Goal: Task Accomplishment & Management: Complete application form

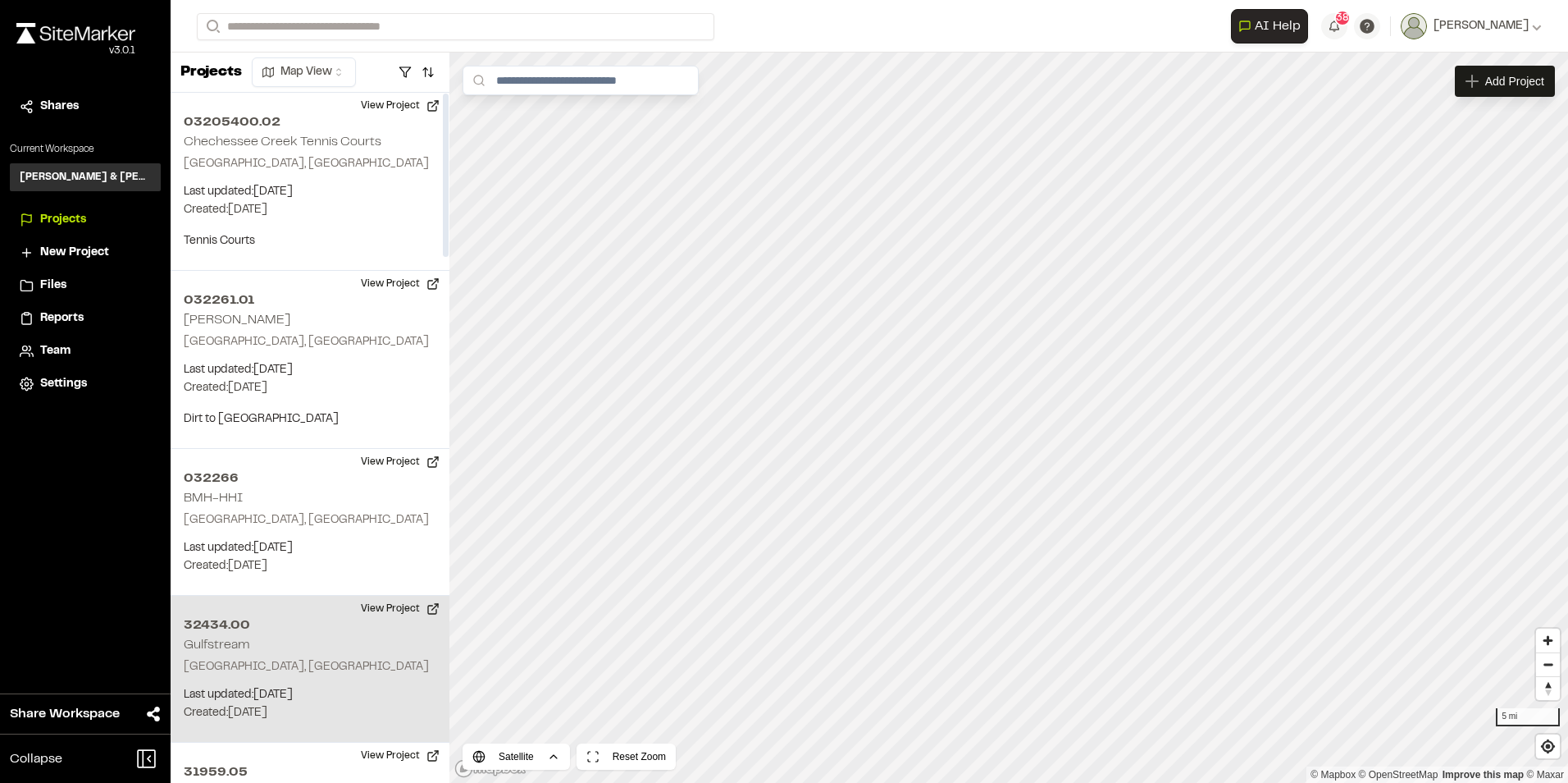
click at [206, 661] on p "Beaufort, SC" at bounding box center [310, 666] width 252 height 18
click at [602, 76] on div "Map Layers" at bounding box center [552, 81] width 101 height 31
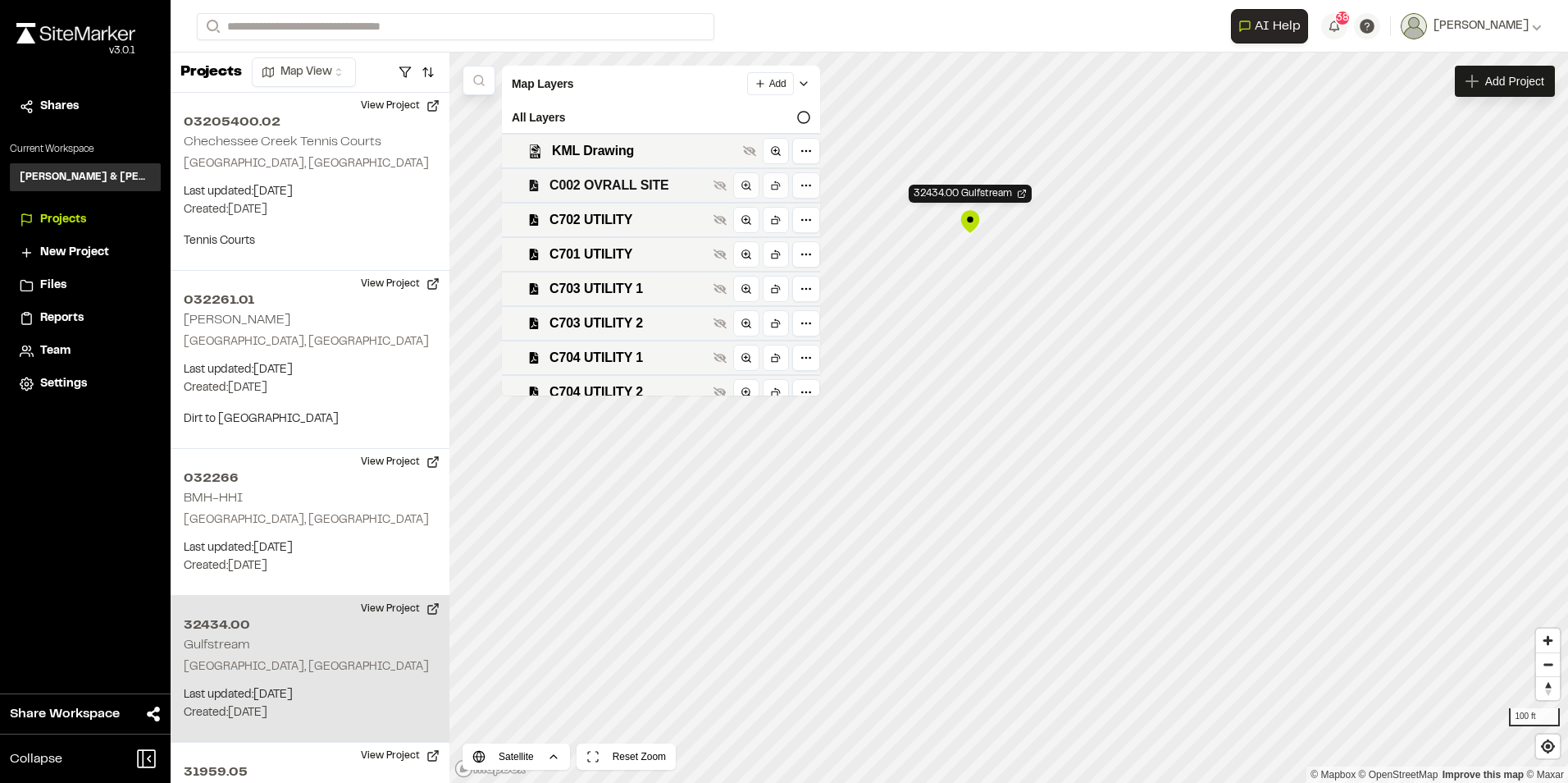
click at [640, 196] on div "C002 OVRALL SITE" at bounding box center [661, 185] width 318 height 35
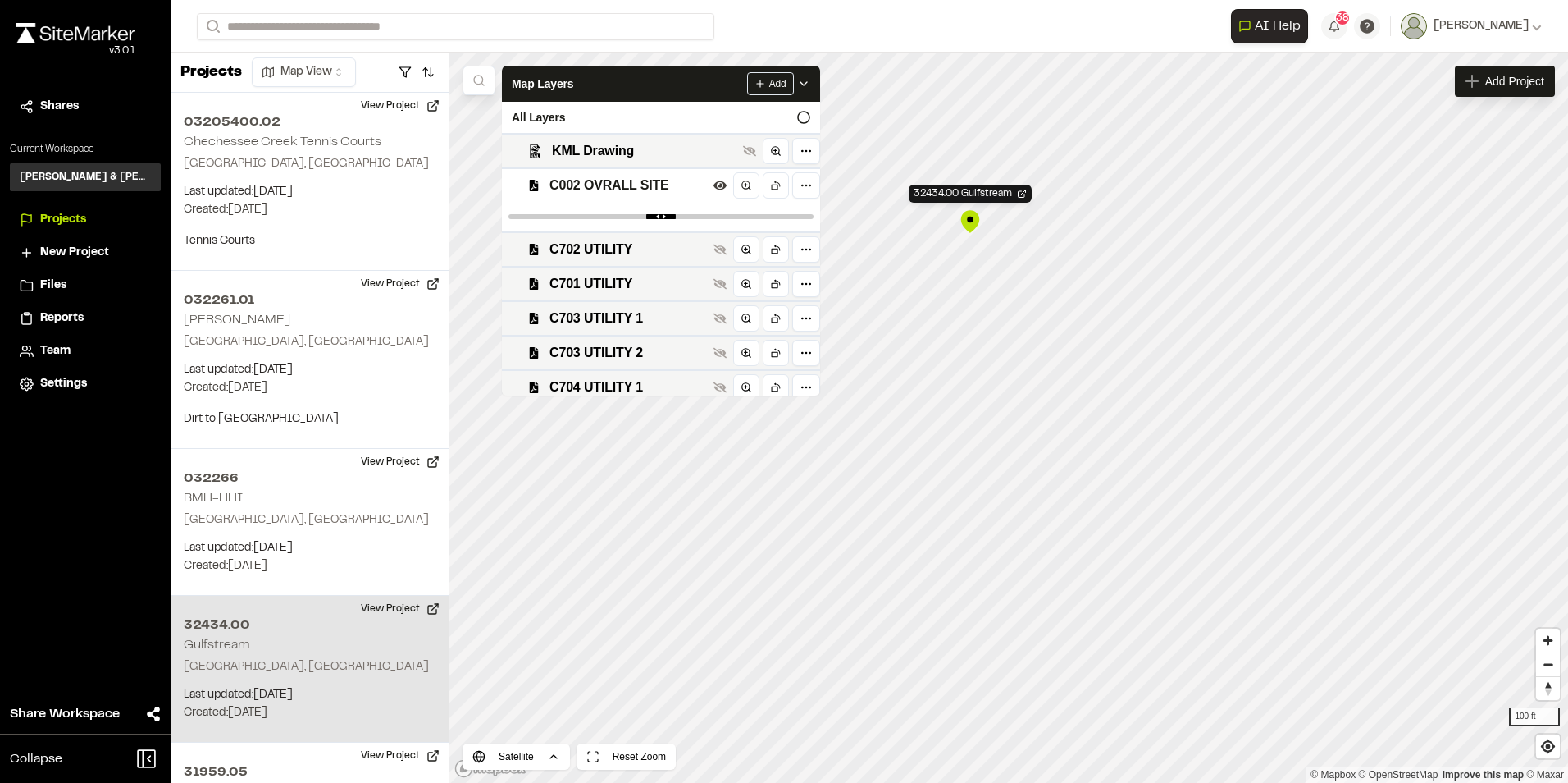
click at [666, 204] on div at bounding box center [661, 217] width 318 height 30
drag, startPoint x: 794, startPoint y: 214, endPoint x: 688, endPoint y: 219, distance: 106.1
type input "***"
click at [688, 219] on input "range" at bounding box center [661, 216] width 305 height 5
click at [810, 91] on div "Add" at bounding box center [779, 84] width 64 height 23
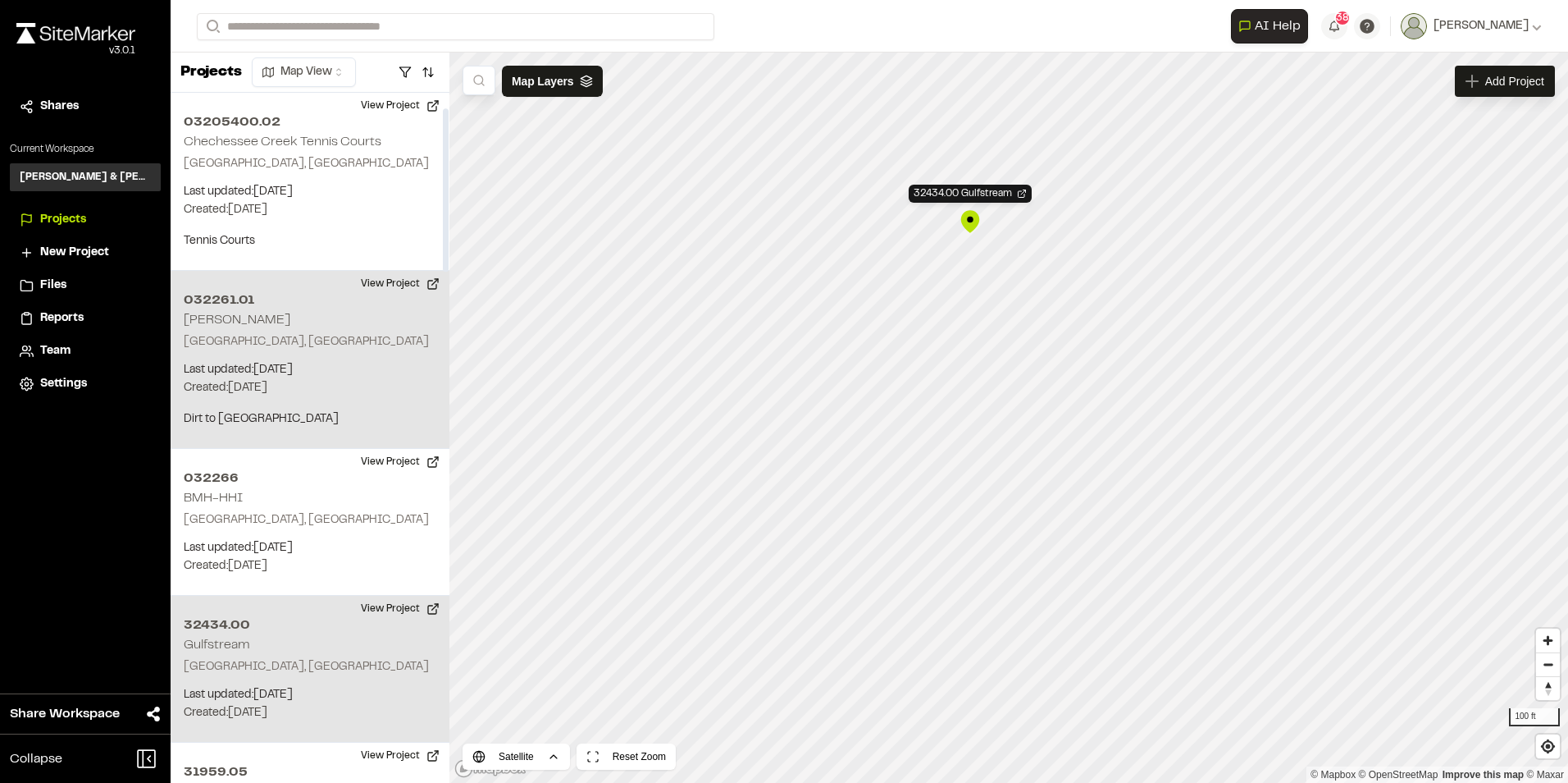
scroll to position [247, 0]
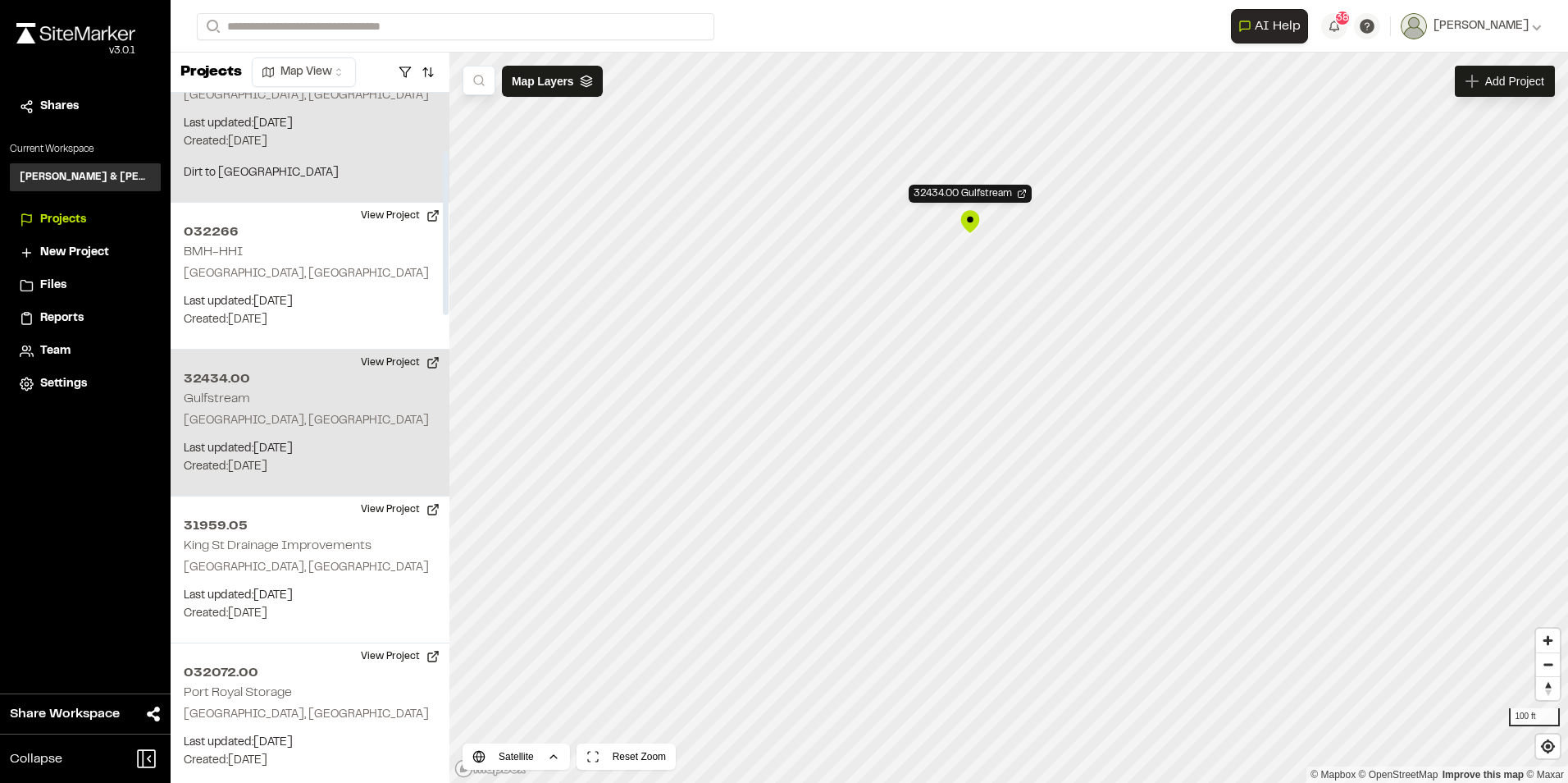
click at [244, 440] on p "Last updated: Oct 15, 2025" at bounding box center [310, 449] width 252 height 18
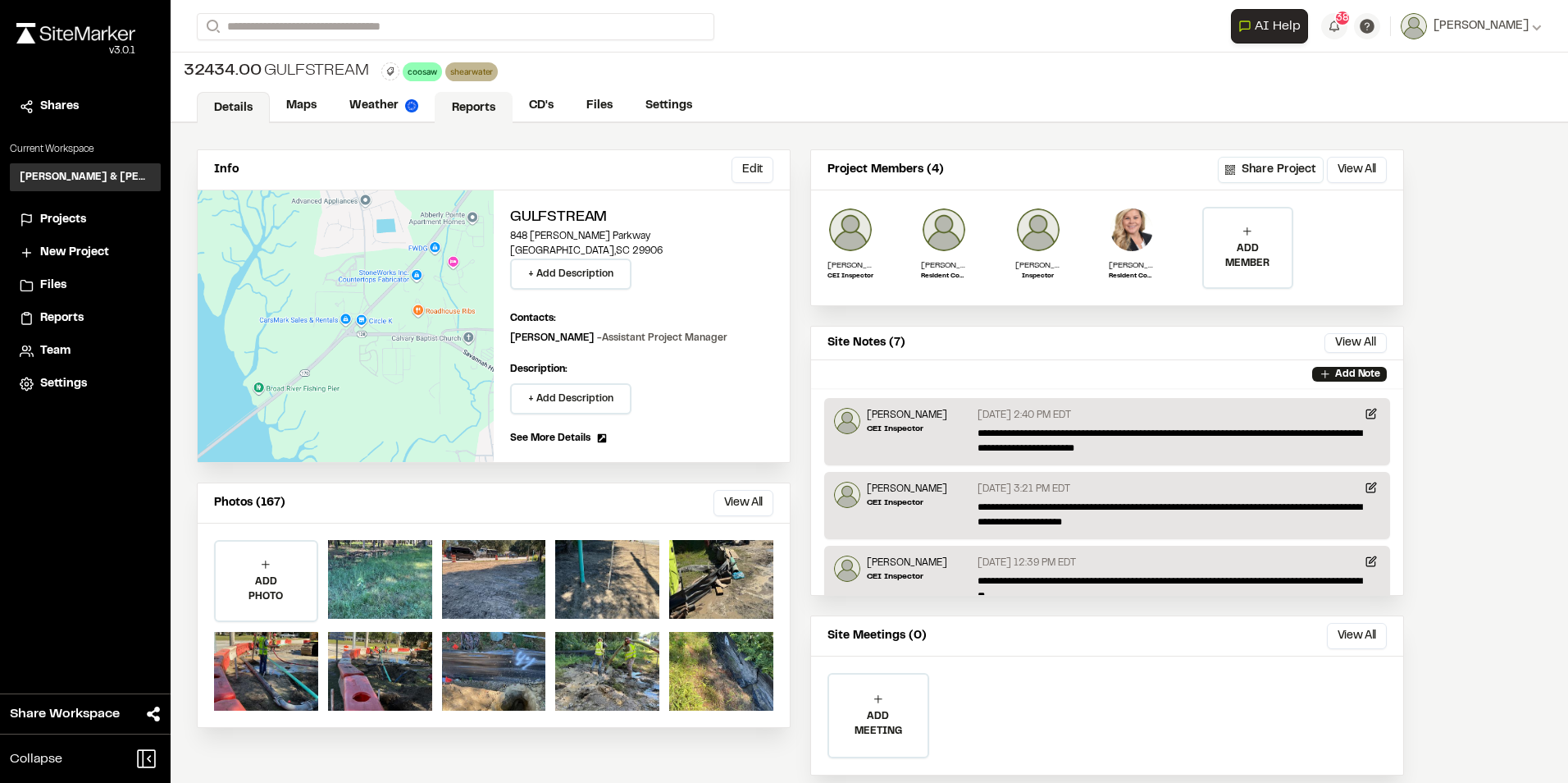
click at [481, 103] on link "Reports" at bounding box center [473, 107] width 78 height 31
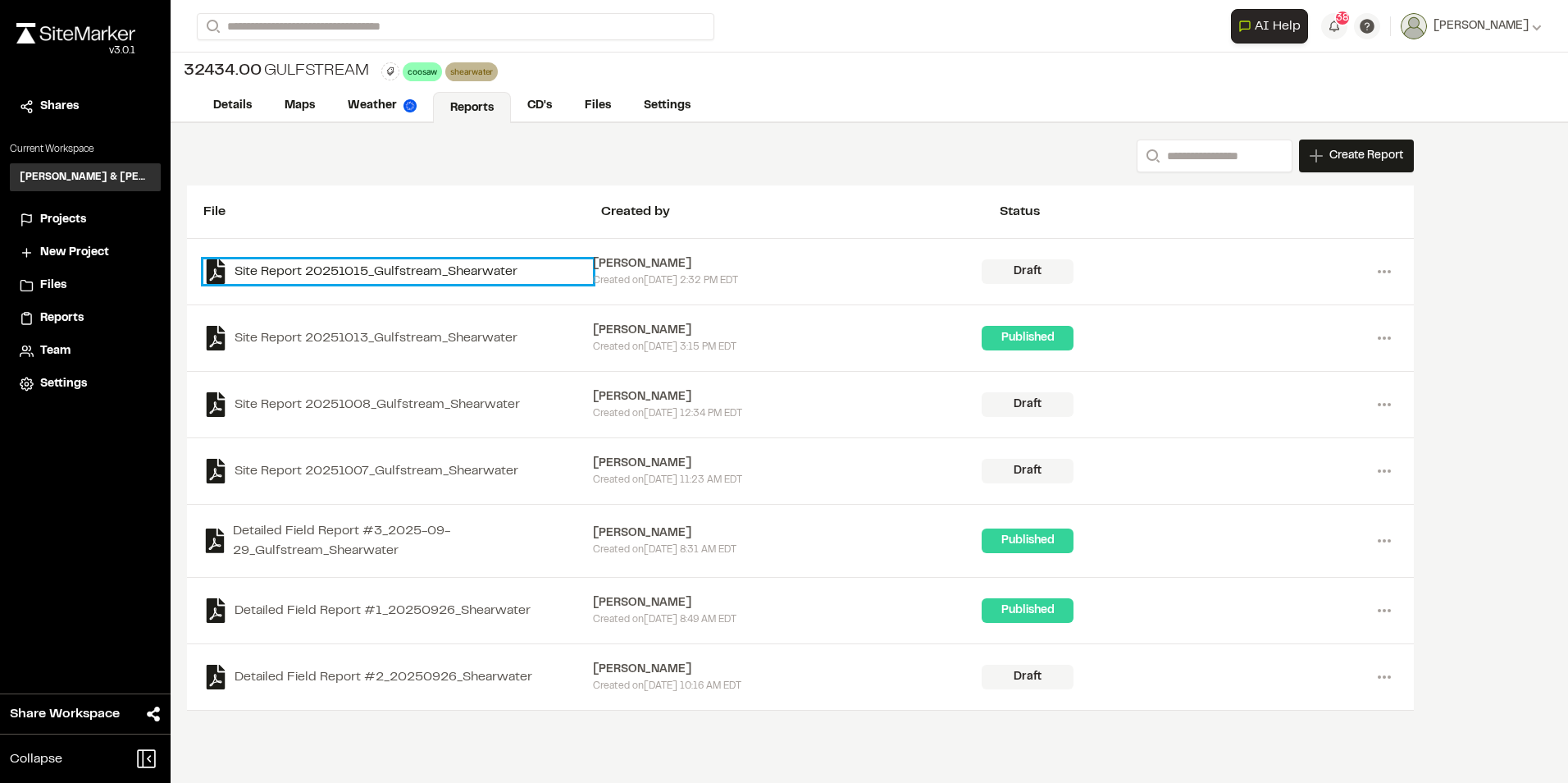
click at [504, 279] on link "Site Report 20251015_Gulfstream_Shearwater" at bounding box center [398, 272] width 390 height 25
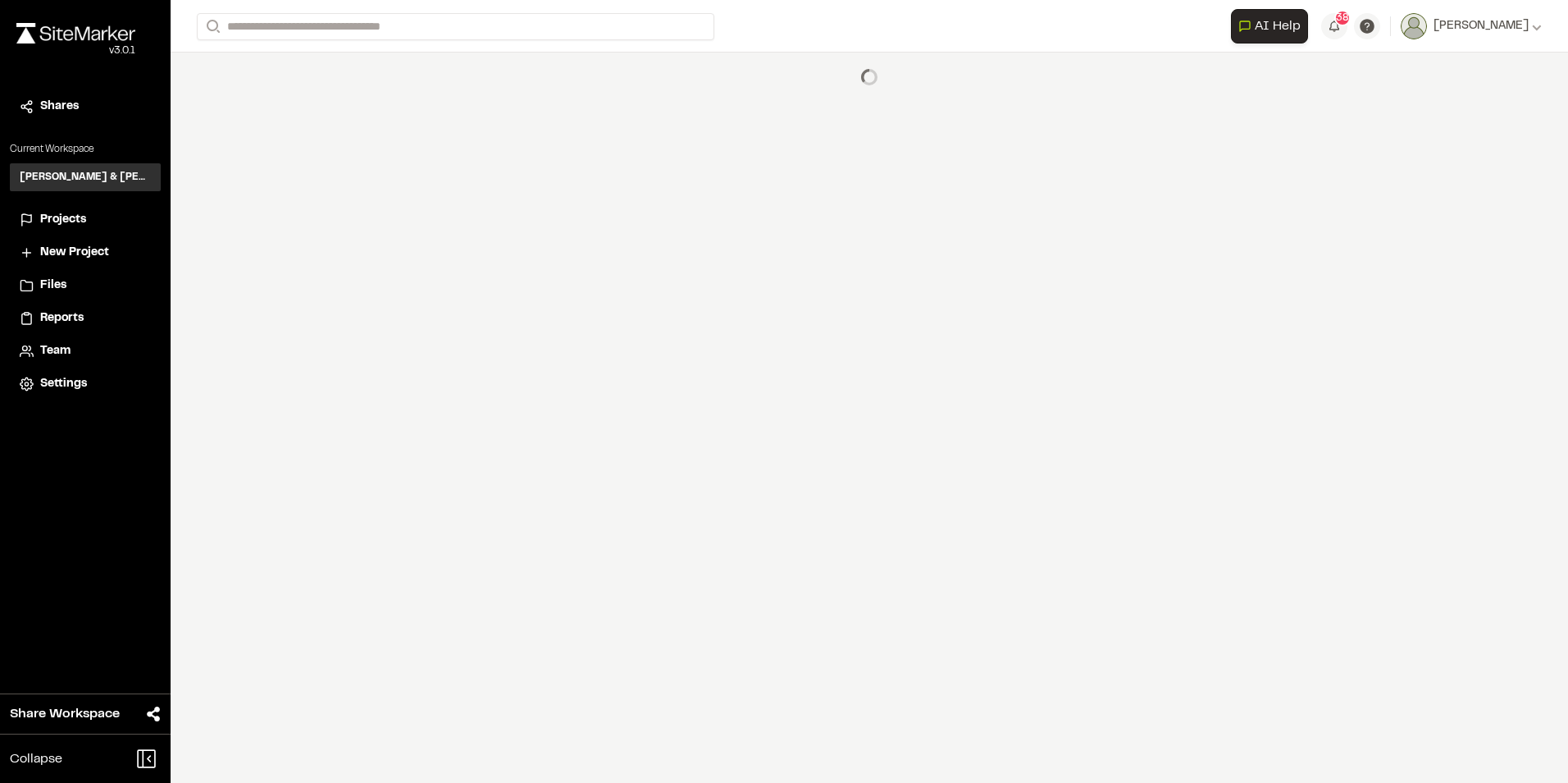
click at [504, 279] on div "**********" at bounding box center [869, 391] width 1398 height 783
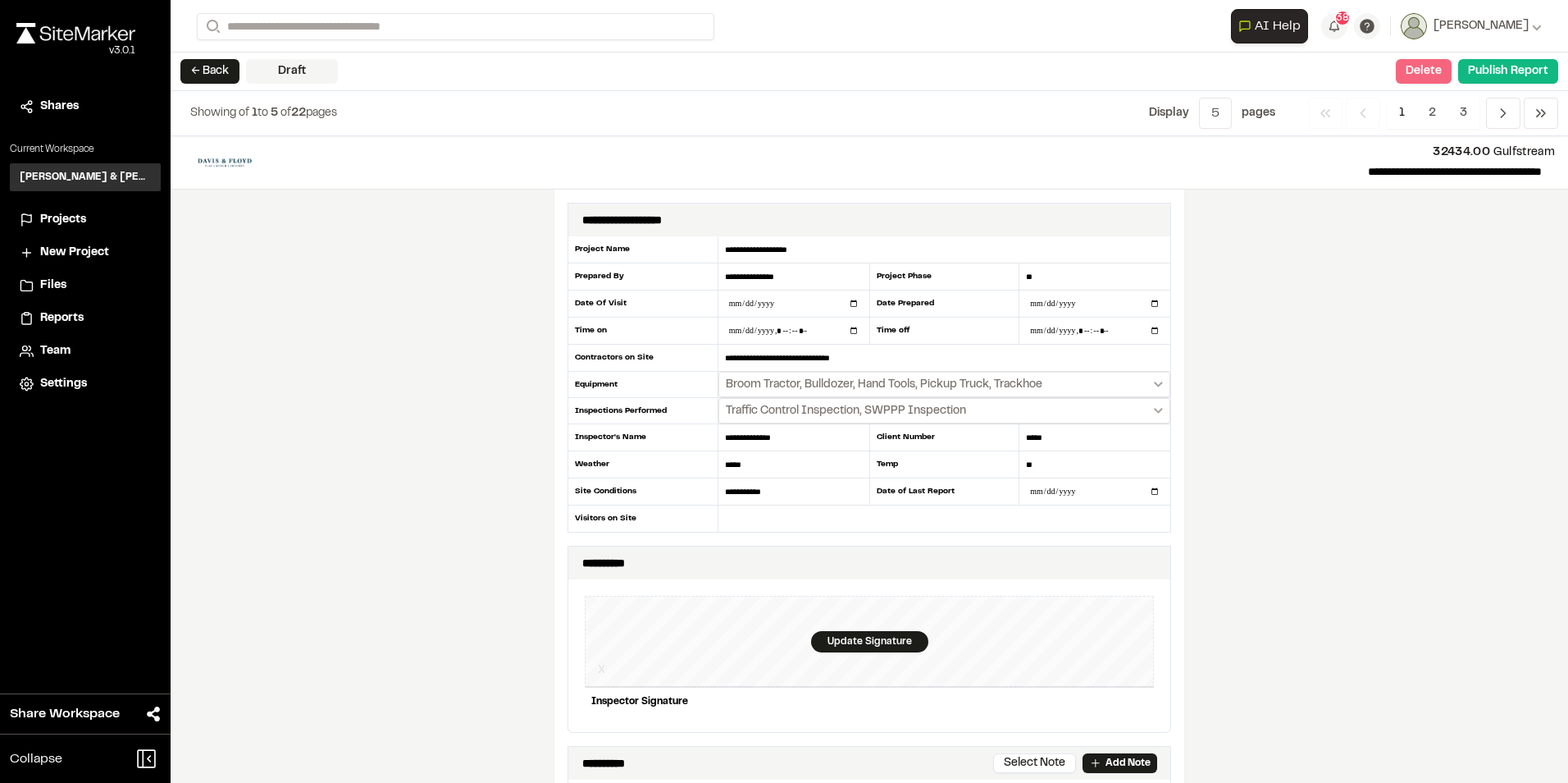
click at [1431, 74] on button "Delete" at bounding box center [1424, 71] width 56 height 25
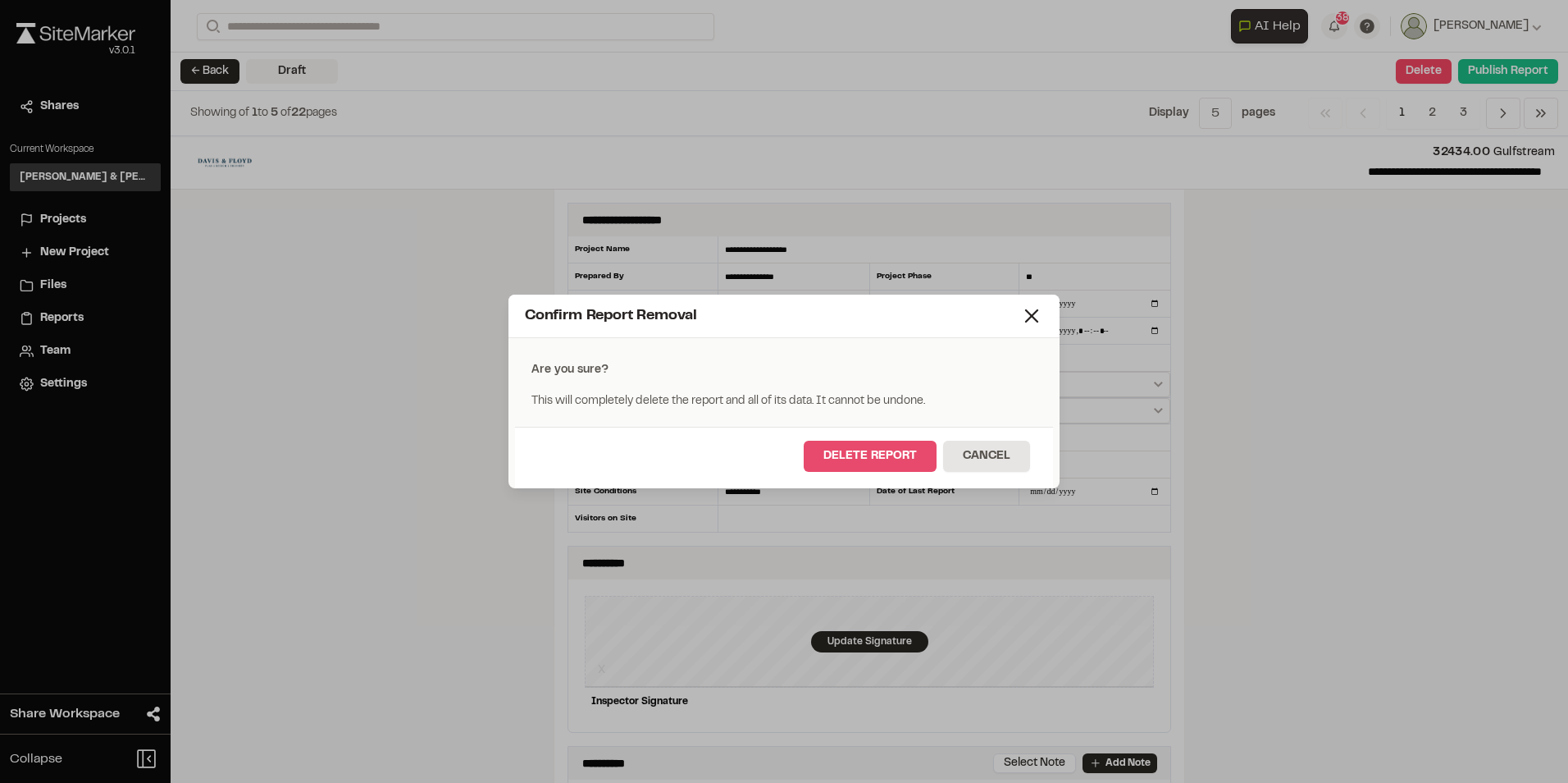
click at [910, 463] on button "Delete Report" at bounding box center [871, 456] width 133 height 31
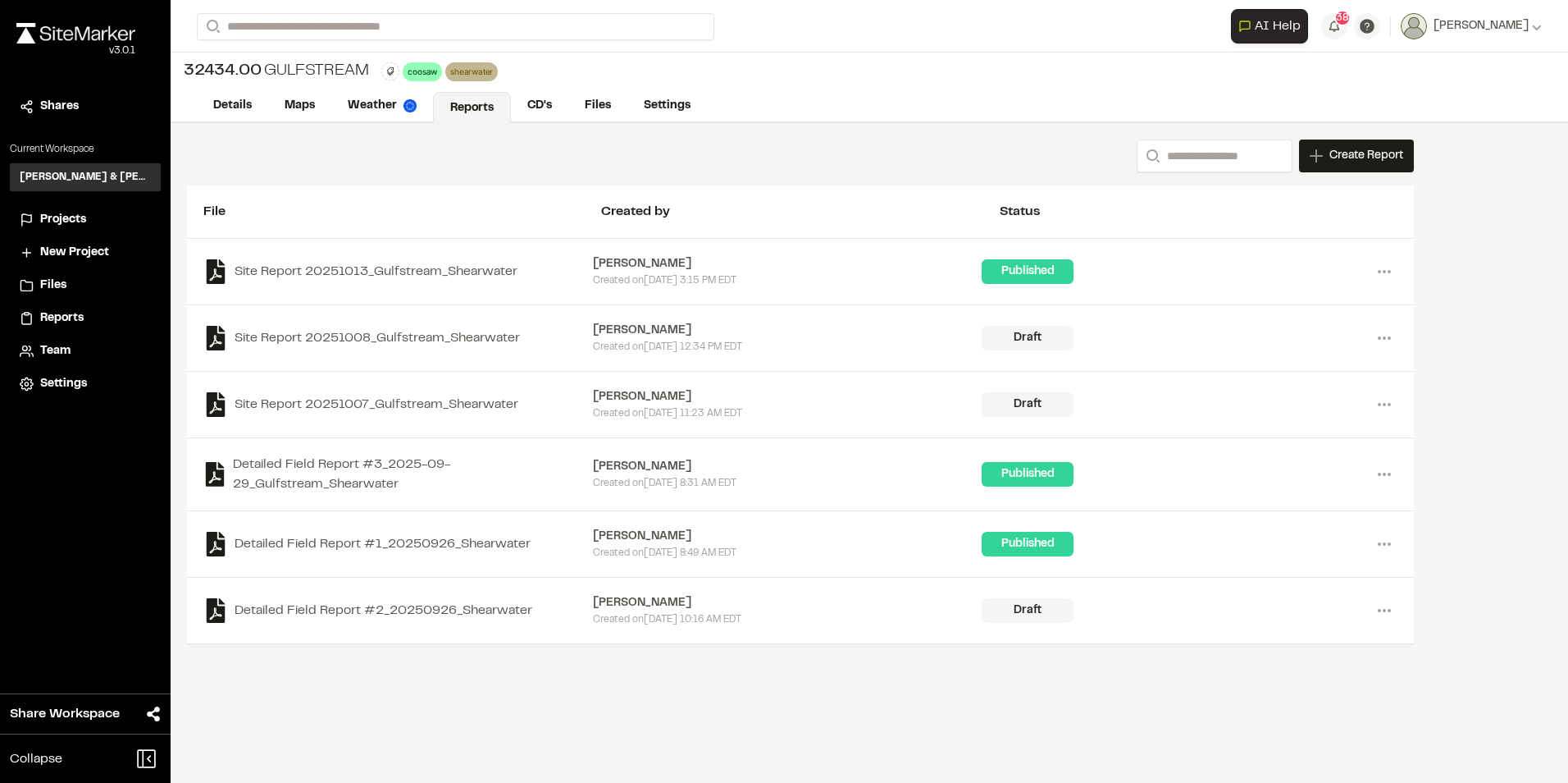
click at [556, 727] on div "Search Create Report New Report | 32434.00 Gulfstream What type of Report do yo…" at bounding box center [869, 453] width 1398 height 660
click at [48, 218] on span "Projects" at bounding box center [64, 220] width 46 height 18
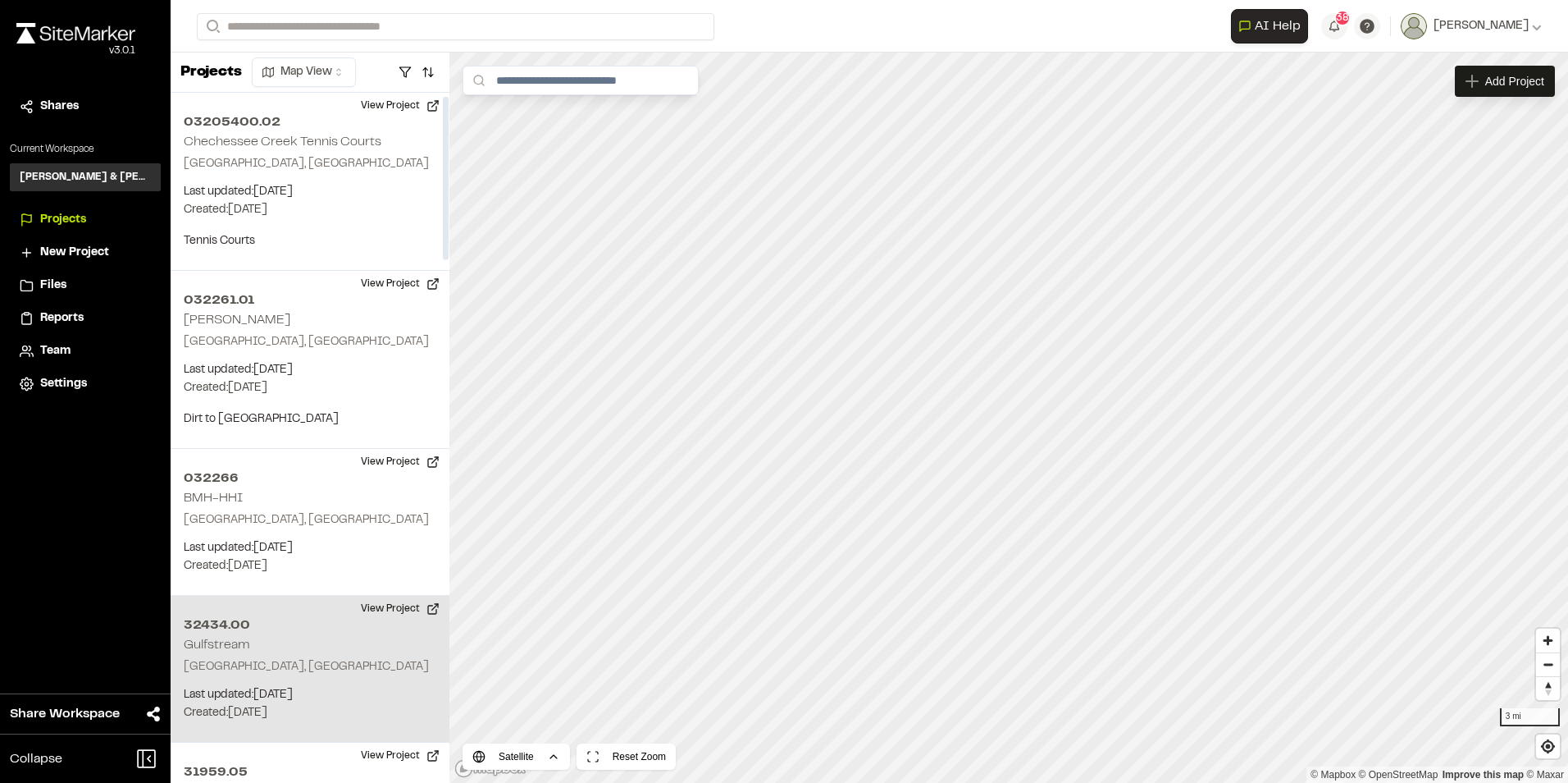
scroll to position [82, 0]
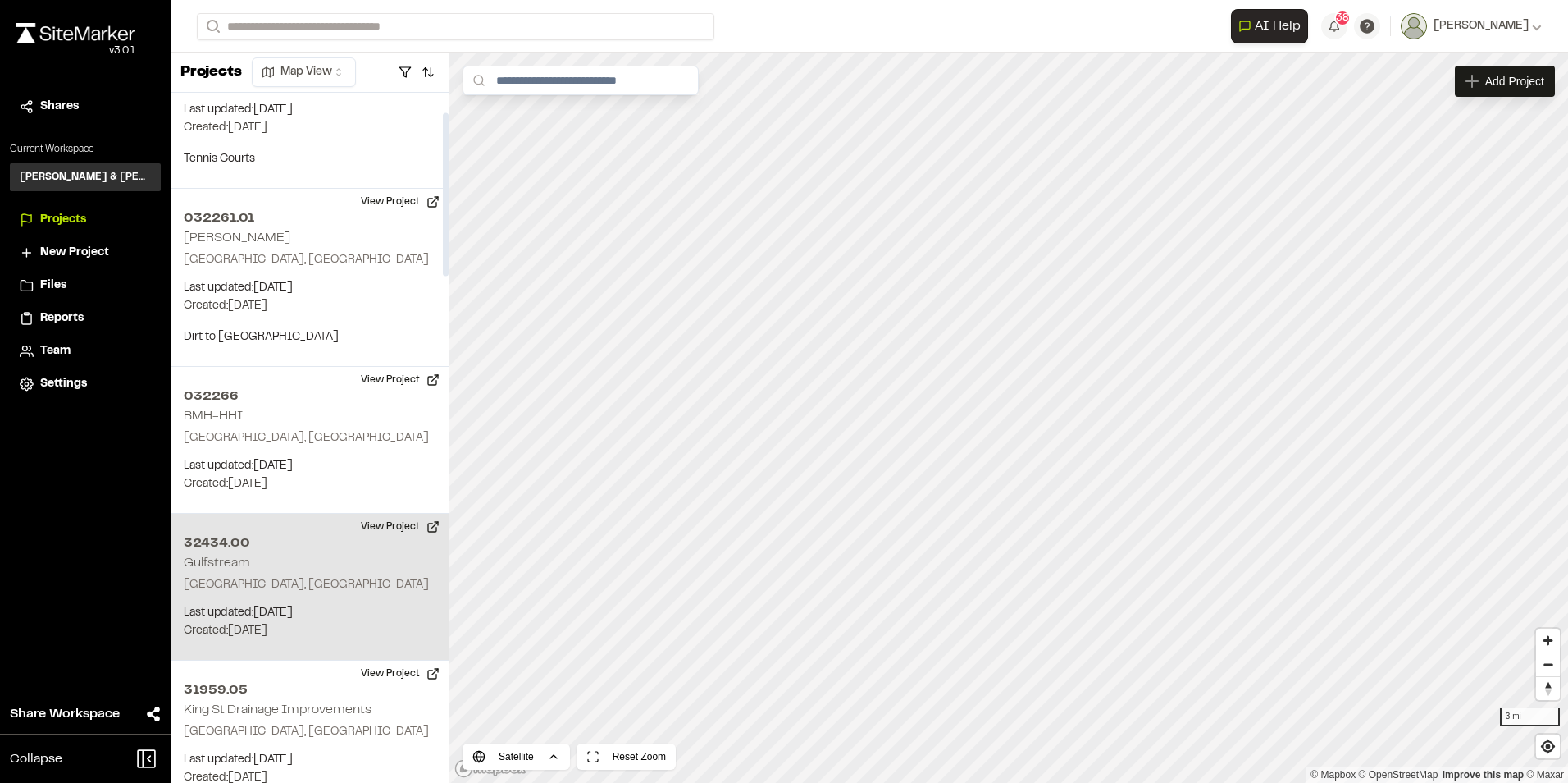
click at [247, 607] on p "Last updated: Oct 15, 2025" at bounding box center [310, 613] width 252 height 18
click at [305, 561] on div "32434.00 Gulfstream Beaufort, SC Last updated: Oct 15, 2025 Budget: $ Created: …" at bounding box center [310, 587] width 279 height 146
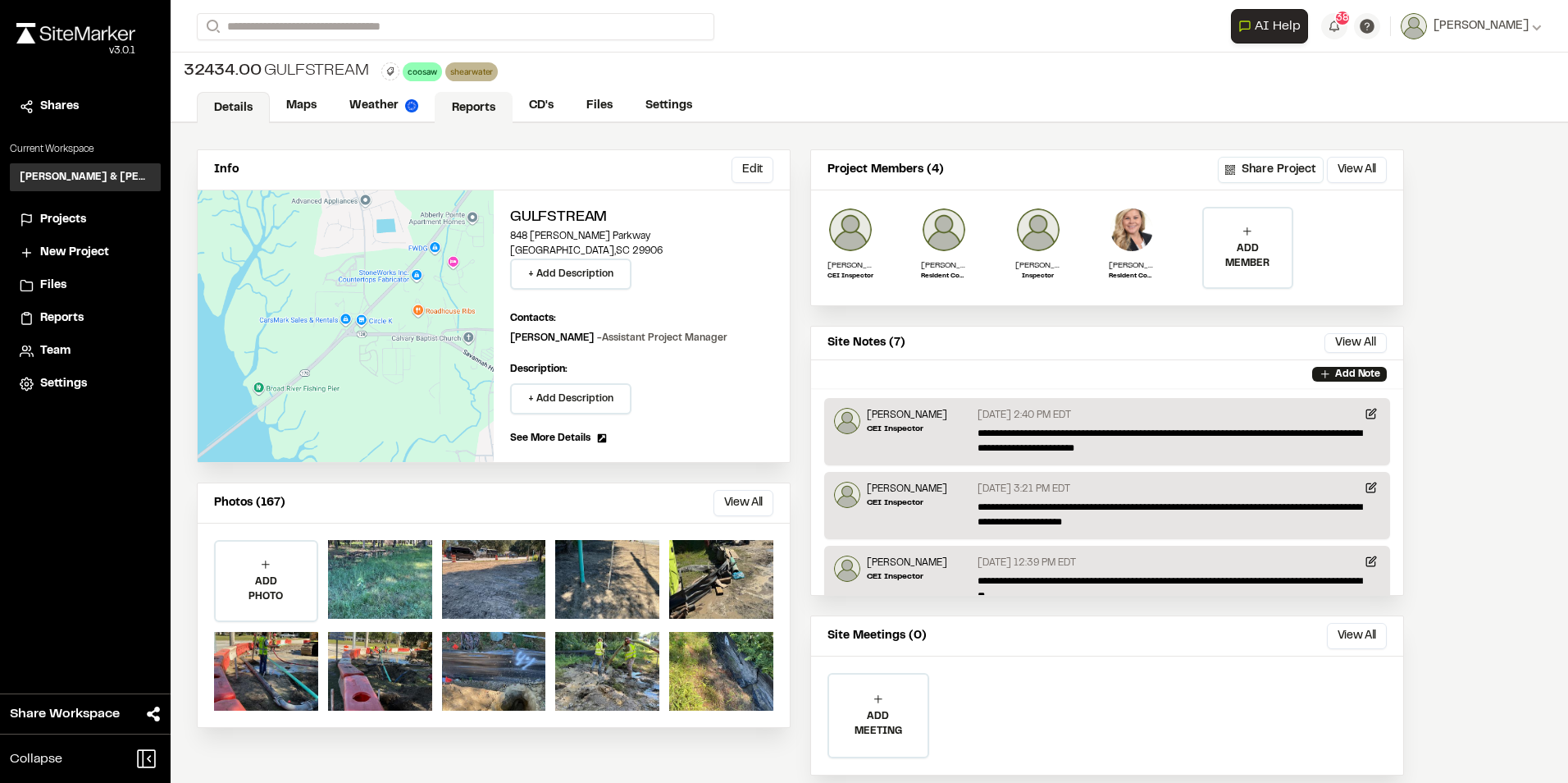
click at [471, 106] on link "Reports" at bounding box center [473, 107] width 78 height 31
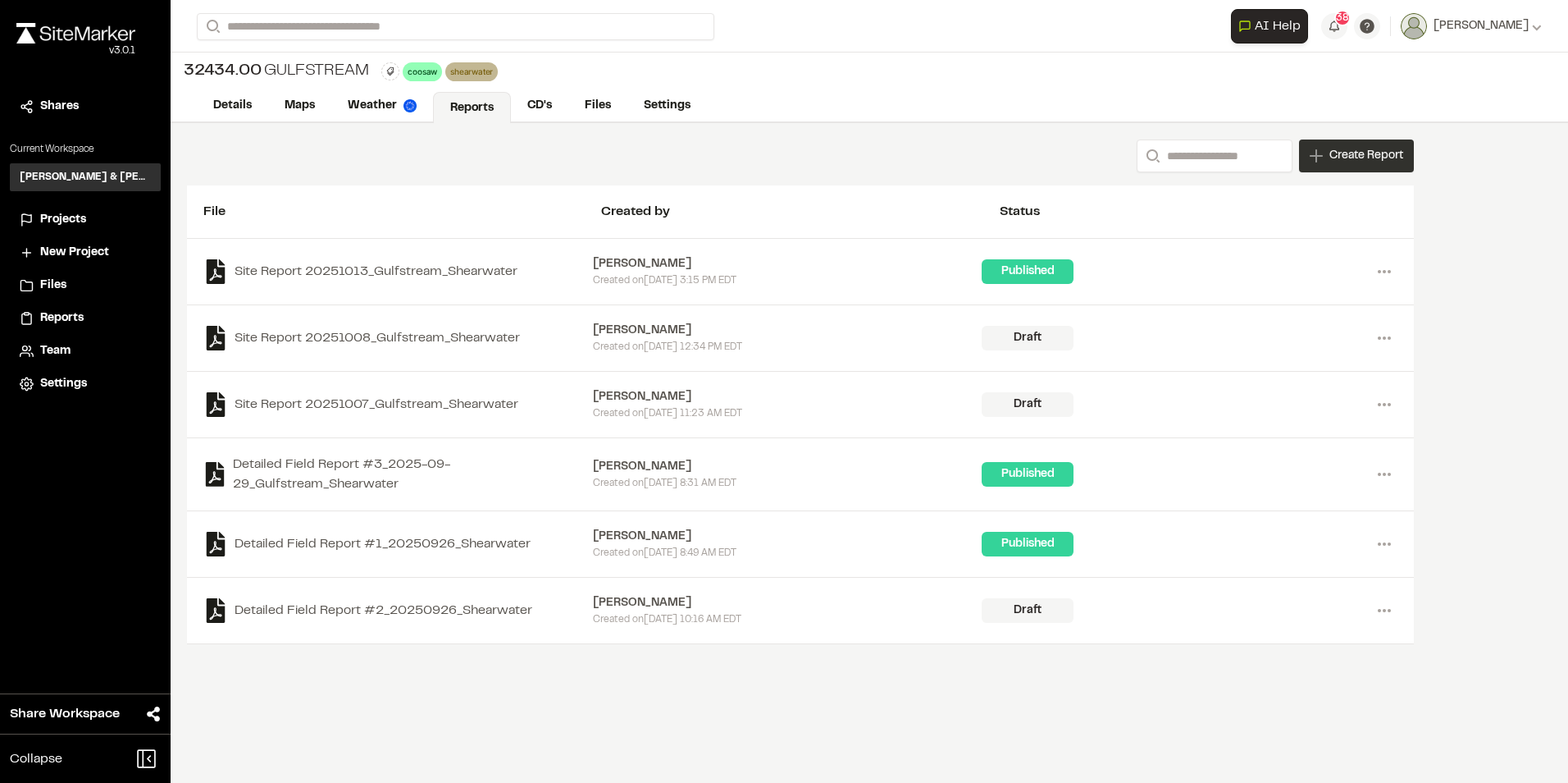
click at [1370, 162] on span "Create Report" at bounding box center [1367, 155] width 74 height 18
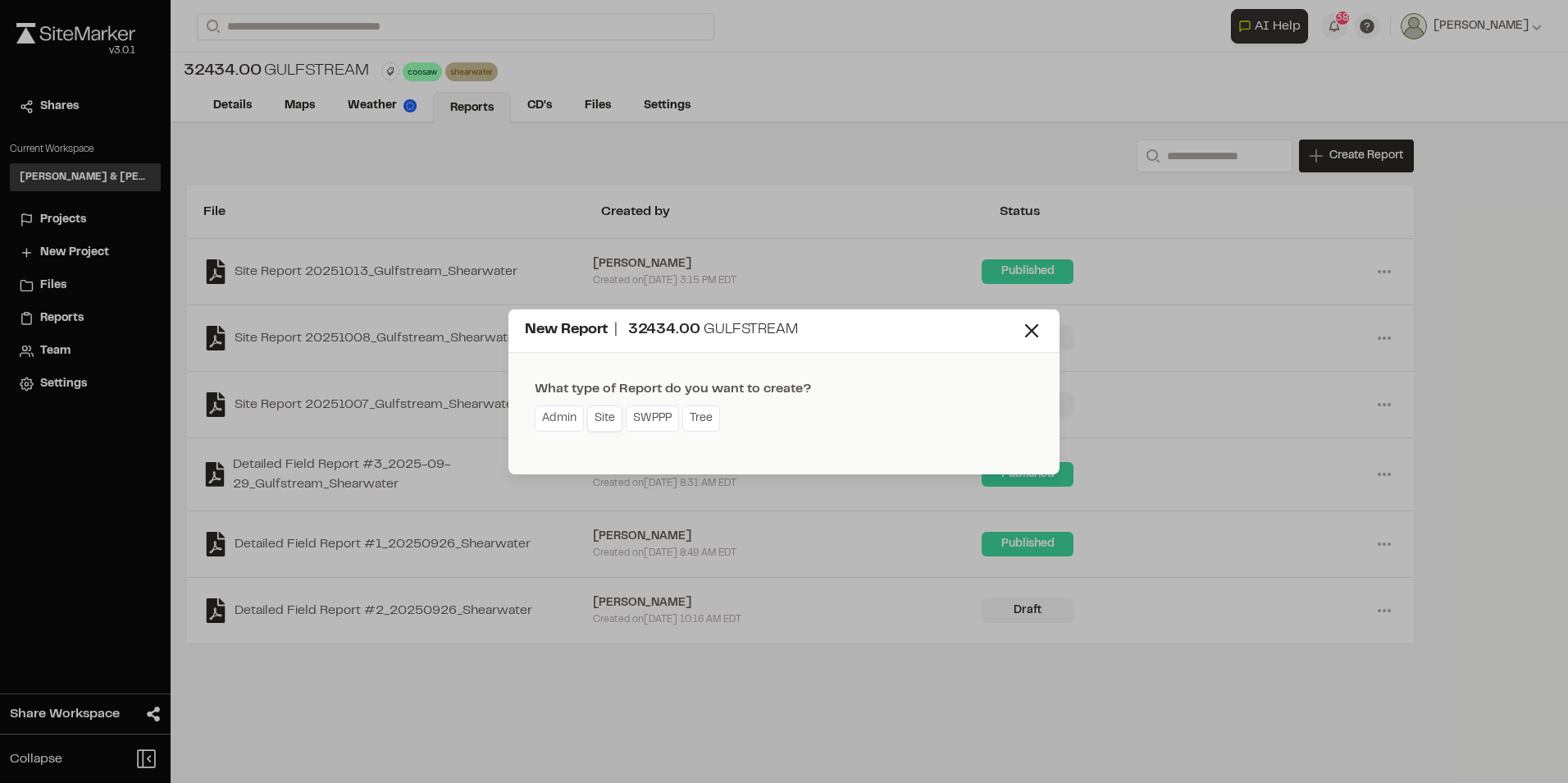
click at [600, 424] on link "Site" at bounding box center [605, 418] width 36 height 26
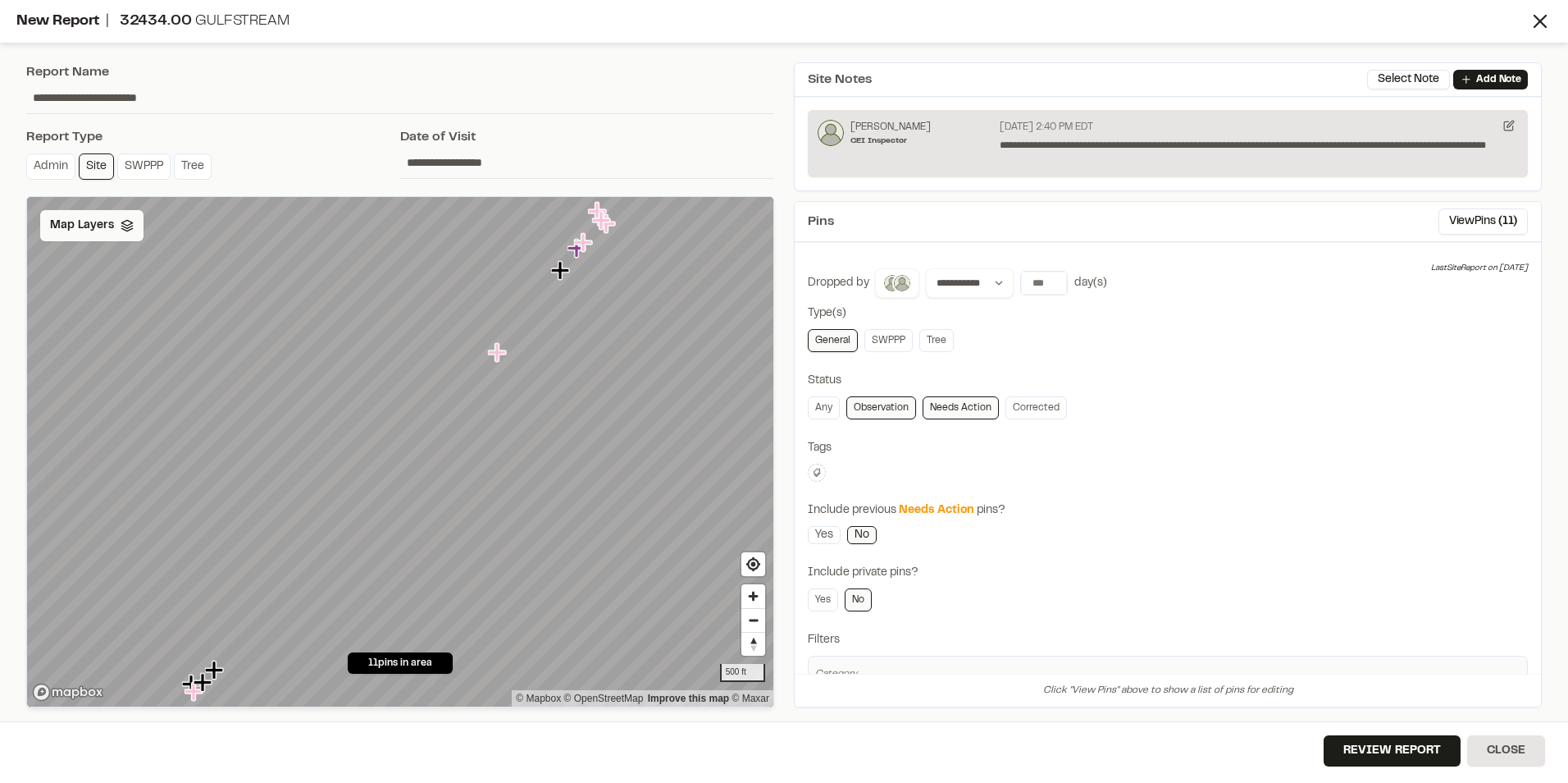
click at [127, 229] on icon at bounding box center [127, 225] width 13 height 13
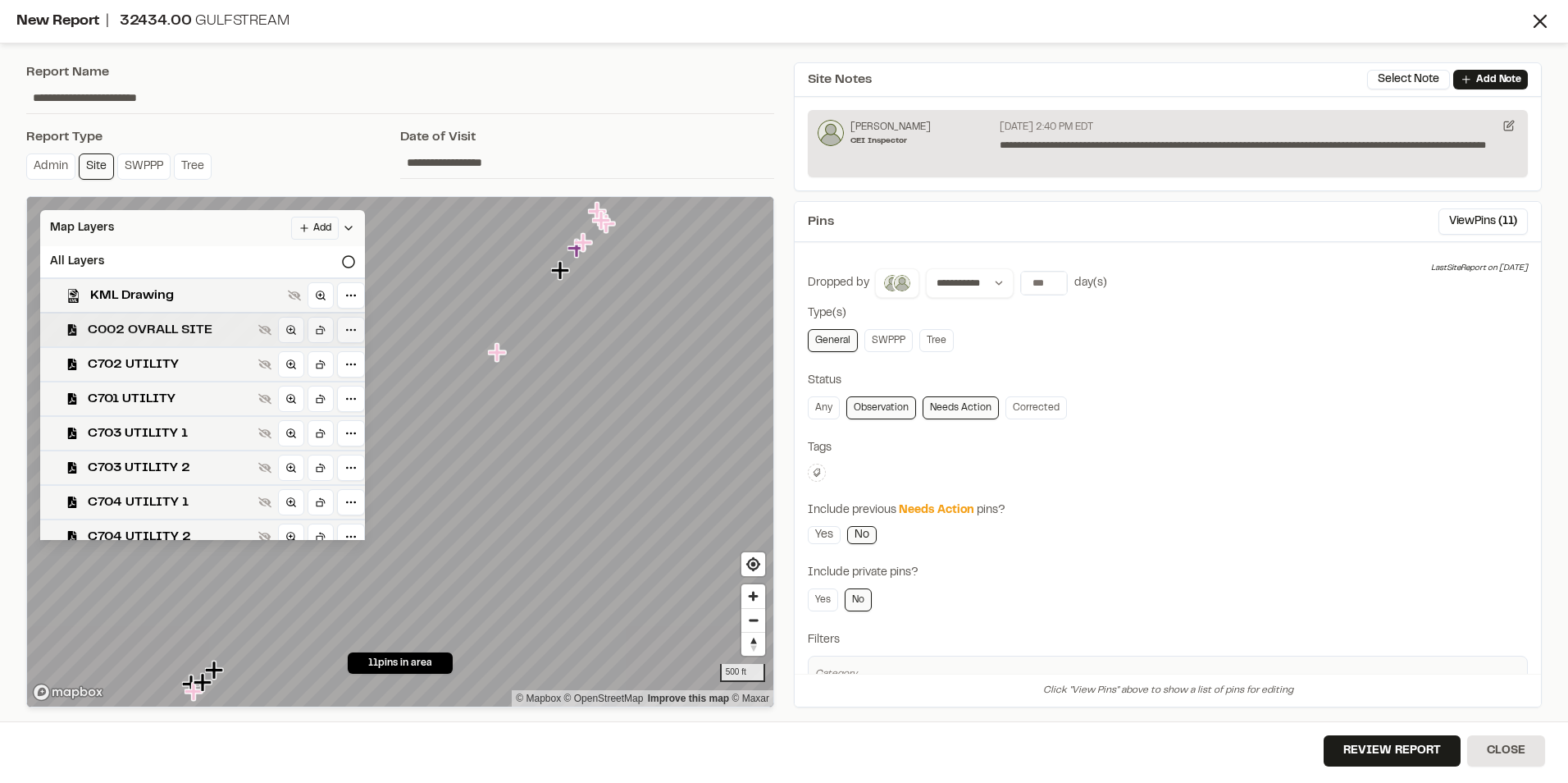
click at [201, 334] on span "C002 OVRALL SITE" at bounding box center [170, 329] width 164 height 19
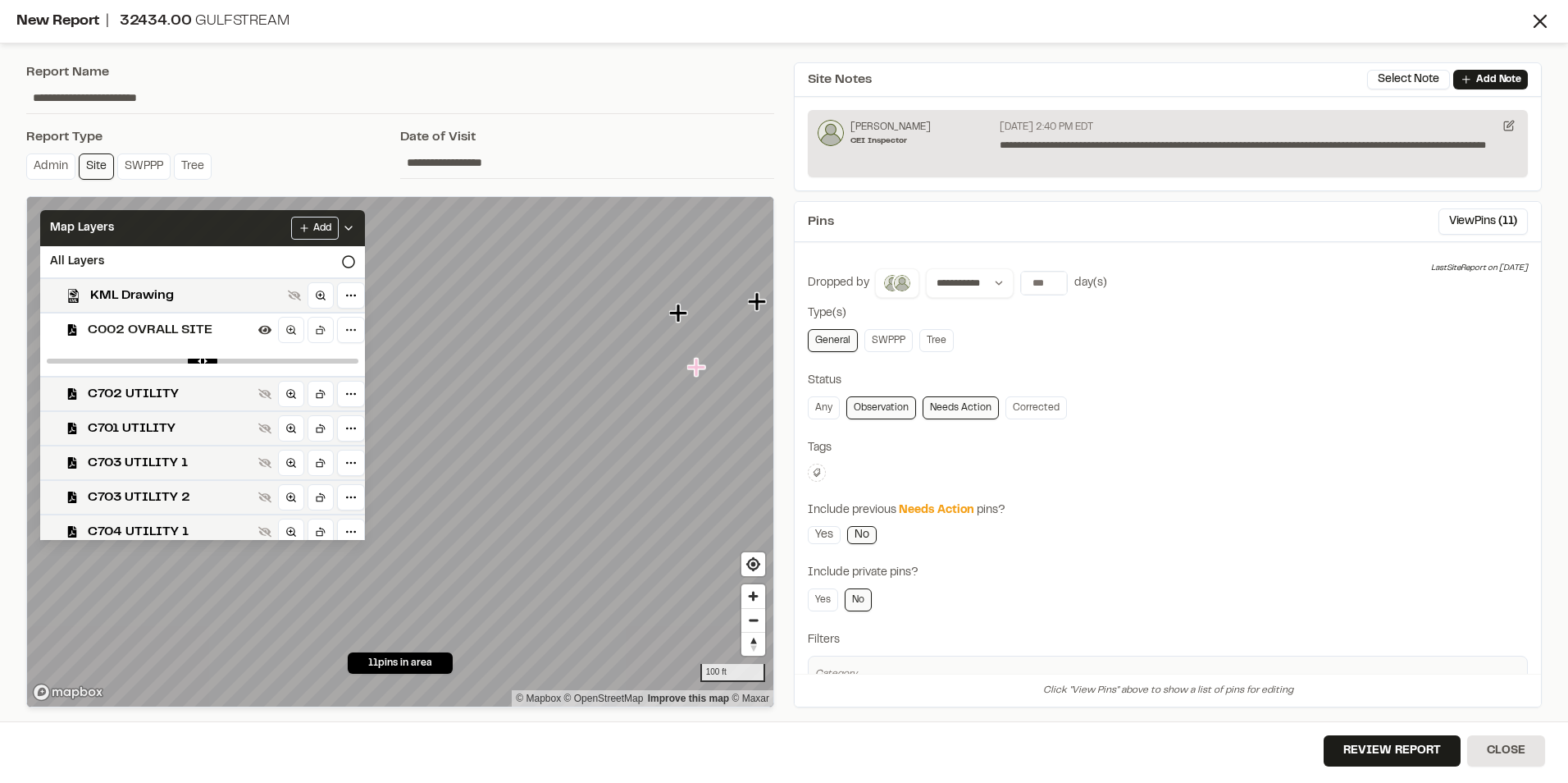
click at [693, 80] on div "Report Name" at bounding box center [400, 72] width 748 height 19
click at [1045, 278] on input "*" at bounding box center [1044, 283] width 46 height 23
type input "*"
click at [890, 337] on link "SWPPP" at bounding box center [889, 341] width 48 height 23
click at [943, 332] on link "Tree" at bounding box center [937, 341] width 35 height 23
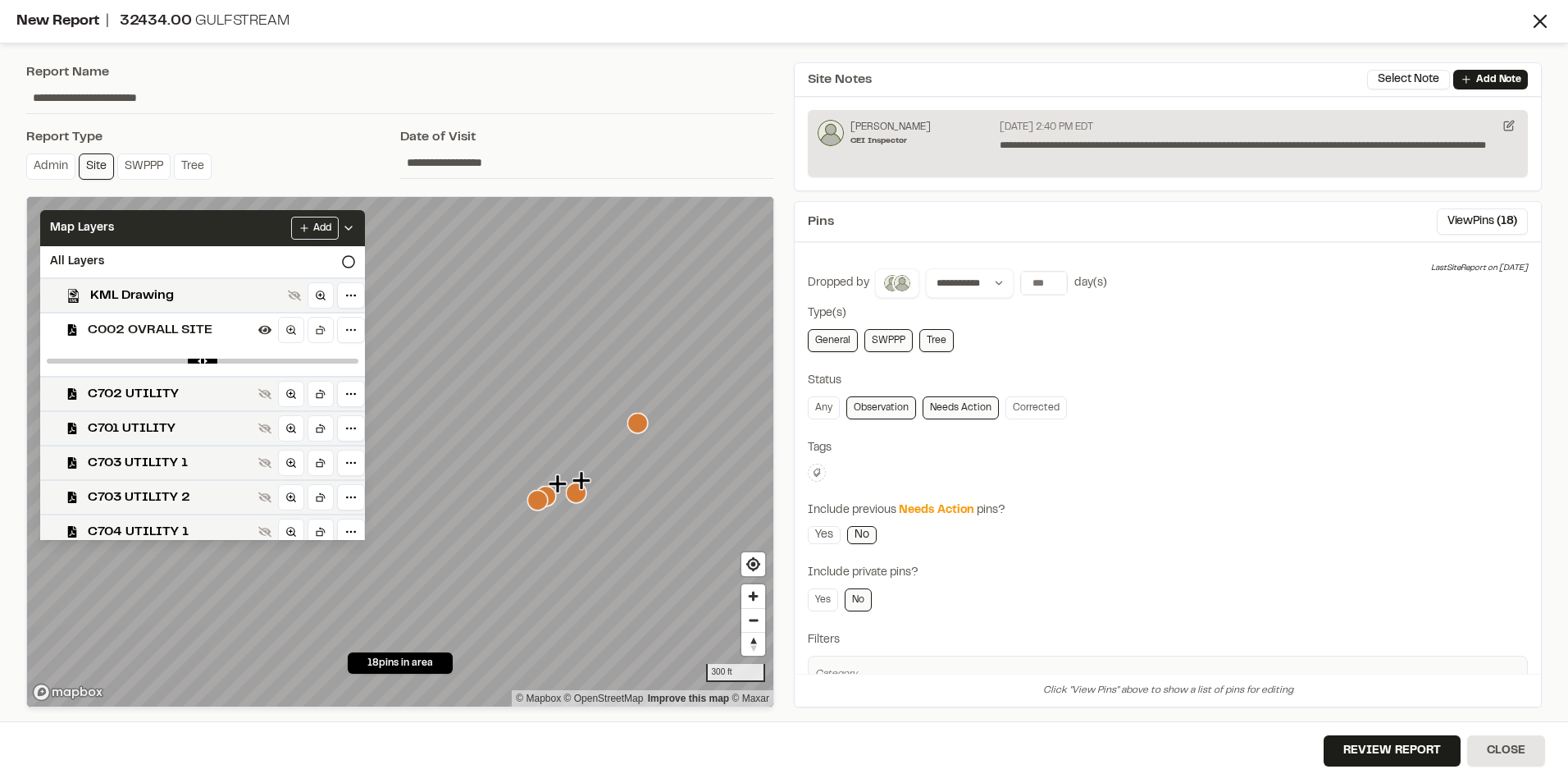
click at [944, 346] on link "Tree" at bounding box center [937, 341] width 35 height 23
click at [822, 406] on link "Any" at bounding box center [823, 407] width 32 height 23
click at [192, 353] on div at bounding box center [202, 360] width 325 height 30
click at [170, 329] on span "C002 OVRALL SITE" at bounding box center [170, 329] width 164 height 19
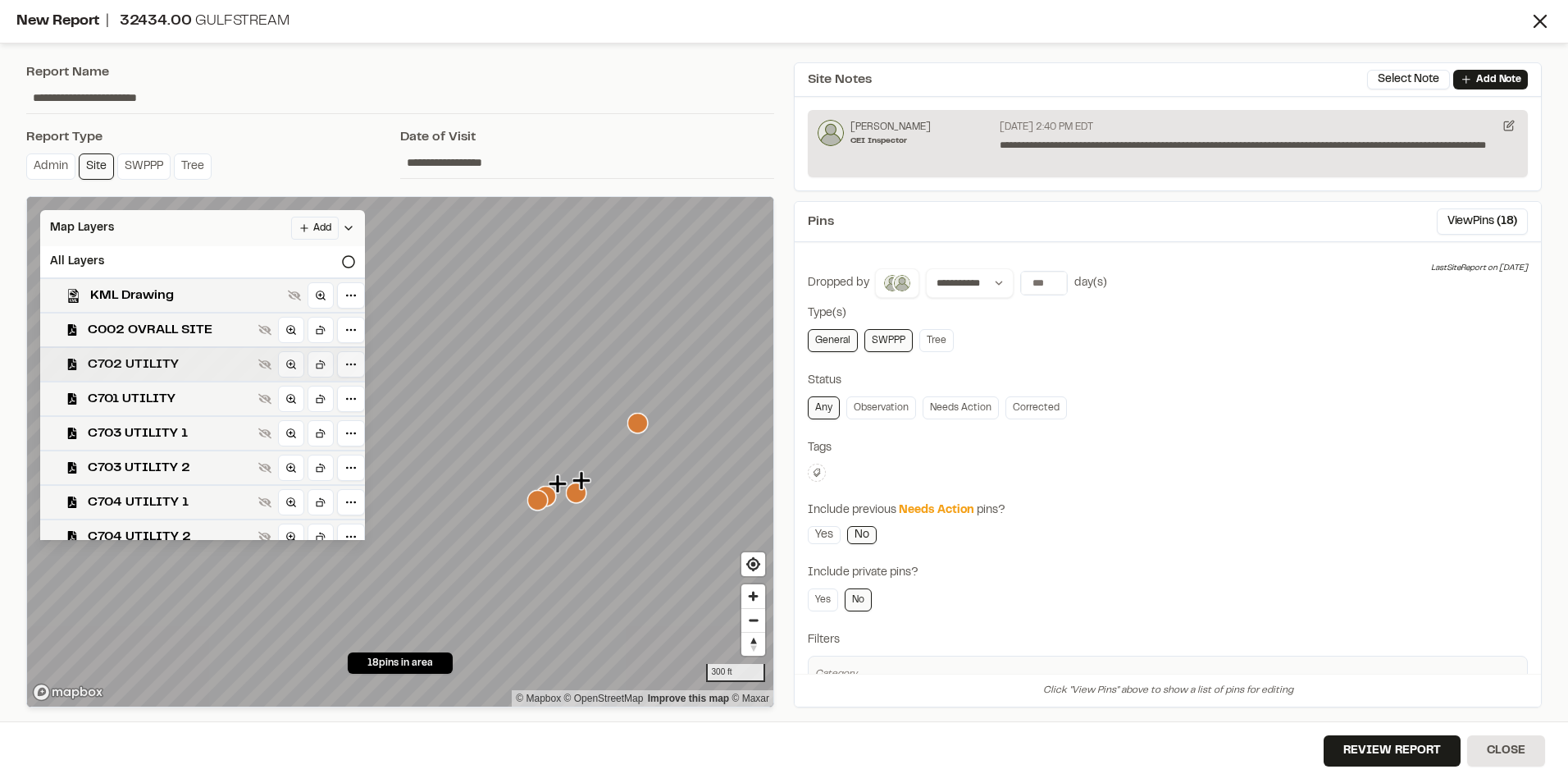
click at [163, 358] on span "C702 UTILITY" at bounding box center [170, 364] width 164 height 19
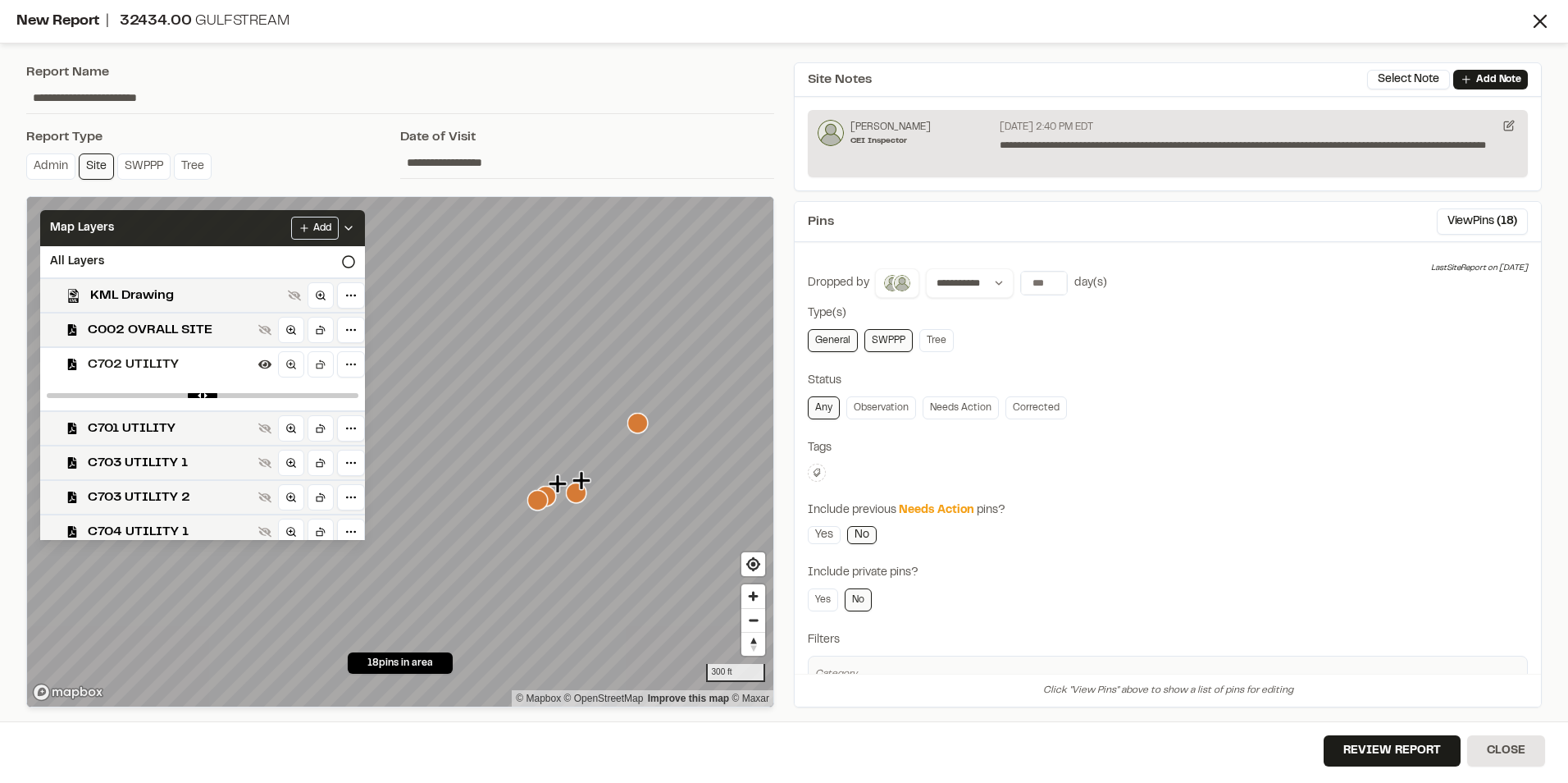
click at [118, 358] on span "C702 UTILITY" at bounding box center [170, 364] width 164 height 19
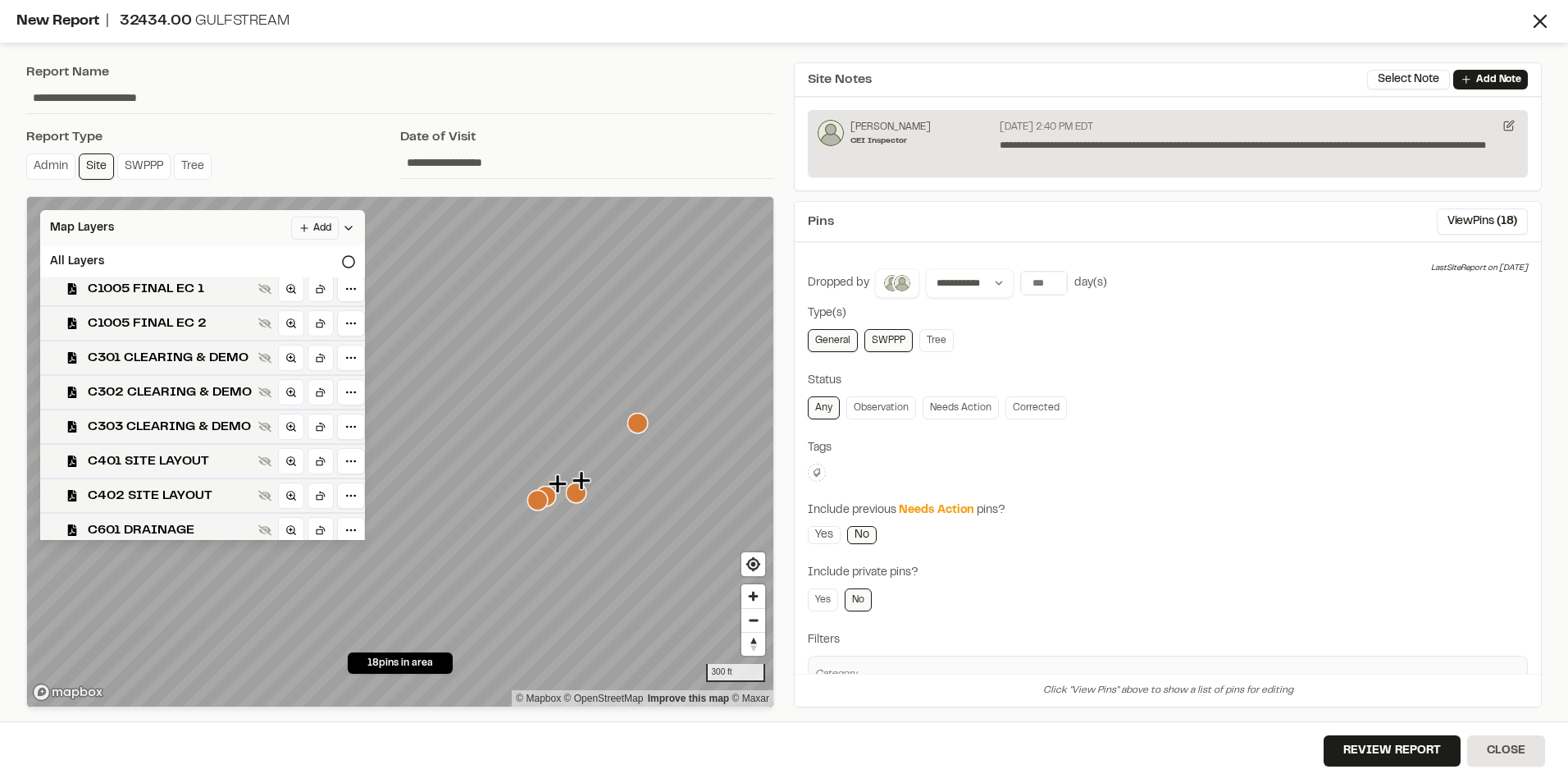
scroll to position [943, 0]
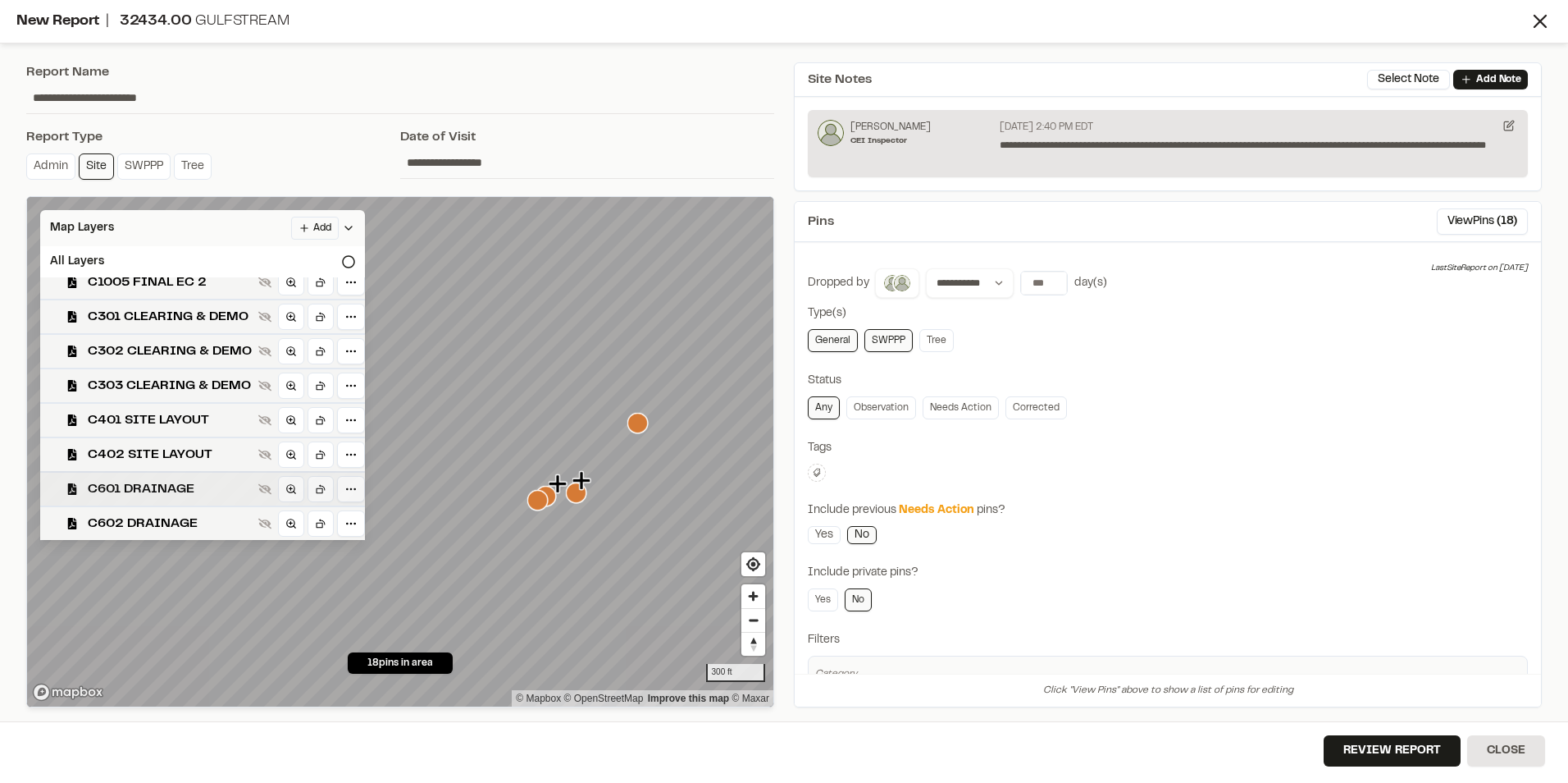
click at [146, 487] on span "C601 DRAINAGE" at bounding box center [170, 488] width 164 height 19
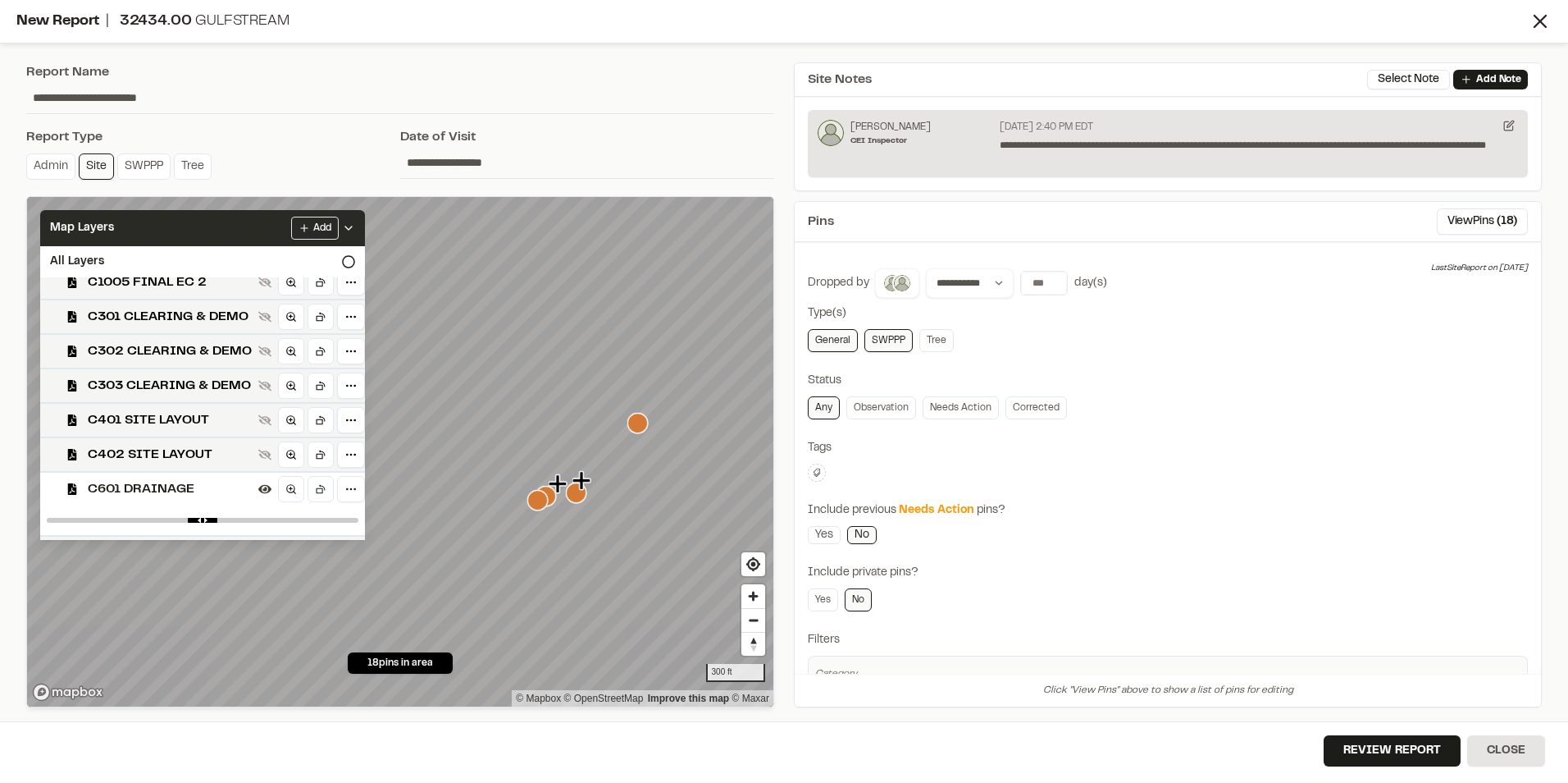
click at [146, 487] on span "C601 DRAINAGE" at bounding box center [170, 488] width 164 height 19
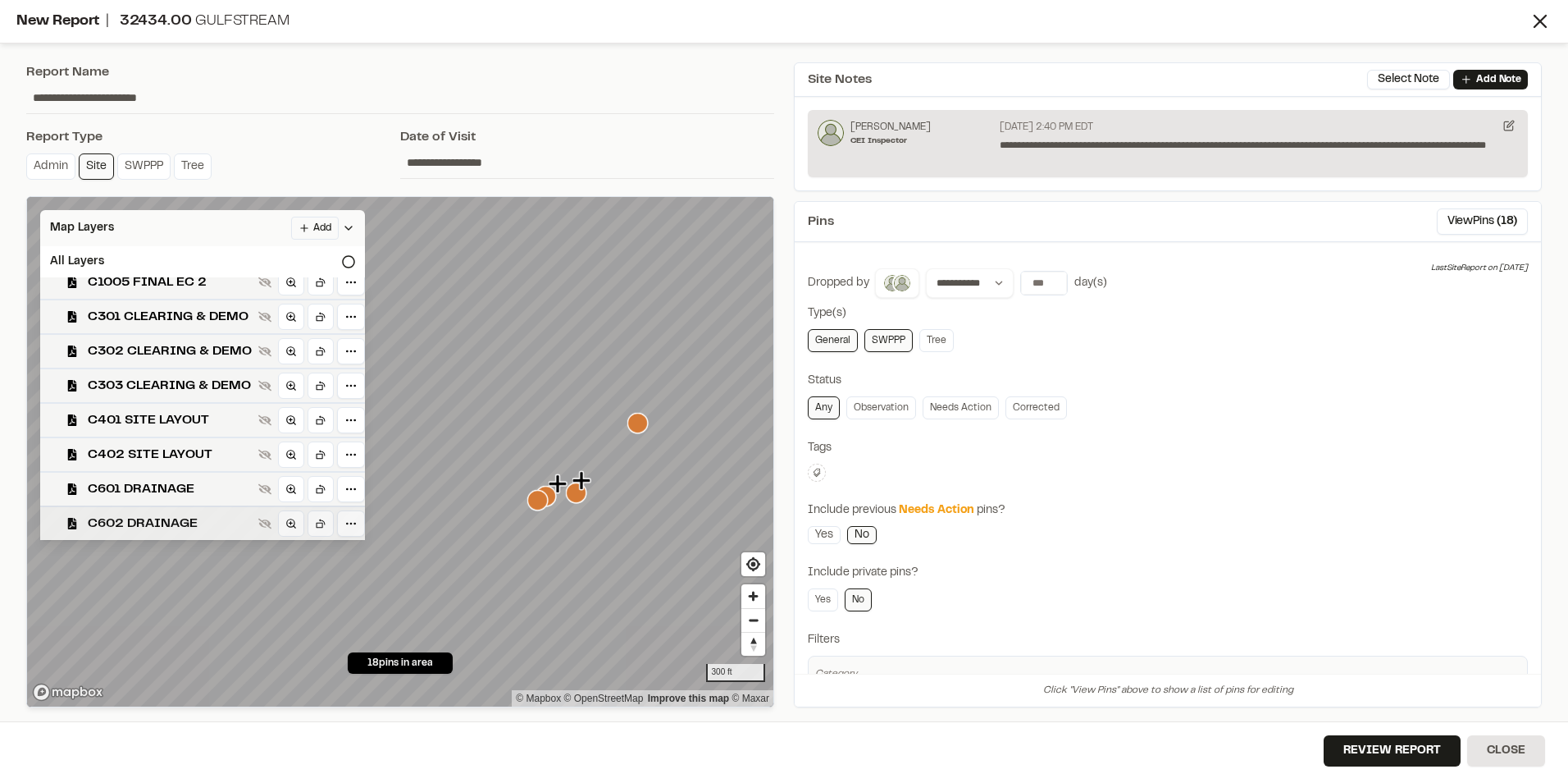
click at [154, 520] on span "C602 DRAINAGE" at bounding box center [170, 523] width 164 height 19
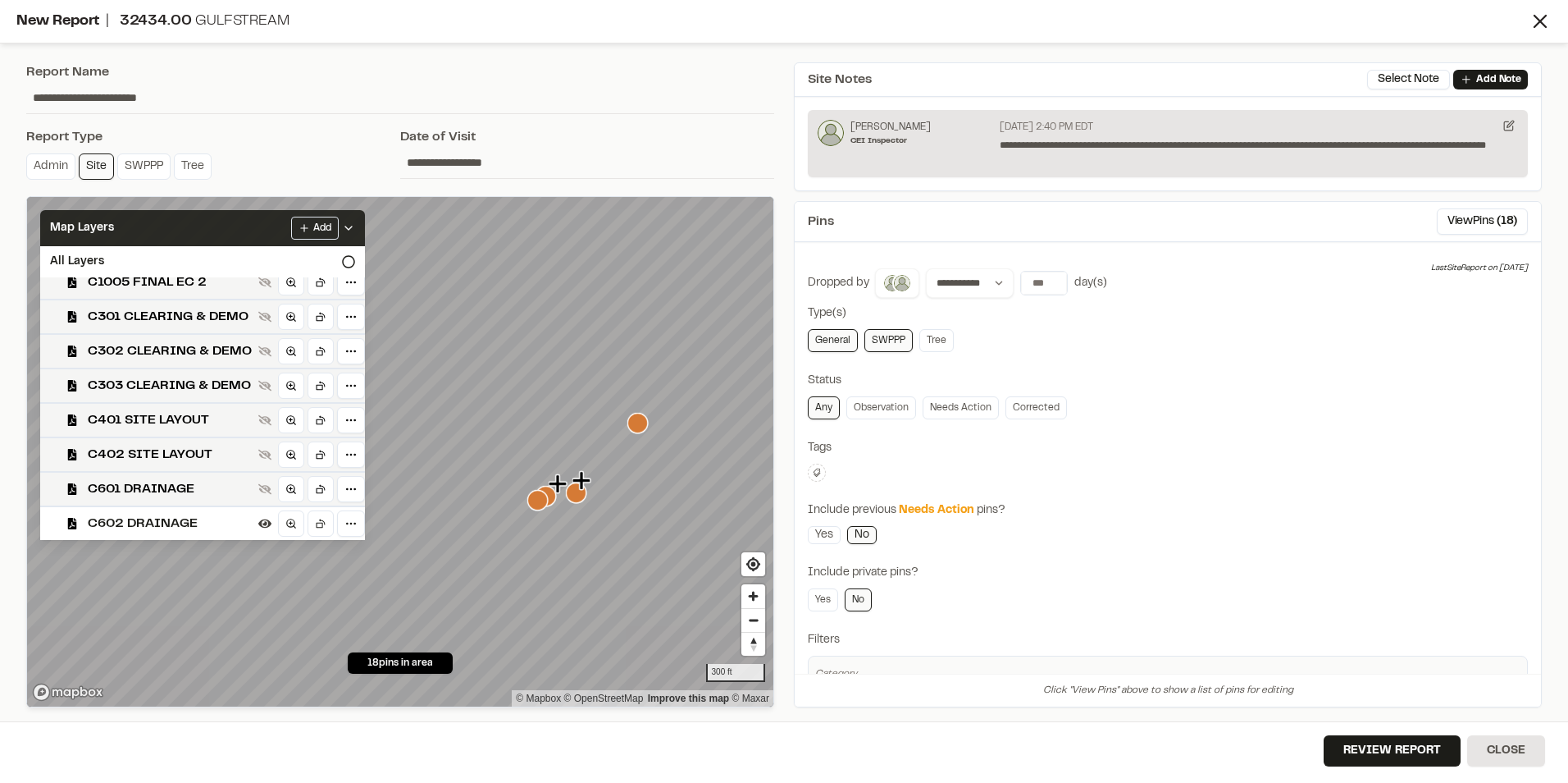
click at [154, 520] on span "C602 DRAINAGE" at bounding box center [170, 523] width 164 height 19
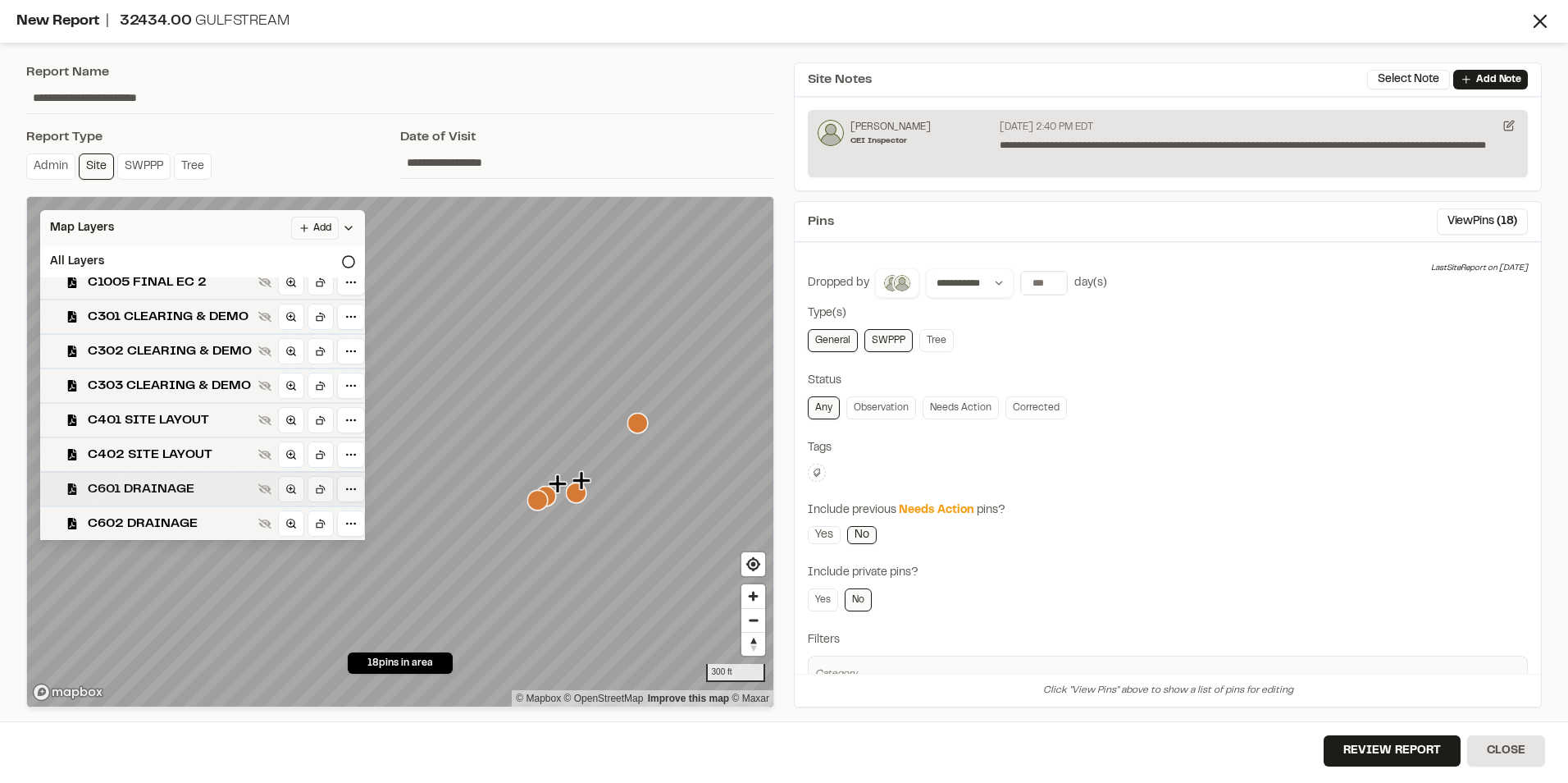
click at [158, 495] on span "C601 DRAINAGE" at bounding box center [170, 488] width 164 height 19
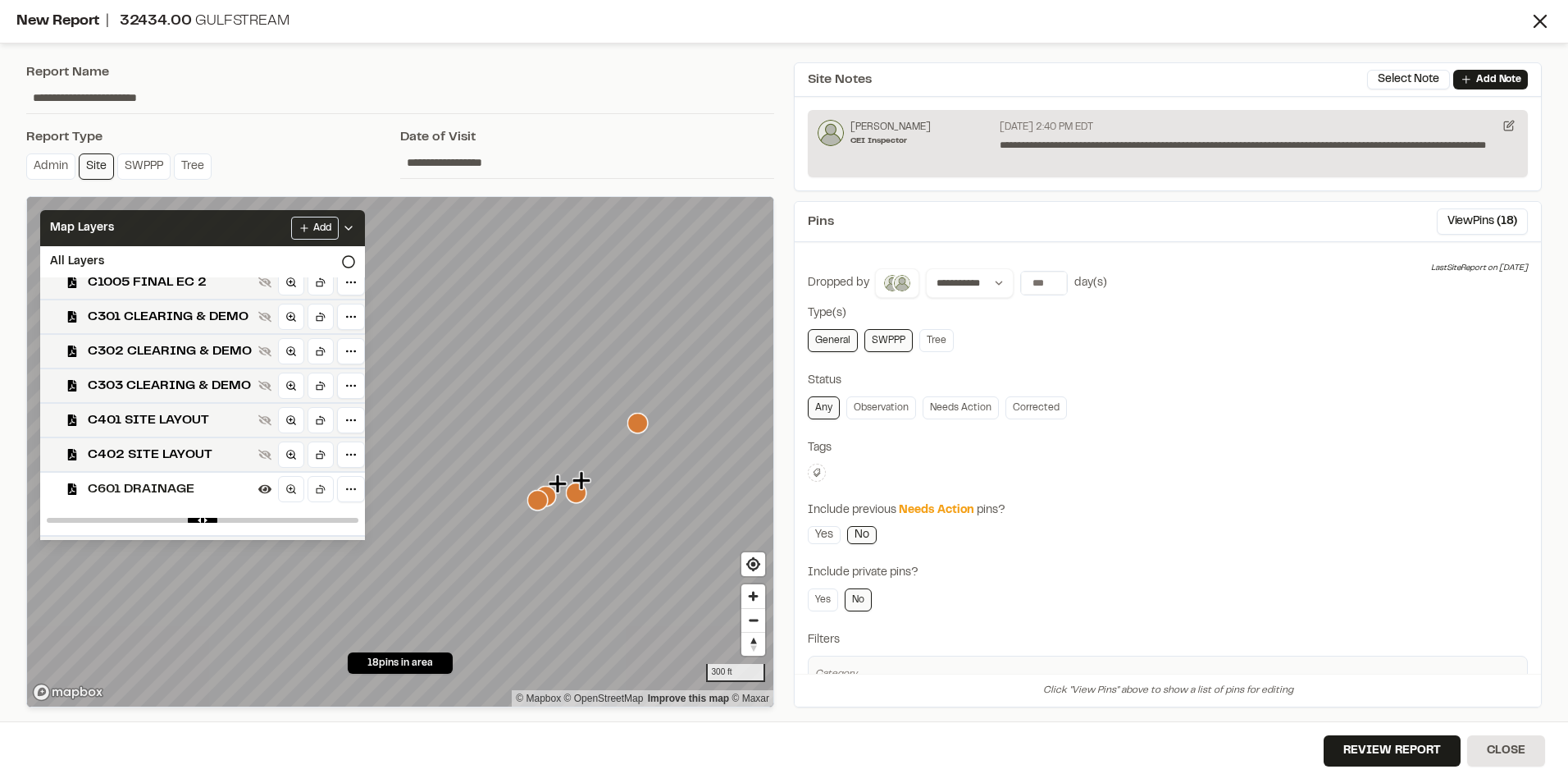
click at [158, 495] on span "C601 DRAINAGE" at bounding box center [170, 488] width 164 height 19
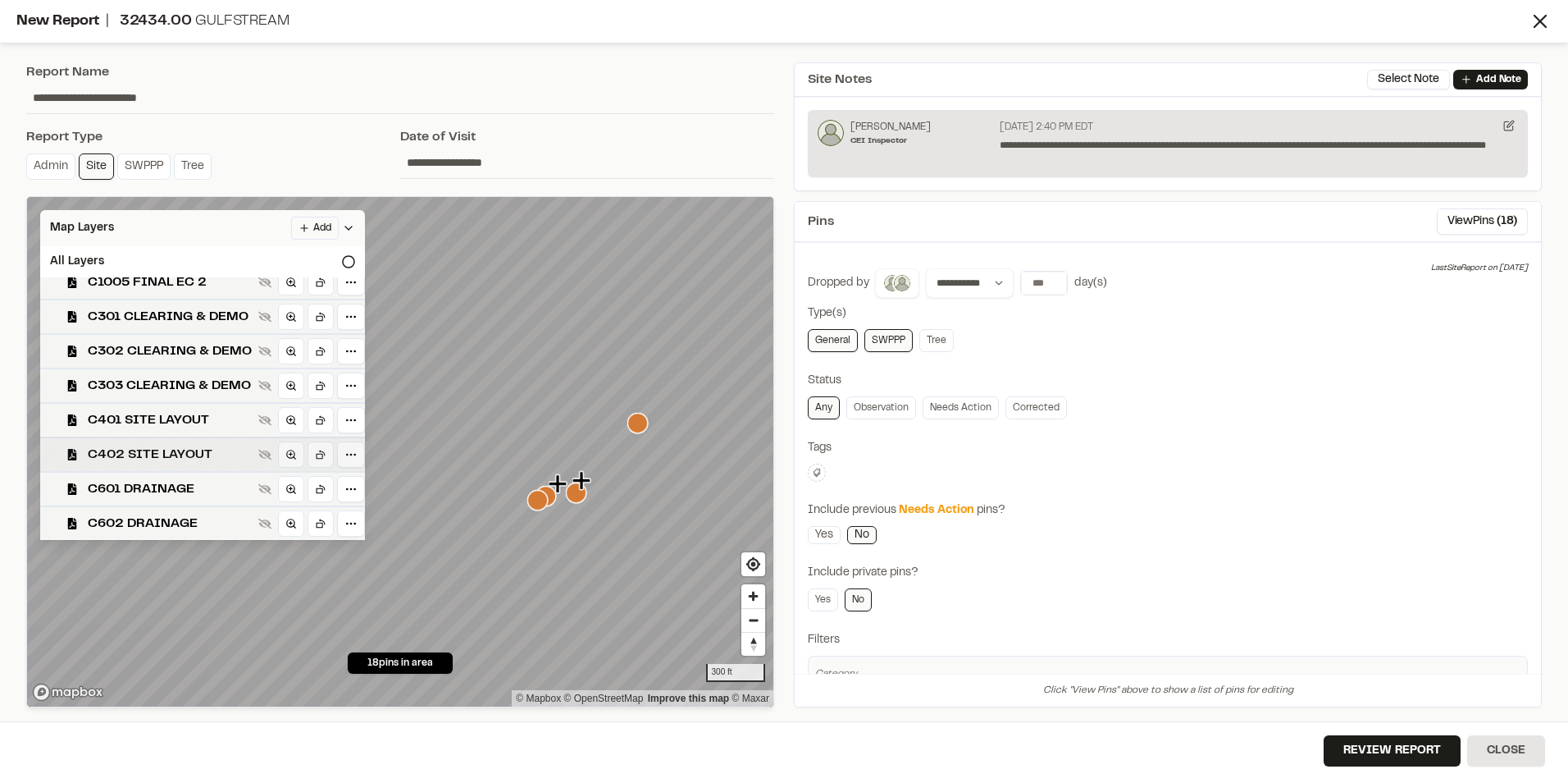
click at [156, 457] on span "C402 SITE LAYOUT" at bounding box center [170, 455] width 164 height 19
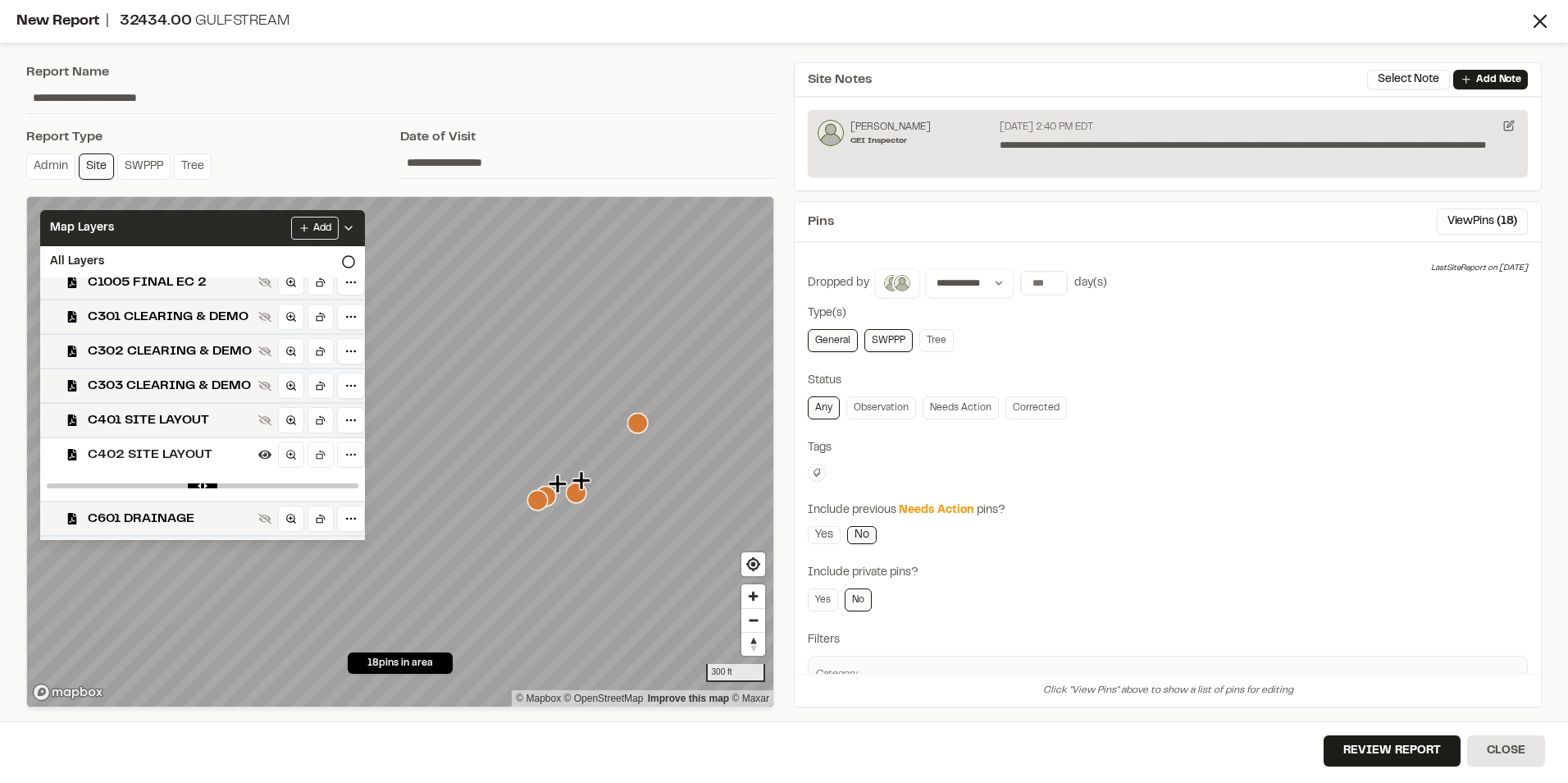
click at [156, 457] on span "C402 SITE LAYOUT" at bounding box center [170, 455] width 164 height 19
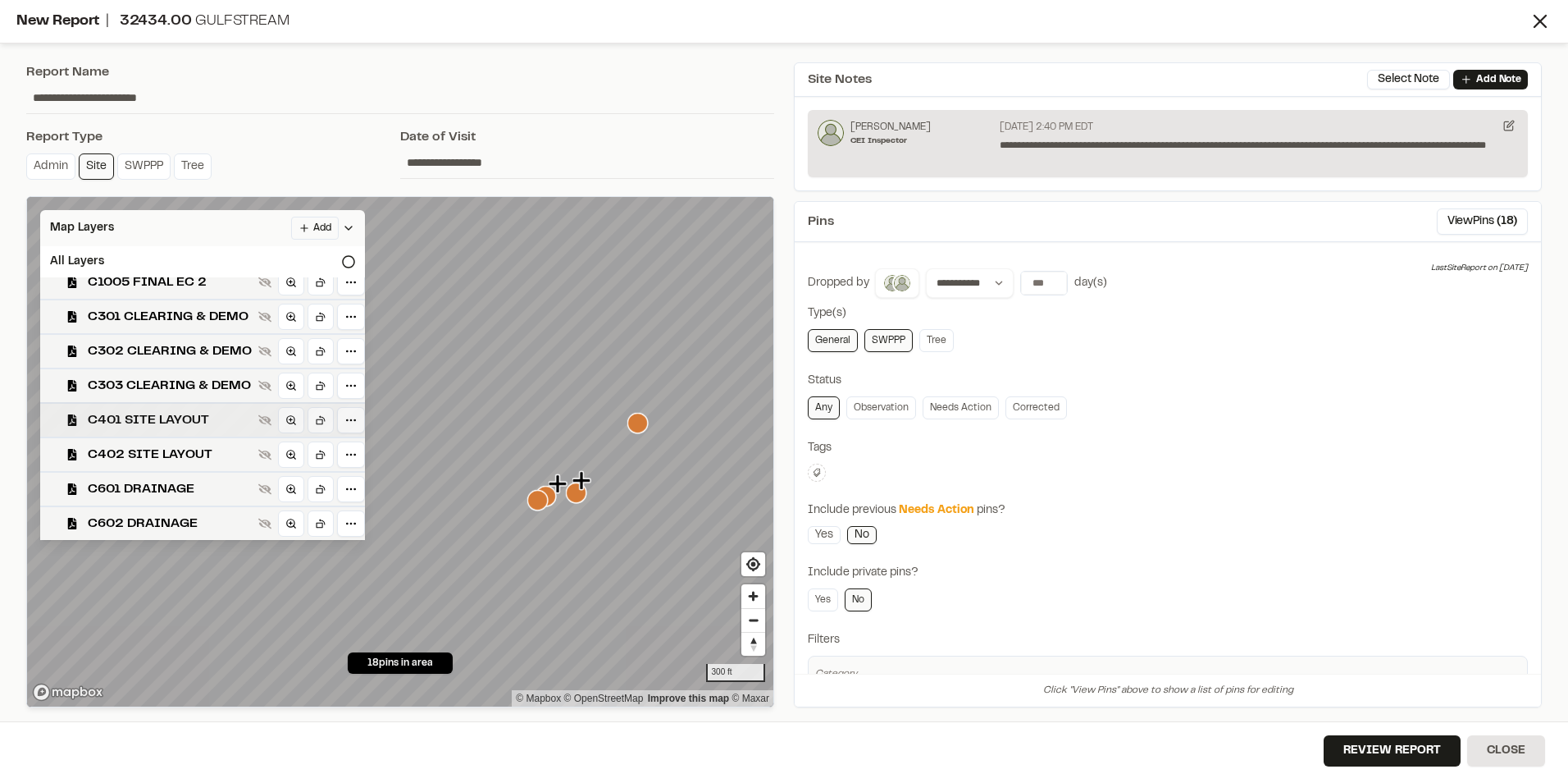
click at [159, 429] on span "C401 SITE LAYOUT" at bounding box center [170, 420] width 164 height 19
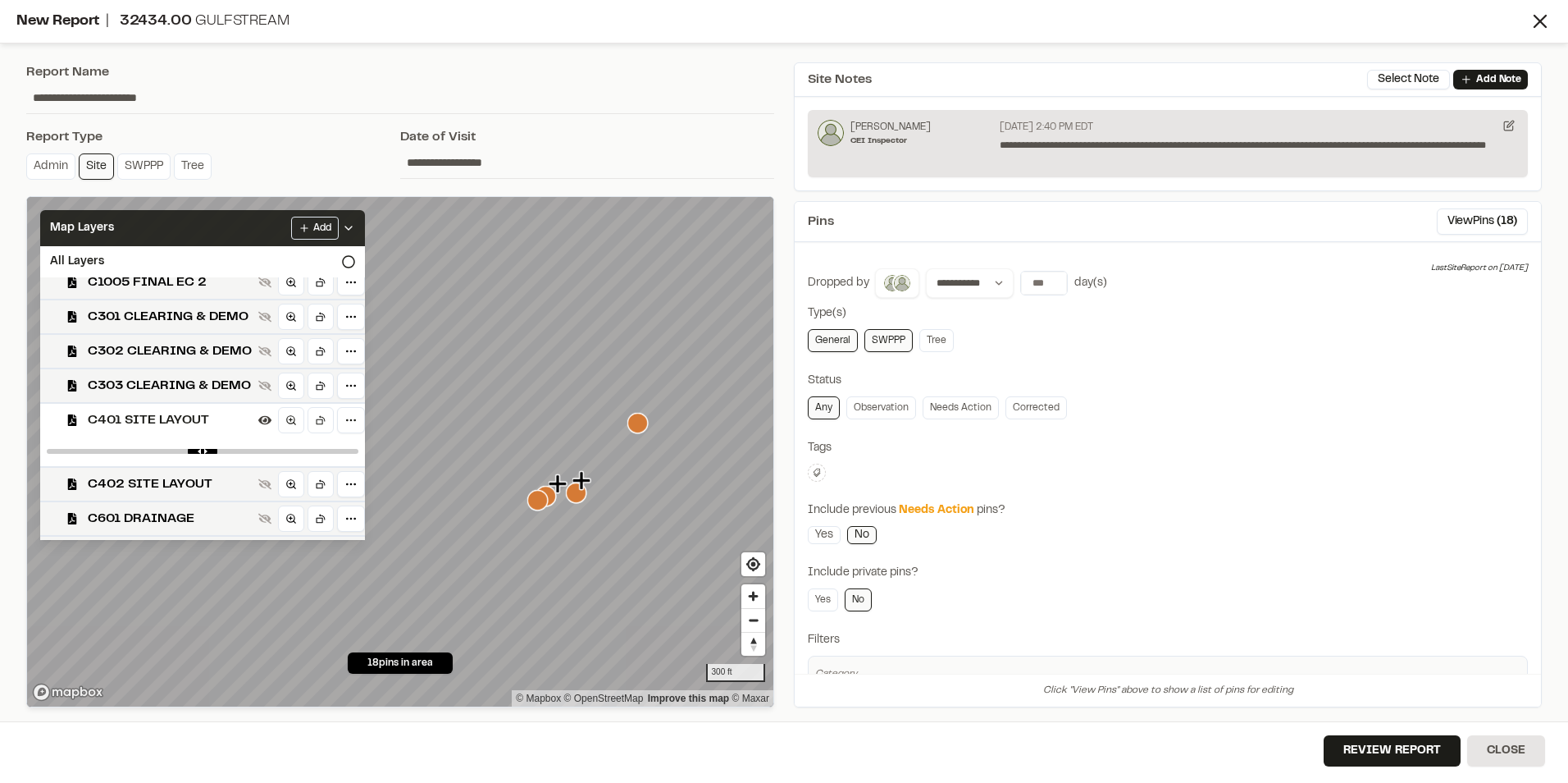
click at [159, 429] on span "C401 SITE LAYOUT" at bounding box center [170, 420] width 164 height 19
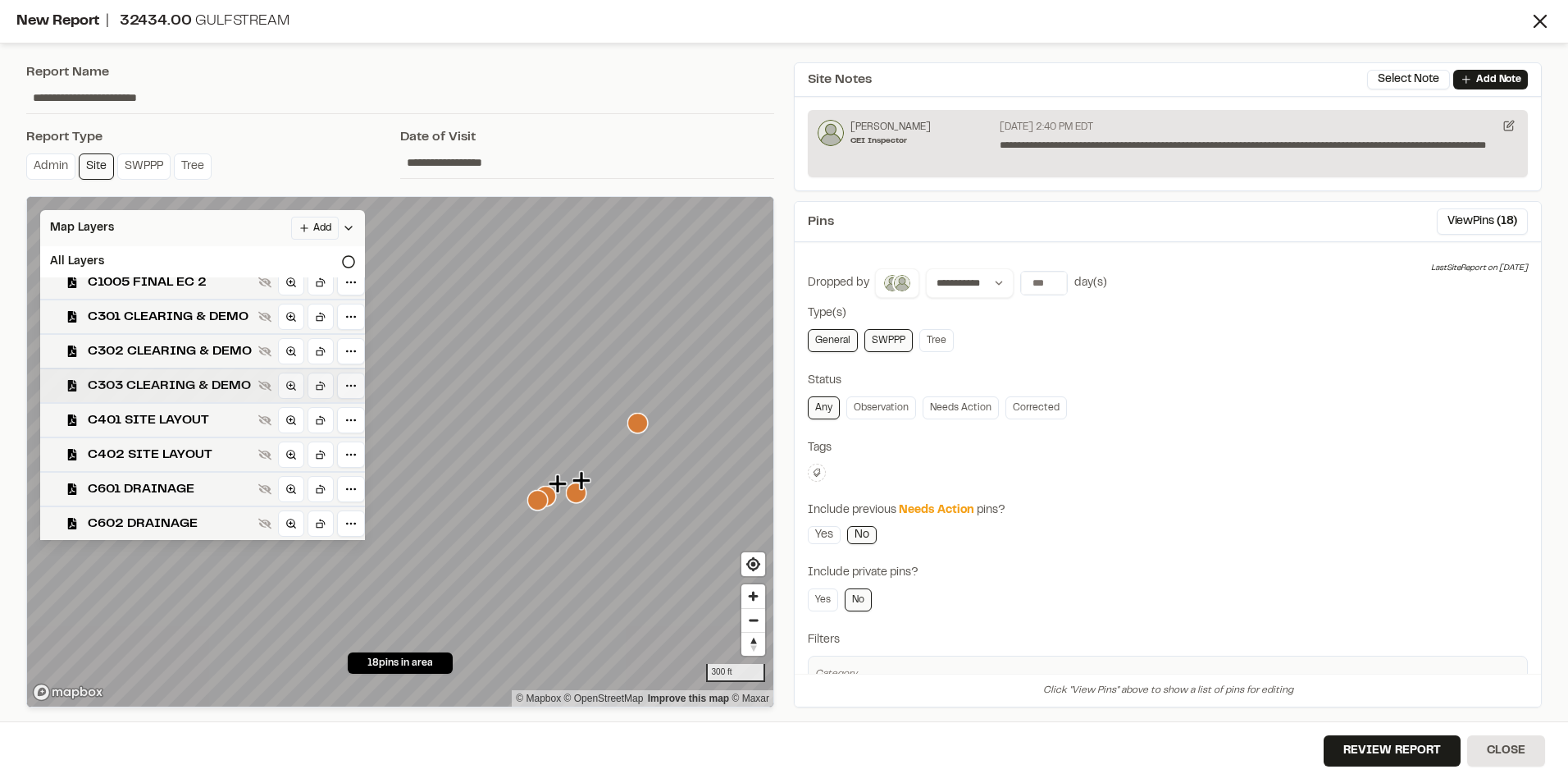
click at [188, 382] on span "C303 CLEARING & DEMO" at bounding box center [170, 385] width 164 height 19
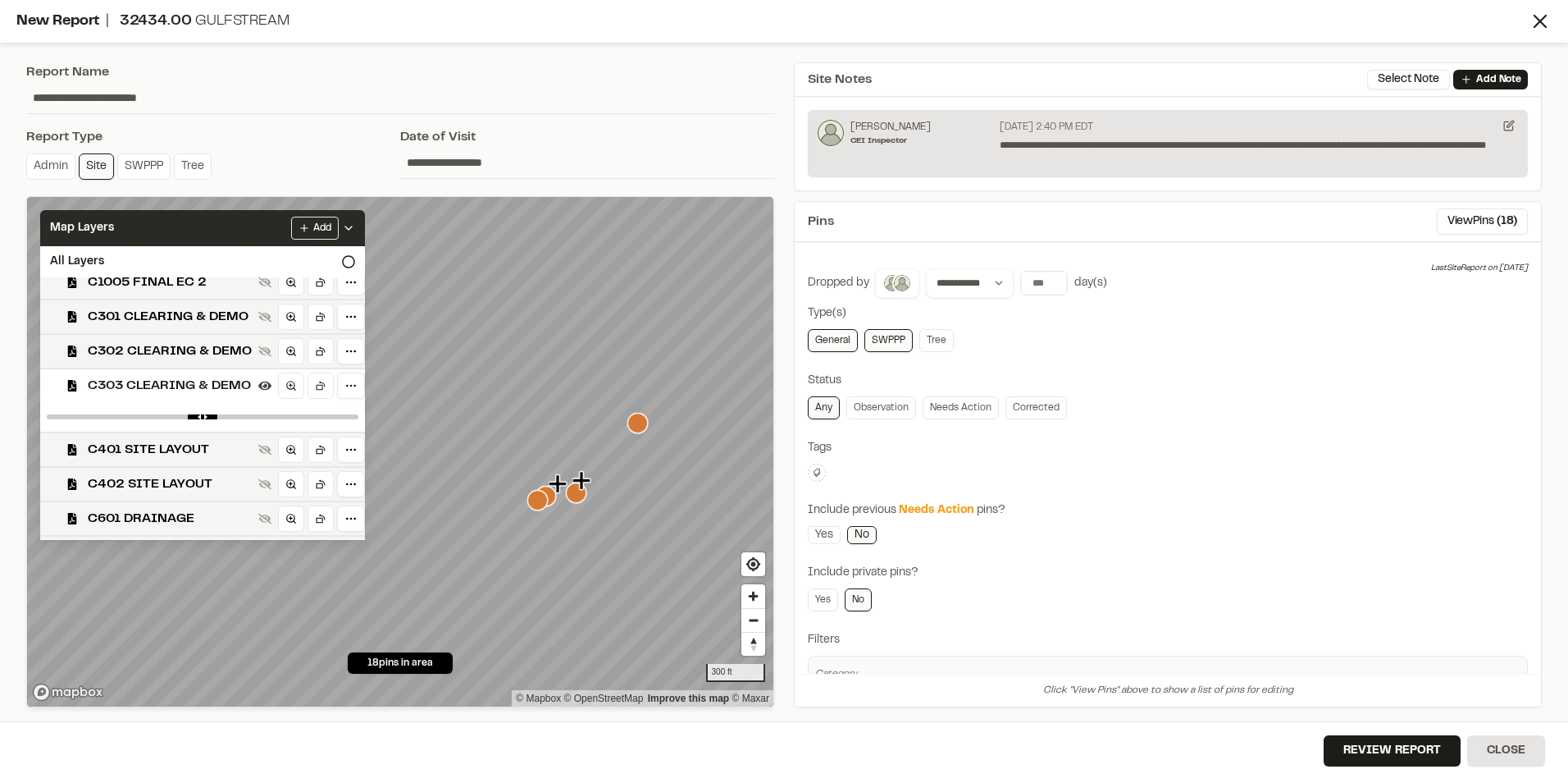
click at [188, 382] on span "C303 CLEARING & DEMO" at bounding box center [170, 385] width 164 height 19
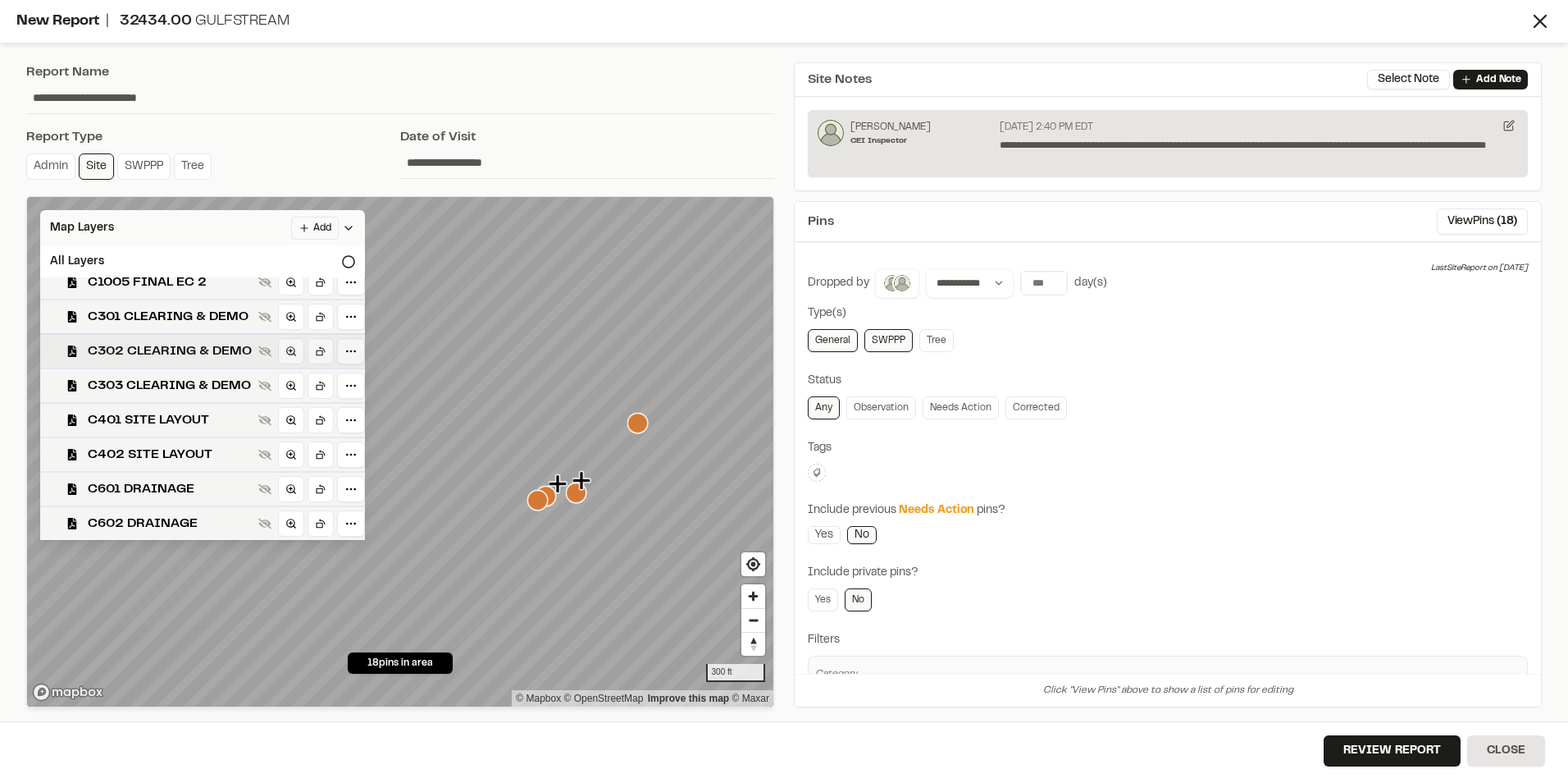
click at [191, 354] on span "C302 CLEARING & DEMO" at bounding box center [170, 351] width 164 height 19
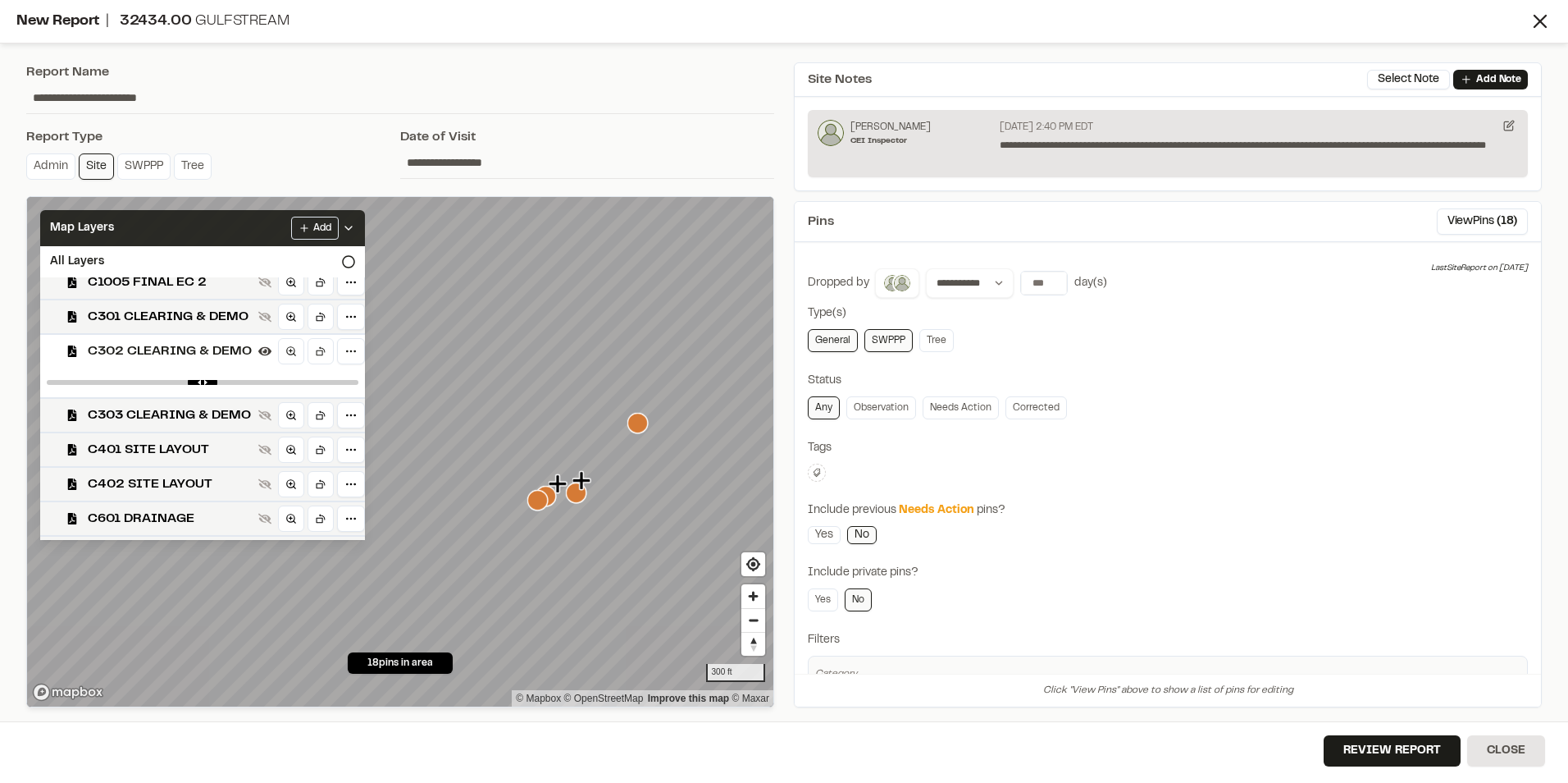
click at [120, 347] on span "C302 CLEARING & DEMO" at bounding box center [170, 351] width 164 height 19
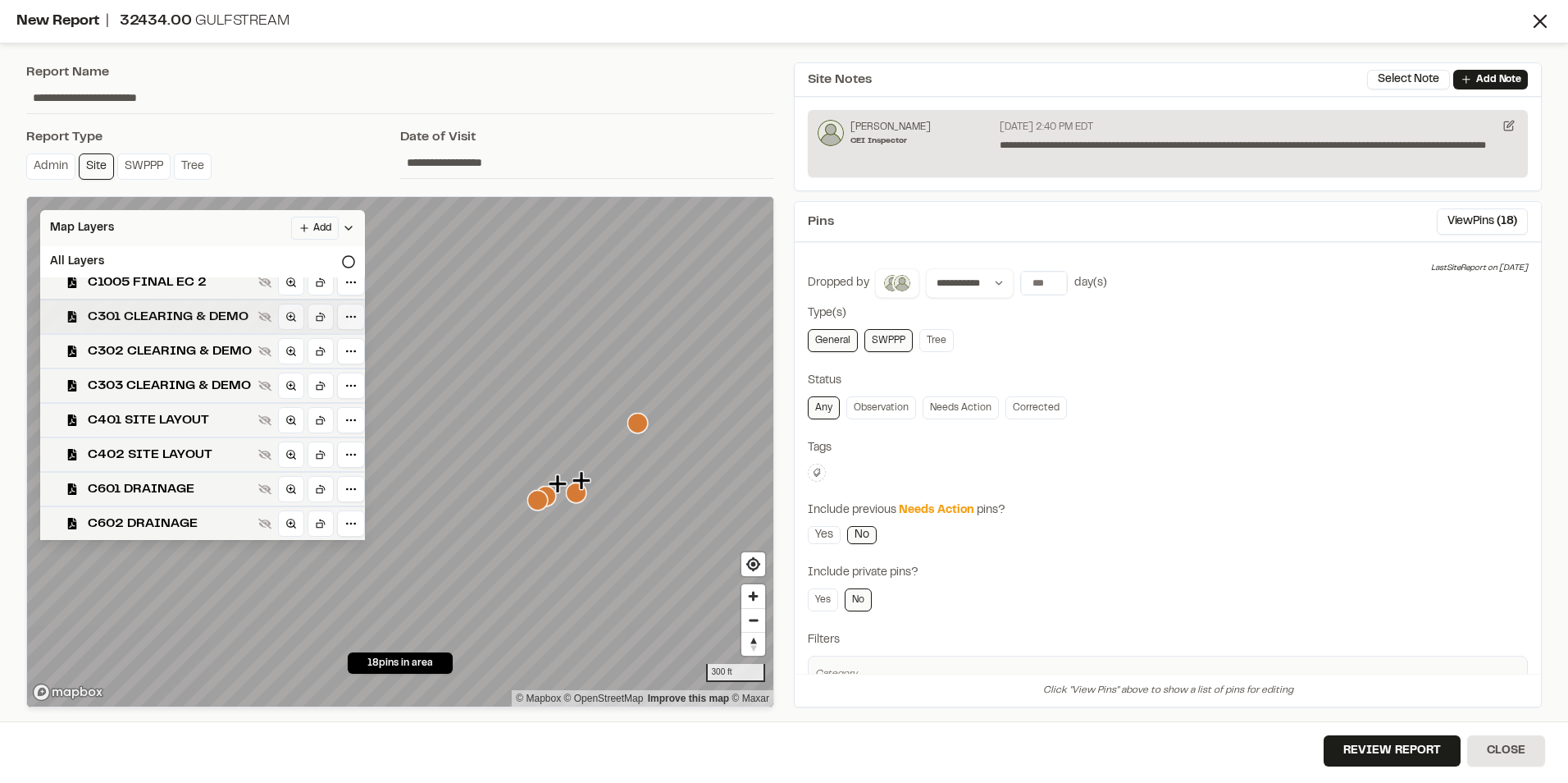
click at [146, 307] on span "C301 CLEARING & DEMO" at bounding box center [170, 317] width 164 height 19
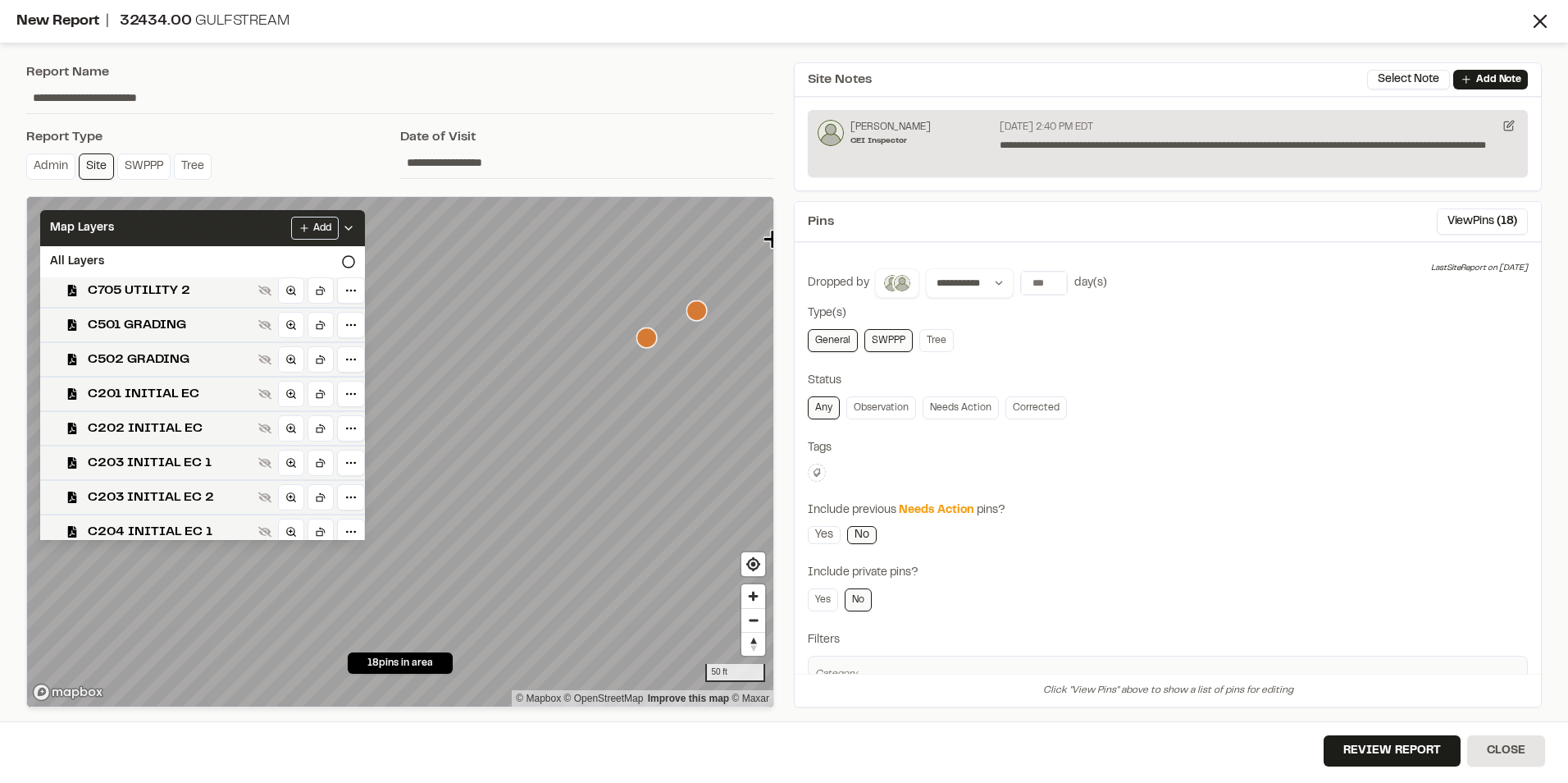
scroll to position [287, 0]
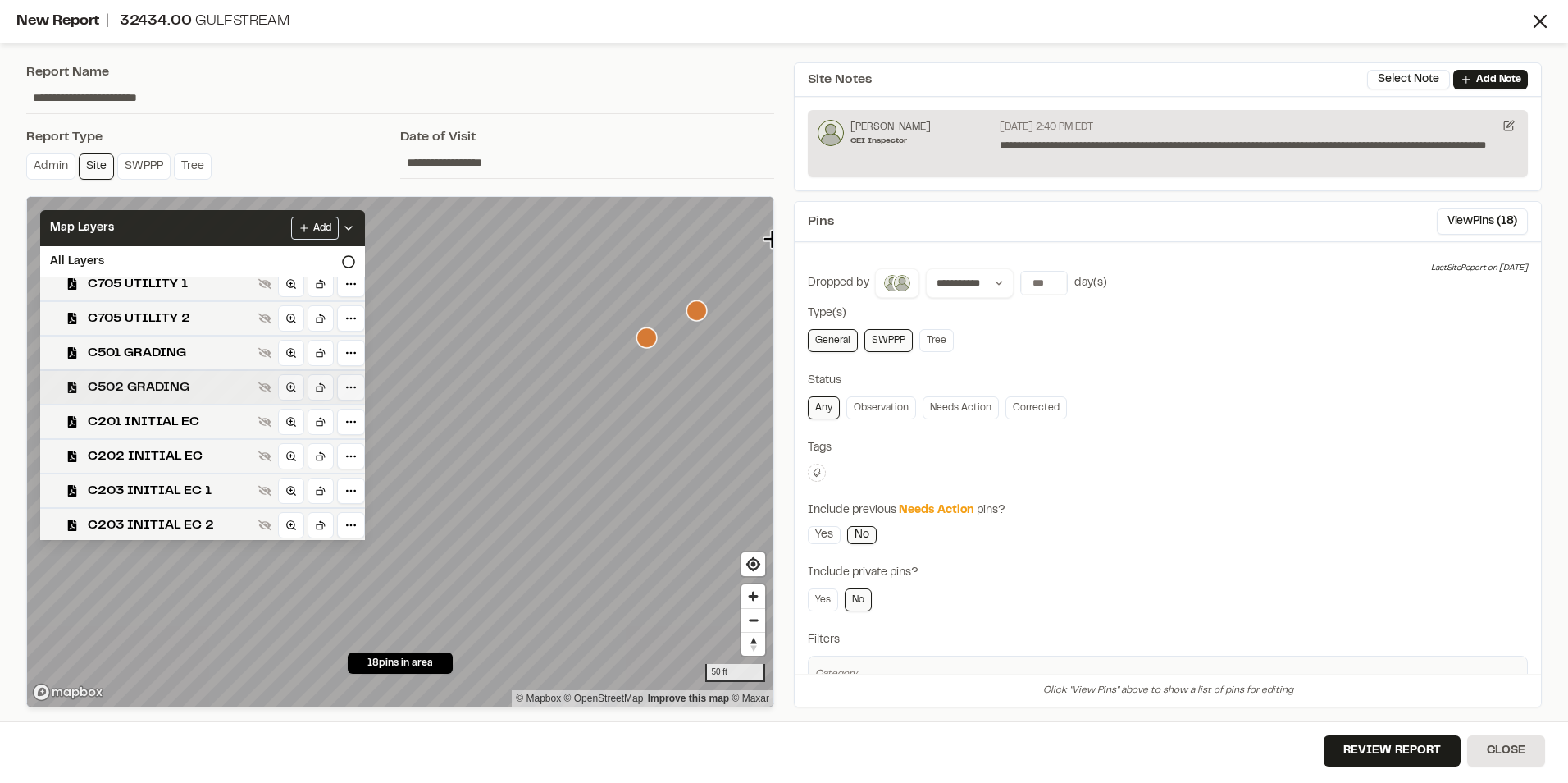
click at [136, 392] on span "C502 GRADING" at bounding box center [170, 387] width 164 height 19
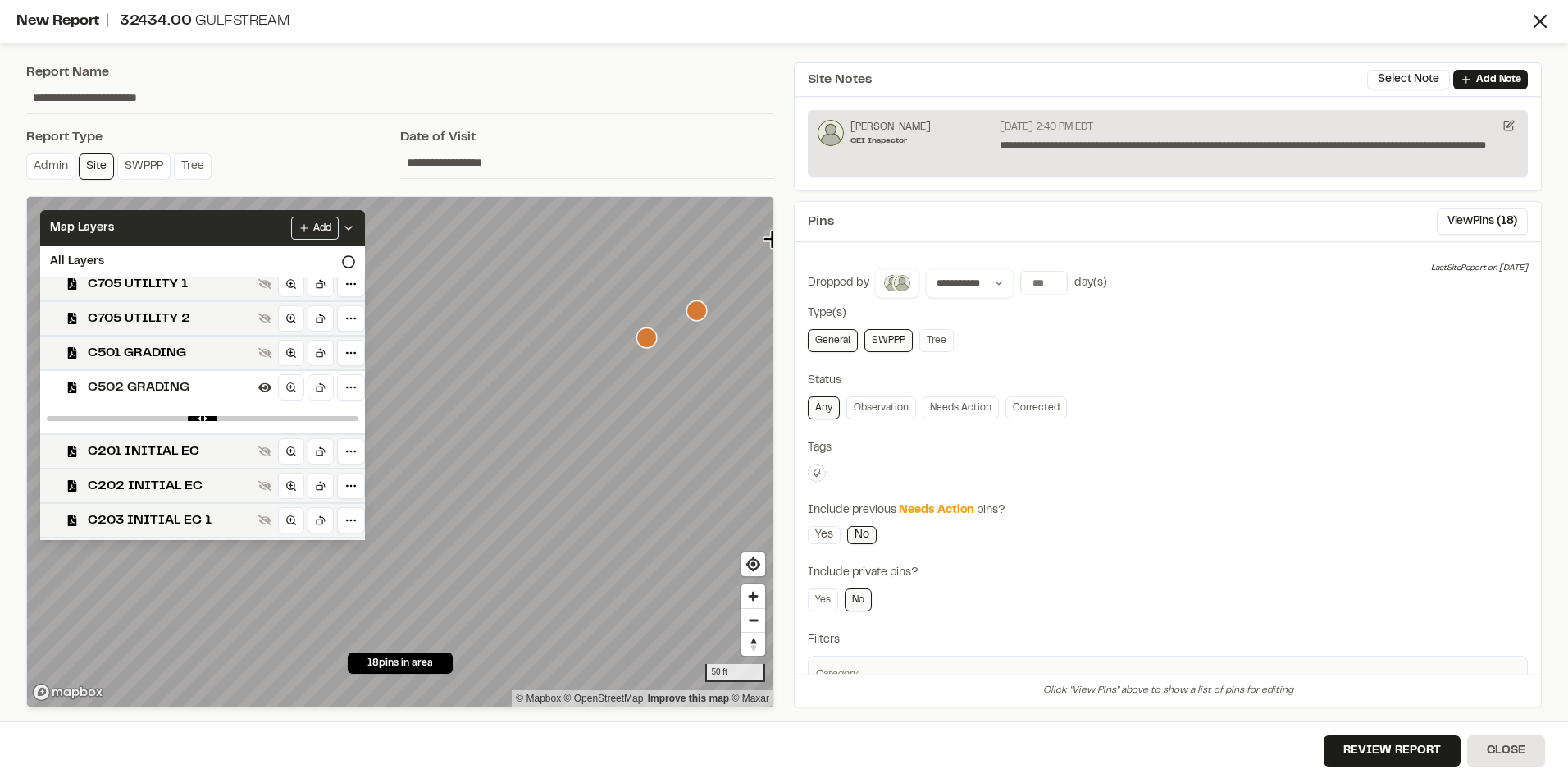
click at [136, 392] on span "C502 GRADING" at bounding box center [170, 387] width 164 height 19
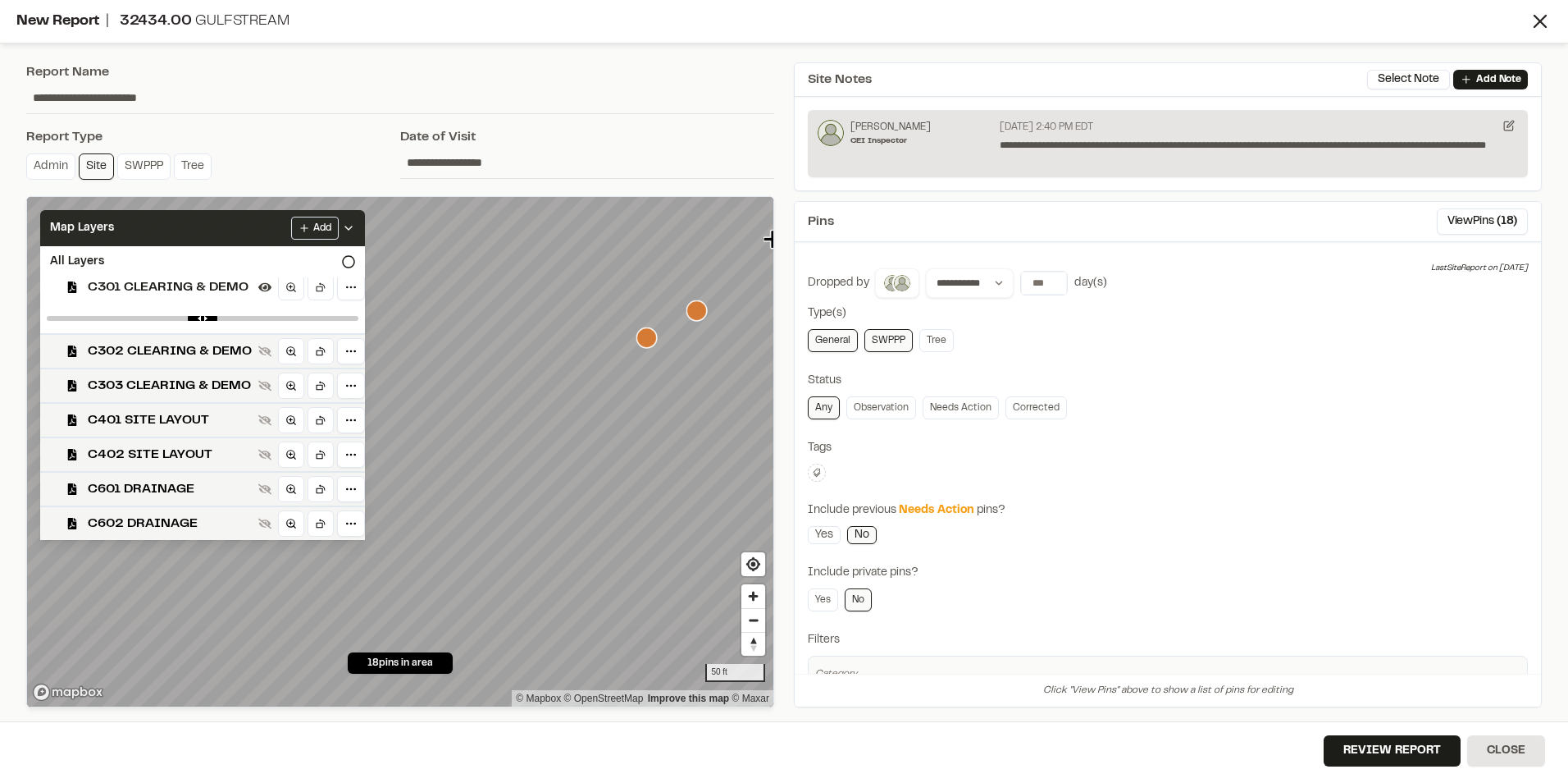
scroll to position [809, 0]
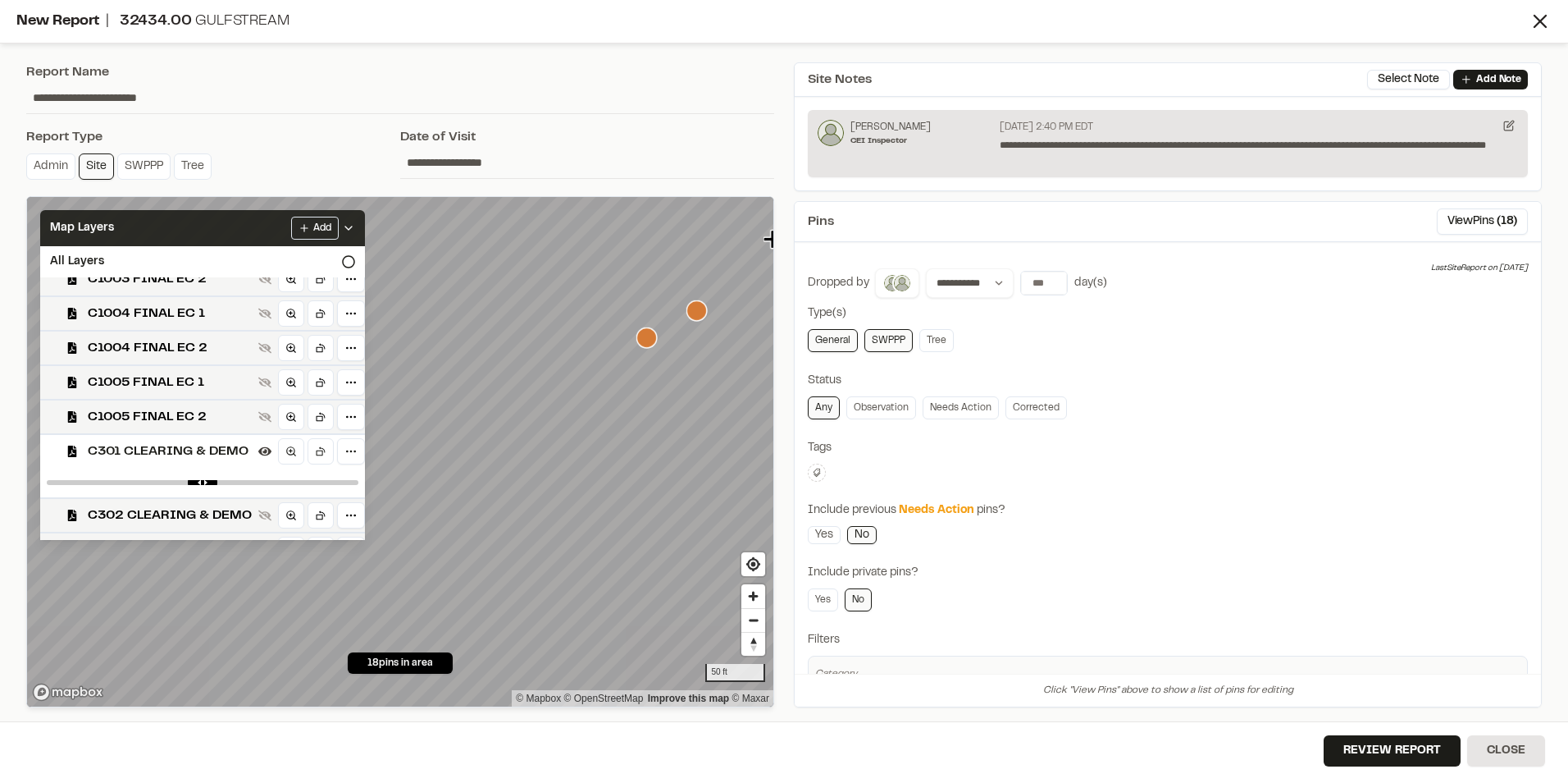
click at [163, 446] on span "C301 CLEARING & DEMO" at bounding box center [170, 451] width 164 height 19
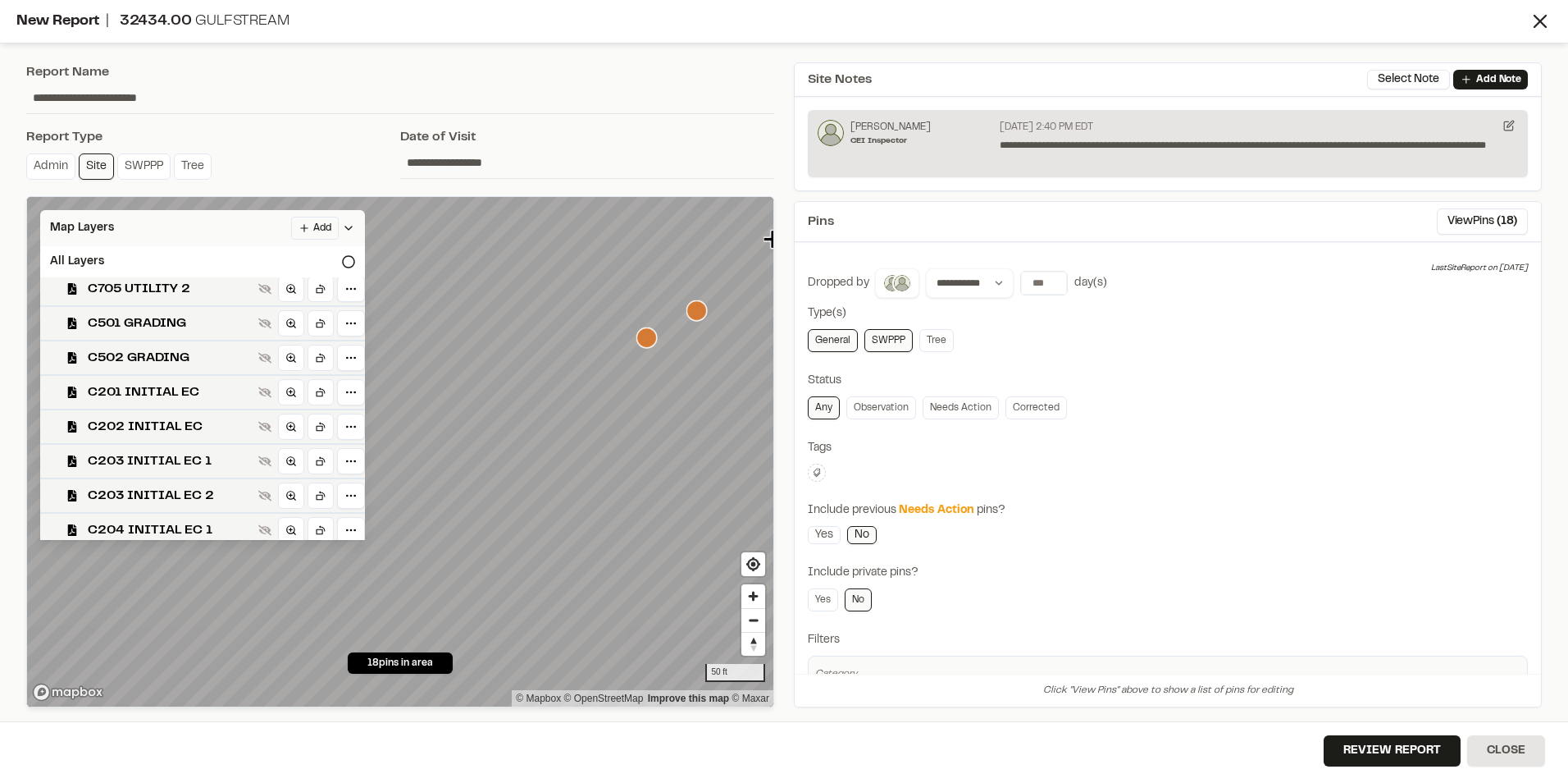
scroll to position [235, 0]
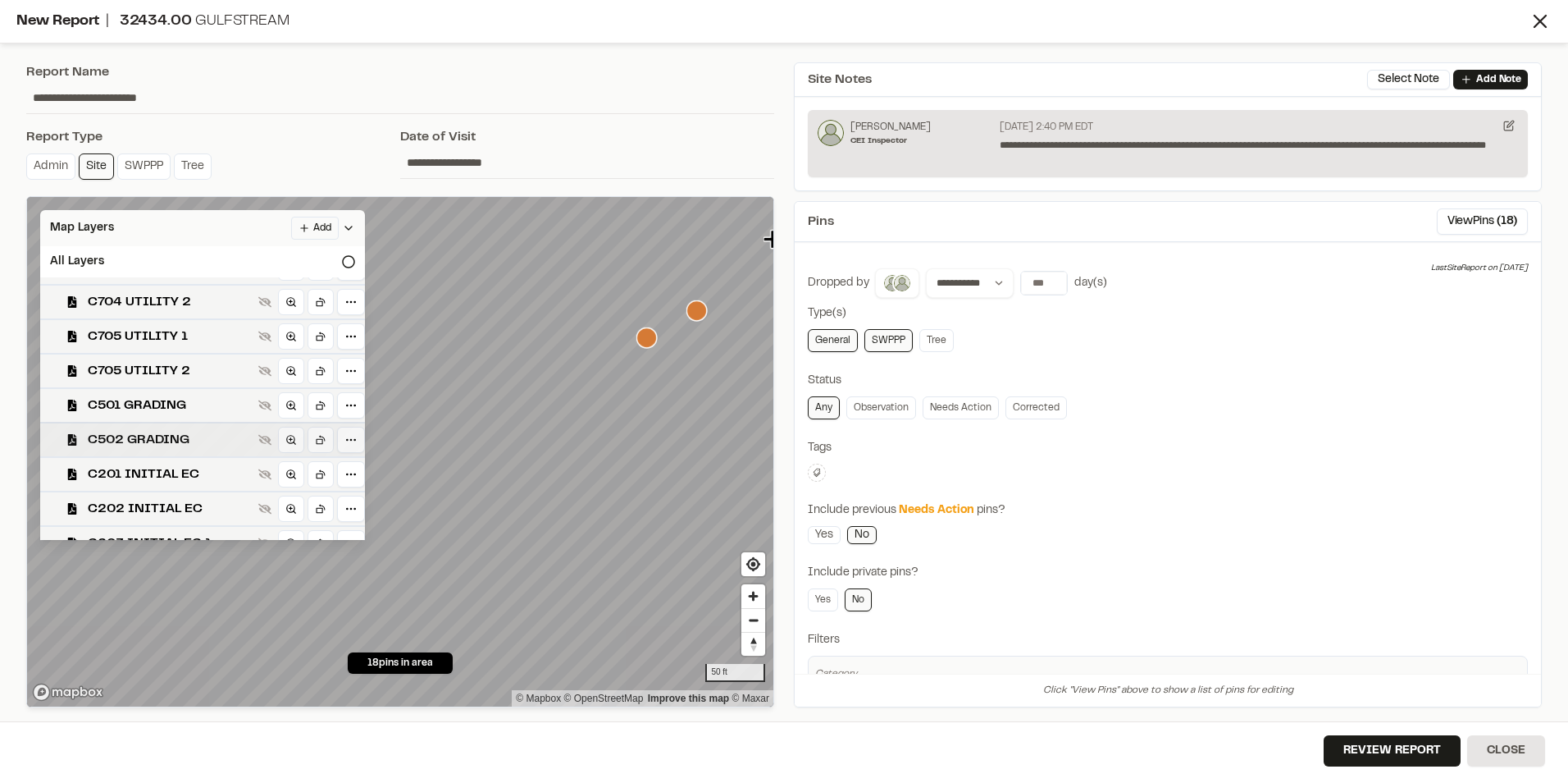
click at [163, 445] on span "C502 GRADING" at bounding box center [170, 439] width 164 height 19
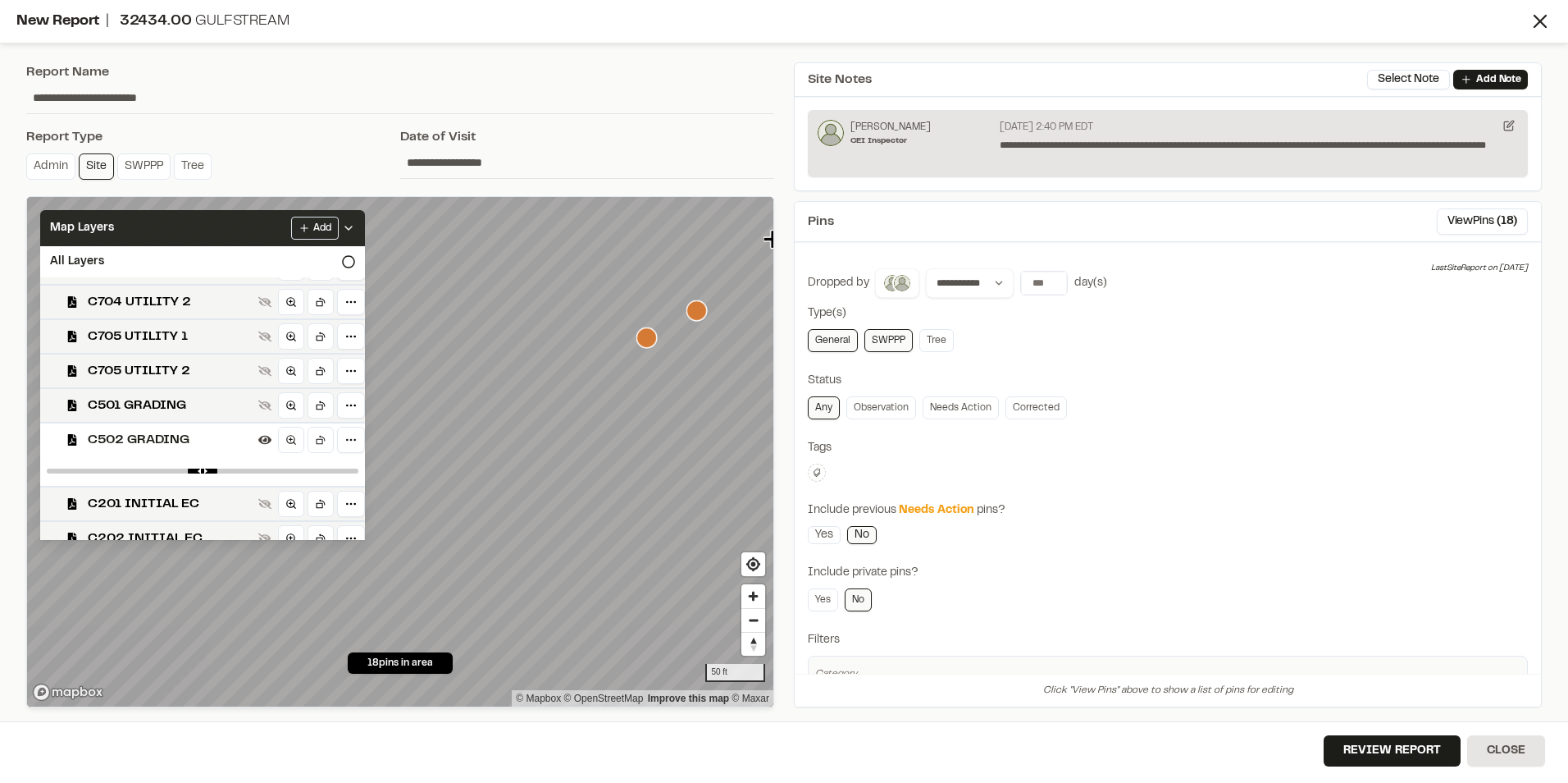
click at [163, 445] on span "C502 GRADING" at bounding box center [170, 439] width 164 height 19
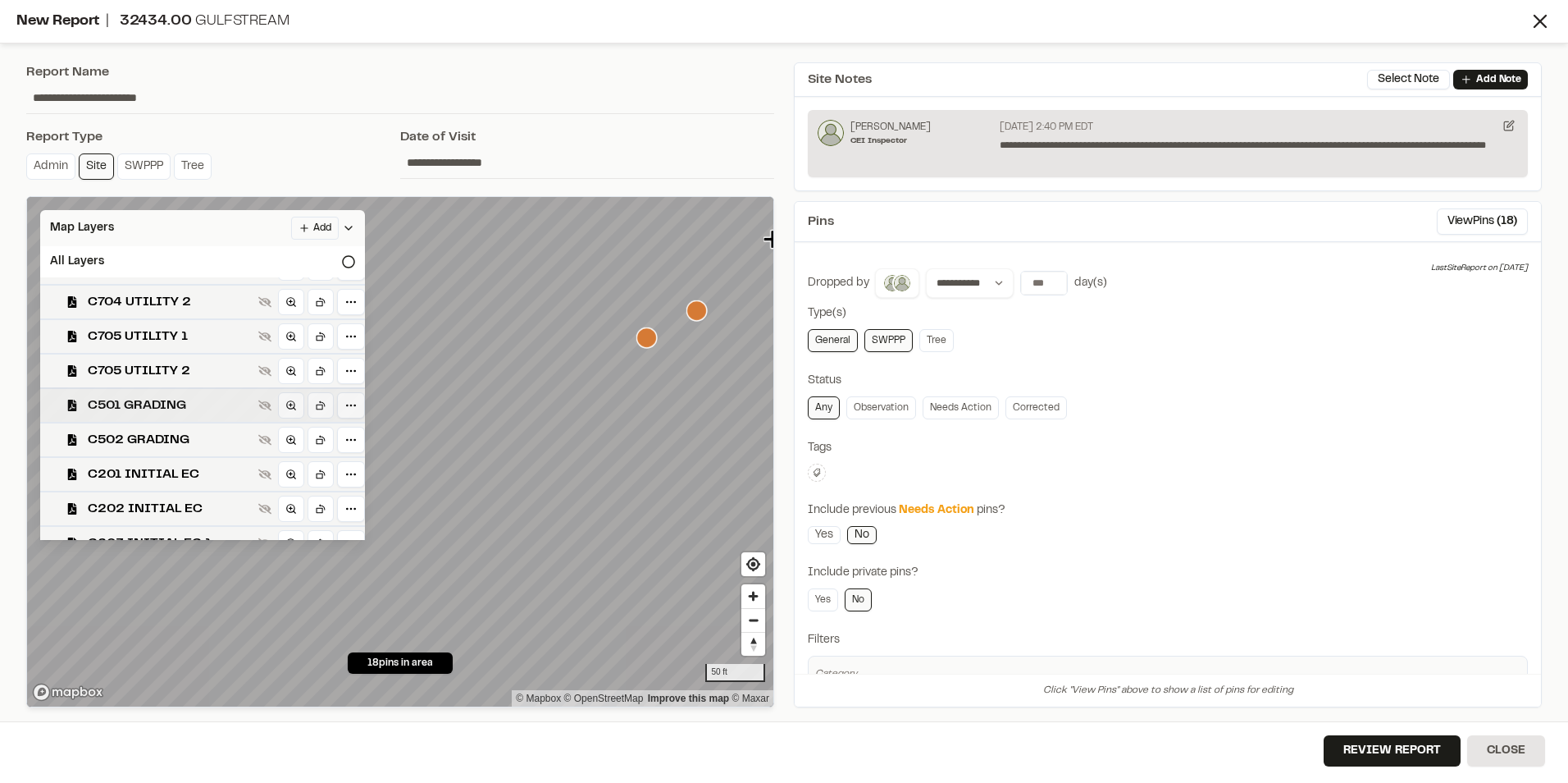
click at [164, 408] on span "C501 GRADING" at bounding box center [170, 405] width 164 height 19
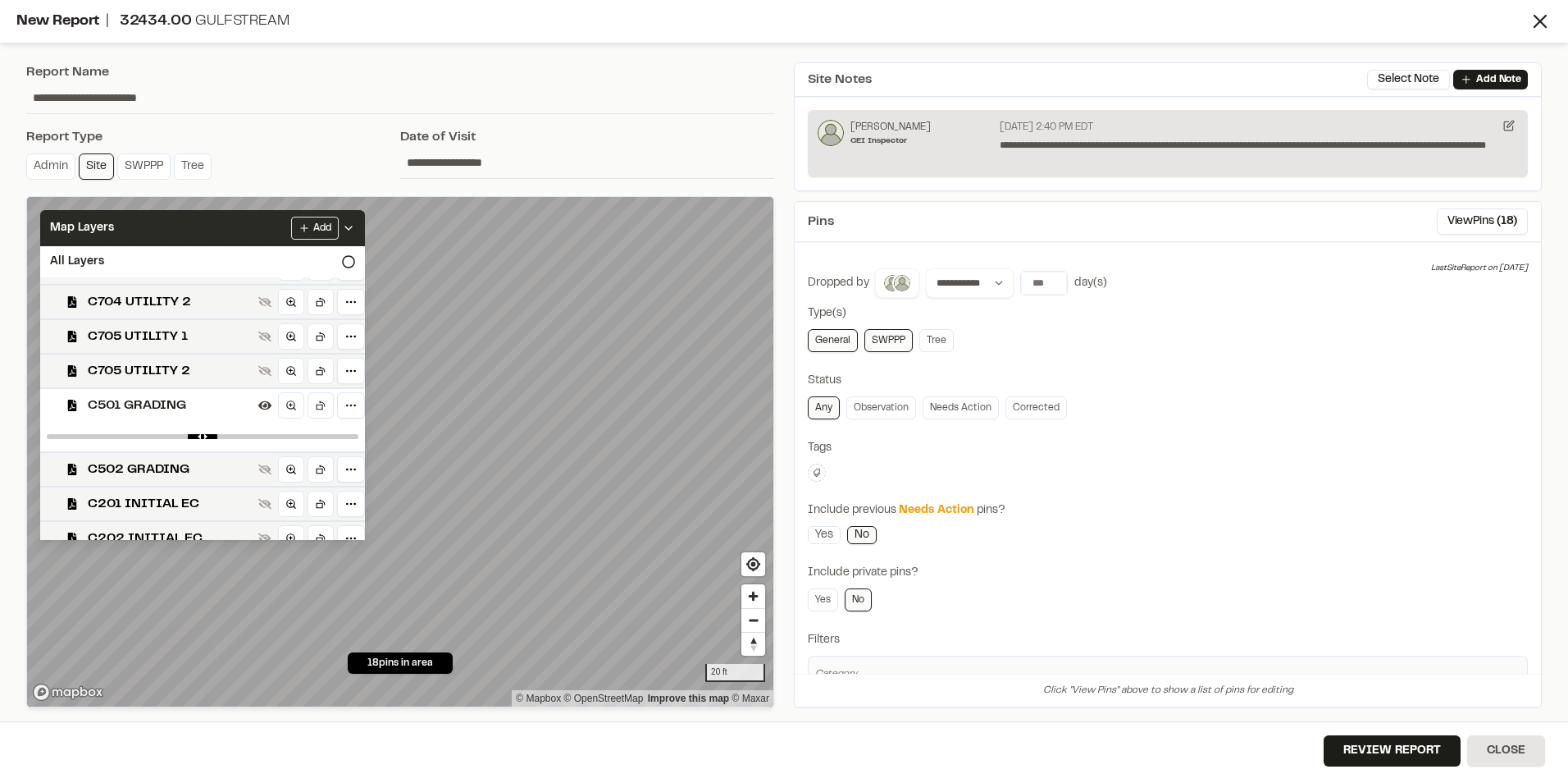
click at [791, 205] on div "**********" at bounding box center [784, 391] width 1568 height 783
click at [665, 343] on icon "Map marker" at bounding box center [661, 338] width 20 height 20
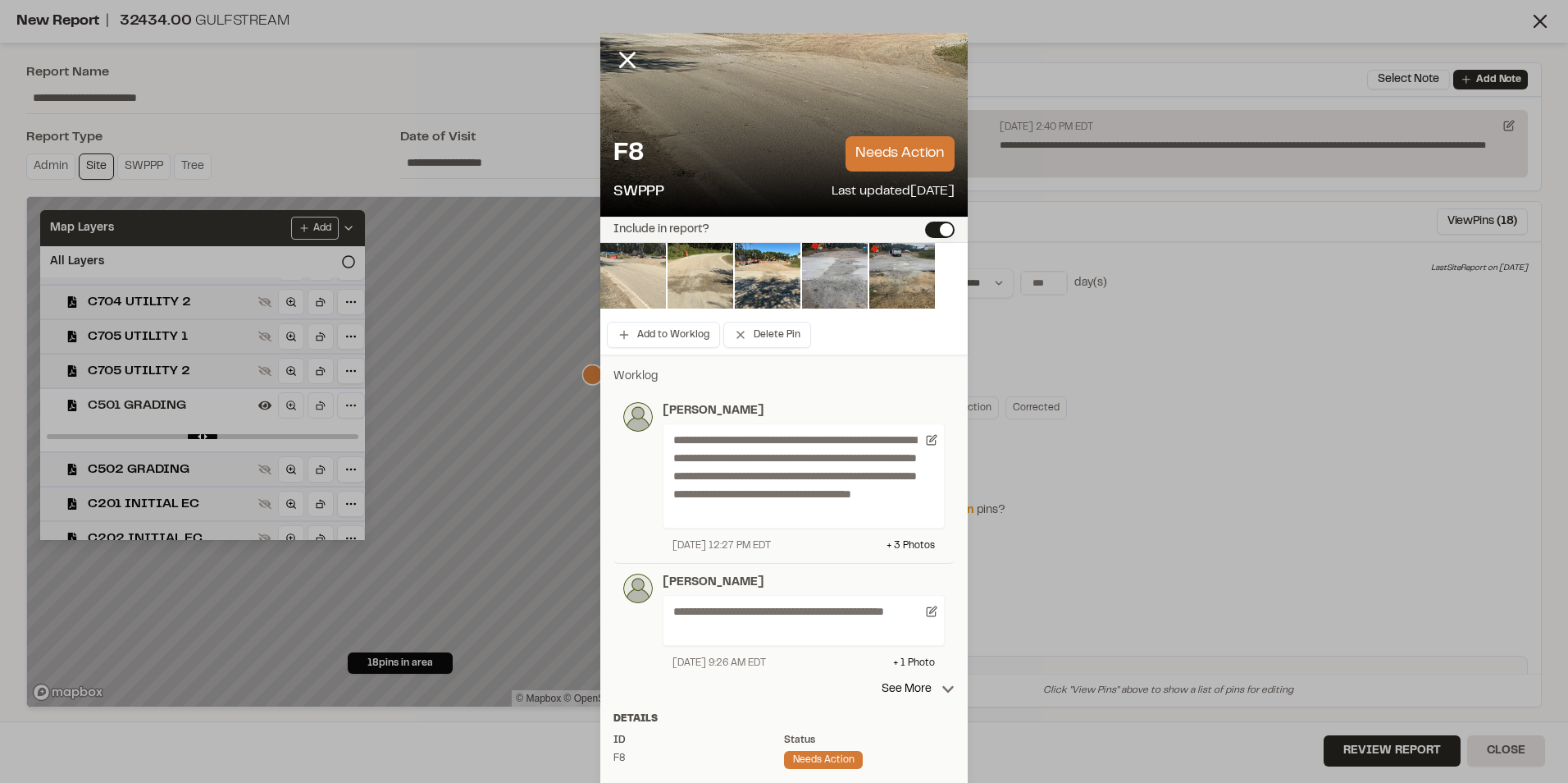
click at [626, 256] on img at bounding box center [633, 275] width 65 height 65
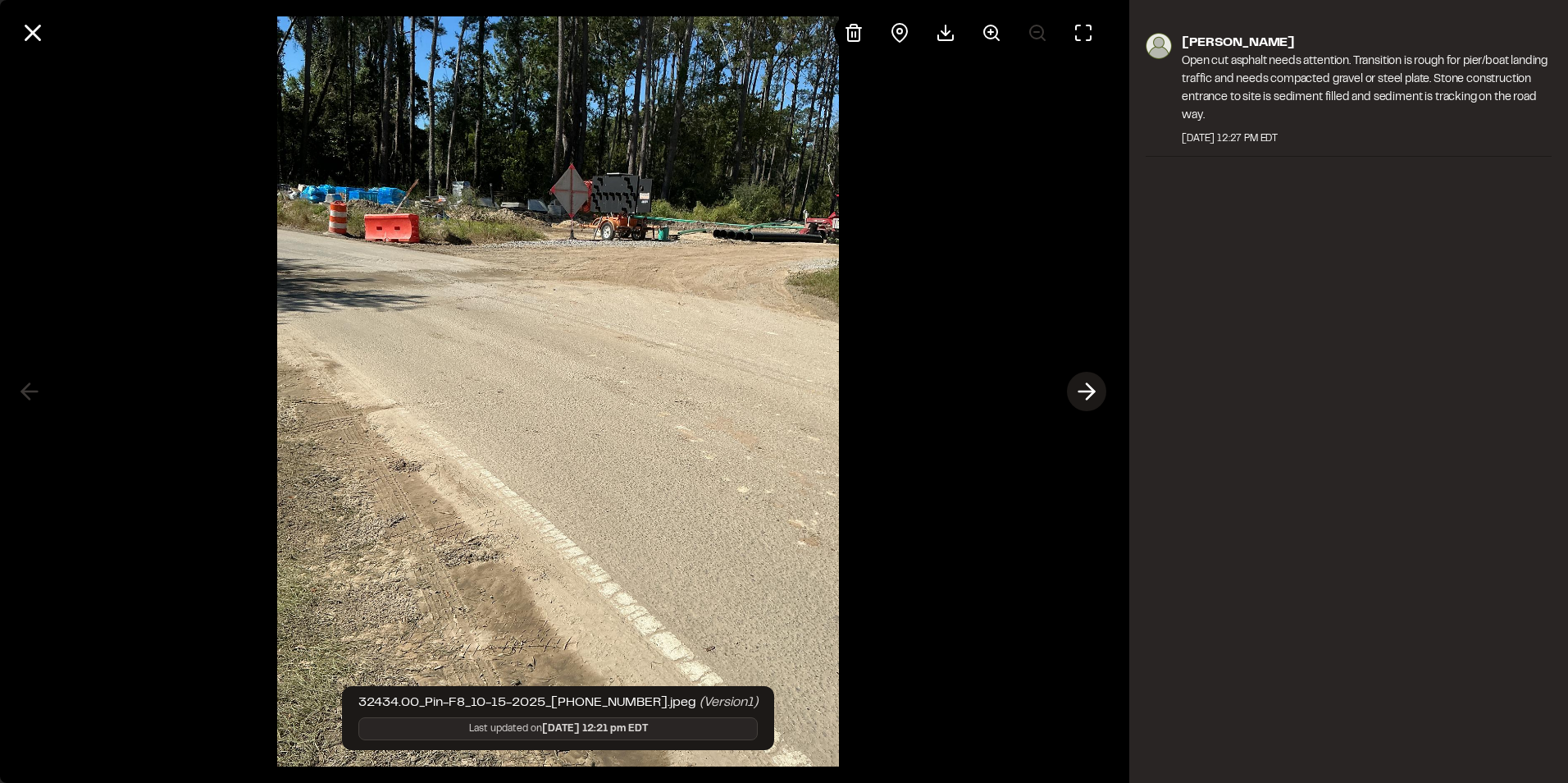
click at [1089, 387] on polyline at bounding box center [1091, 392] width 8 height 15
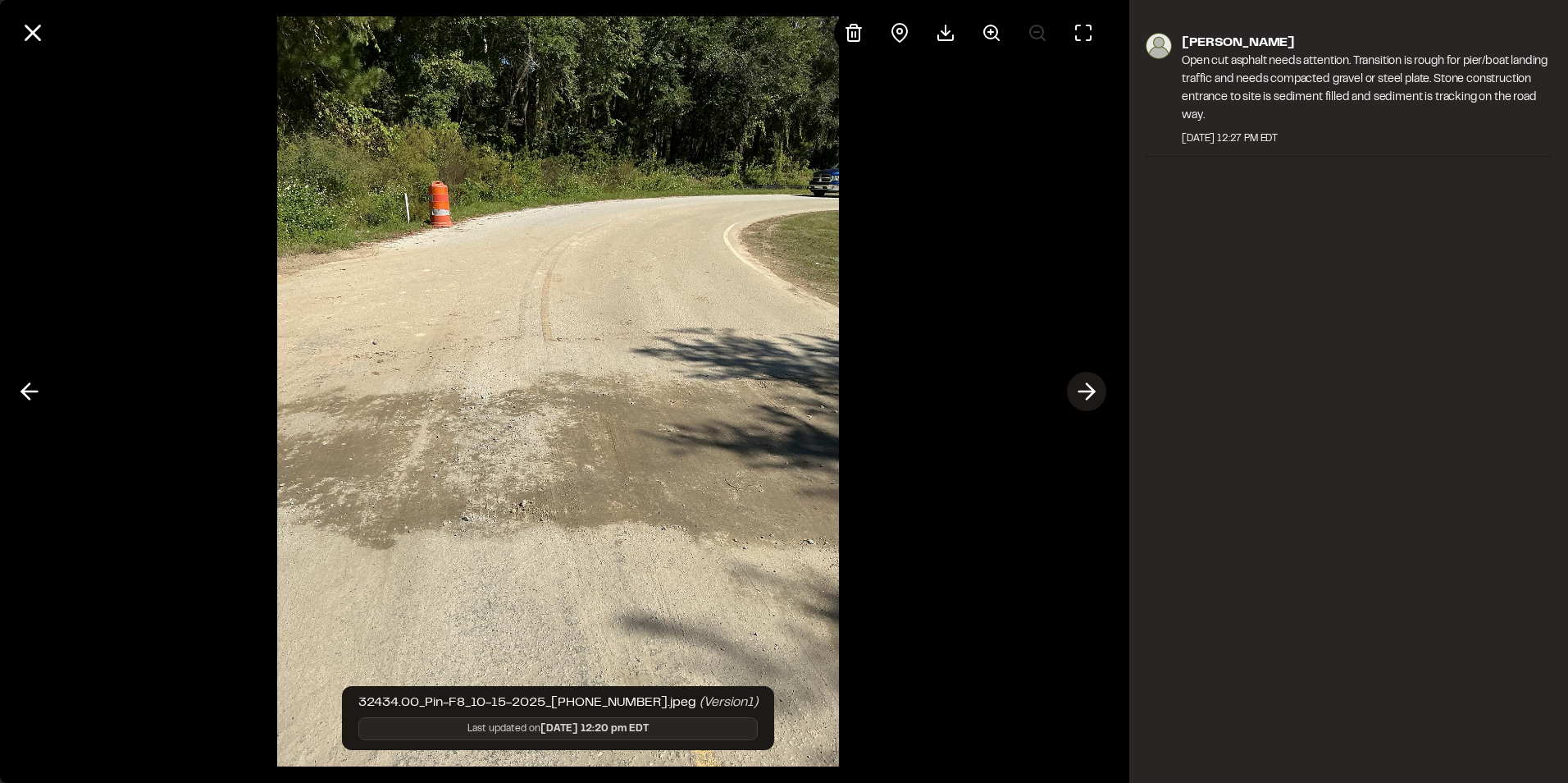
click at [1089, 387] on polyline at bounding box center [1091, 392] width 8 height 15
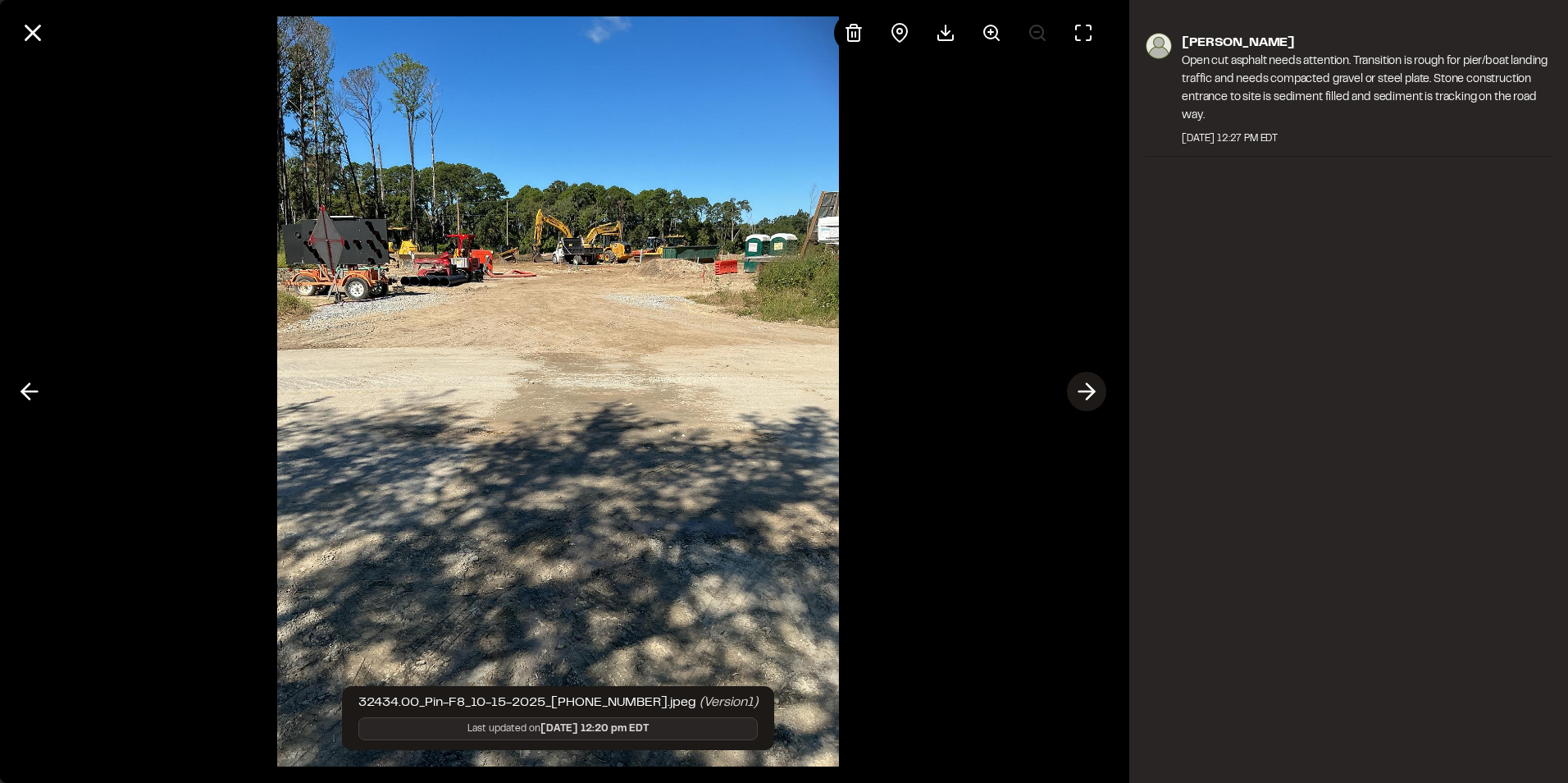
click at [1089, 387] on polyline at bounding box center [1091, 392] width 8 height 15
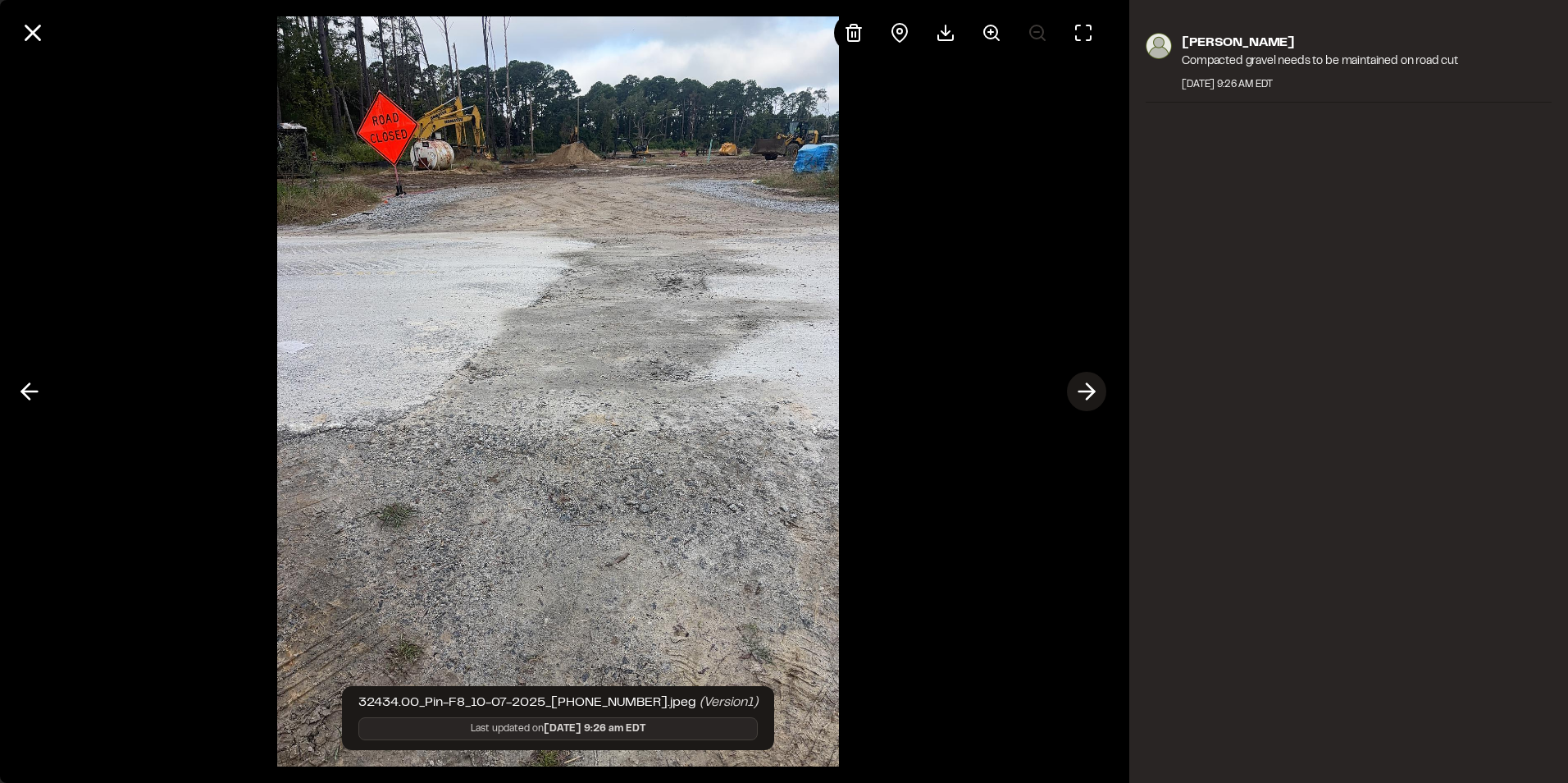
click at [1089, 387] on polyline at bounding box center [1091, 392] width 8 height 15
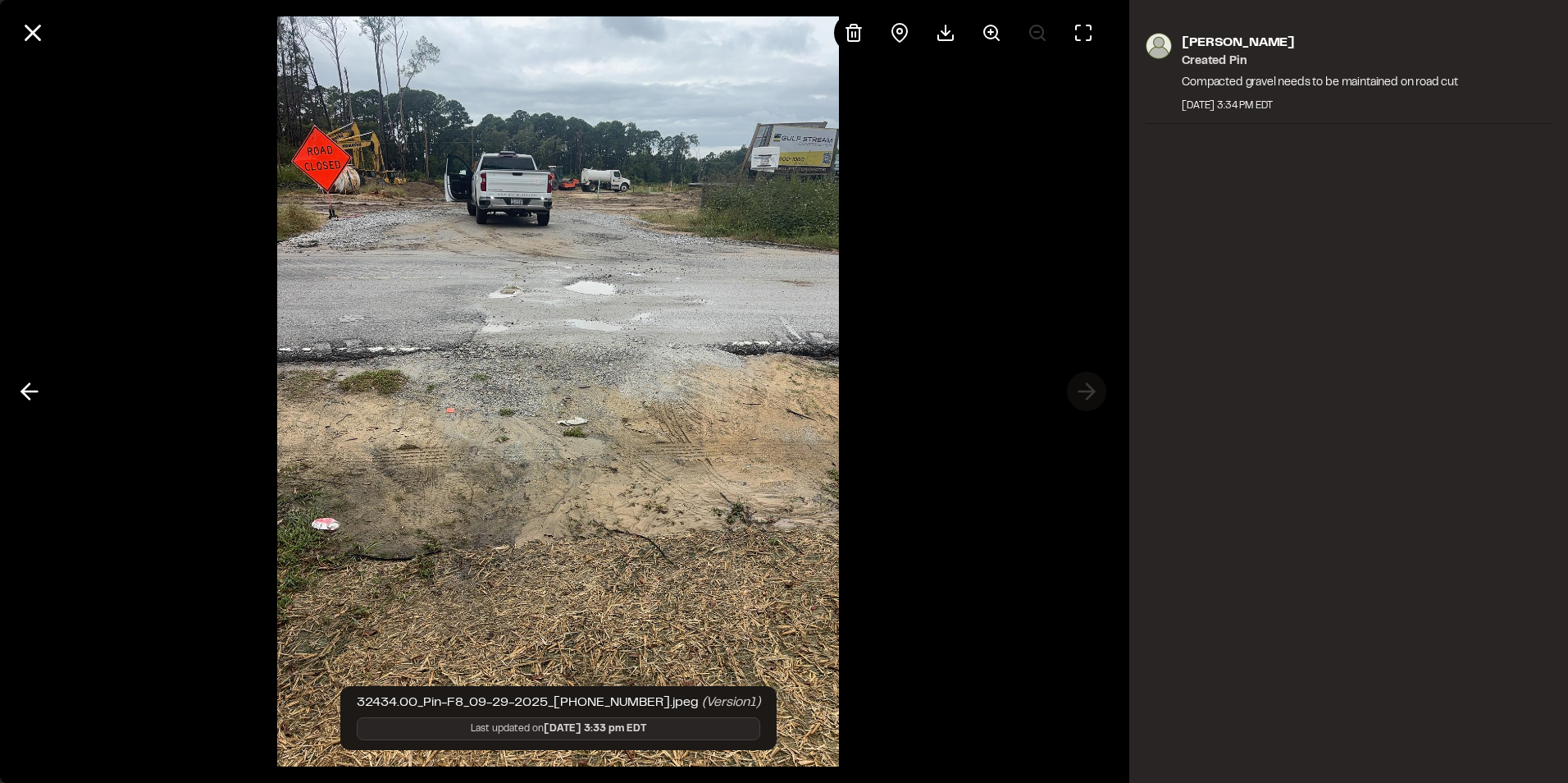
click at [1089, 387] on div at bounding box center [558, 391] width 1116 height 783
click at [28, 391] on line at bounding box center [30, 391] width 15 height 0
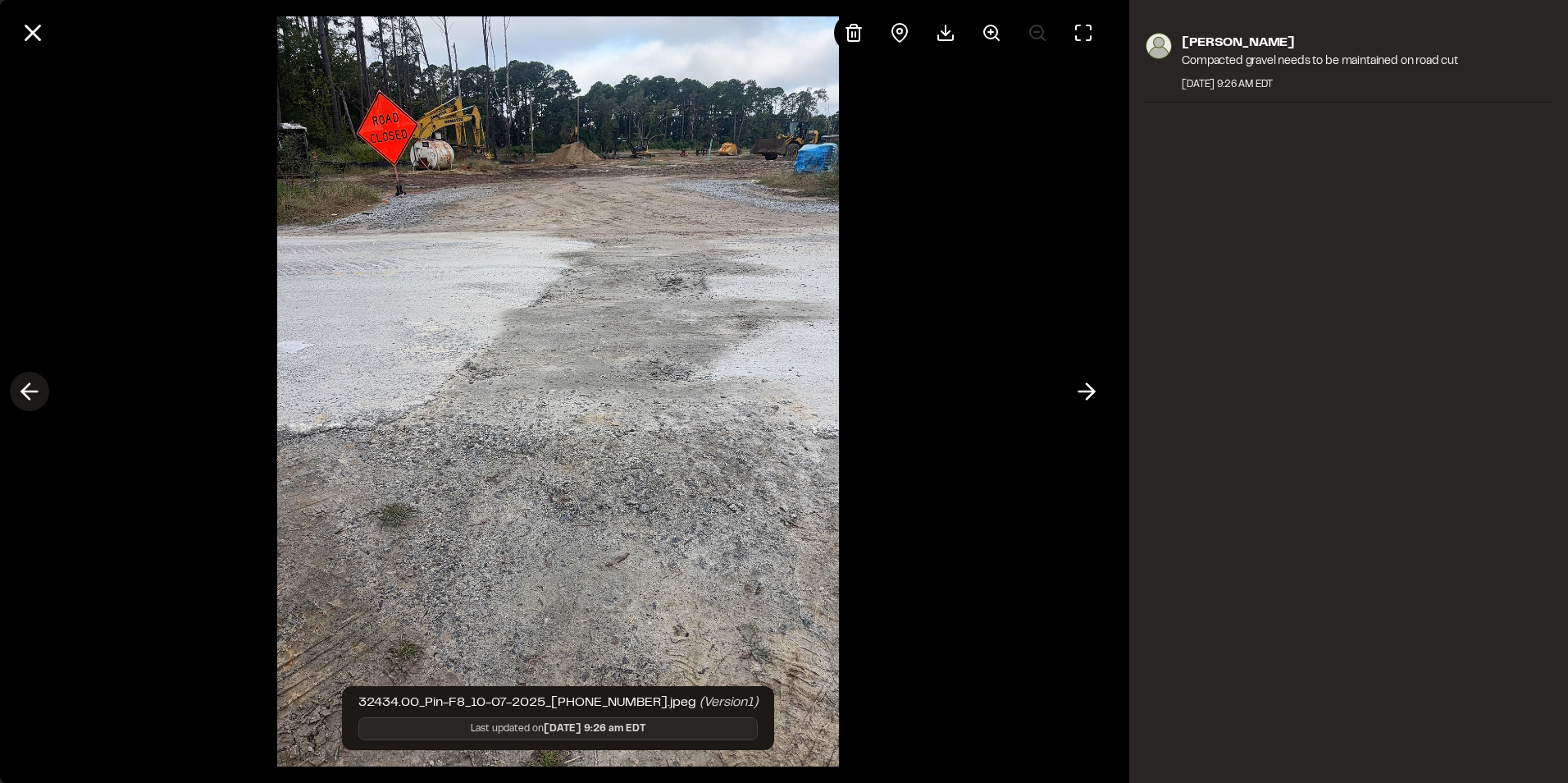
click at [28, 391] on line at bounding box center [30, 391] width 15 height 0
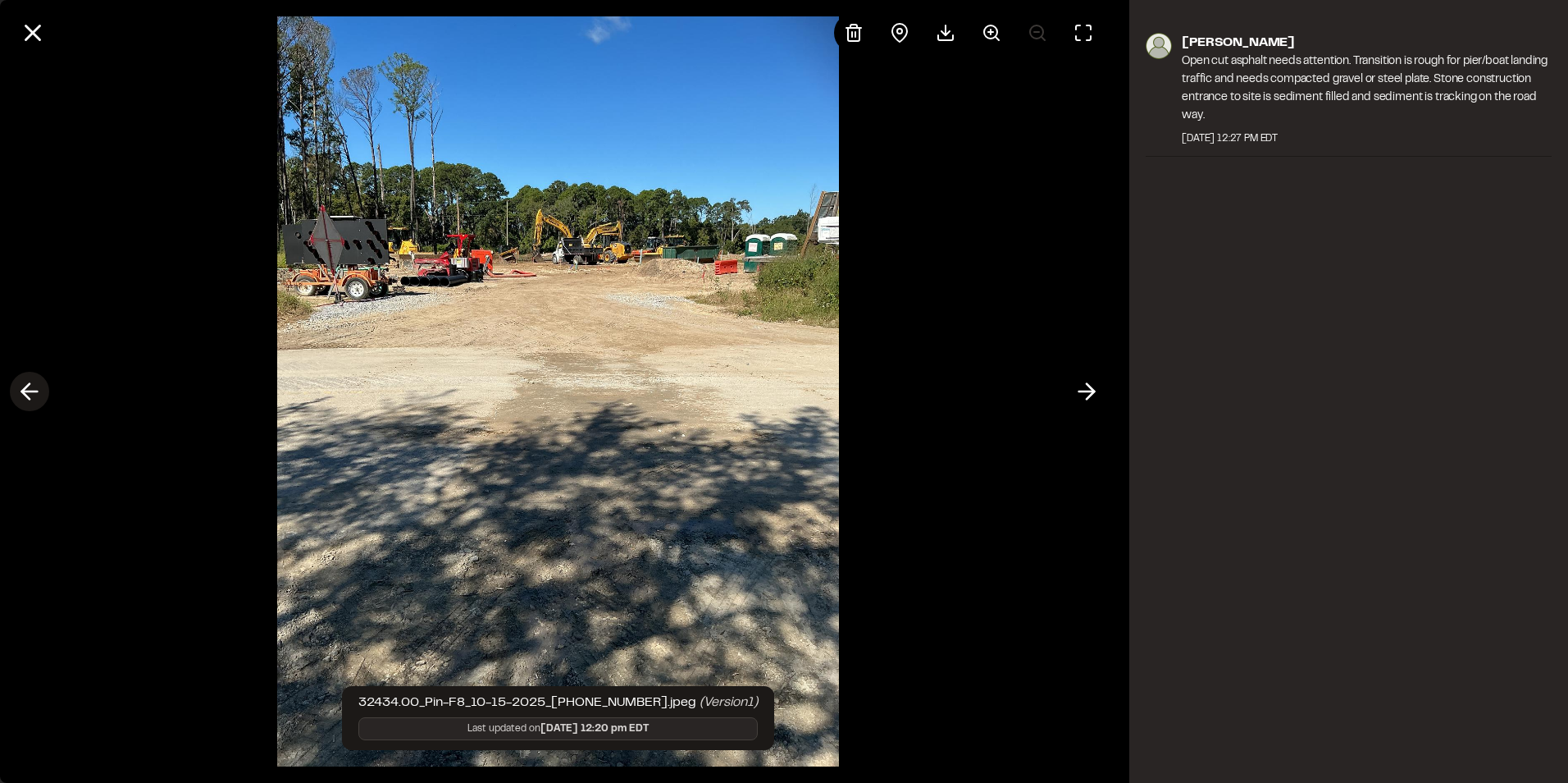
click at [28, 391] on line at bounding box center [30, 391] width 15 height 0
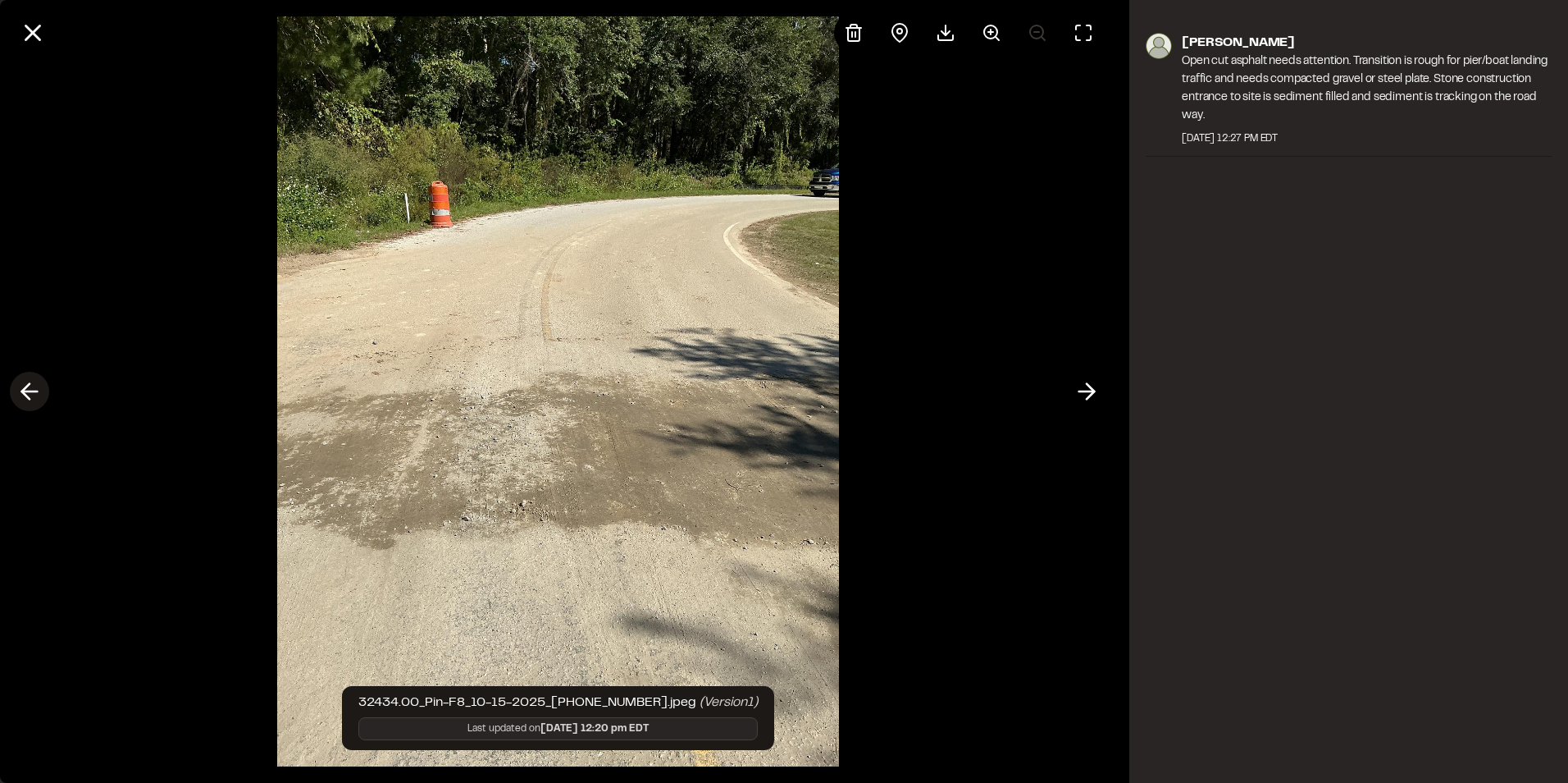
click at [30, 388] on icon at bounding box center [29, 391] width 26 height 28
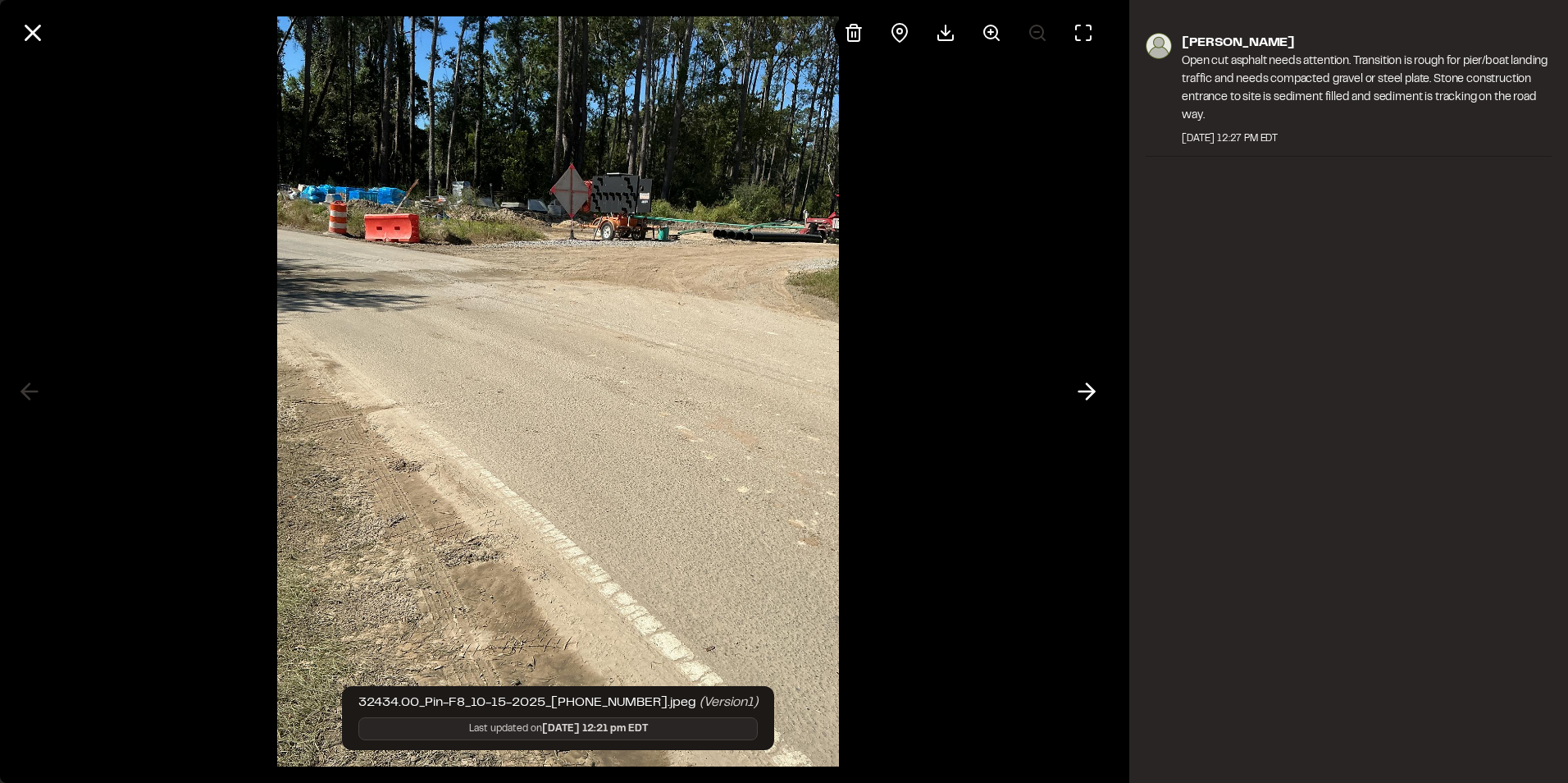
click at [33, 384] on div at bounding box center [558, 391] width 1116 height 783
click at [39, 25] on icon at bounding box center [33, 33] width 28 height 28
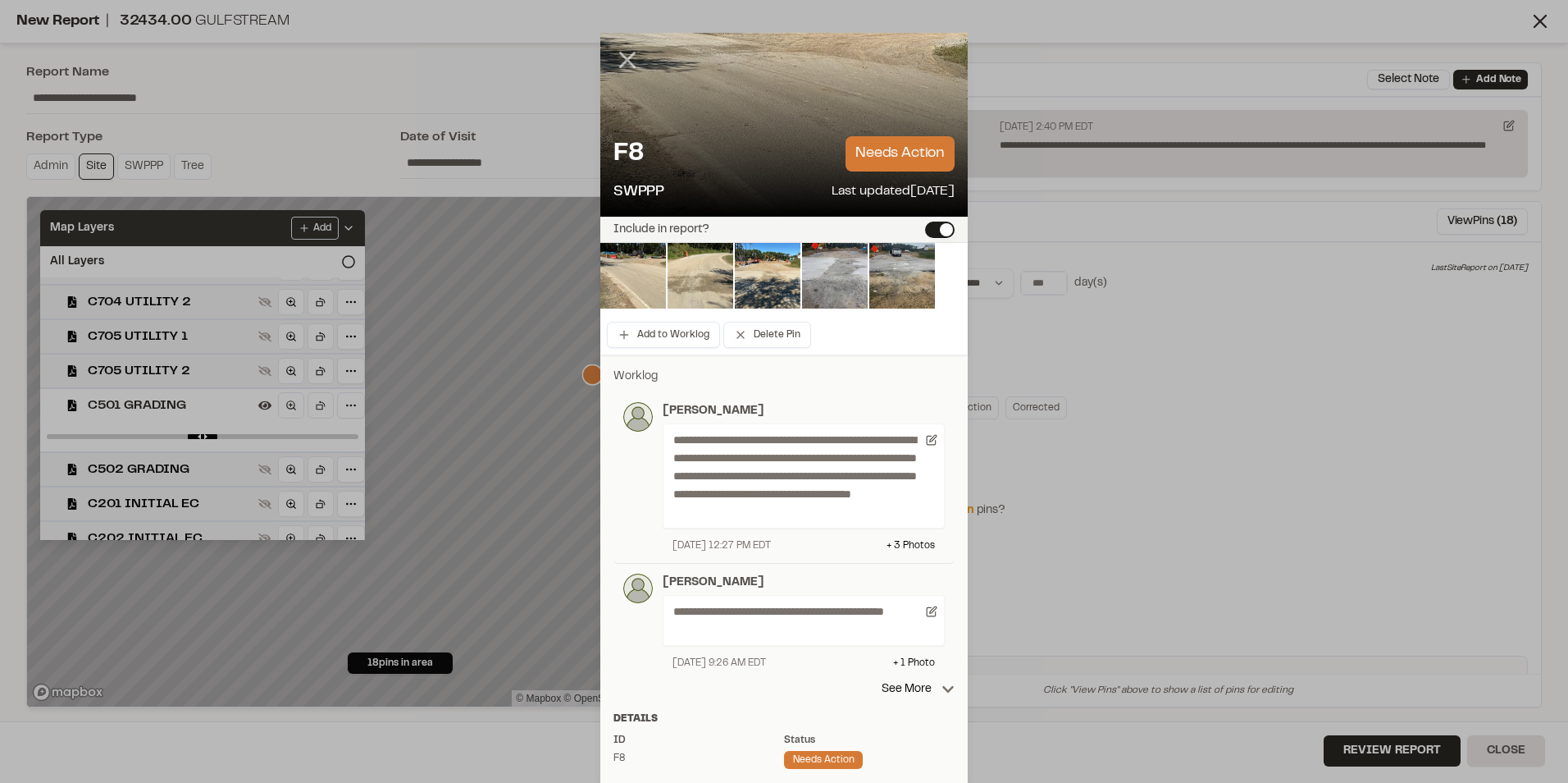
click at [626, 58] on icon at bounding box center [627, 60] width 28 height 28
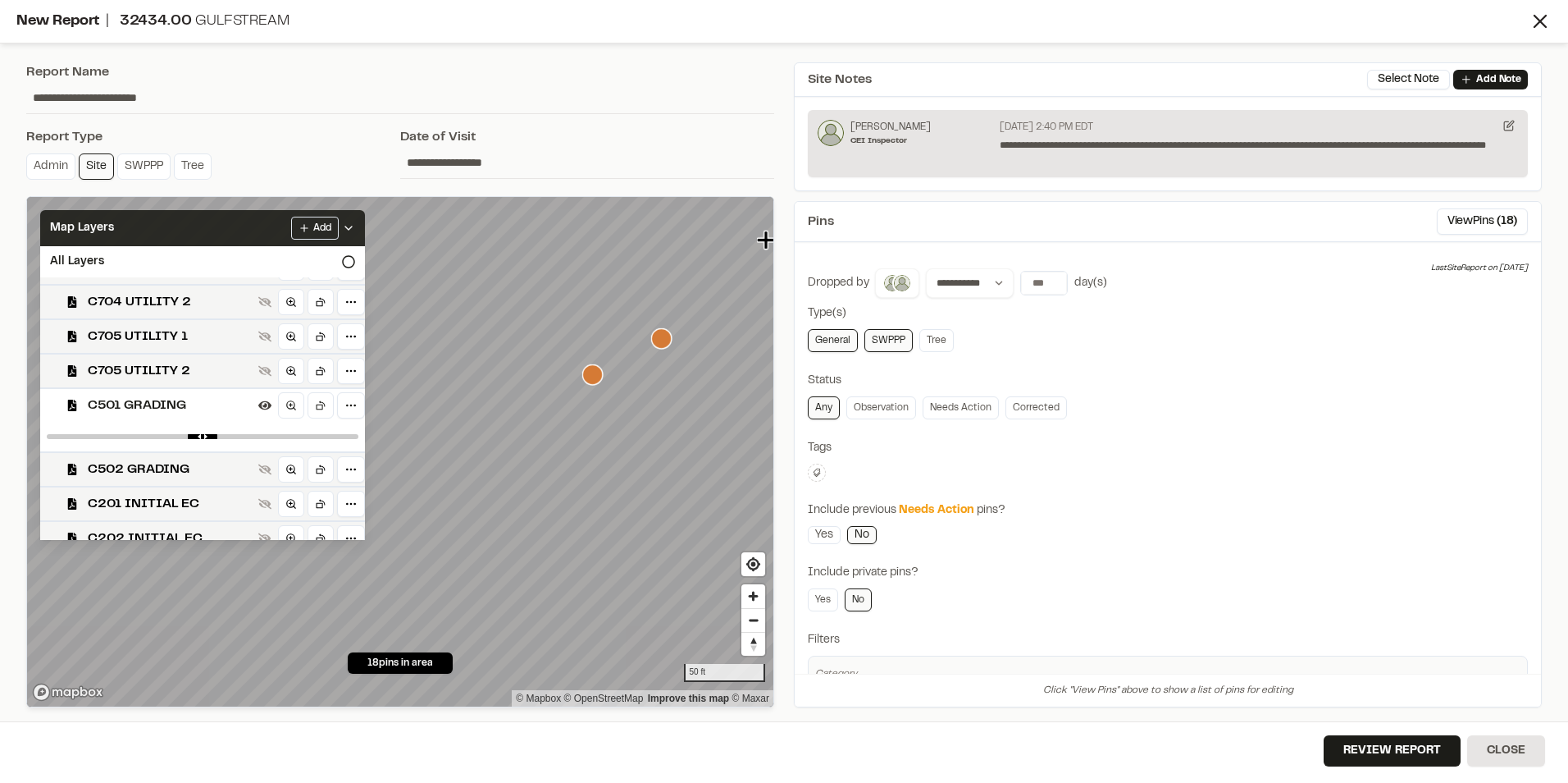
click at [666, 348] on icon "Map marker" at bounding box center [661, 338] width 20 height 20
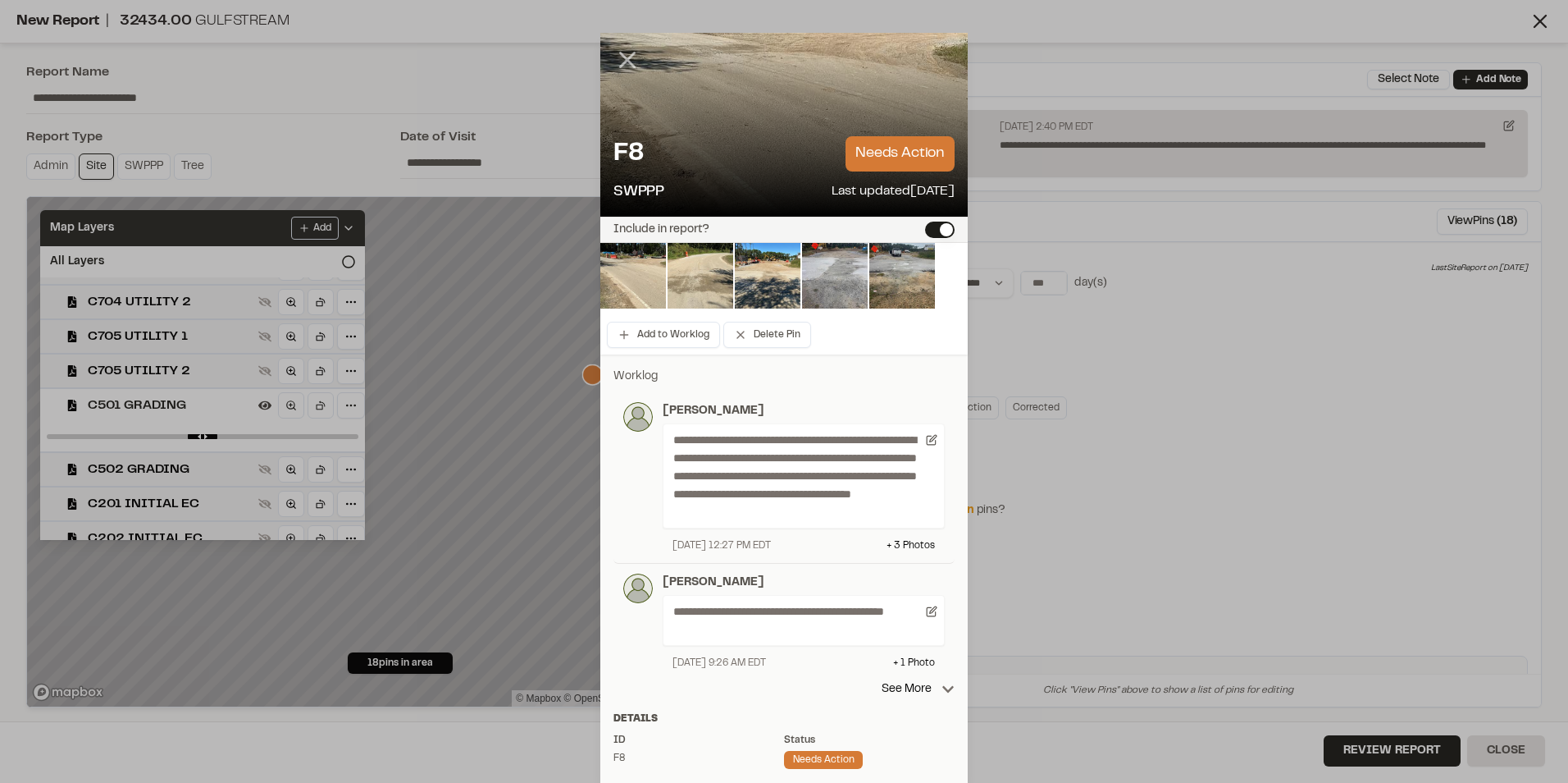
click at [620, 64] on icon at bounding box center [627, 60] width 28 height 28
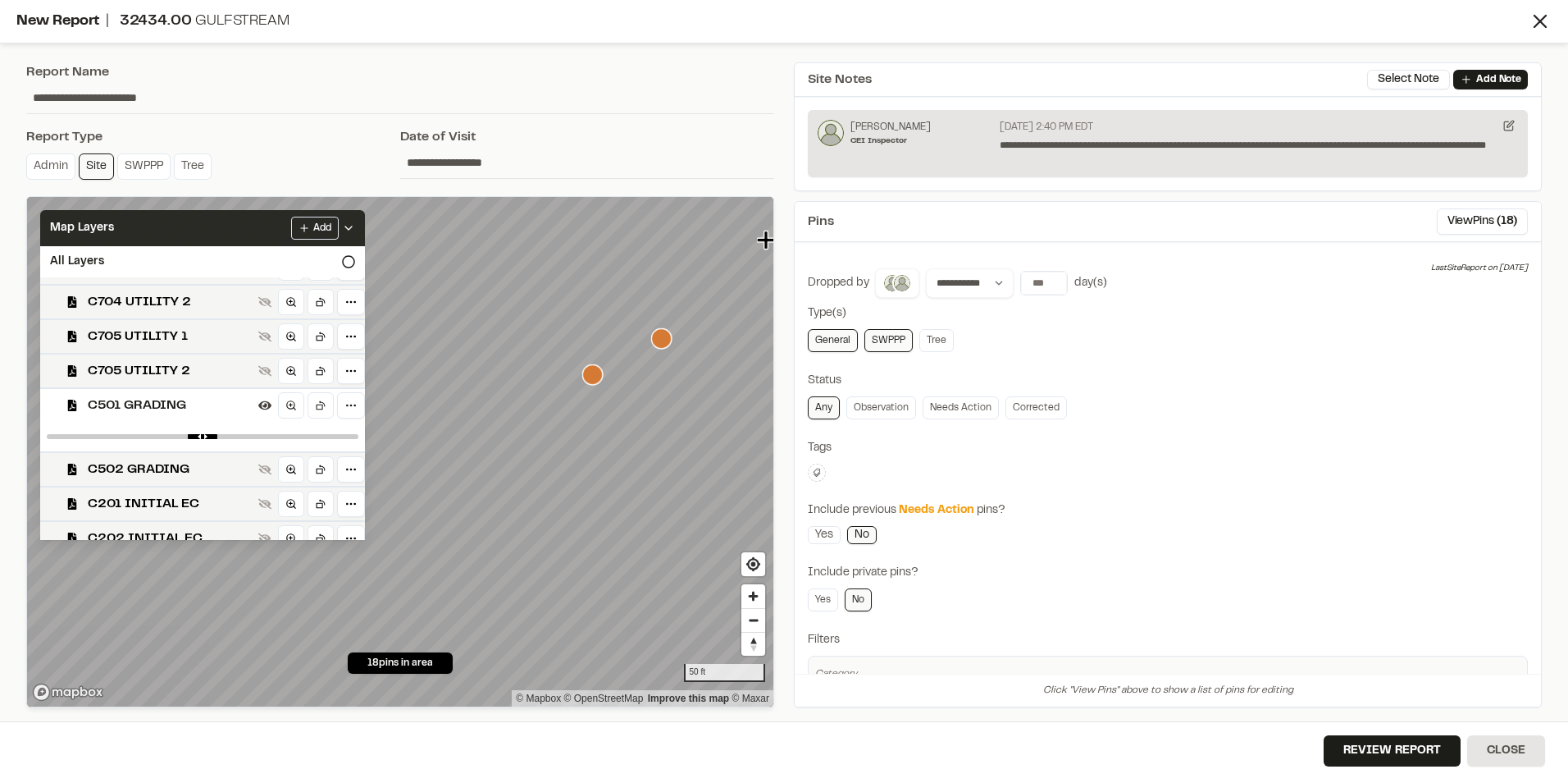
click at [593, 378] on icon "Map marker" at bounding box center [592, 374] width 20 height 20
click at [662, 338] on icon "Map marker" at bounding box center [661, 338] width 20 height 20
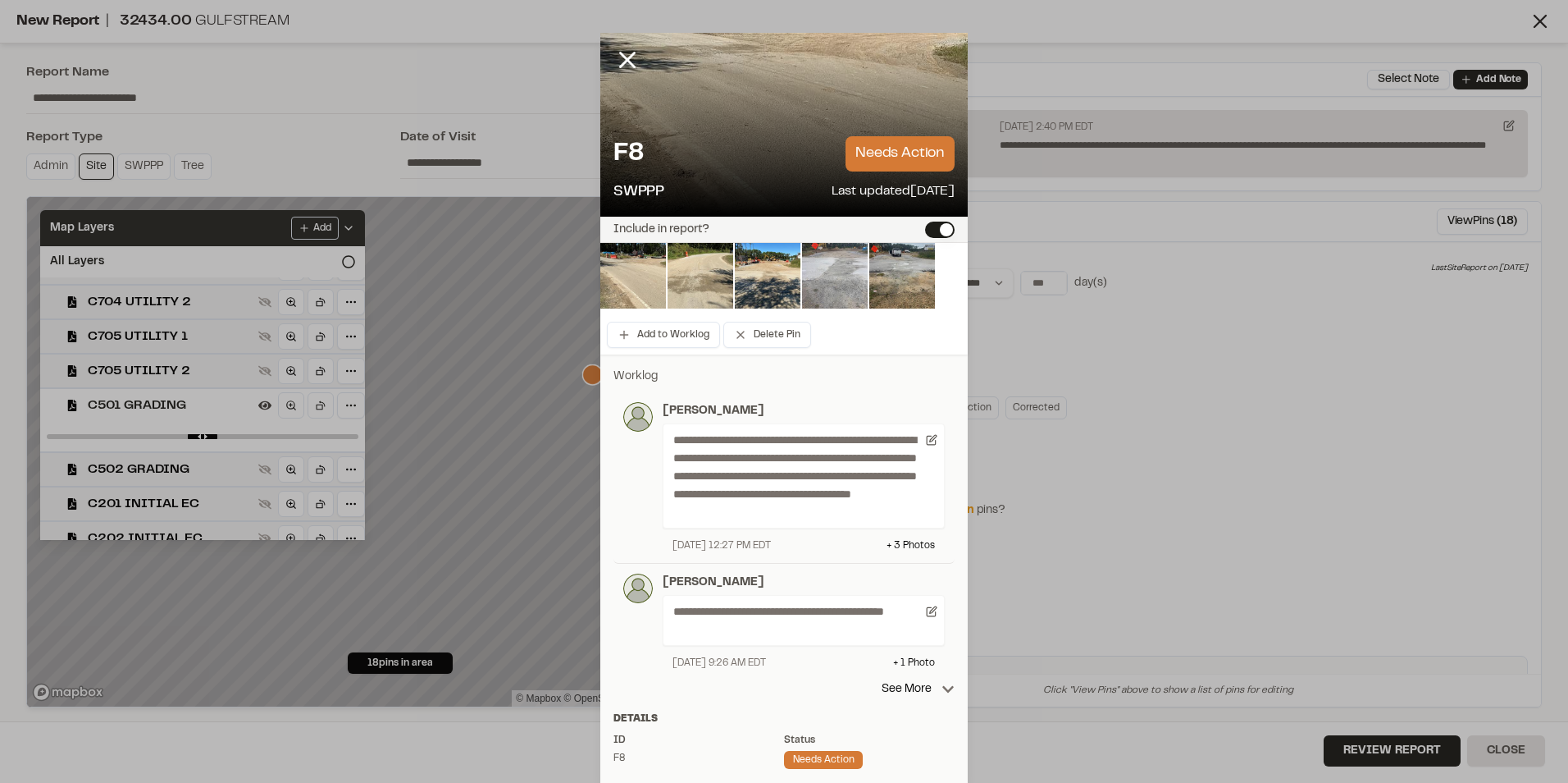
click at [833, 288] on img at bounding box center [835, 275] width 65 height 65
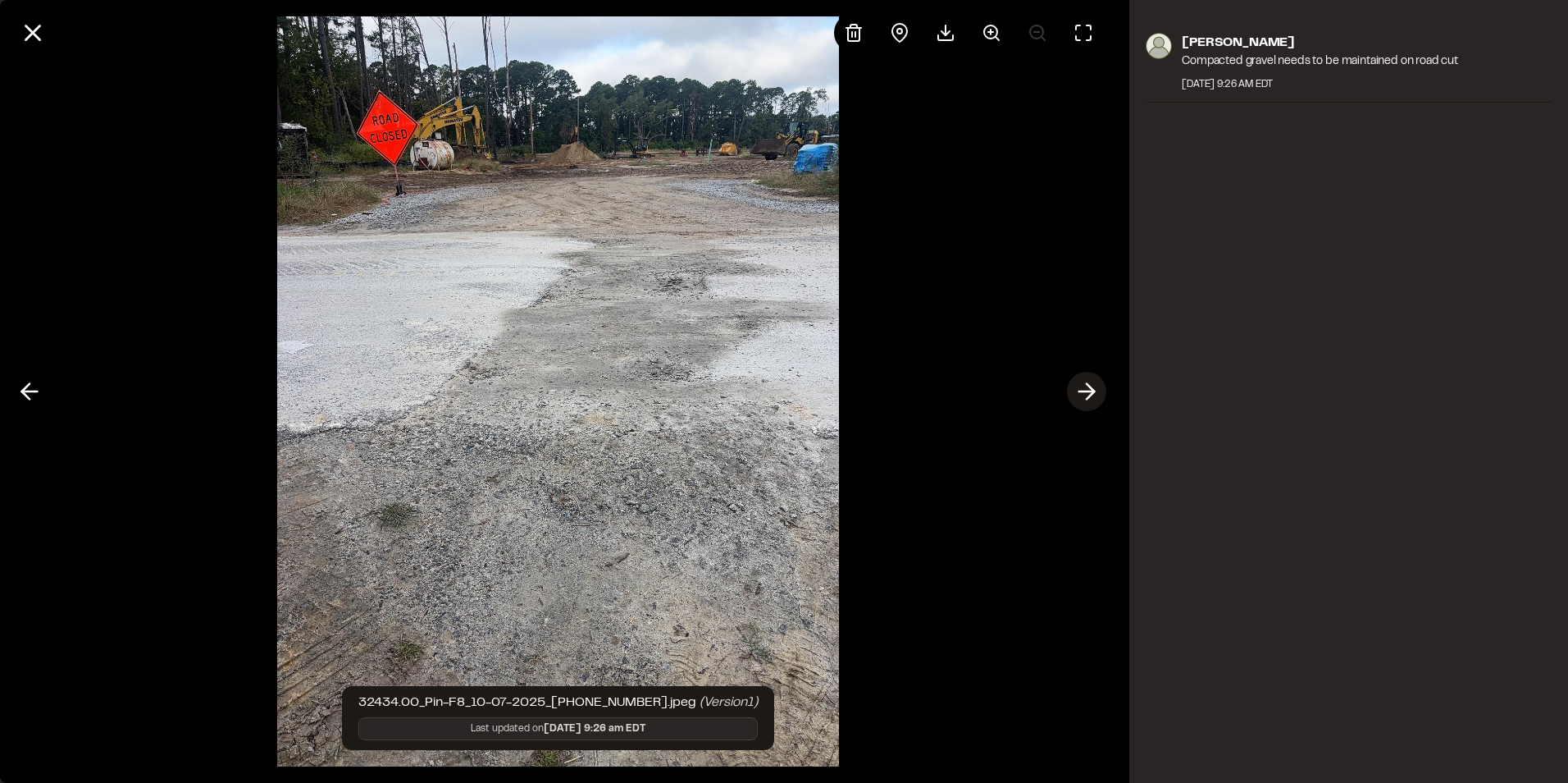
click at [1090, 396] on polyline at bounding box center [1091, 392] width 8 height 15
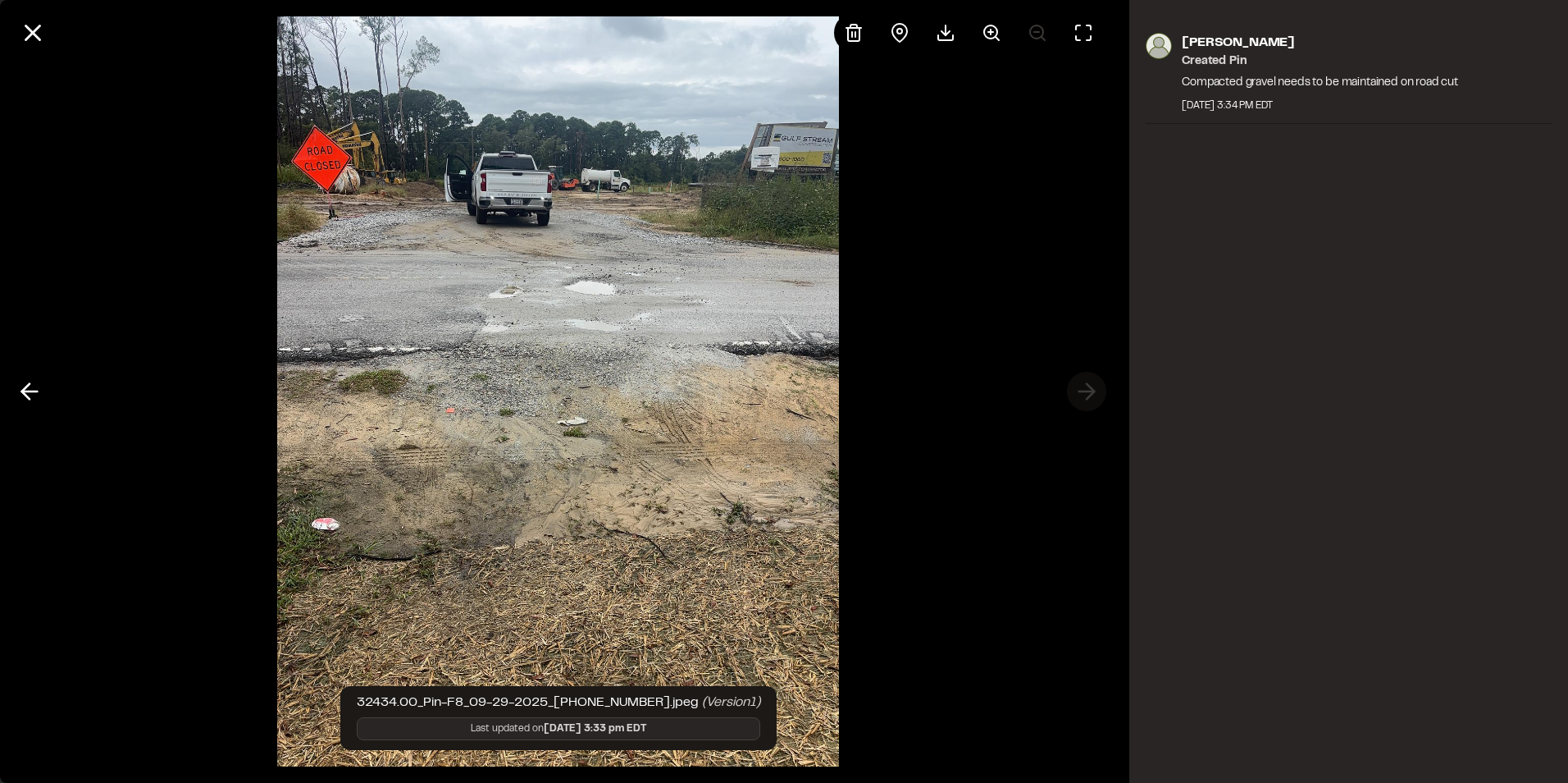
click at [1090, 396] on div at bounding box center [558, 391] width 1116 height 783
click at [28, 396] on icon at bounding box center [29, 391] width 26 height 28
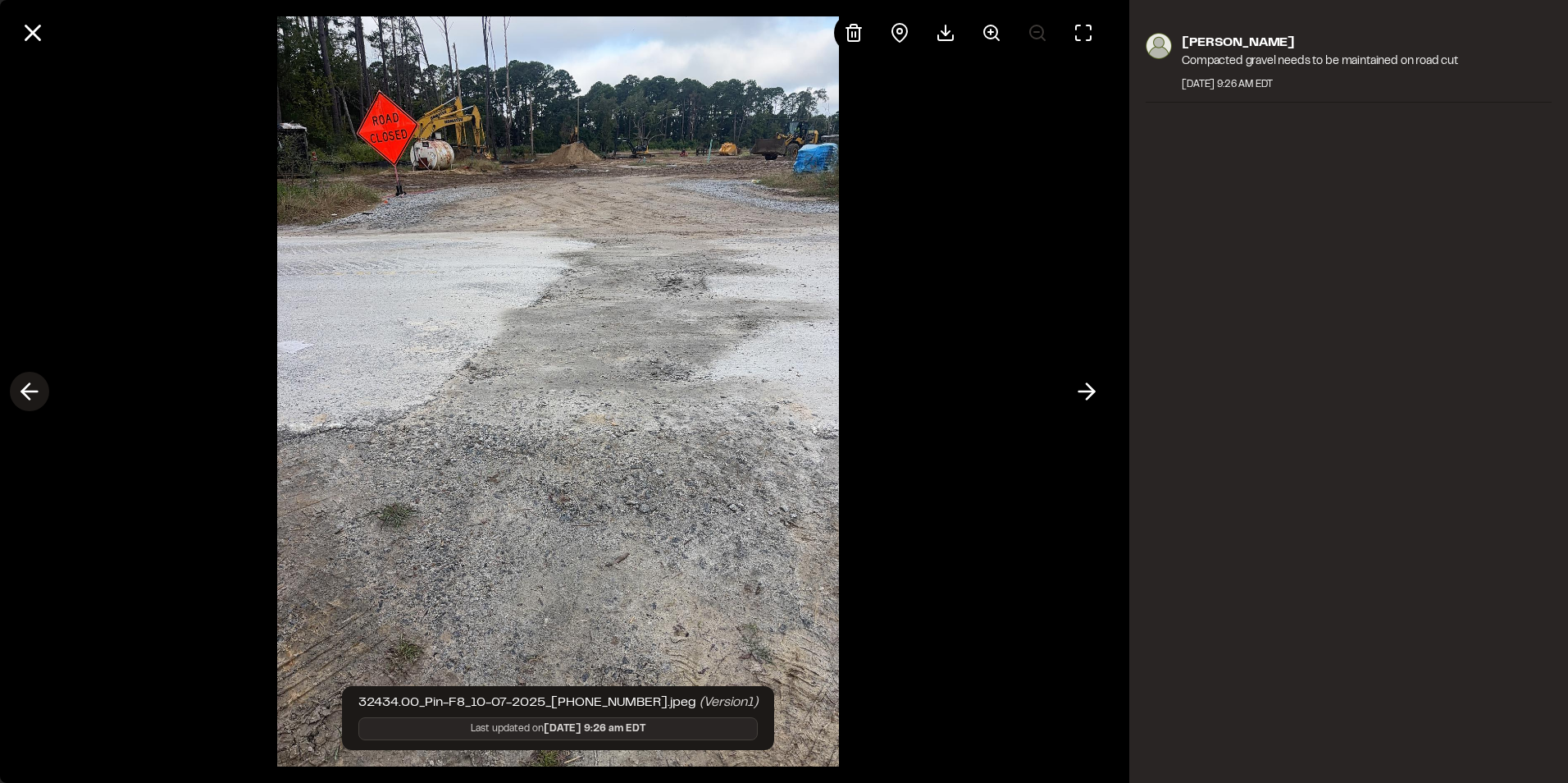
click at [28, 396] on icon at bounding box center [29, 391] width 26 height 28
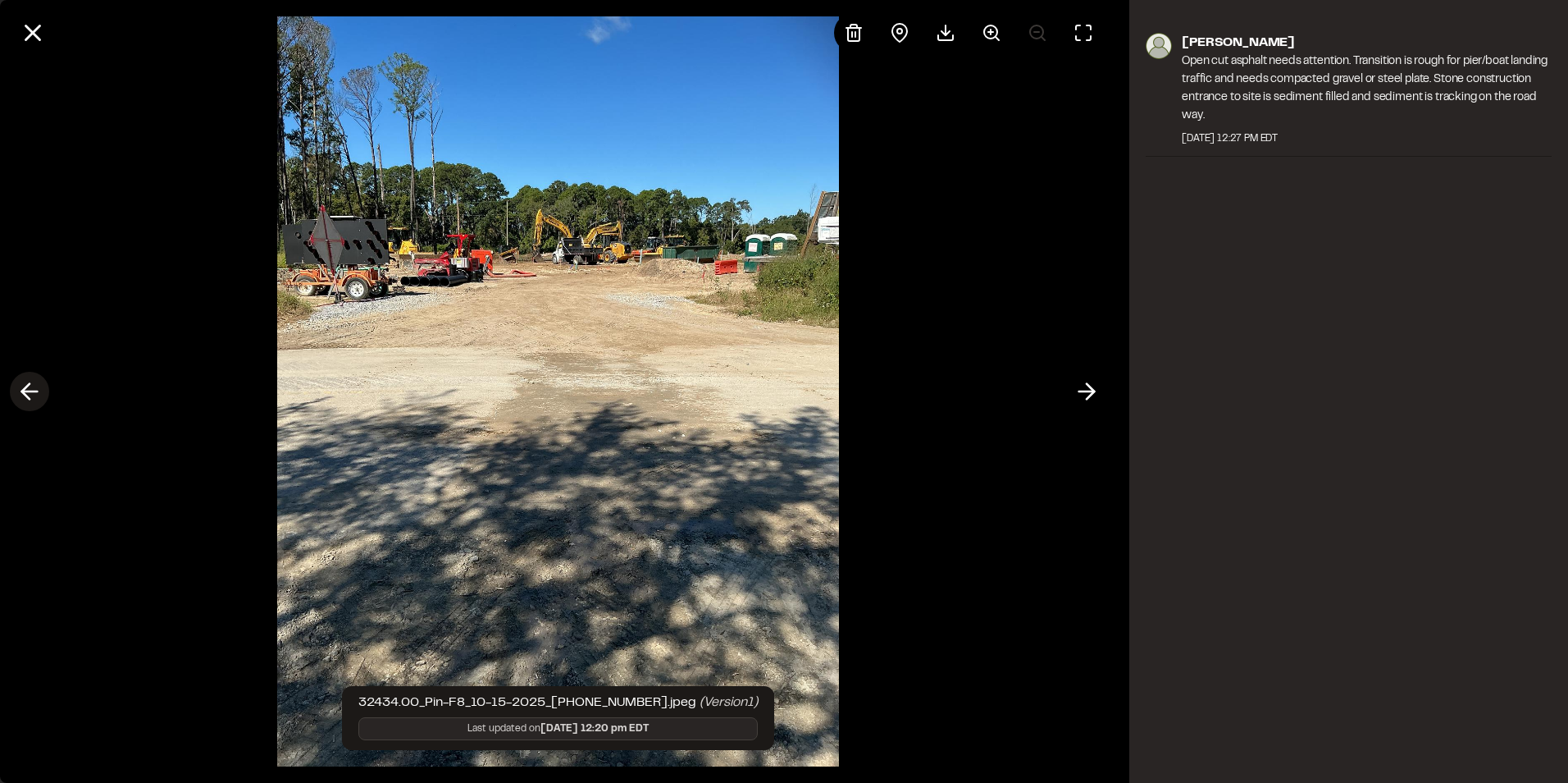
click at [28, 396] on icon at bounding box center [29, 391] width 26 height 28
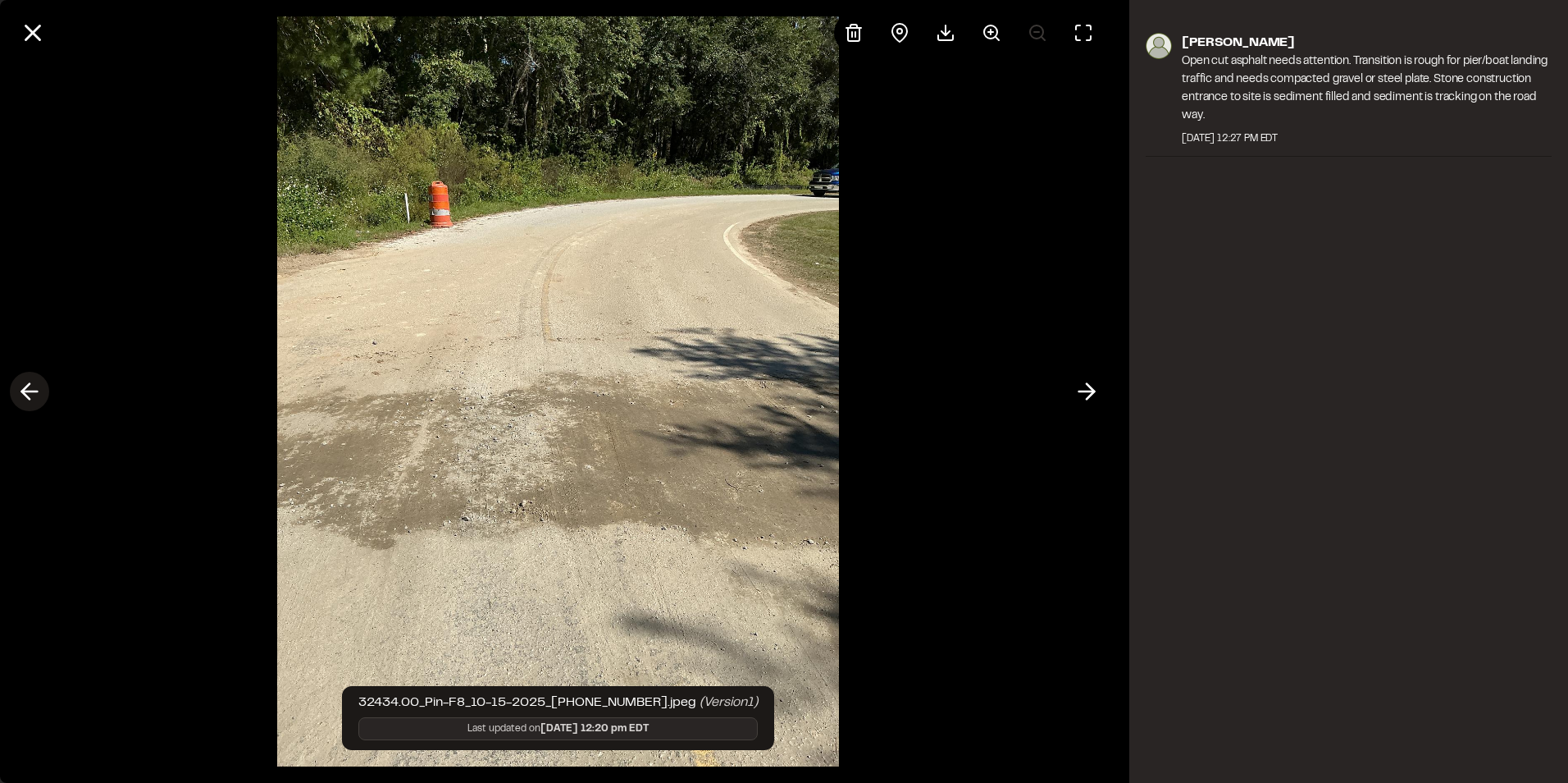
click at [28, 396] on icon at bounding box center [29, 391] width 26 height 28
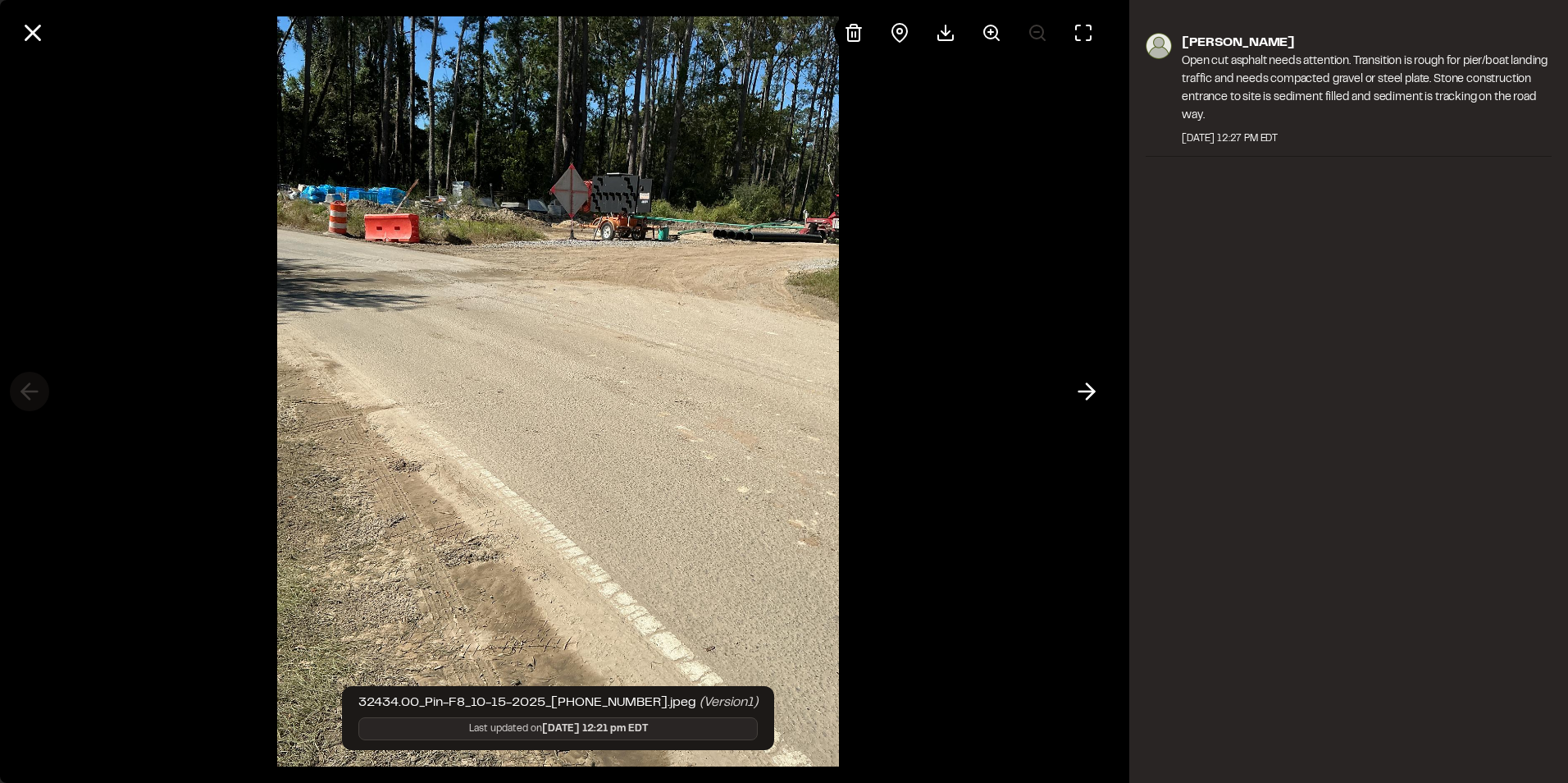
click at [28, 396] on div at bounding box center [558, 391] width 1116 height 783
click at [25, 28] on icon at bounding box center [33, 33] width 28 height 28
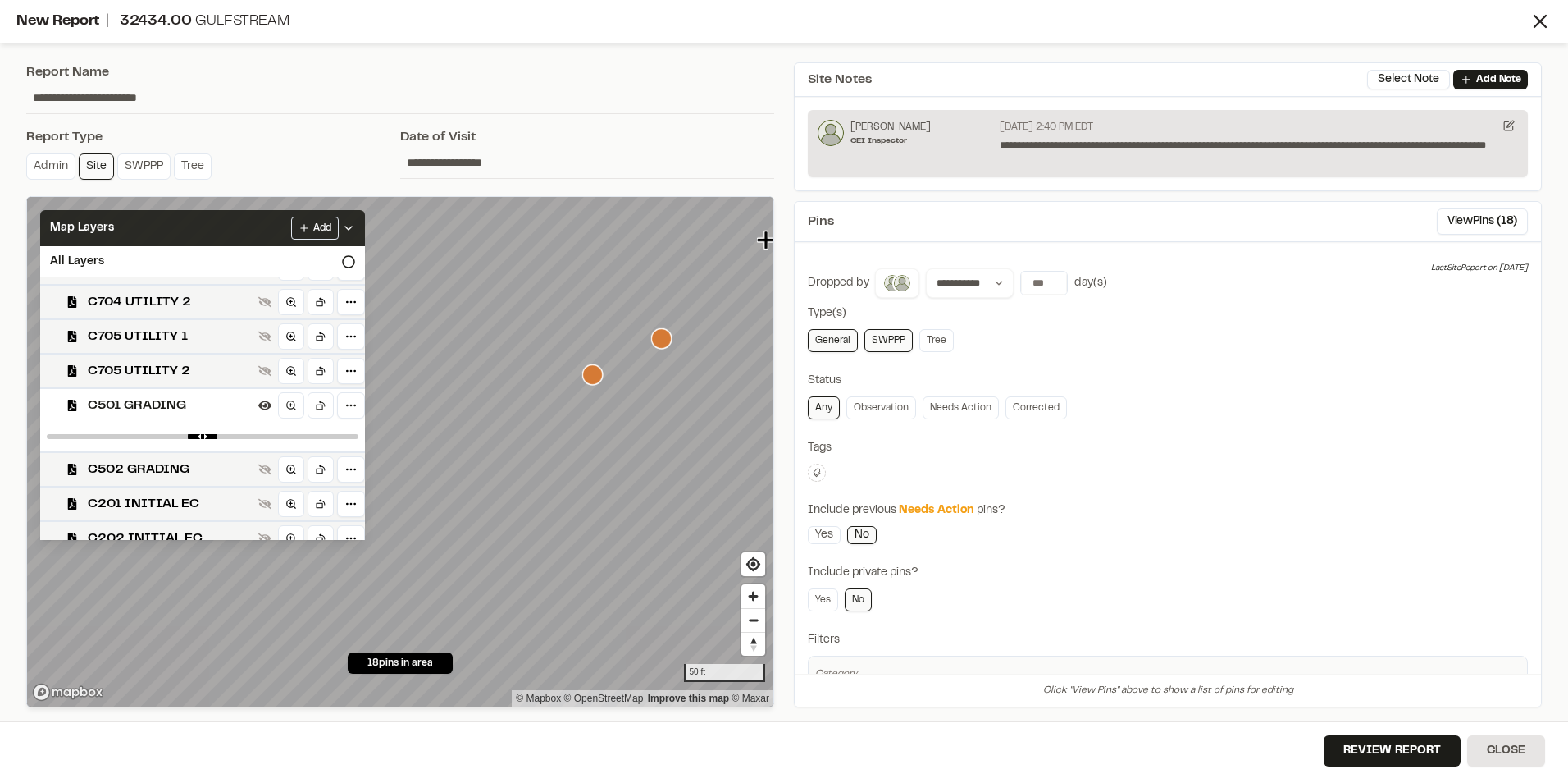
click at [161, 407] on span "C501 GRADING" at bounding box center [170, 405] width 164 height 19
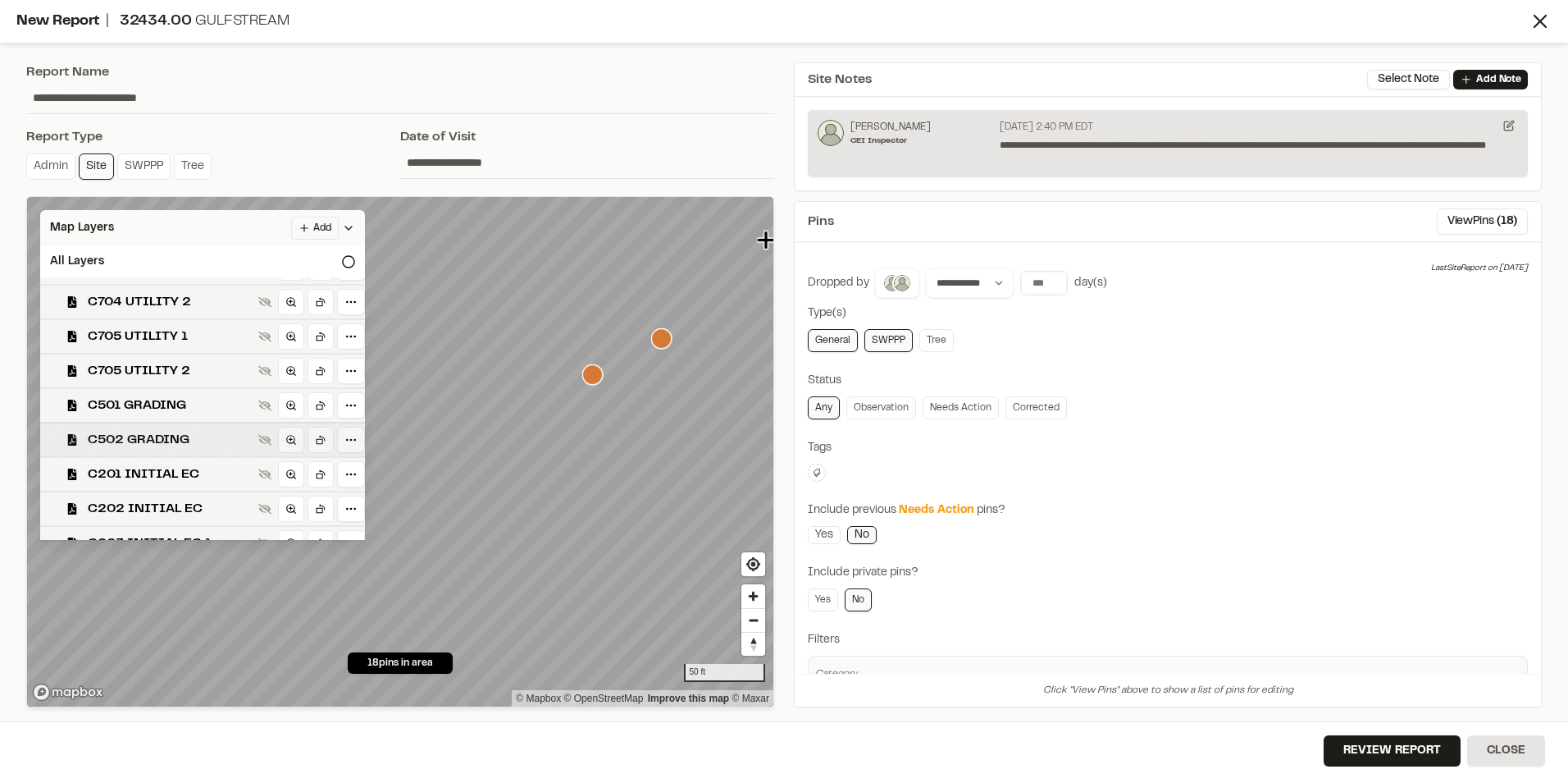
click at [148, 430] on span "C502 GRADING" at bounding box center [170, 439] width 164 height 19
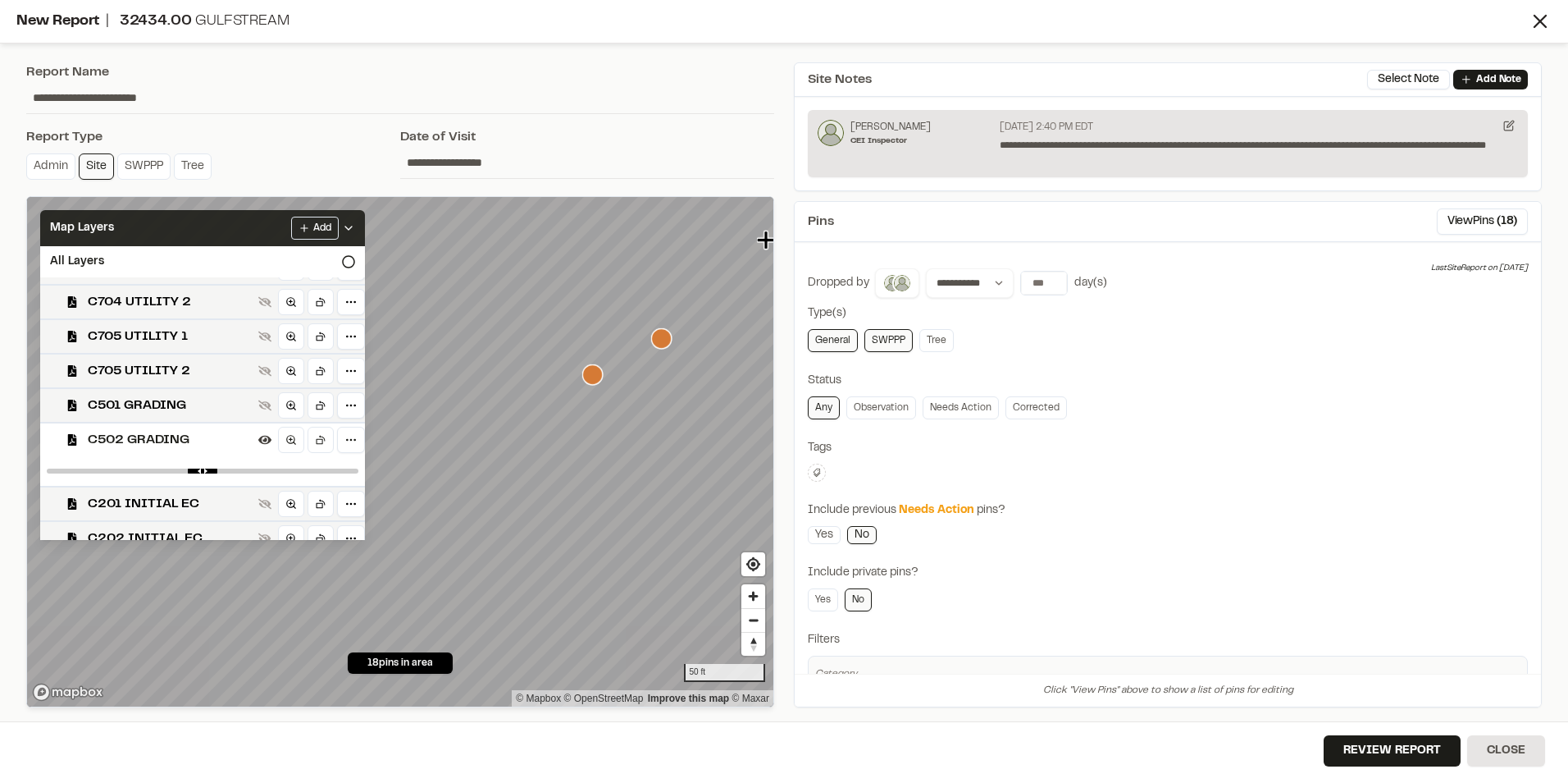
click at [145, 435] on span "C502 GRADING" at bounding box center [170, 439] width 164 height 19
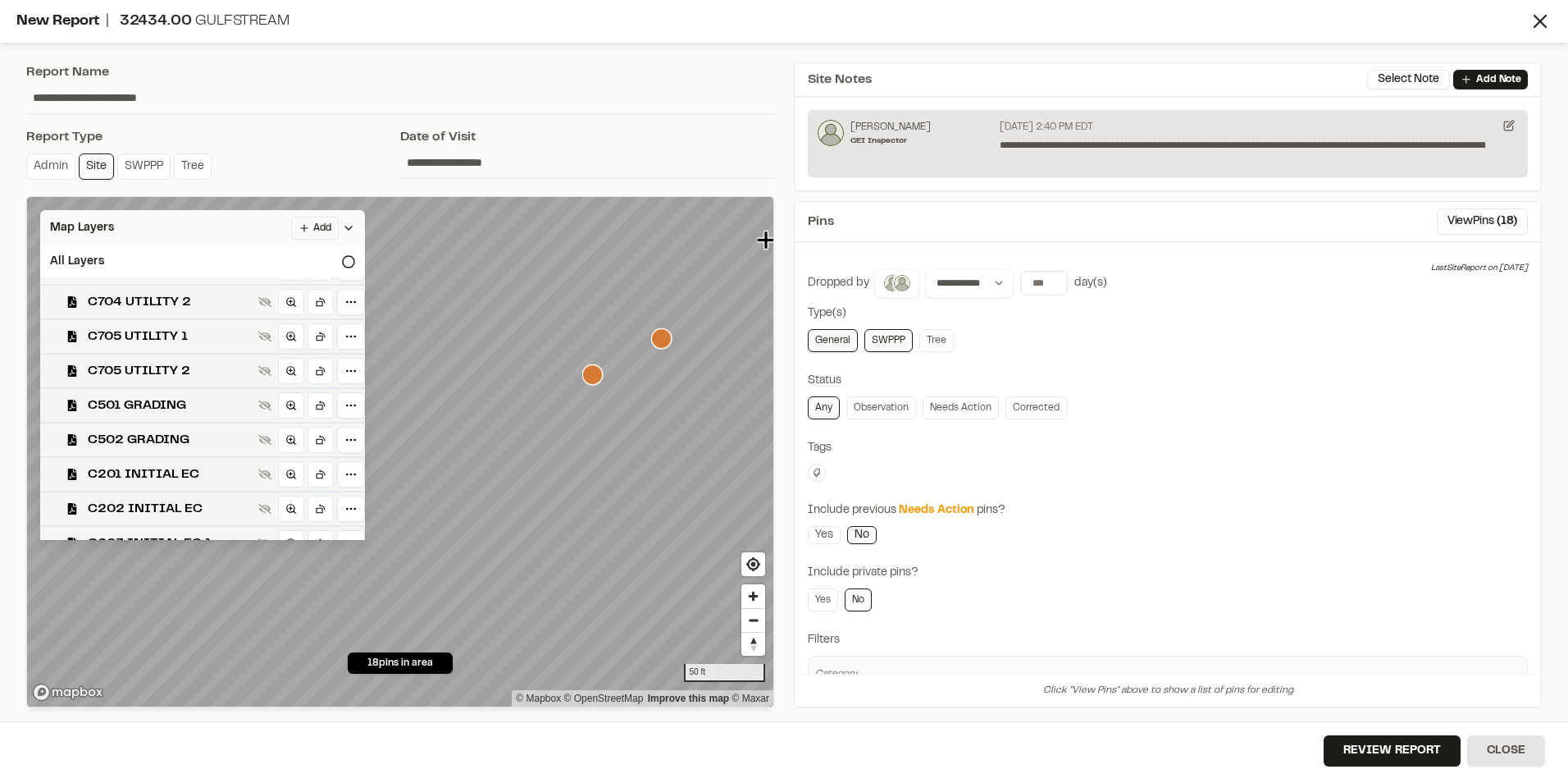
click at [145, 435] on span "C502 GRADING" at bounding box center [170, 439] width 164 height 19
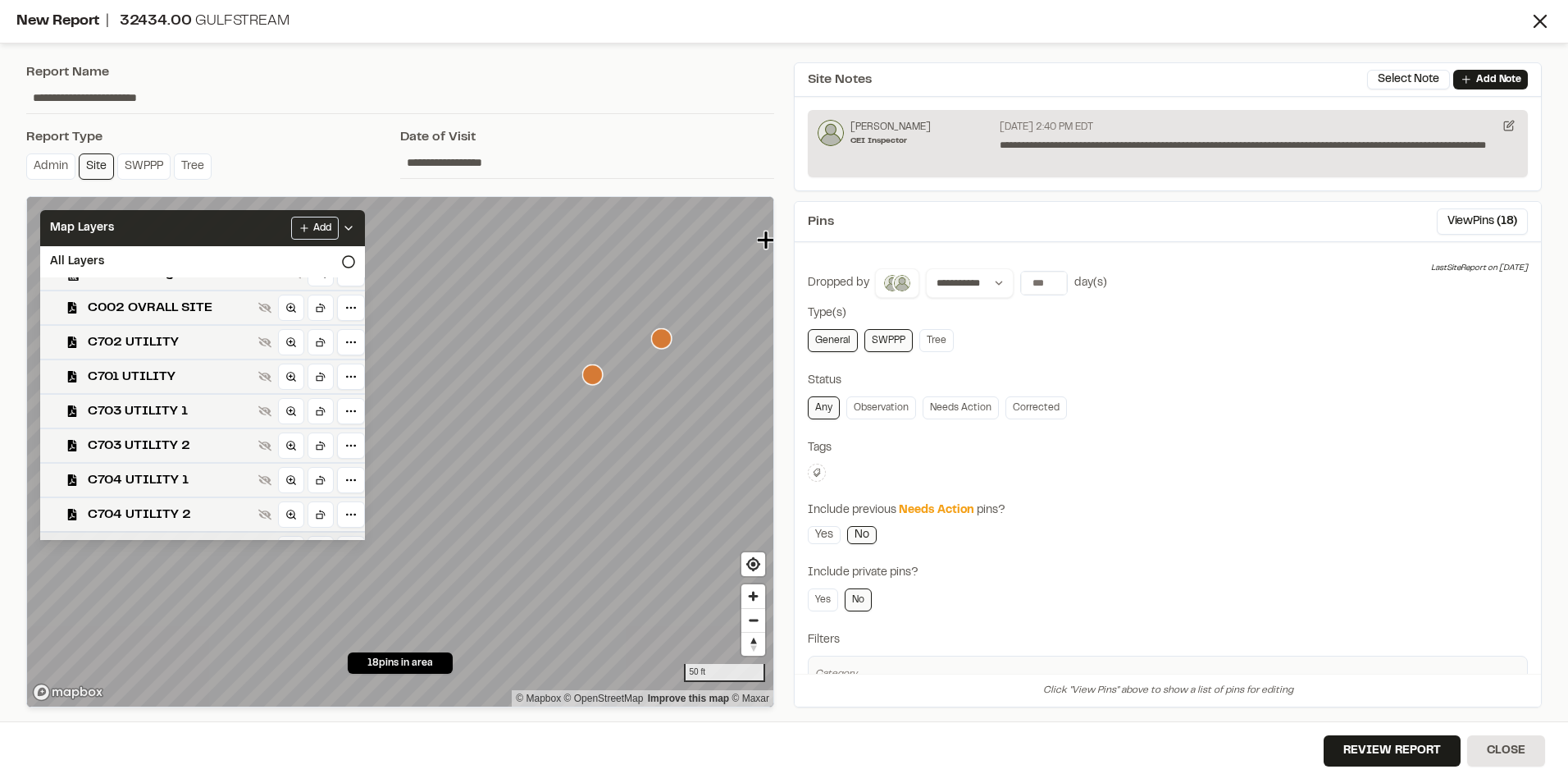
scroll to position [0, 0]
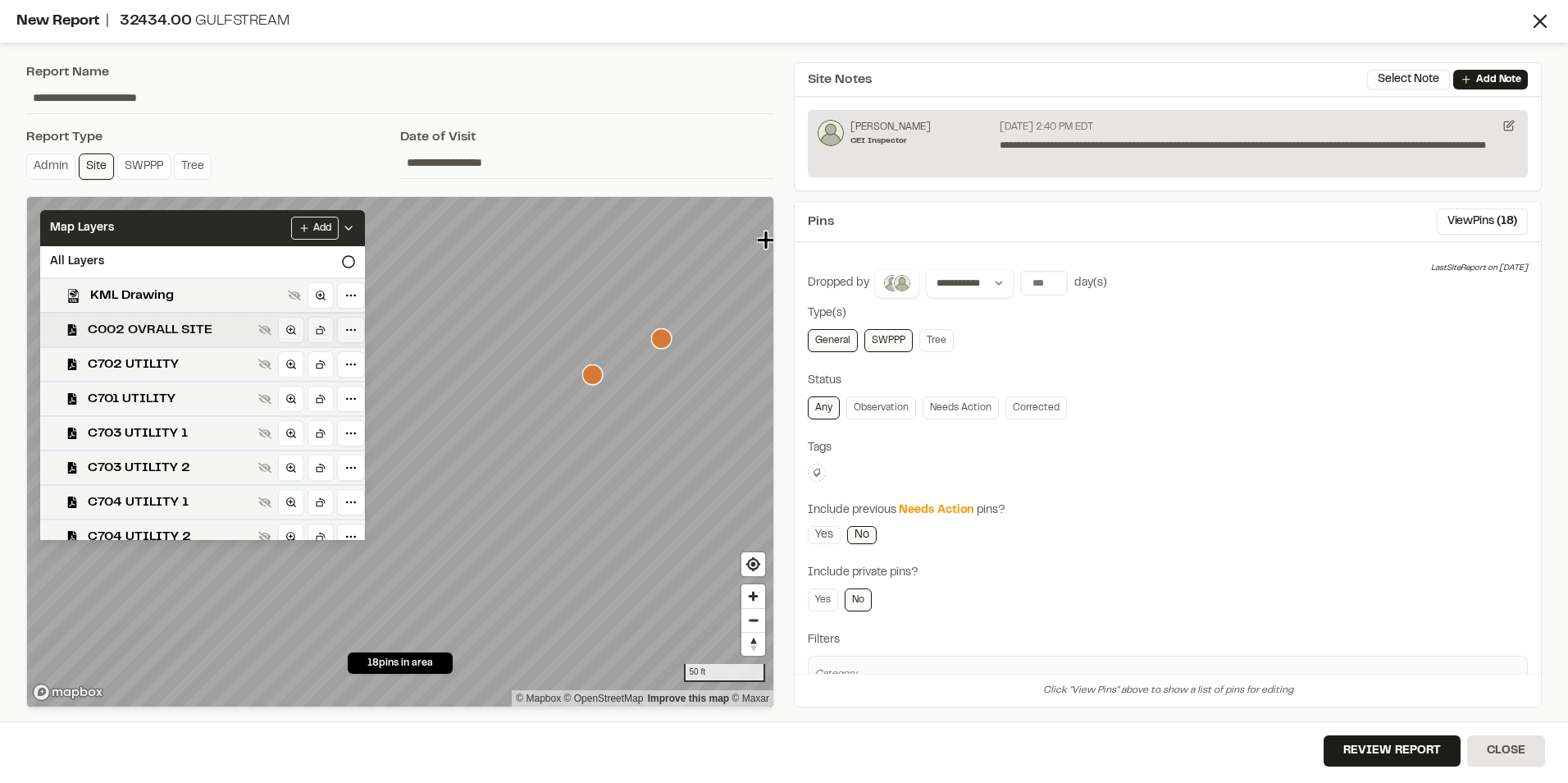
click at [159, 329] on span "C002 OVRALL SITE" at bounding box center [170, 329] width 164 height 19
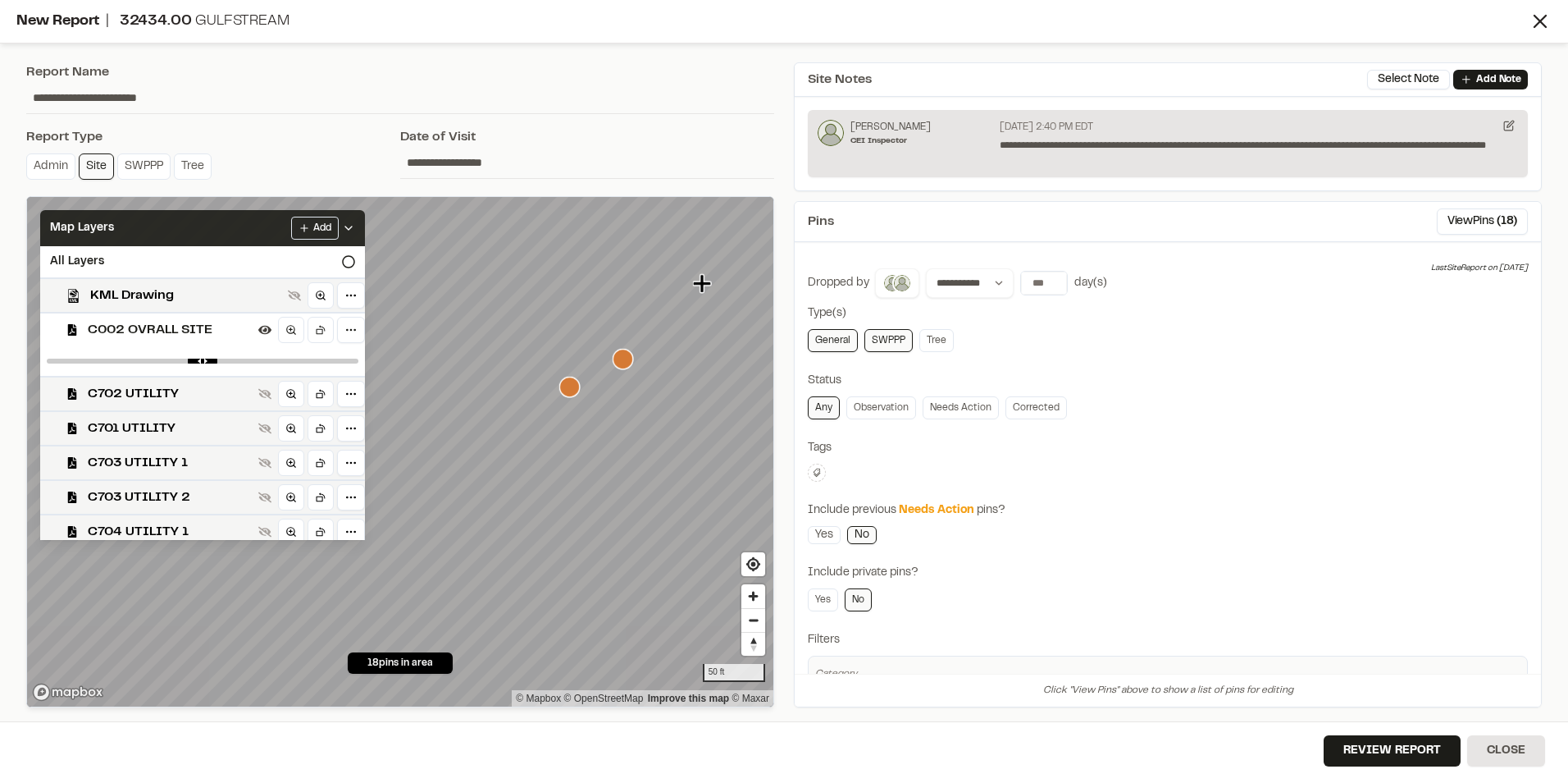
click at [450, 664] on div "18 pins in area Map Layers Add All Layers KML Drawing C002 OVRALL SITE C702 UTI…" at bounding box center [400, 452] width 748 height 511
click at [146, 296] on span "KML Drawing" at bounding box center [186, 295] width 191 height 19
click at [148, 332] on span "C002 OVRALL SITE" at bounding box center [170, 329] width 164 height 19
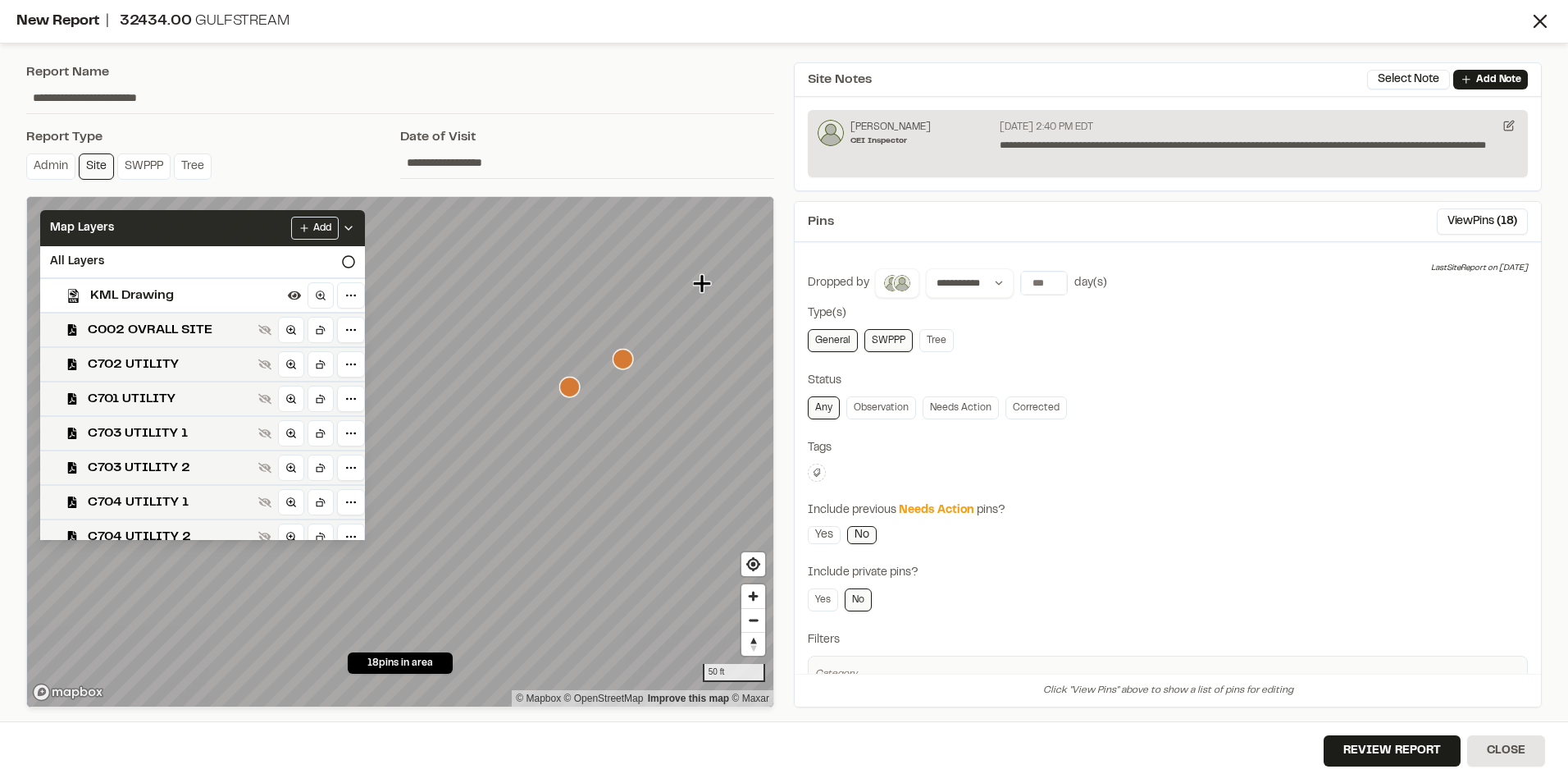
click at [148, 332] on span "C002 OVRALL SITE" at bounding box center [170, 329] width 164 height 19
click at [156, 289] on span "KML Drawing" at bounding box center [186, 295] width 191 height 19
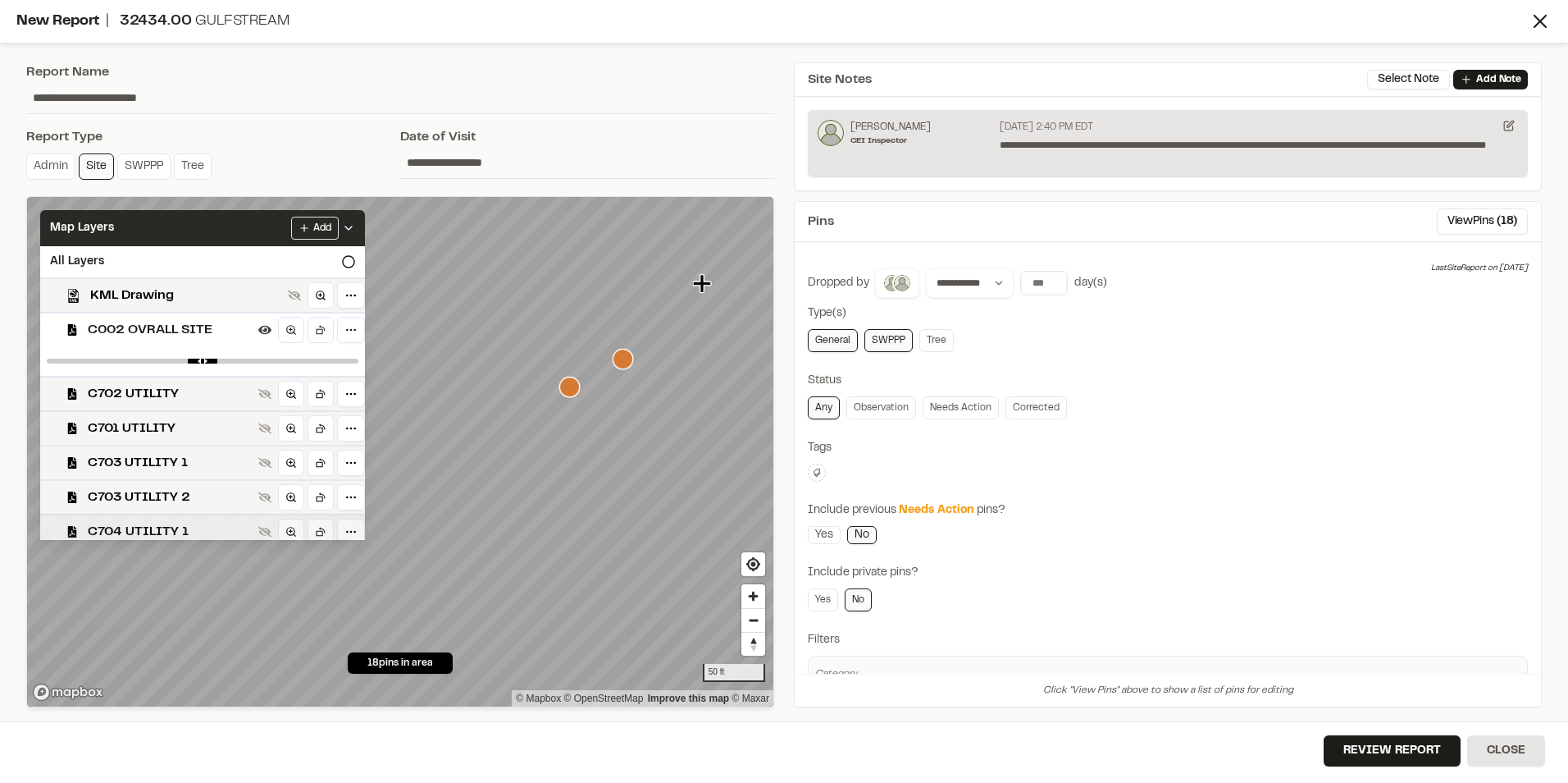
click at [143, 535] on span "C704 UTILITY 1" at bounding box center [170, 532] width 164 height 19
click at [123, 326] on span "C002 OVRALL SITE" at bounding box center [170, 329] width 164 height 19
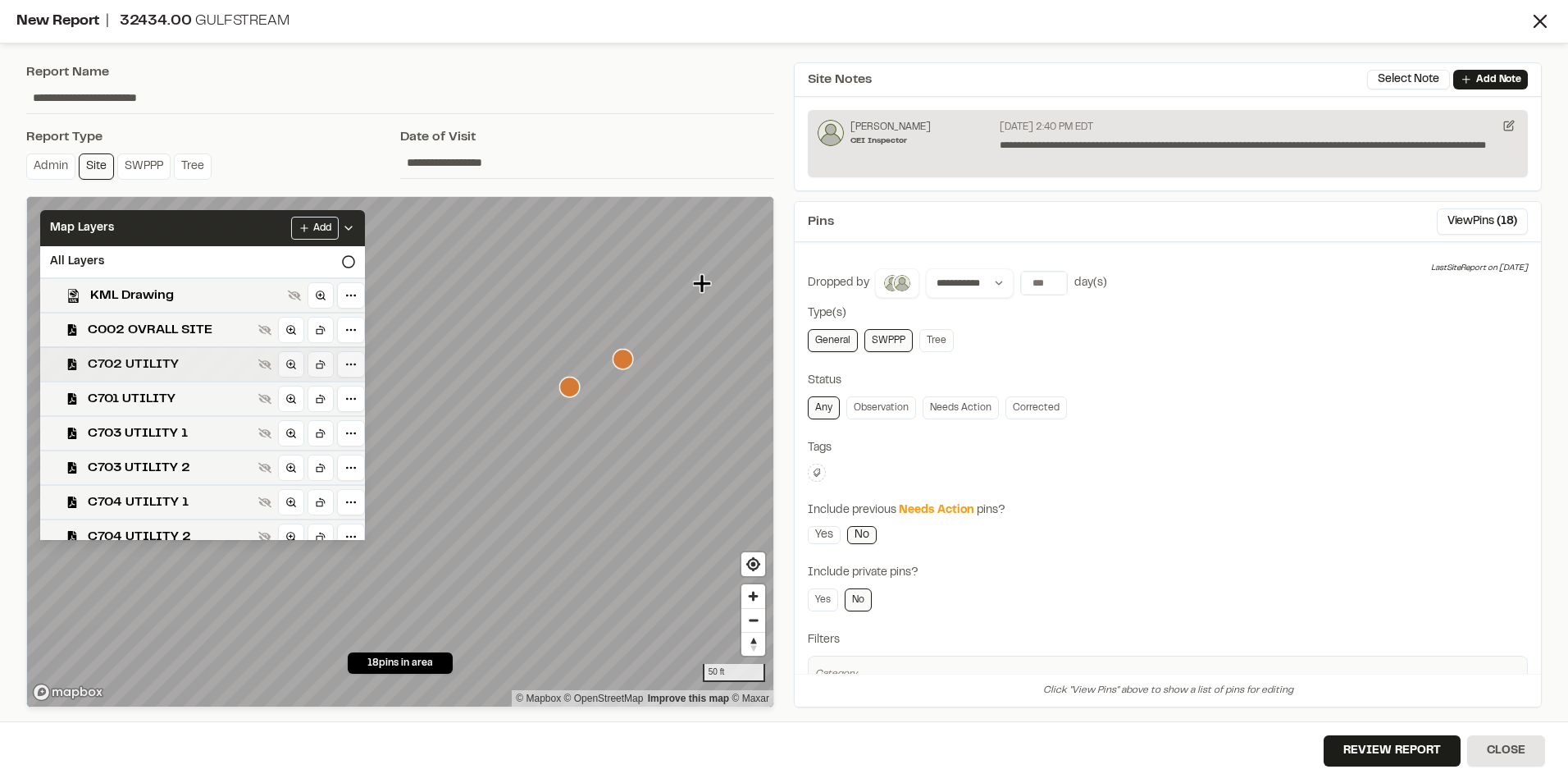
click at [127, 364] on span "C702 UTILITY" at bounding box center [170, 364] width 164 height 19
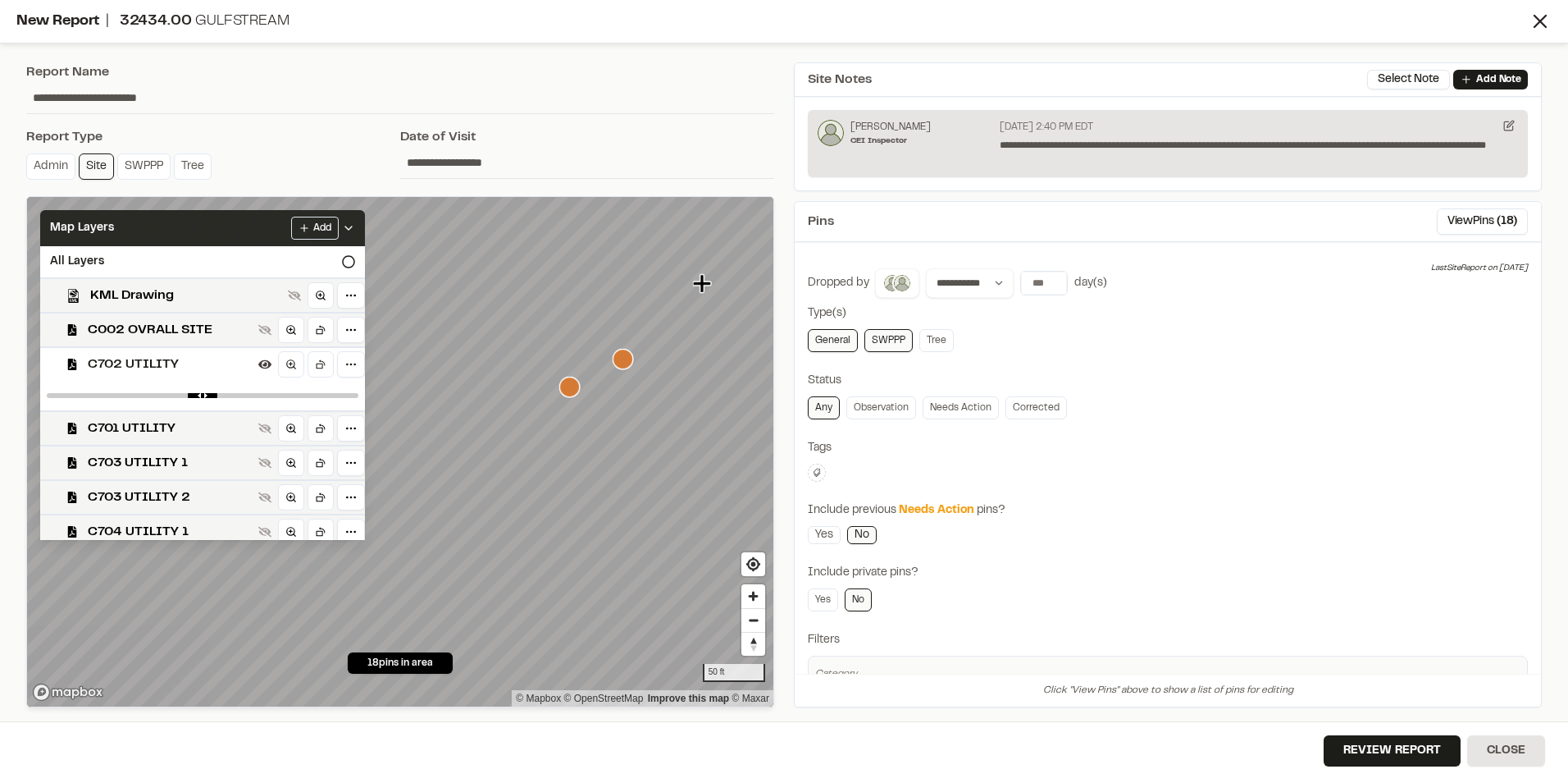
click at [127, 364] on span "C702 UTILITY" at bounding box center [170, 364] width 164 height 19
click at [122, 398] on span "C701 UTILITY" at bounding box center [170, 399] width 164 height 19
click at [153, 462] on span "C703 UTILITY 1" at bounding box center [170, 462] width 164 height 19
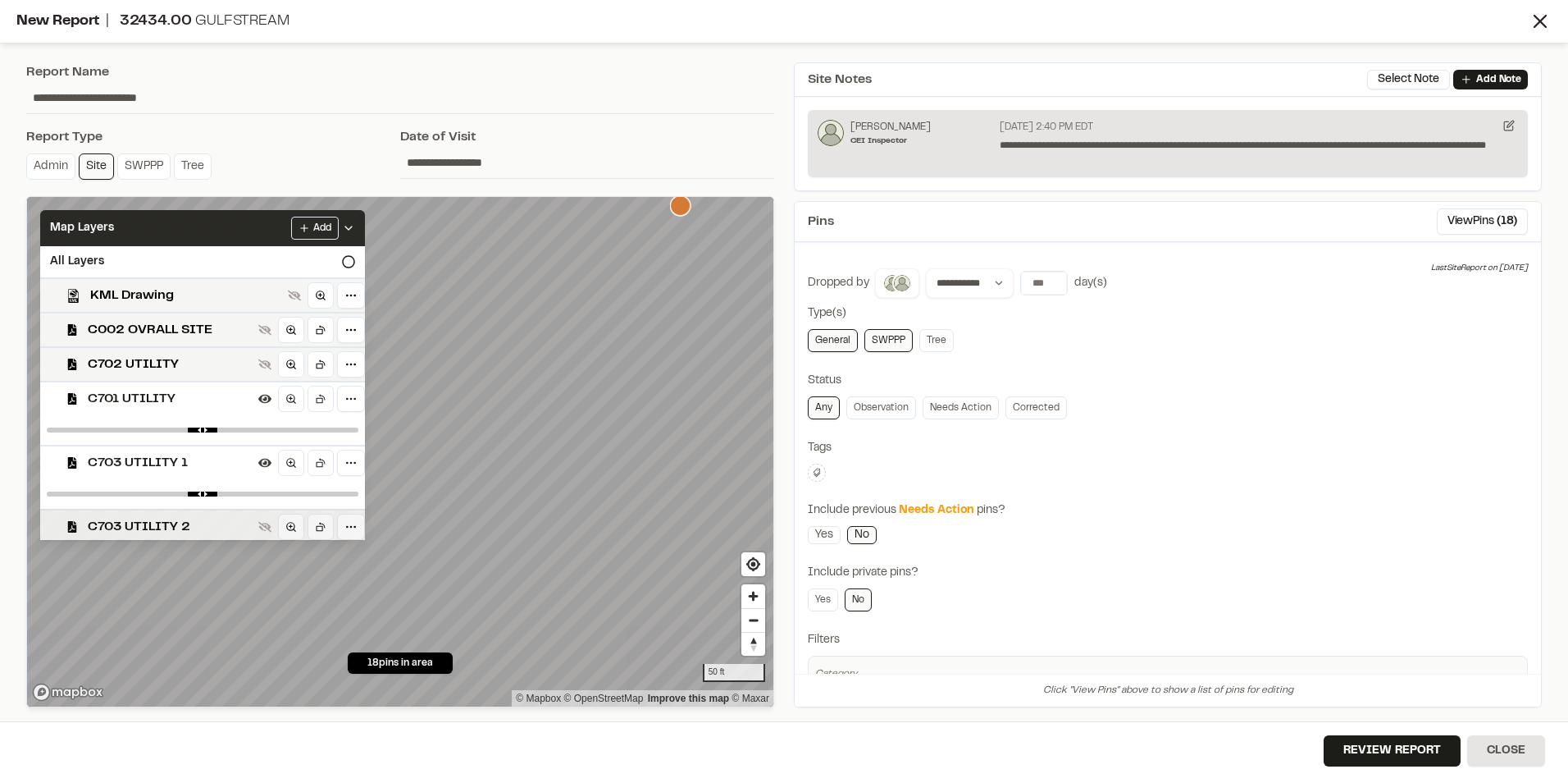
click at [140, 531] on span "C703 UTILITY 2" at bounding box center [170, 527] width 164 height 19
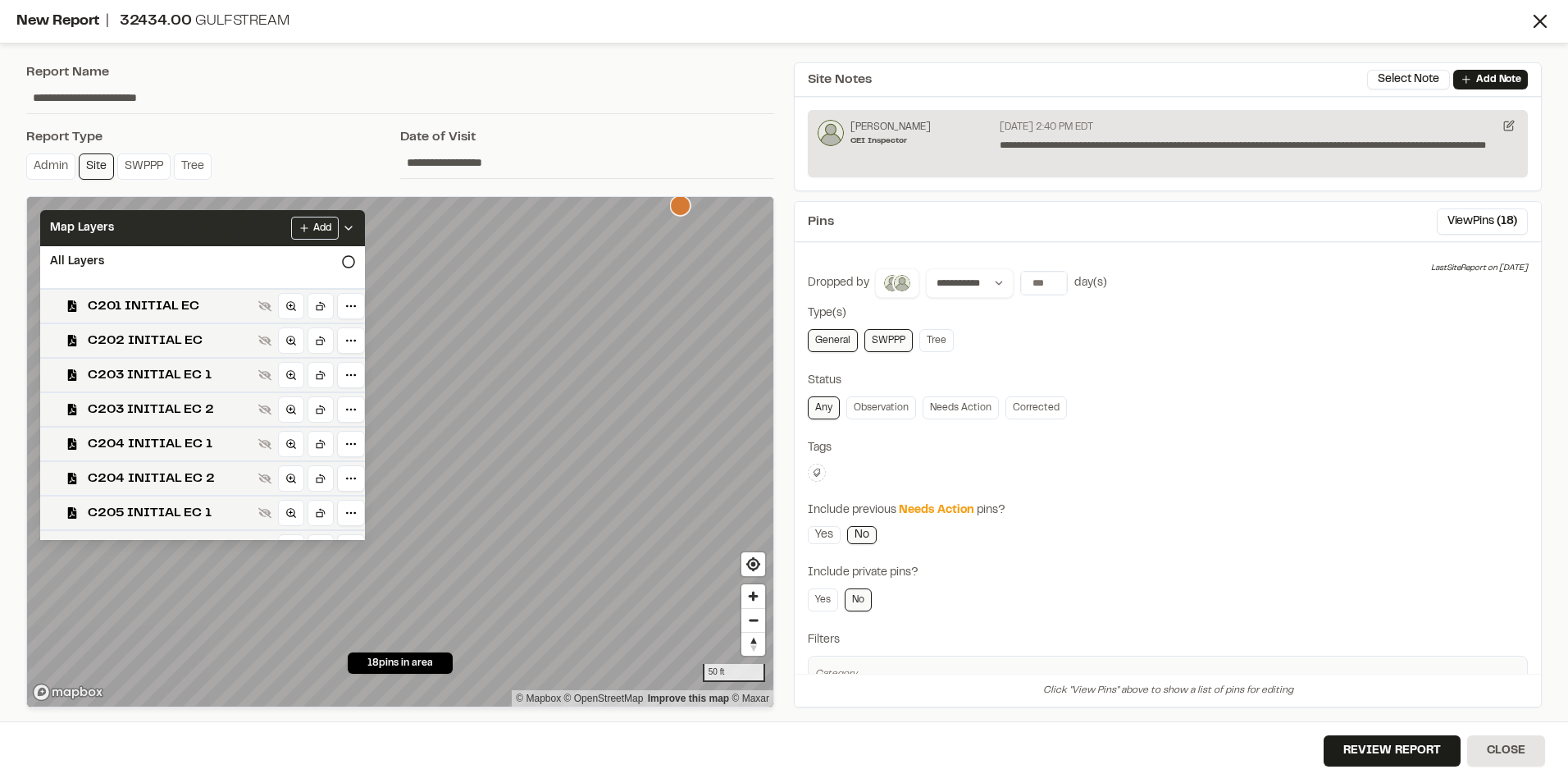
scroll to position [526, 0]
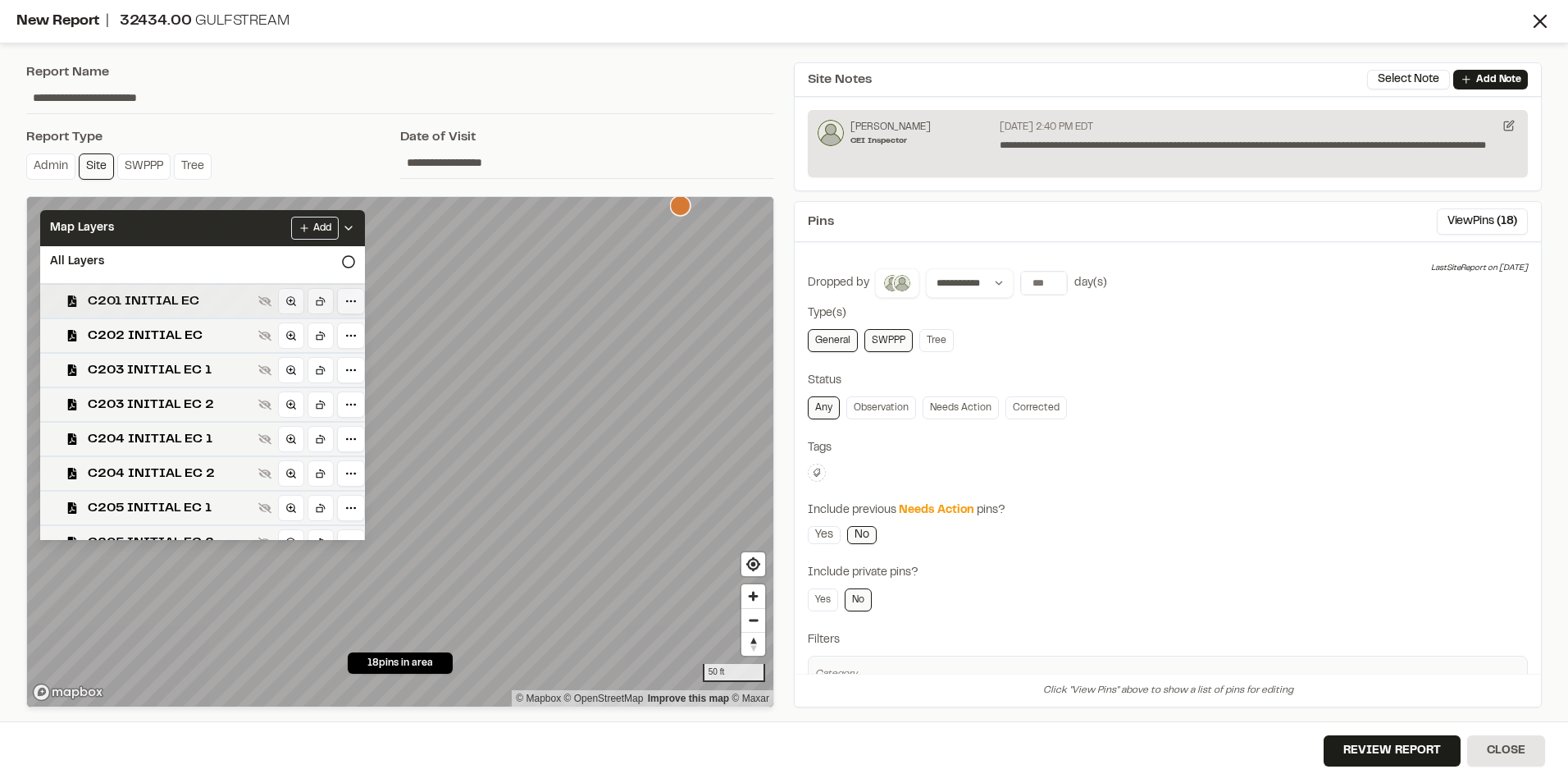
click at [140, 300] on span "C201 INITIAL EC" at bounding box center [170, 300] width 164 height 19
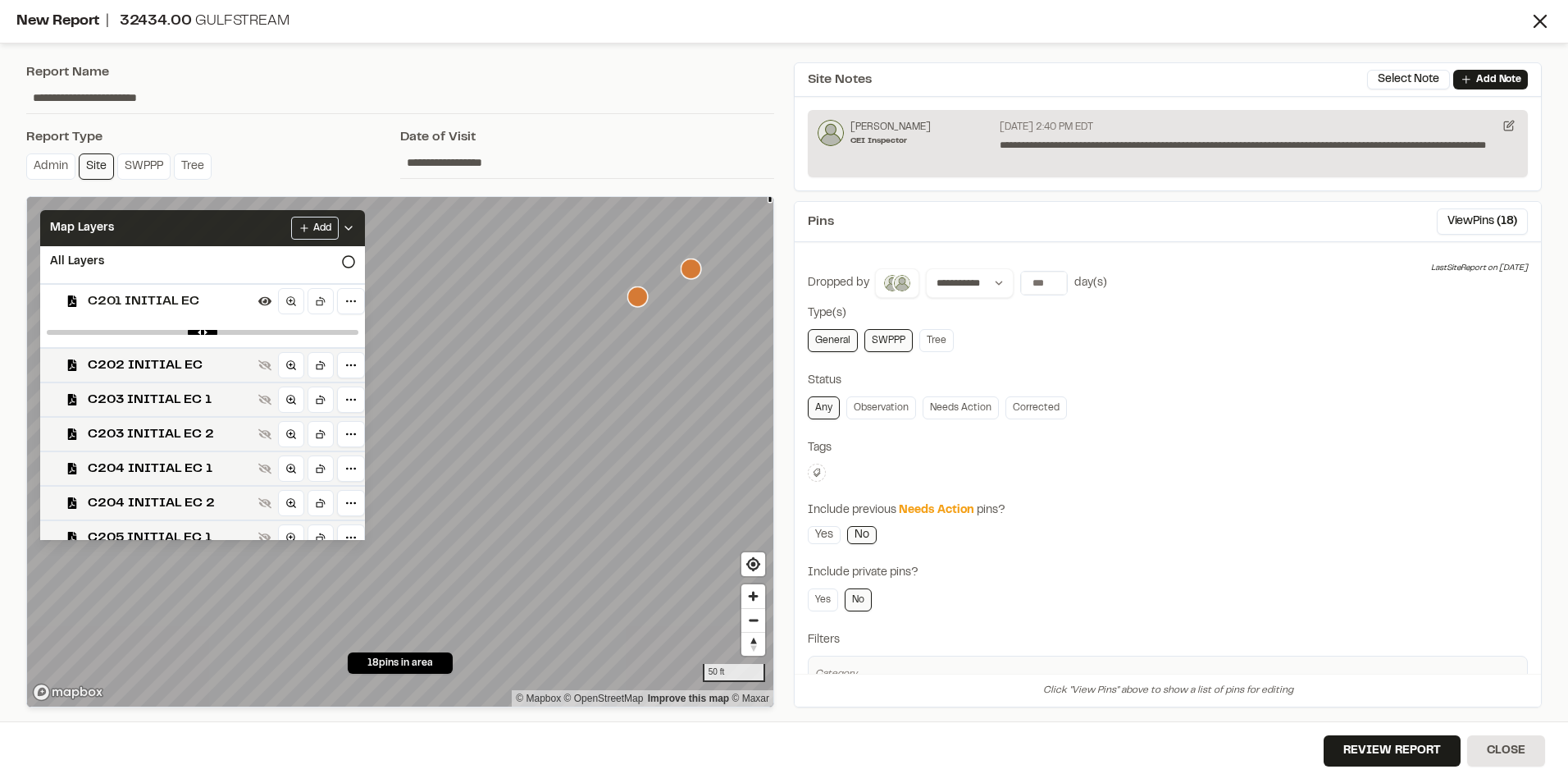
click at [184, 304] on span "C201 INITIAL EC" at bounding box center [170, 300] width 164 height 19
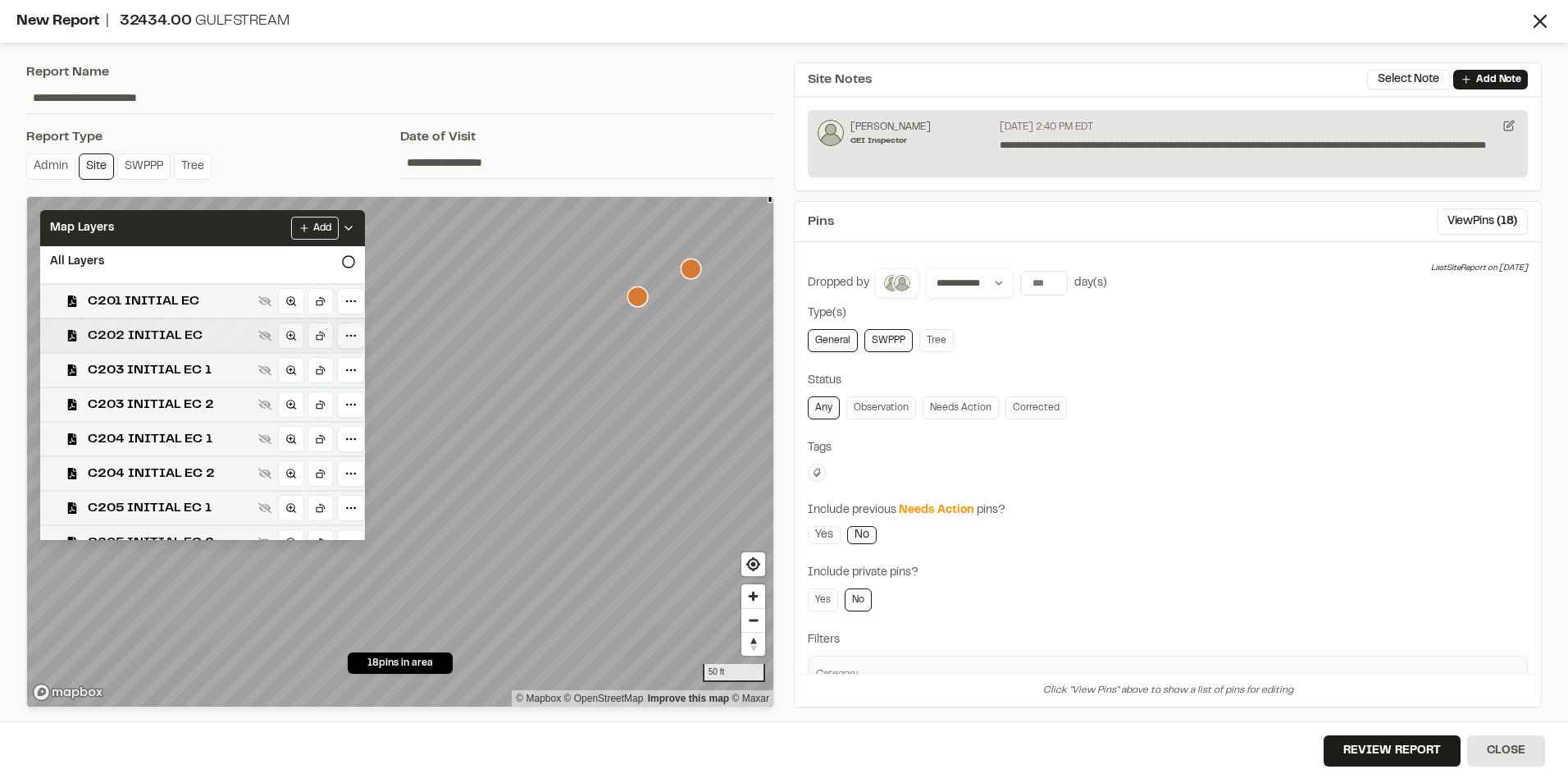
click at [106, 336] on span "C202 INITIAL EC" at bounding box center [170, 335] width 164 height 19
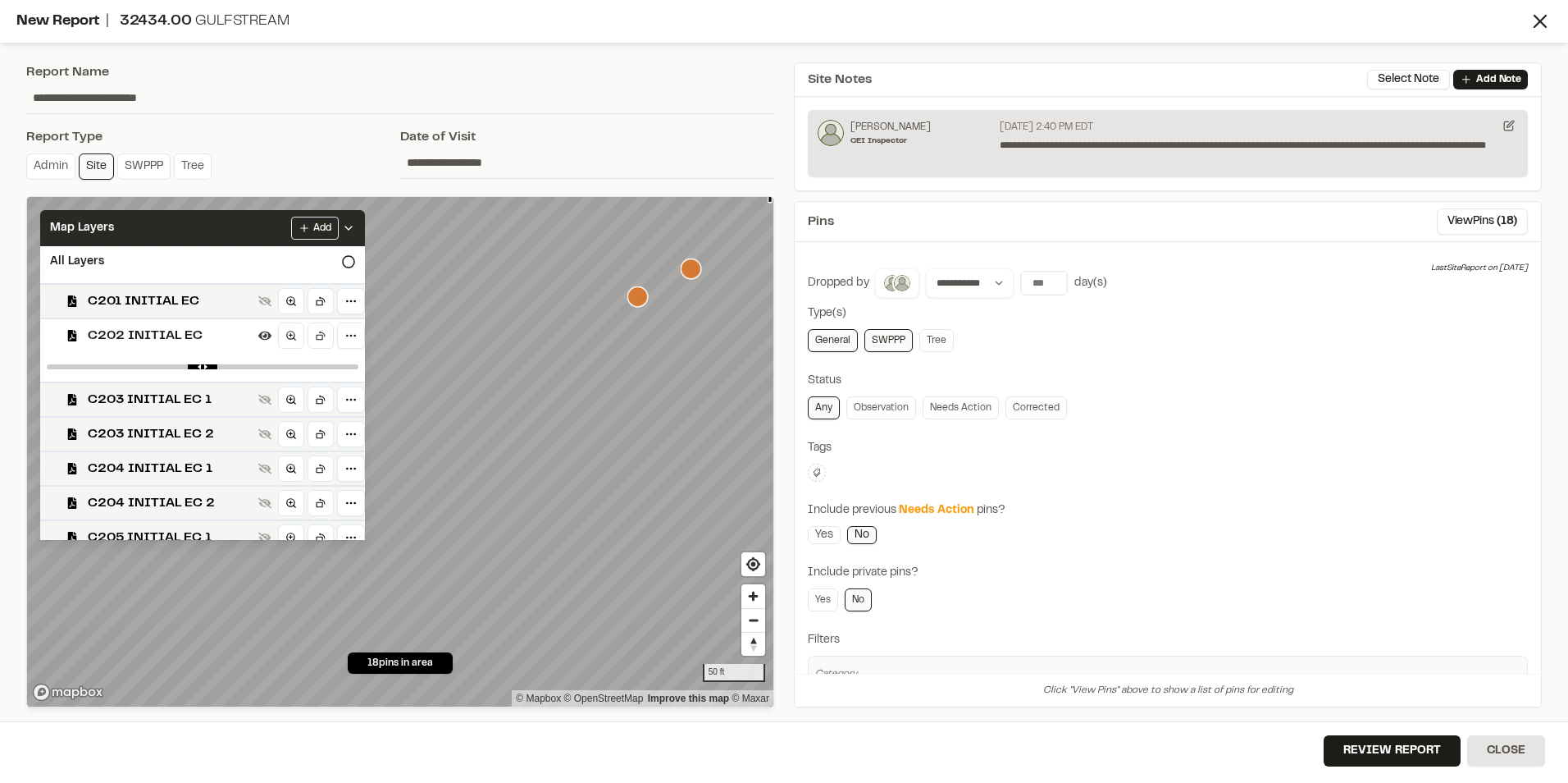
click at [109, 329] on span "C202 INITIAL EC" at bounding box center [170, 335] width 164 height 19
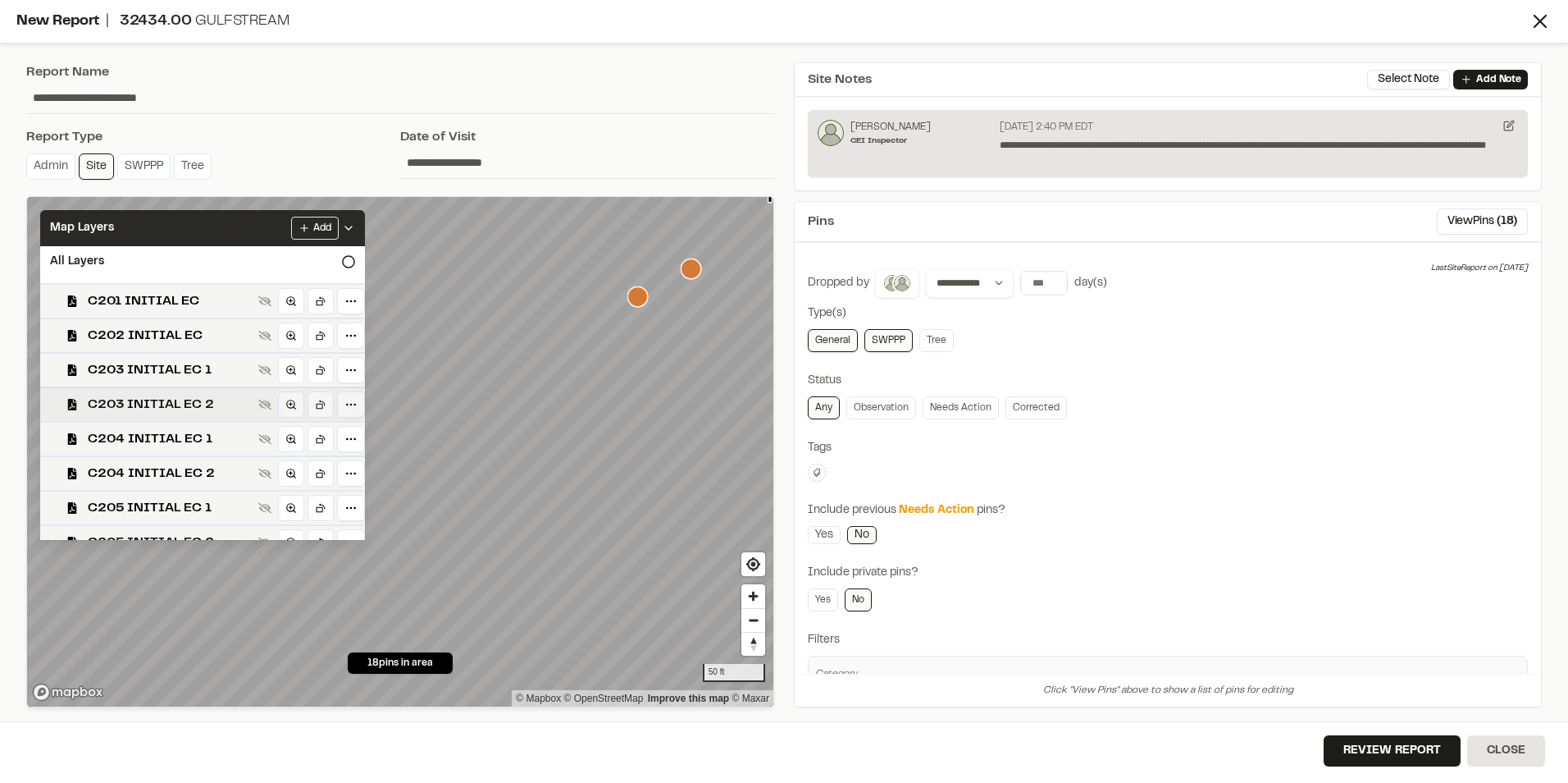
click at [114, 398] on span "C203 INITIAL EC 2" at bounding box center [170, 405] width 164 height 19
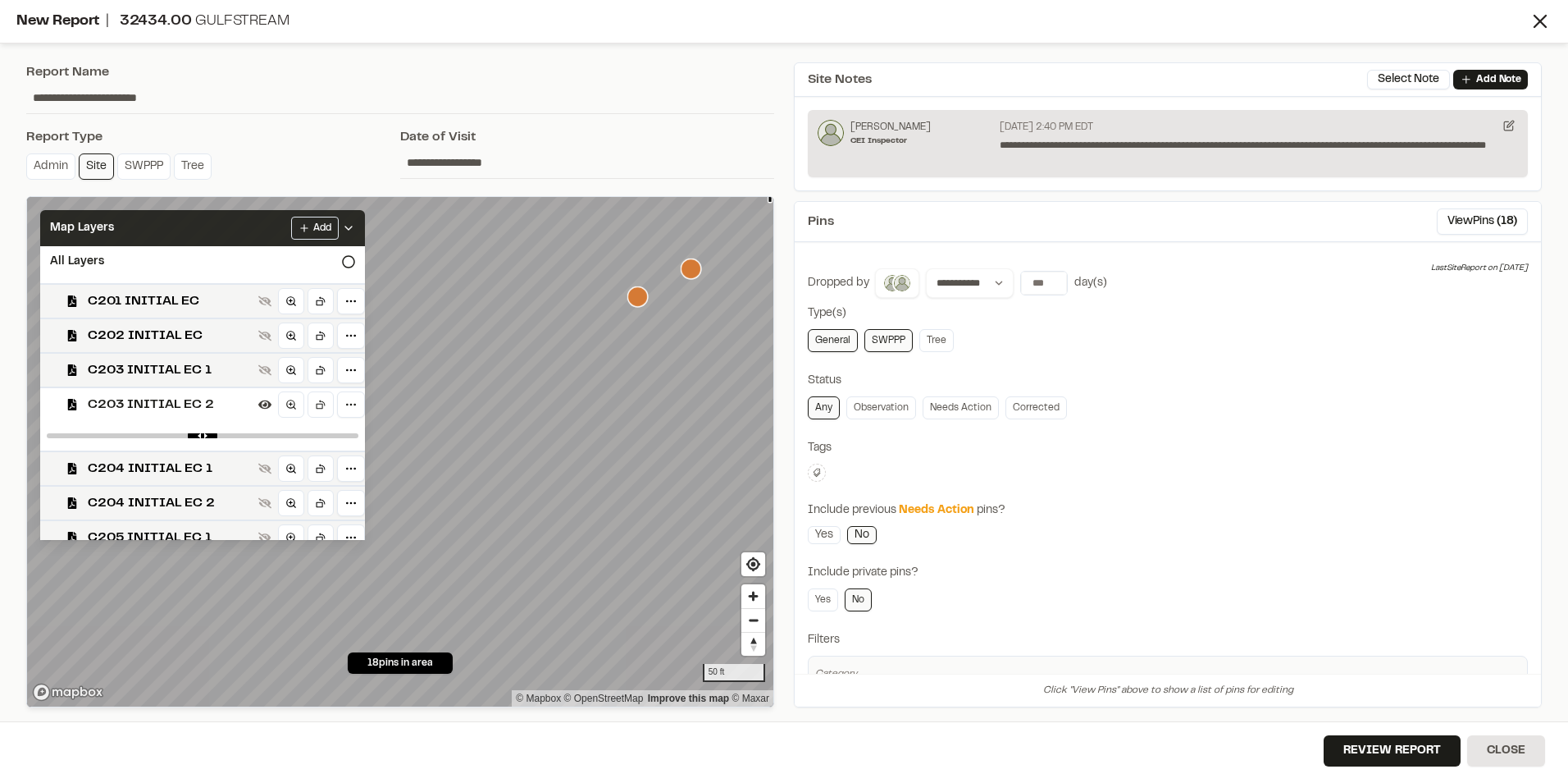
click at [114, 400] on span "C203 INITIAL EC 2" at bounding box center [170, 405] width 164 height 19
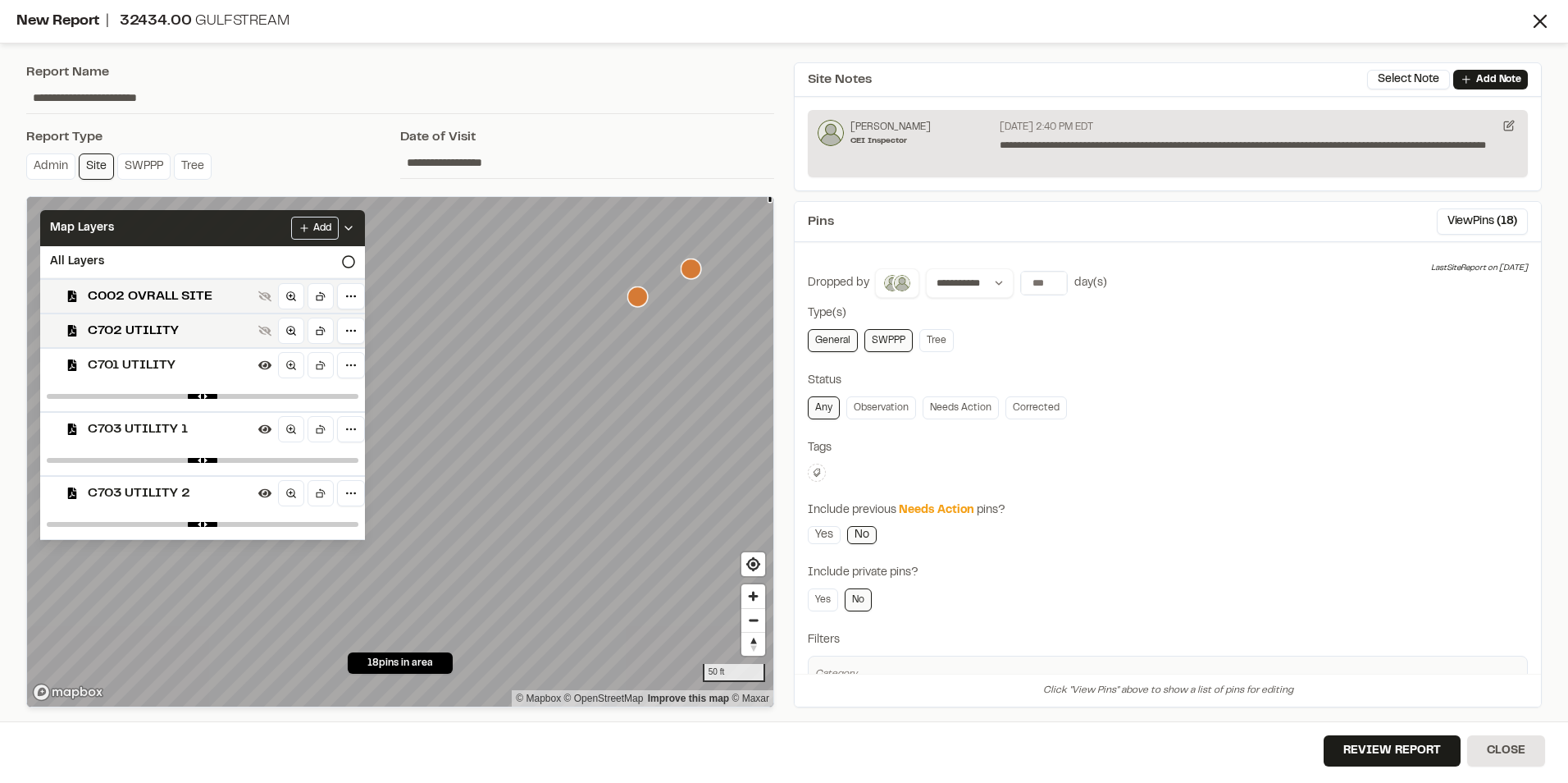
scroll to position [0, 0]
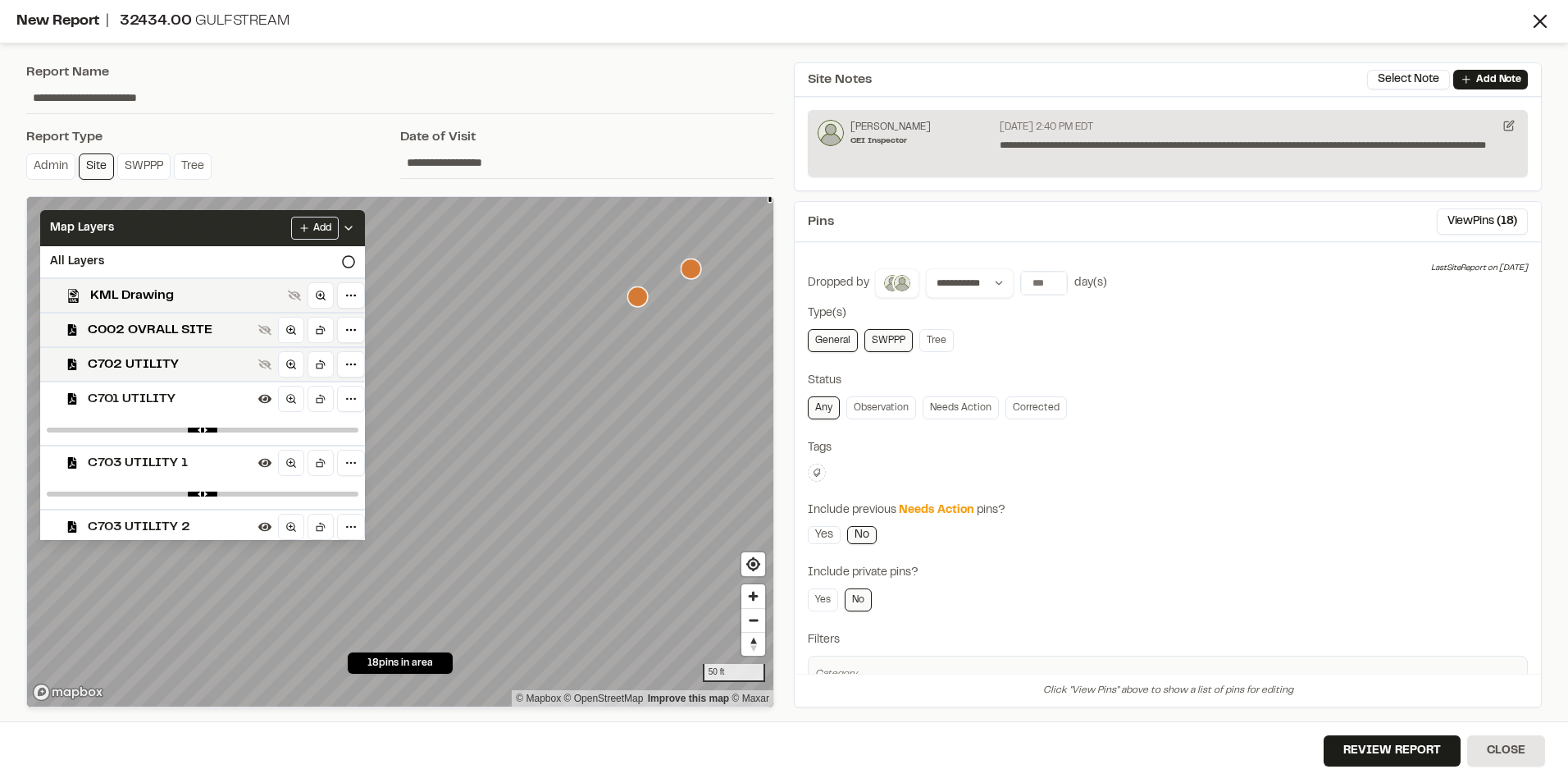
click at [134, 458] on span "C703 UTILITY 1" at bounding box center [170, 462] width 164 height 19
click at [142, 389] on span "C701 UTILITY" at bounding box center [170, 399] width 164 height 19
click at [136, 466] on span "C703 UTILITY 2" at bounding box center [170, 467] width 164 height 19
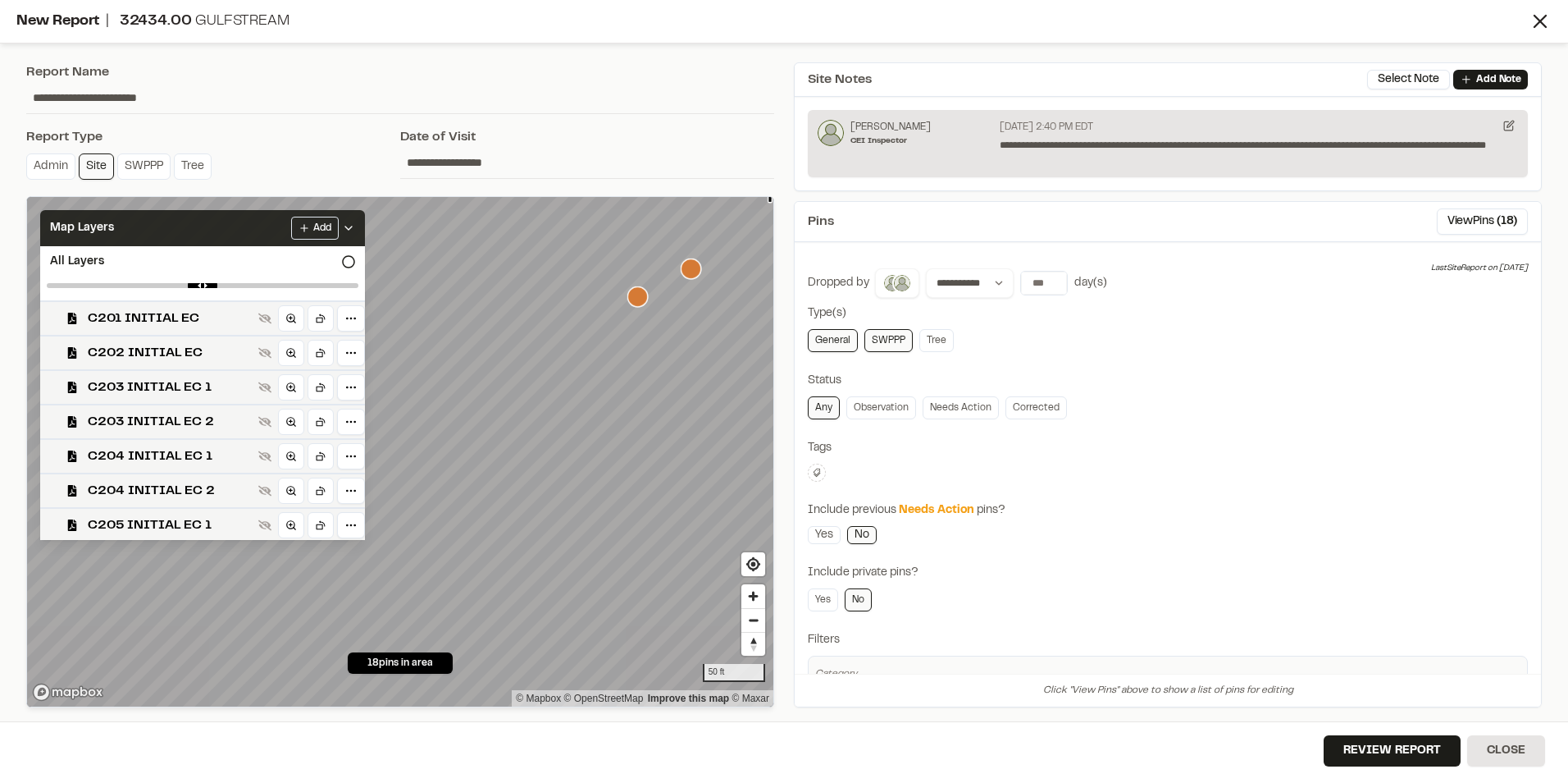
scroll to position [328, 0]
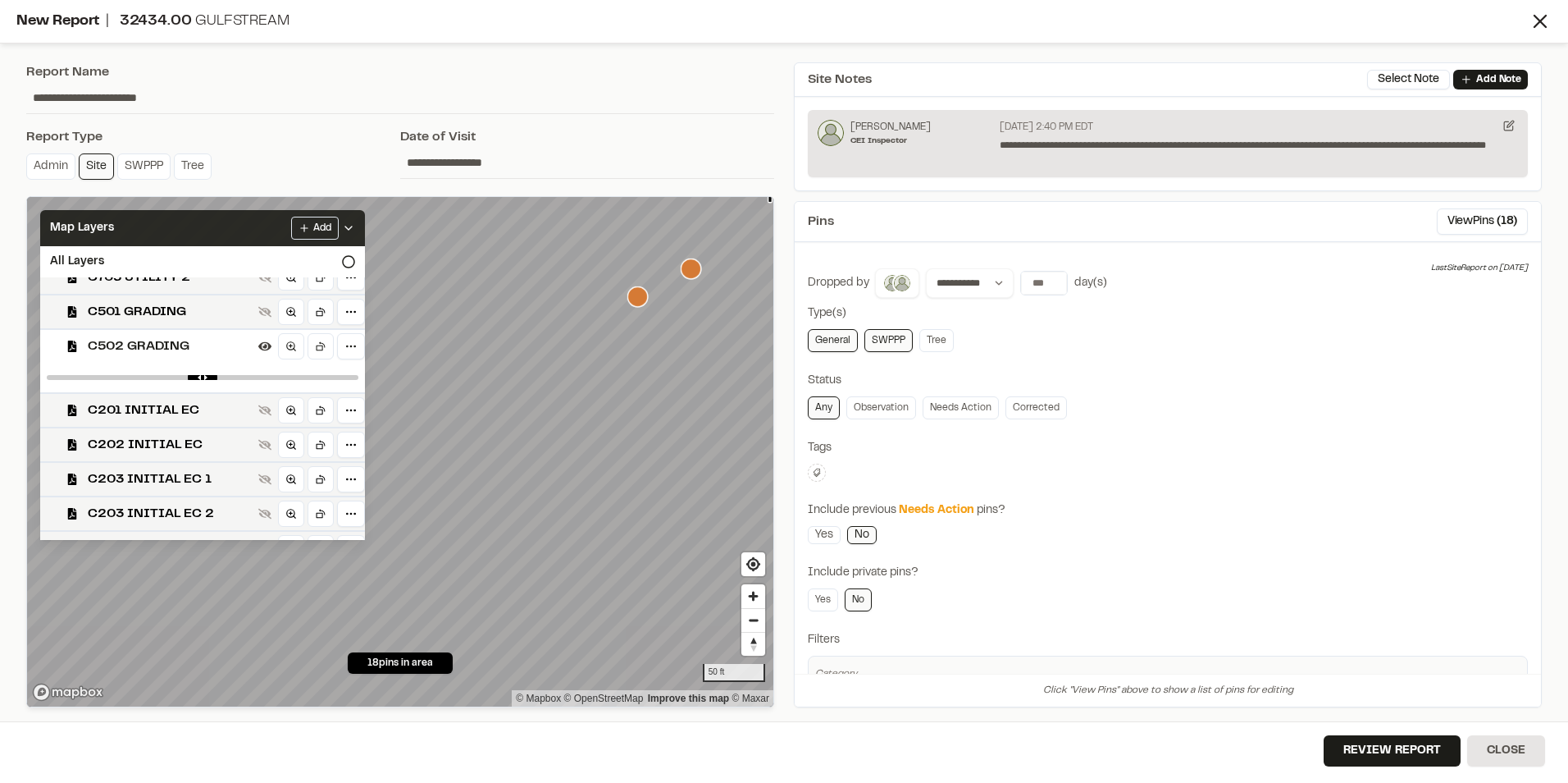
click at [160, 347] on span "C502 GRADING" at bounding box center [170, 346] width 164 height 19
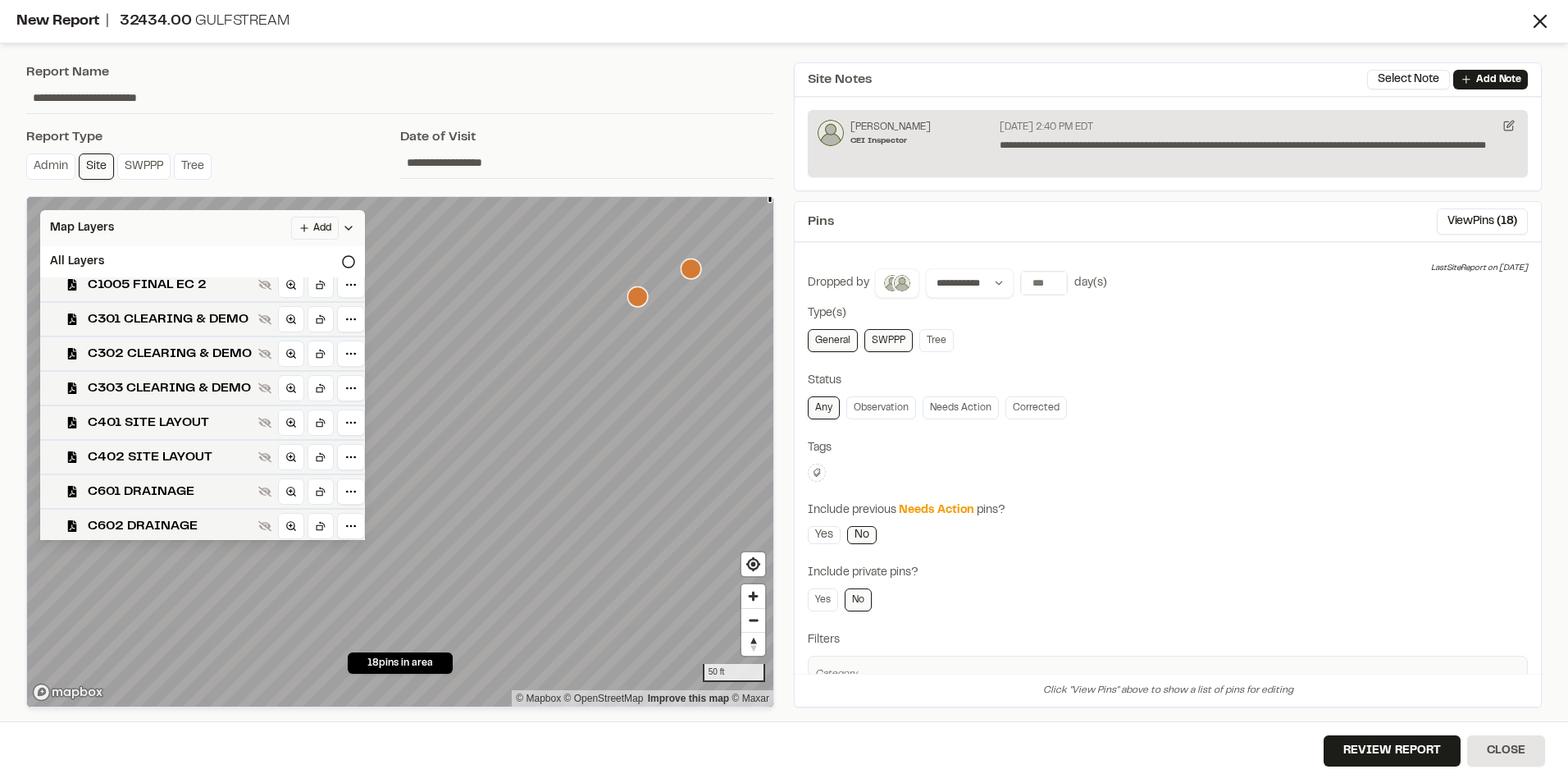
scroll to position [943, 0]
click at [164, 519] on span "C602 DRAINAGE" at bounding box center [170, 523] width 164 height 19
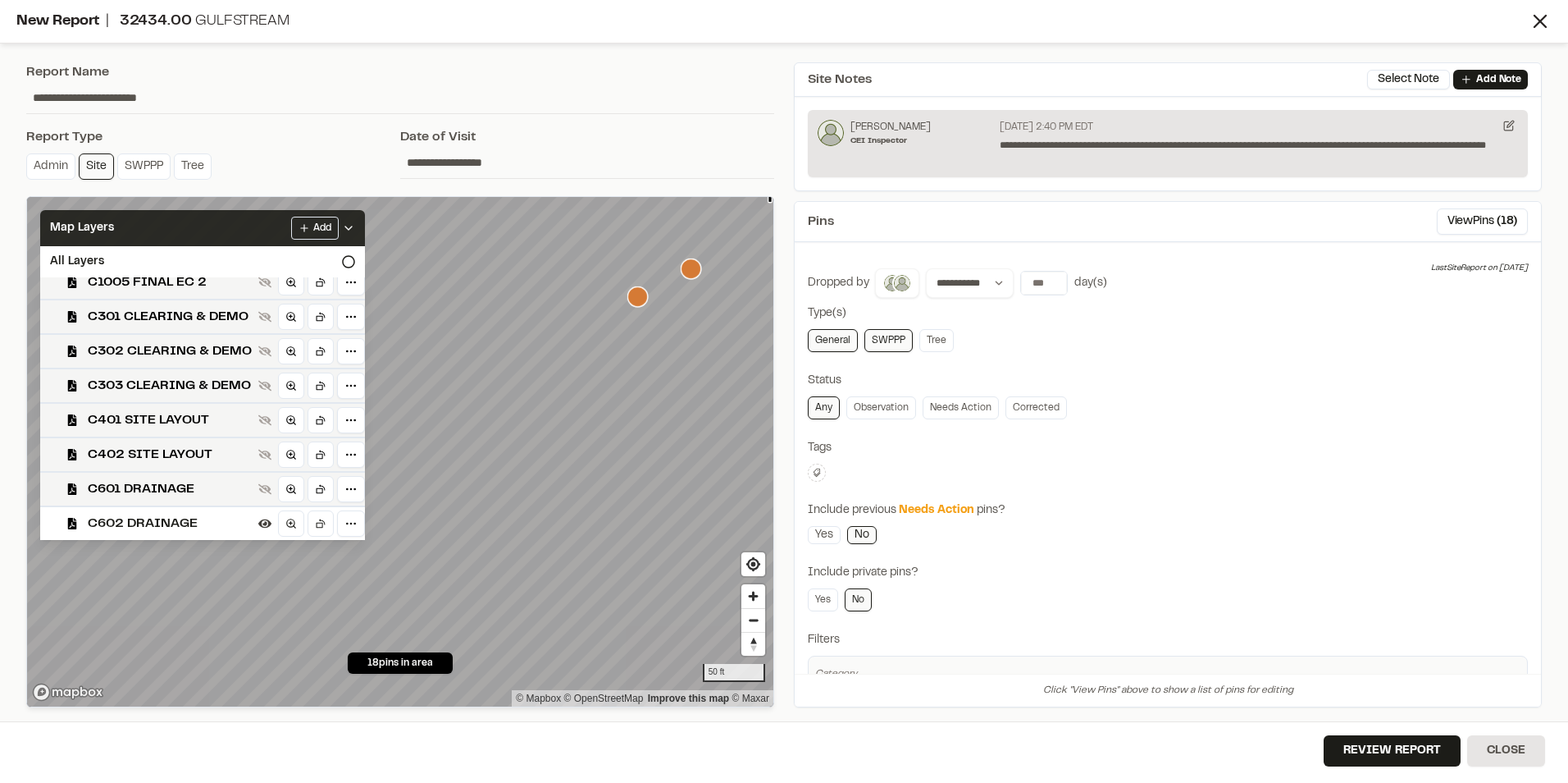
click at [164, 519] on span "C602 DRAINAGE" at bounding box center [170, 523] width 164 height 19
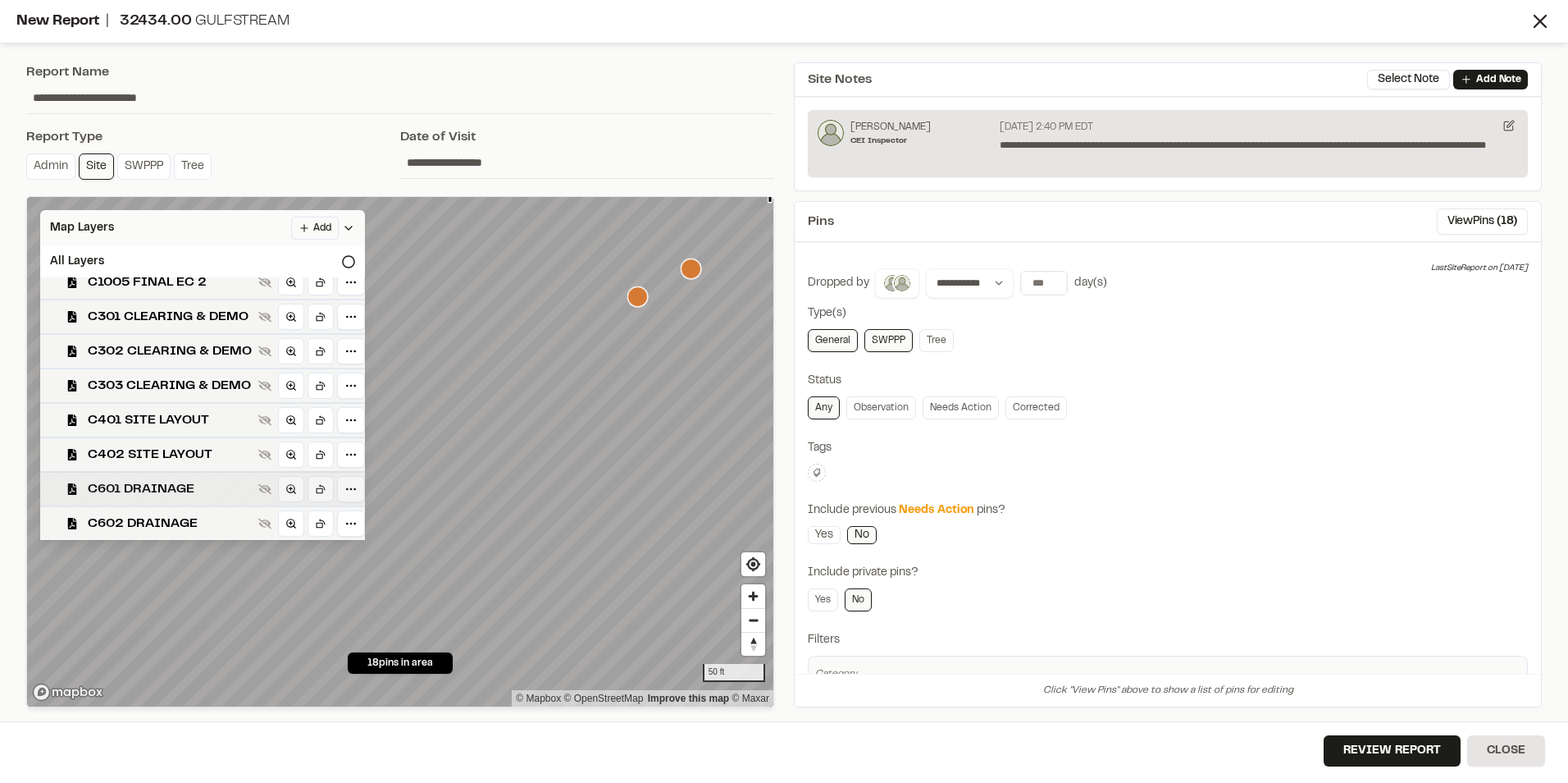
click at [169, 488] on span "C601 DRAINAGE" at bounding box center [170, 488] width 164 height 19
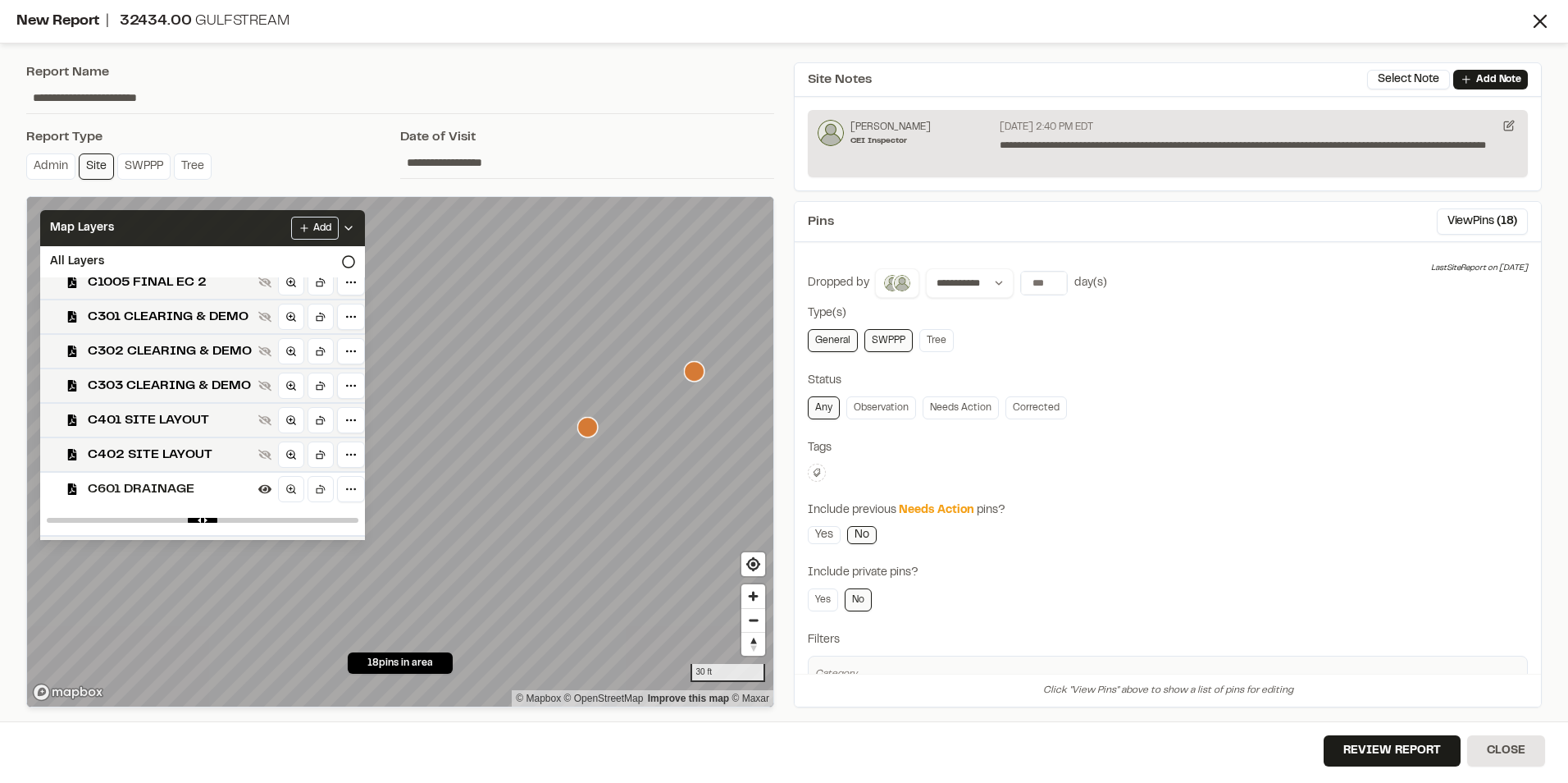
click at [692, 375] on icon "Map marker" at bounding box center [693, 371] width 20 height 20
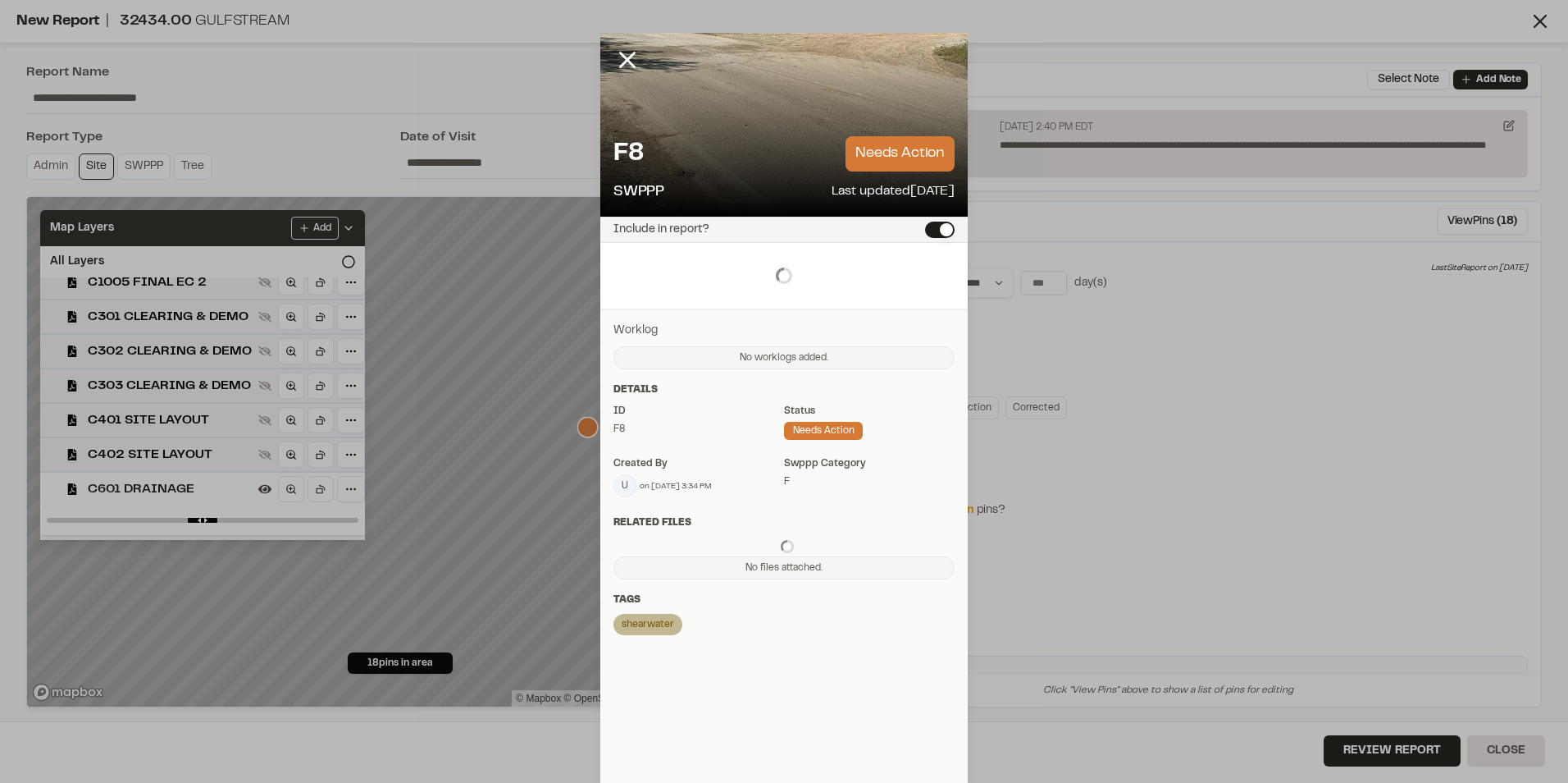
click at [692, 369] on div "No worklogs added." at bounding box center [784, 357] width 341 height 23
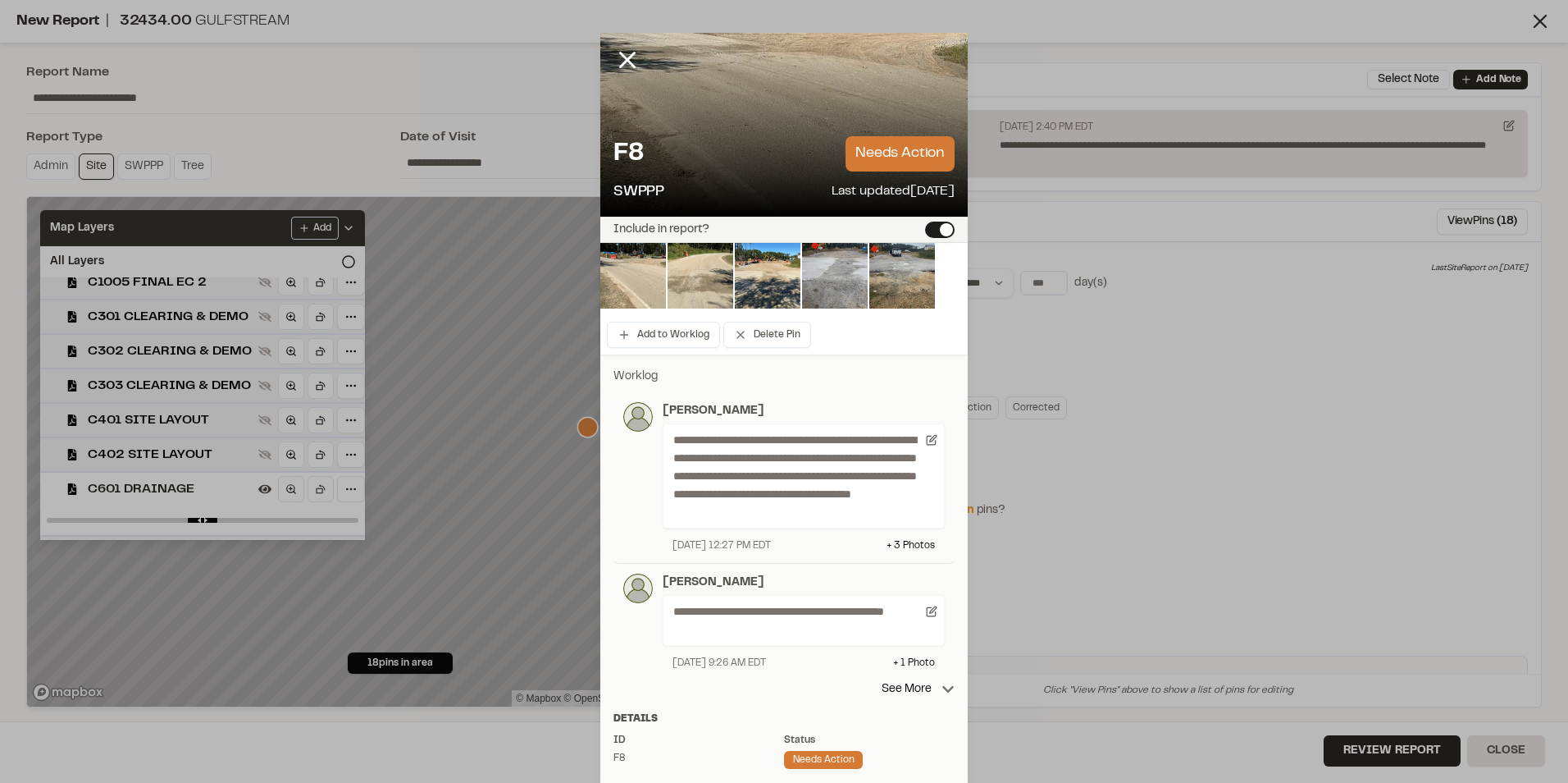
drag, startPoint x: 692, startPoint y: 375, endPoint x: 755, endPoint y: 142, distance: 241.4
click at [755, 142] on div "F8 needs action" at bounding box center [784, 153] width 341 height 36
click at [649, 278] on img at bounding box center [633, 275] width 65 height 65
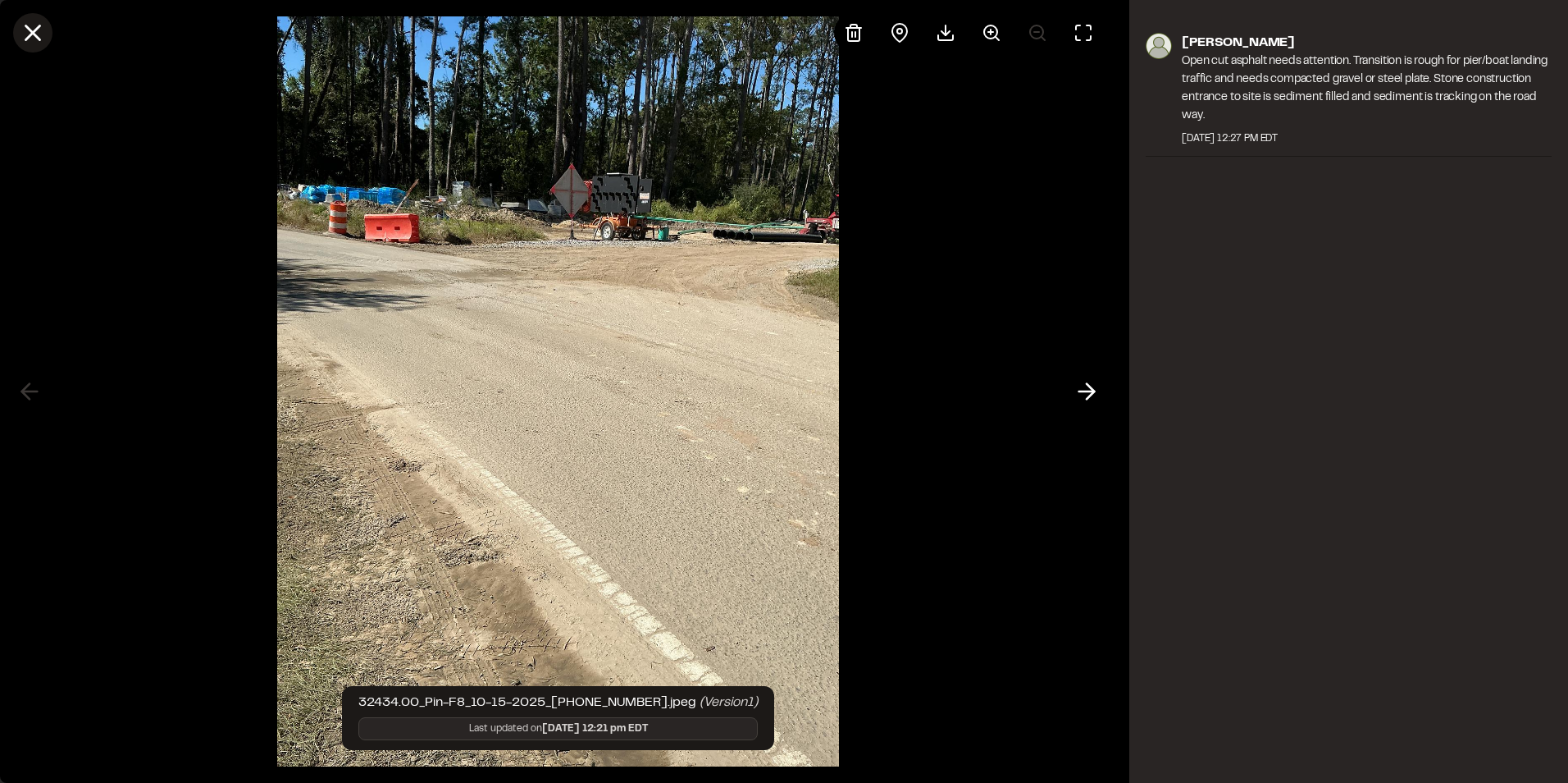
click at [38, 36] on line at bounding box center [33, 33] width 13 height 13
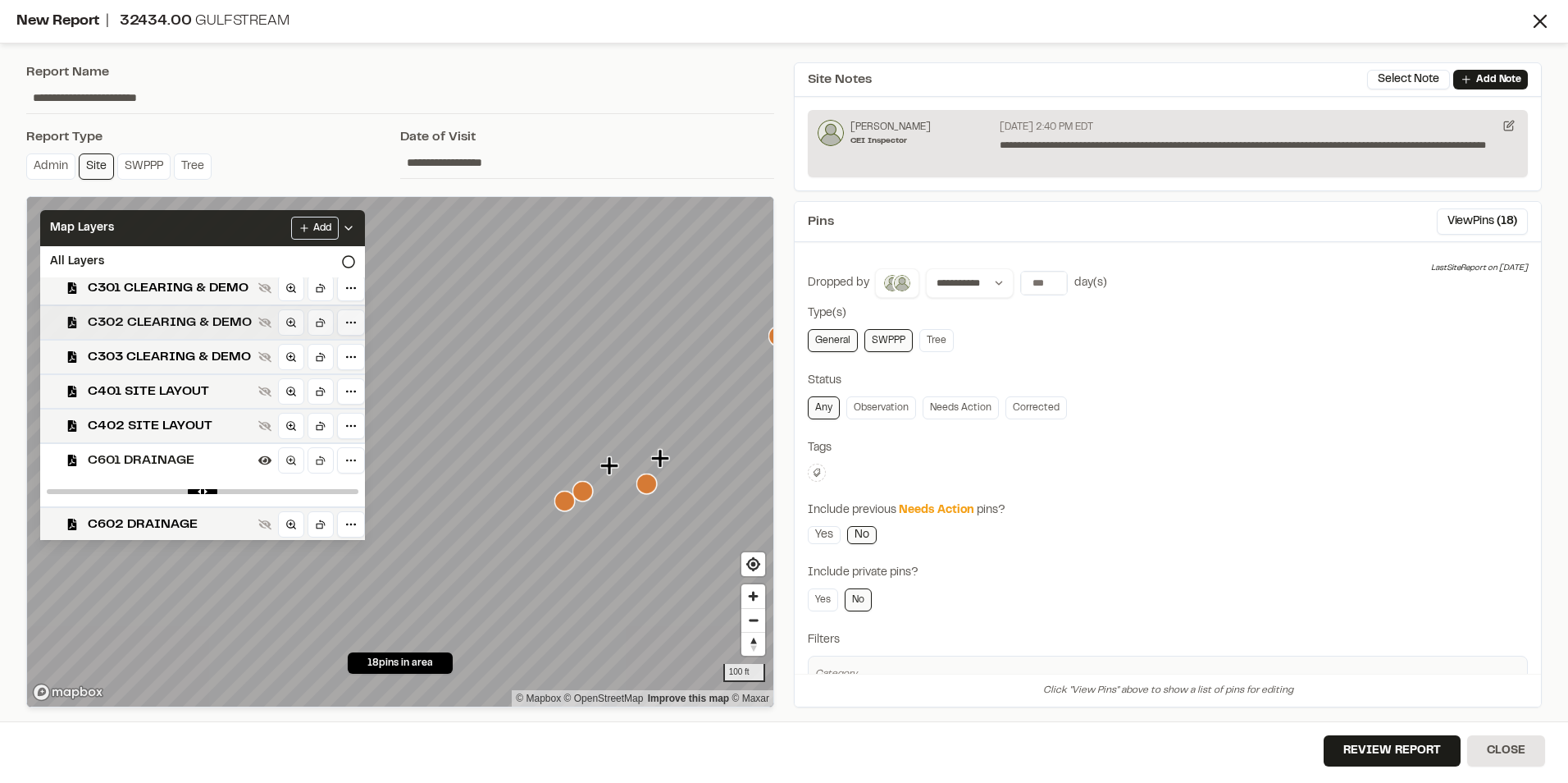
scroll to position [973, 0]
click at [155, 517] on span "C602 DRAINAGE" at bounding box center [170, 523] width 164 height 19
click at [167, 426] on span "C402 SITE LAYOUT" at bounding box center [170, 425] width 164 height 19
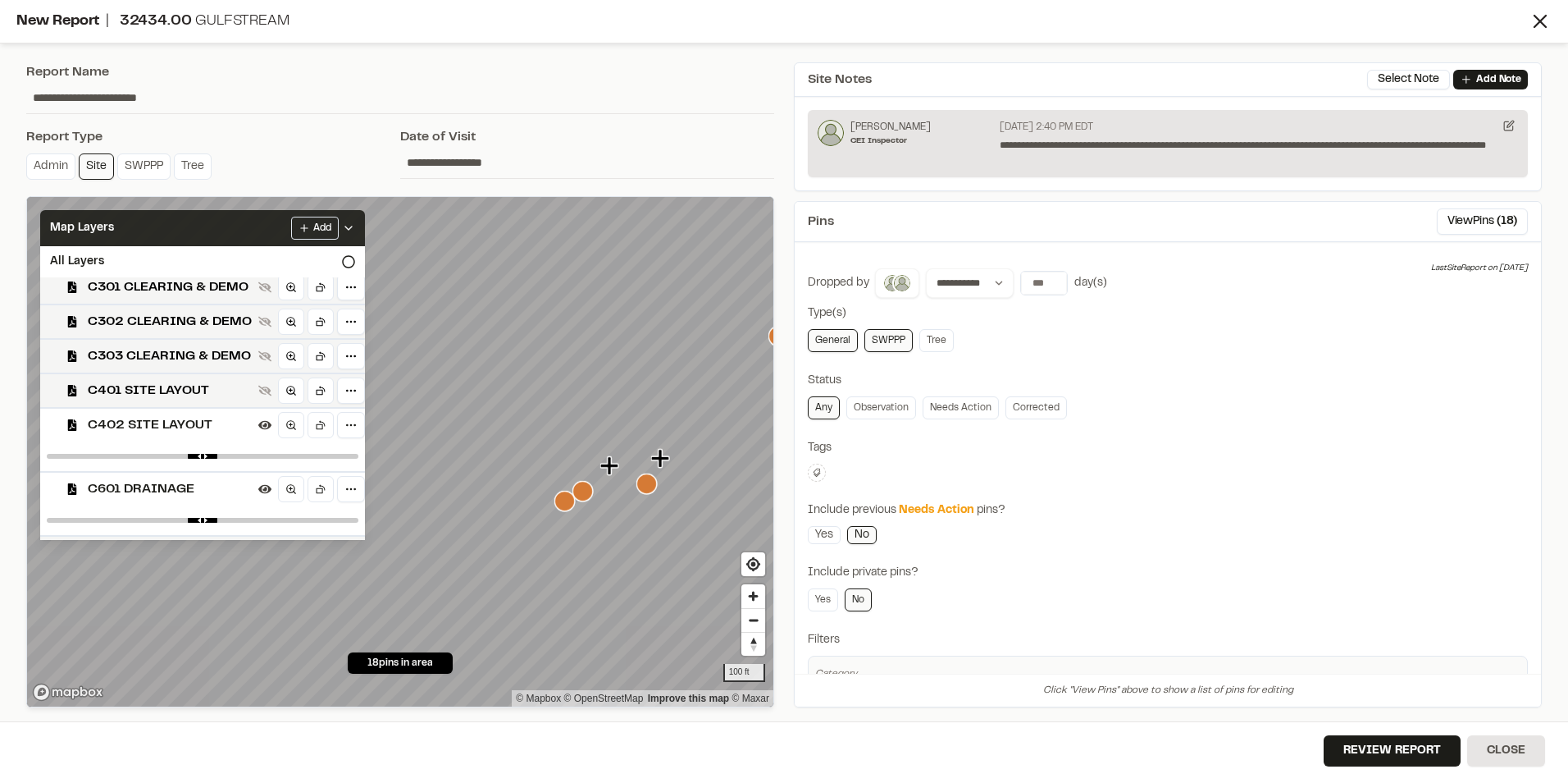
click at [167, 426] on span "C402 SITE LAYOUT" at bounding box center [170, 425] width 164 height 19
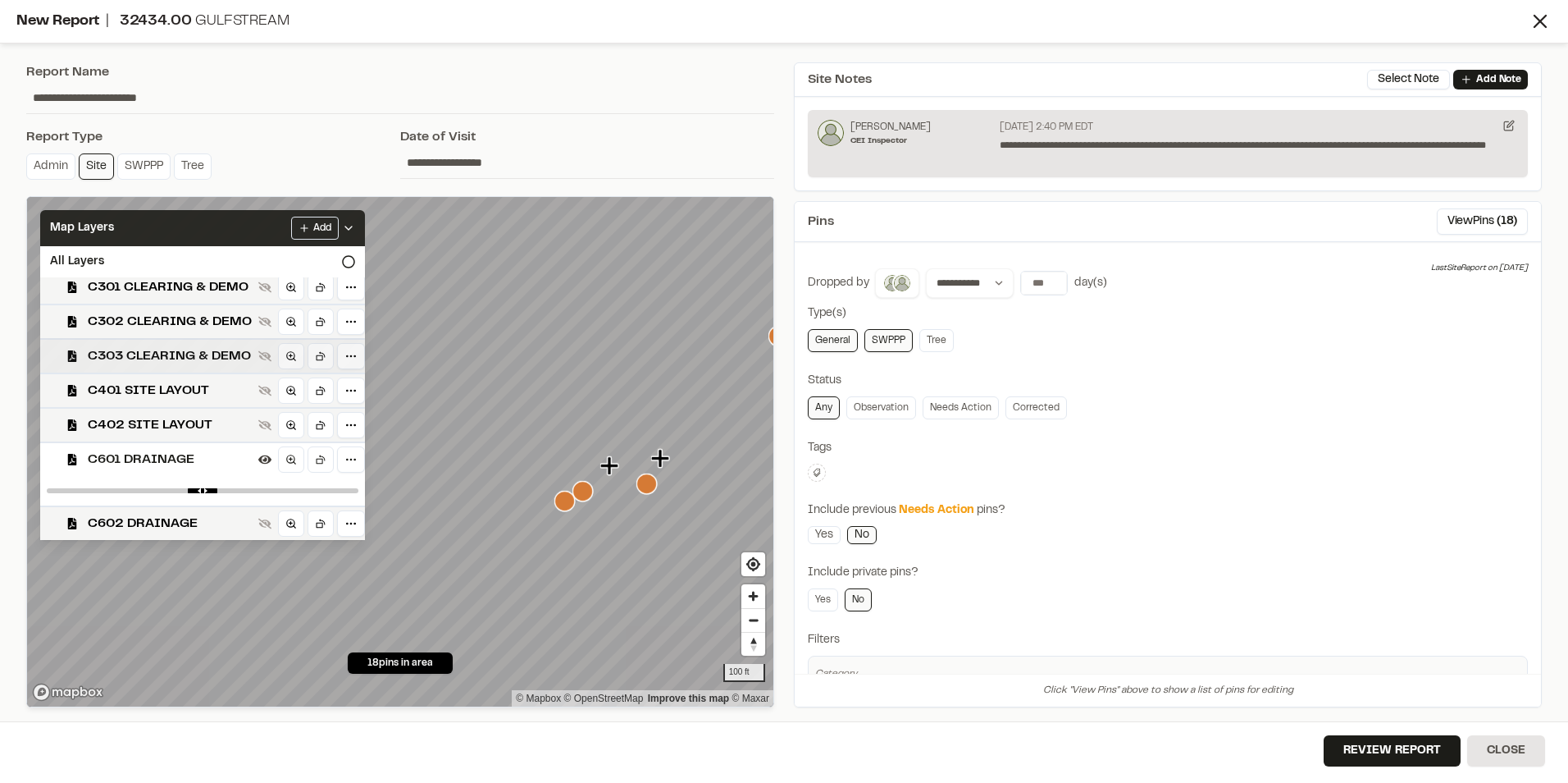
click at [177, 351] on span "C303 CLEARING & DEMO" at bounding box center [170, 355] width 164 height 19
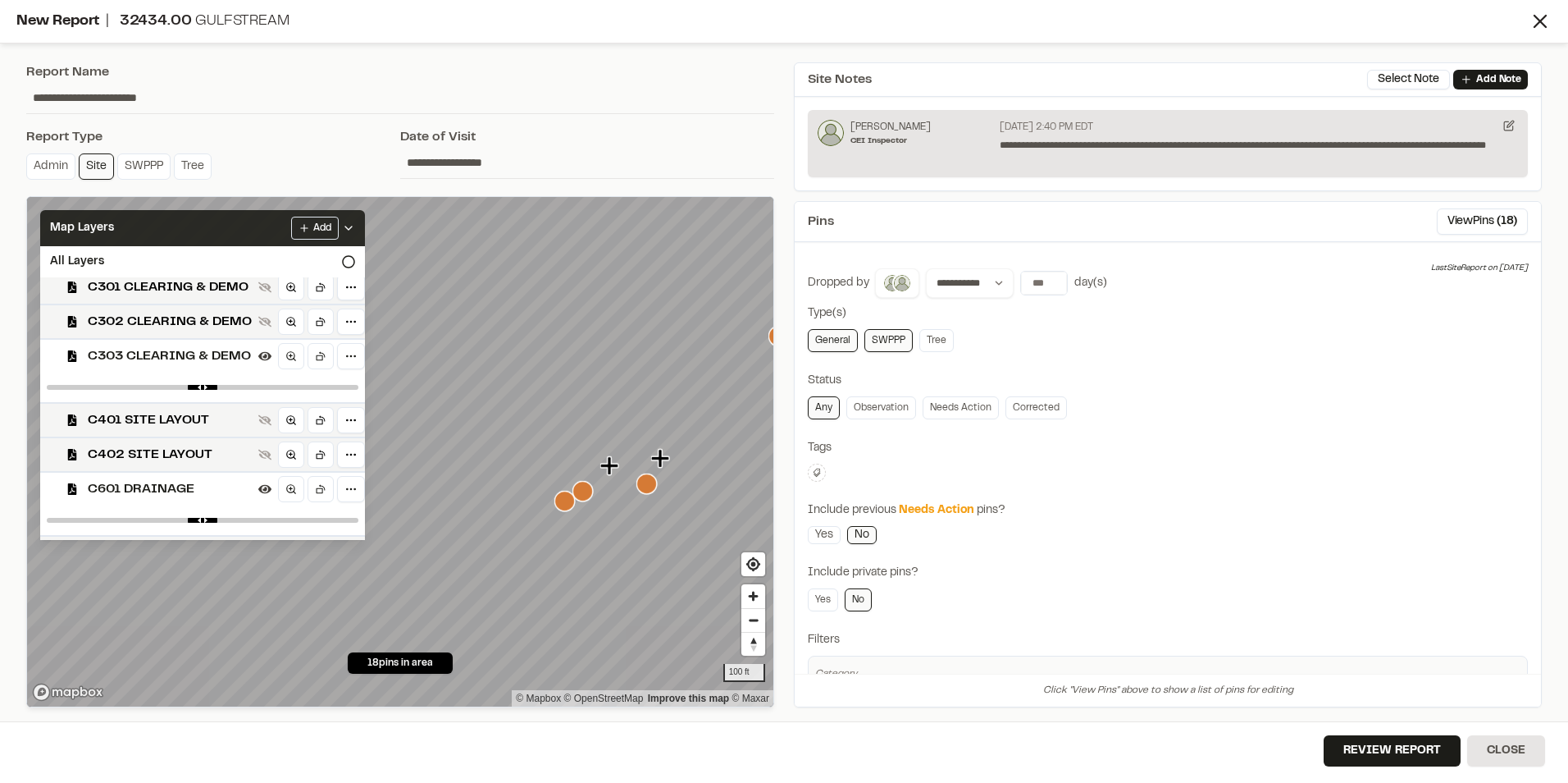
click at [177, 351] on span "C303 CLEARING & DEMO" at bounding box center [170, 355] width 164 height 19
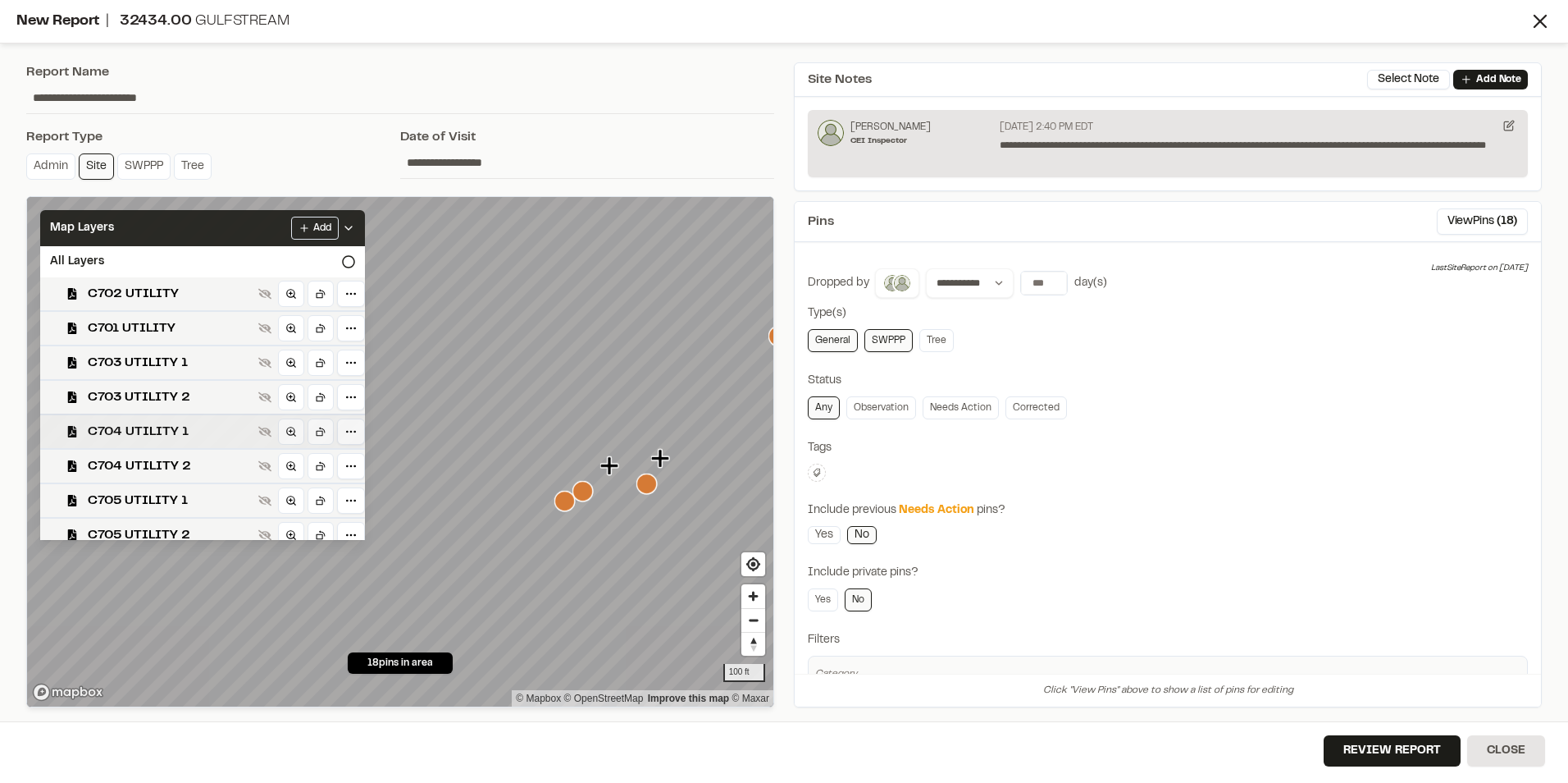
scroll to position [0, 0]
click at [163, 368] on span "C702 UTILITY" at bounding box center [170, 364] width 164 height 19
click at [153, 395] on span "C701 UTILITY" at bounding box center [170, 399] width 164 height 19
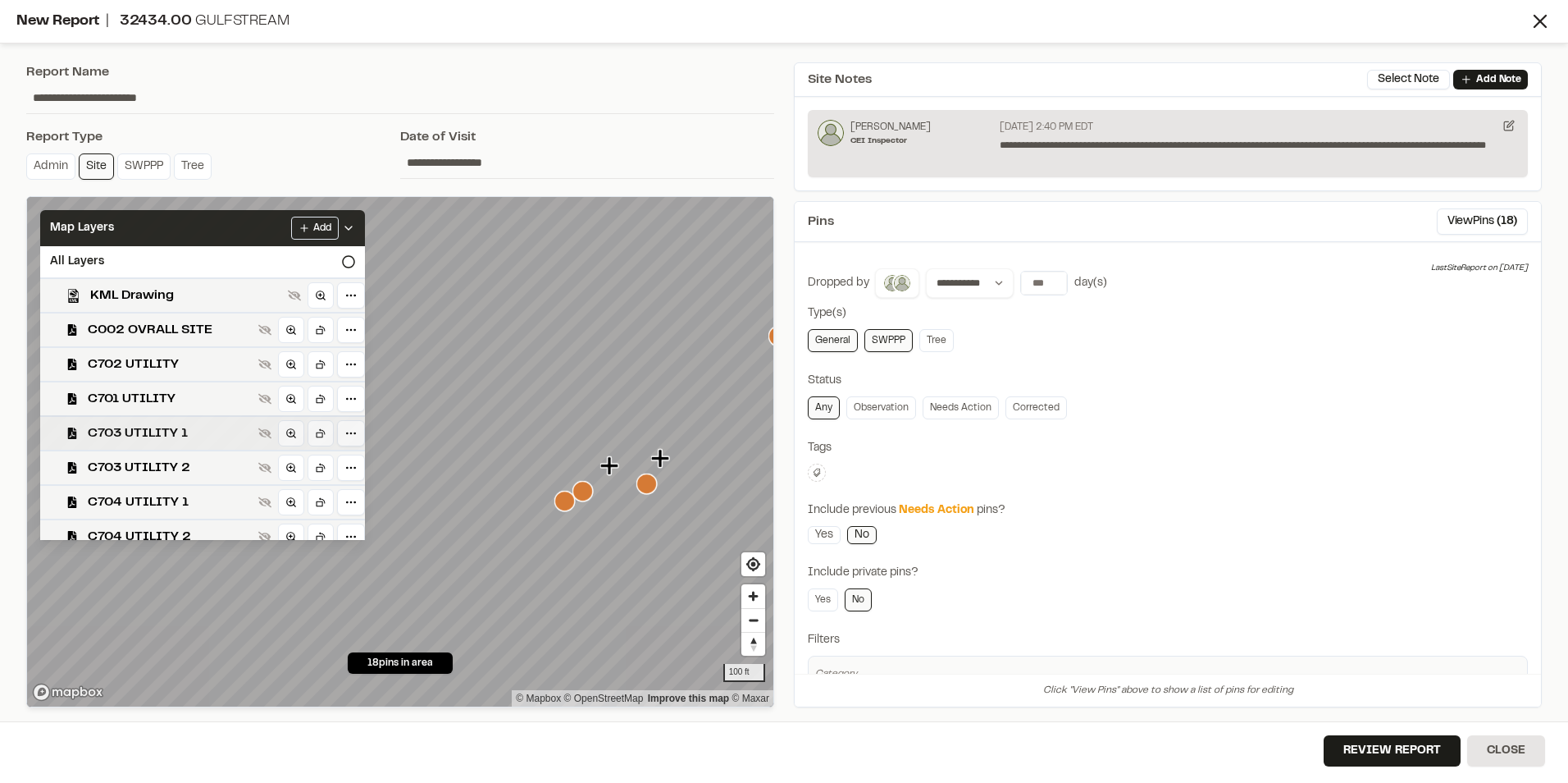
click at [137, 440] on span "C703 UTILITY 1" at bounding box center [170, 432] width 164 height 19
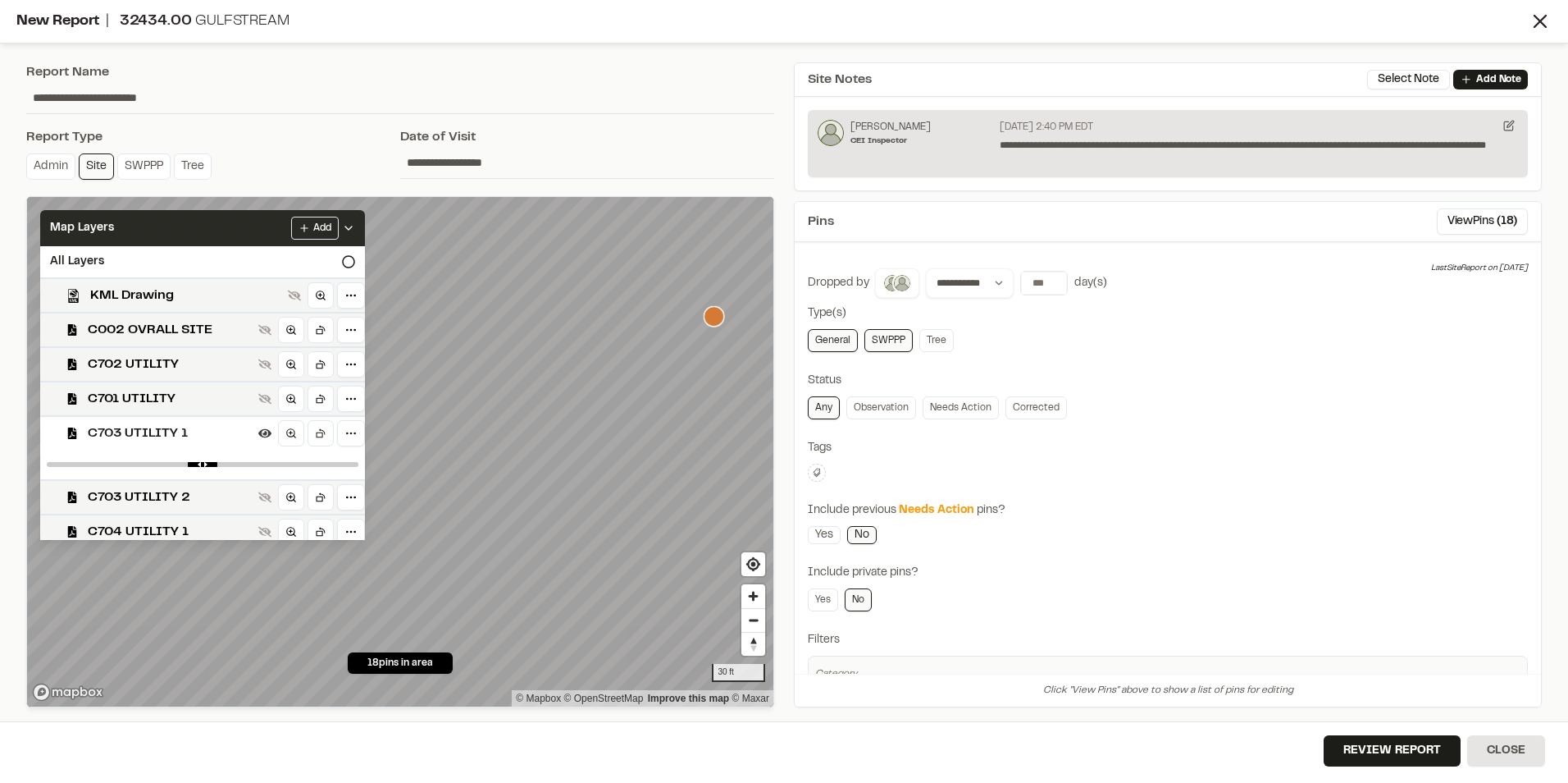
click at [318, 733] on div "**********" at bounding box center [784, 391] width 1568 height 783
click at [734, 193] on div "**********" at bounding box center [400, 385] width 768 height 665
click at [762, 191] on div "**********" at bounding box center [400, 385] width 768 height 665
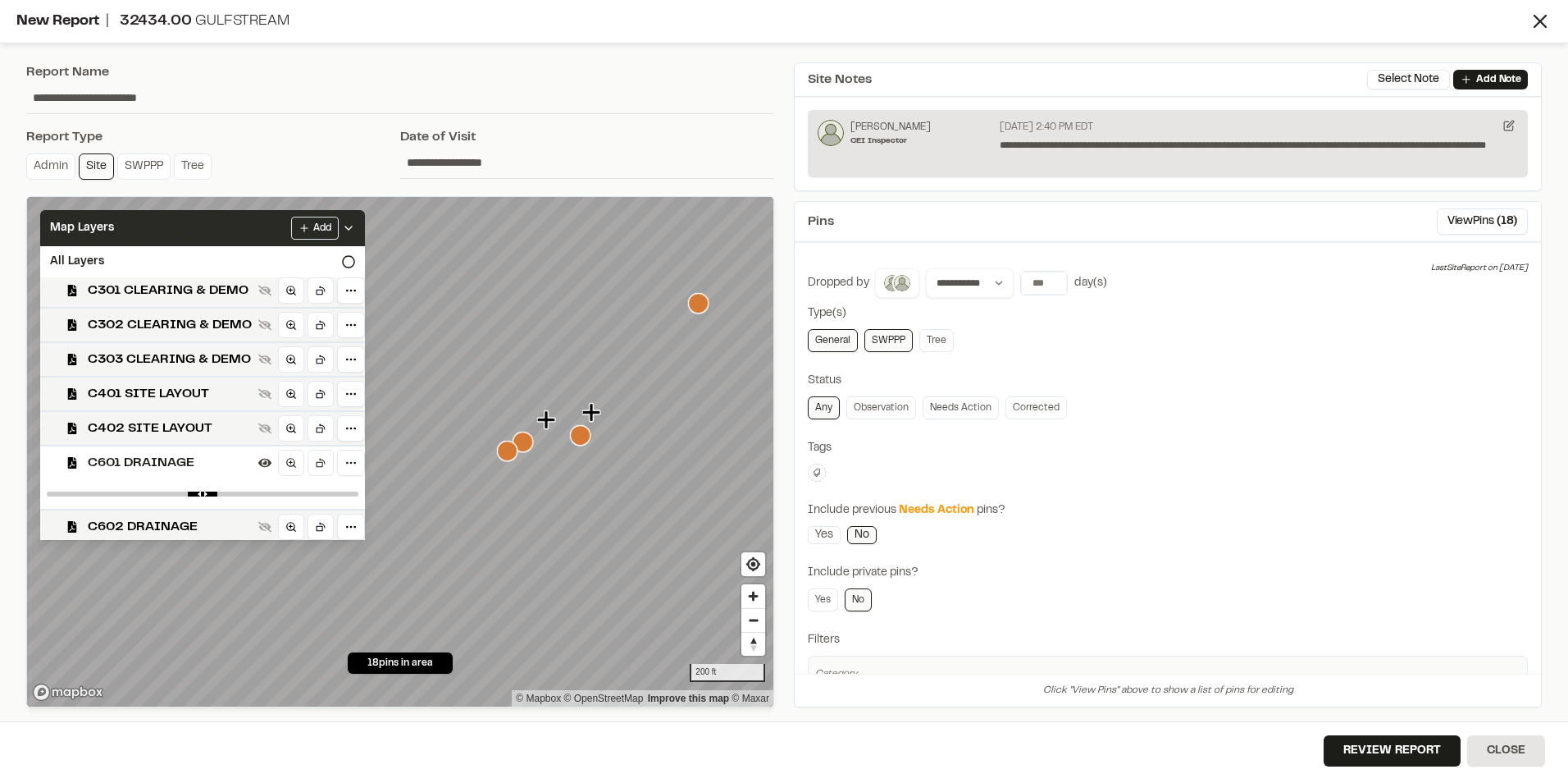
scroll to position [1003, 0]
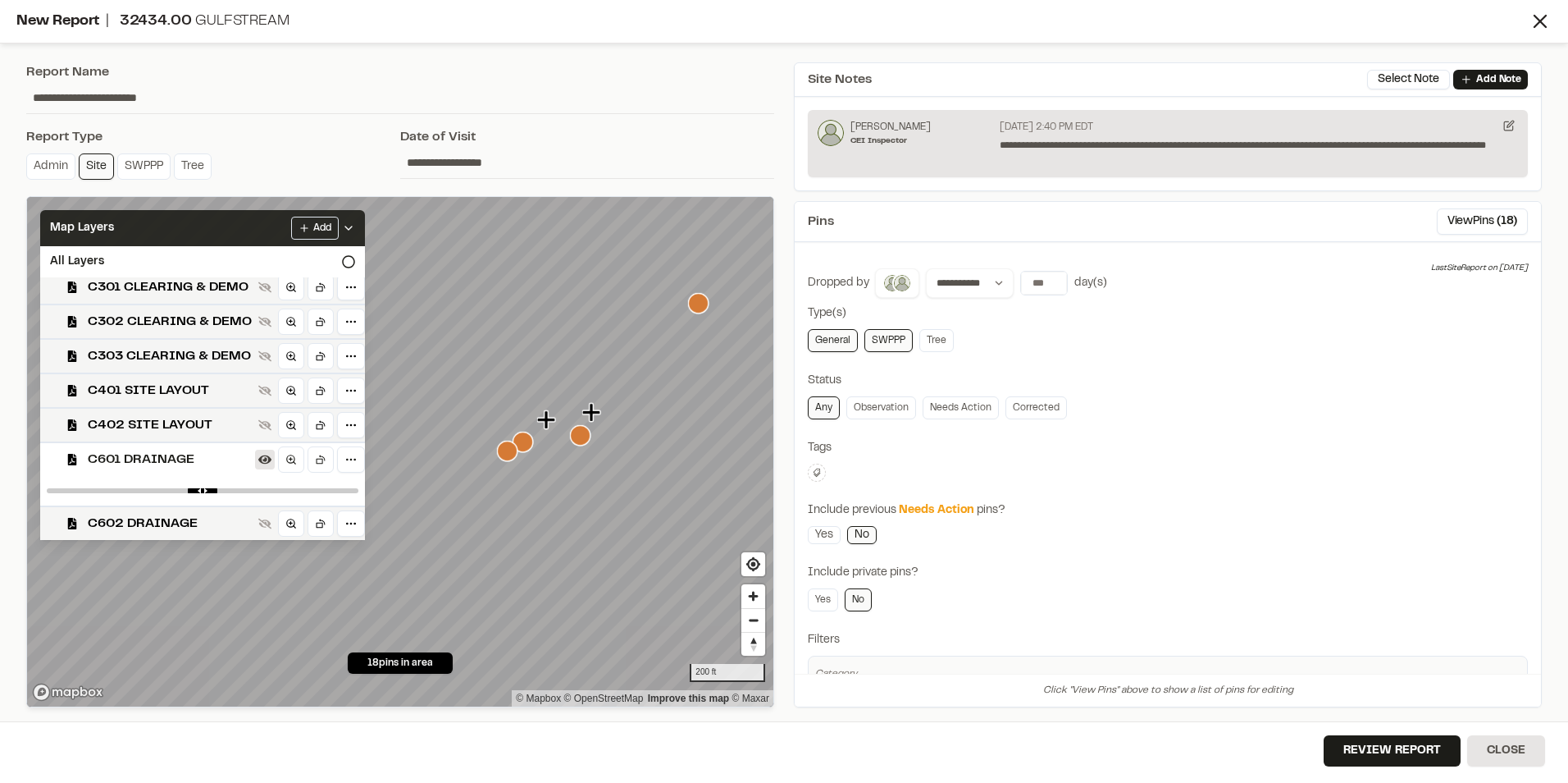
click at [264, 465] on icon at bounding box center [265, 459] width 13 height 13
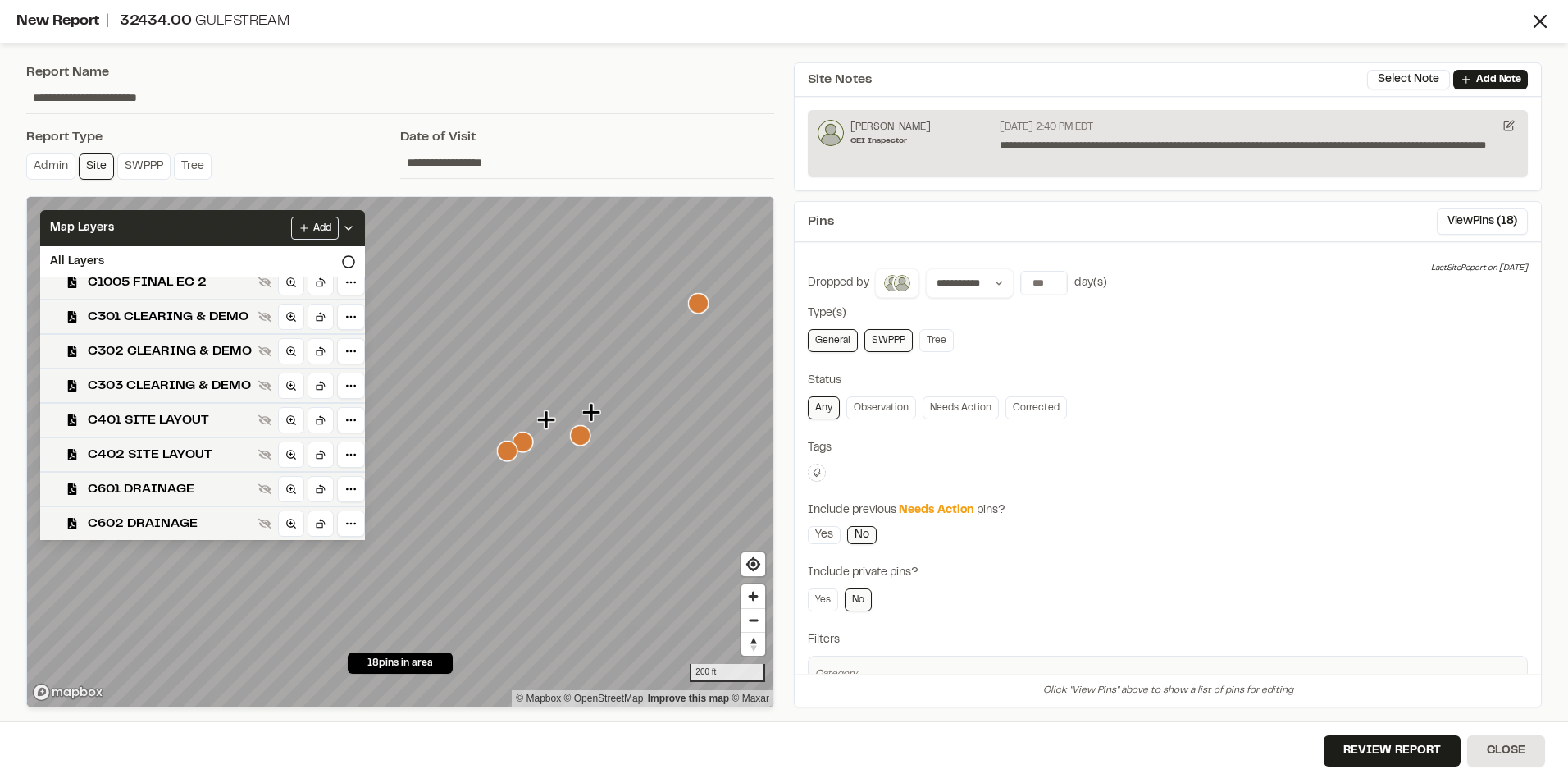
scroll to position [973, 0]
click at [265, 456] on icon at bounding box center [265, 455] width 13 height 11
click at [265, 456] on icon at bounding box center [265, 455] width 13 height 9
click at [265, 456] on icon at bounding box center [265, 455] width 13 height 11
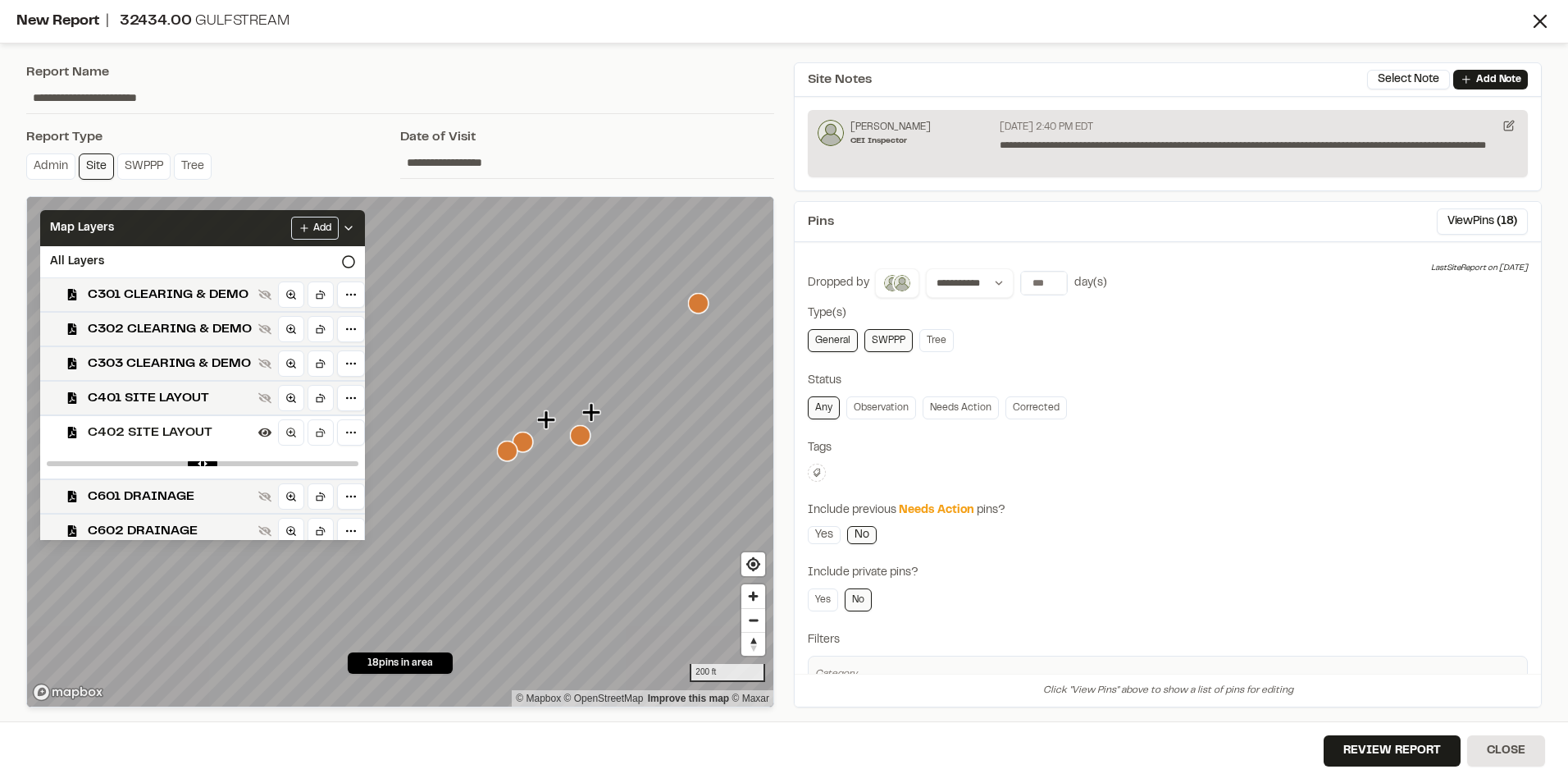
scroll to position [1003, 0]
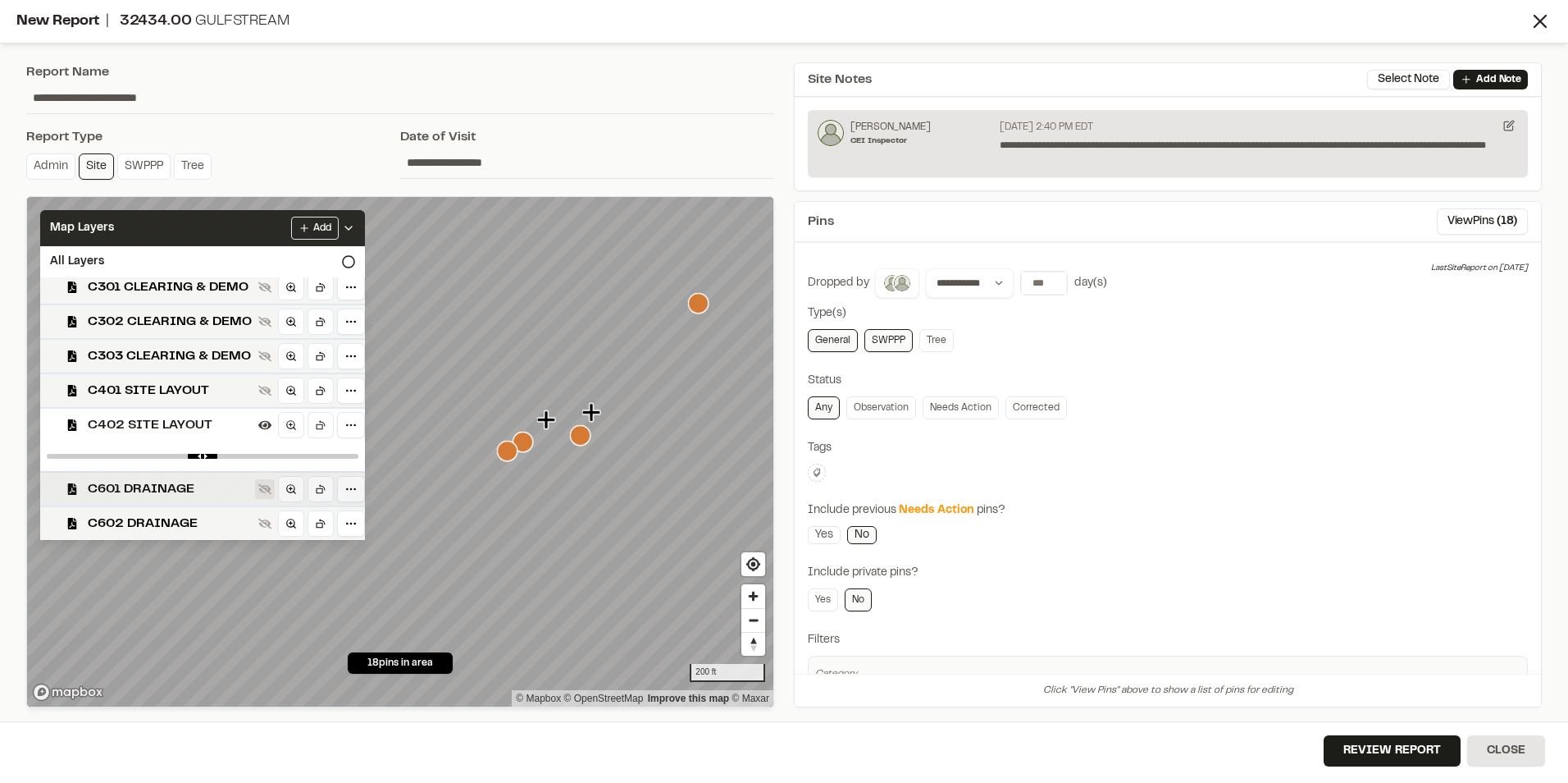
click at [263, 489] on icon at bounding box center [265, 489] width 13 height 13
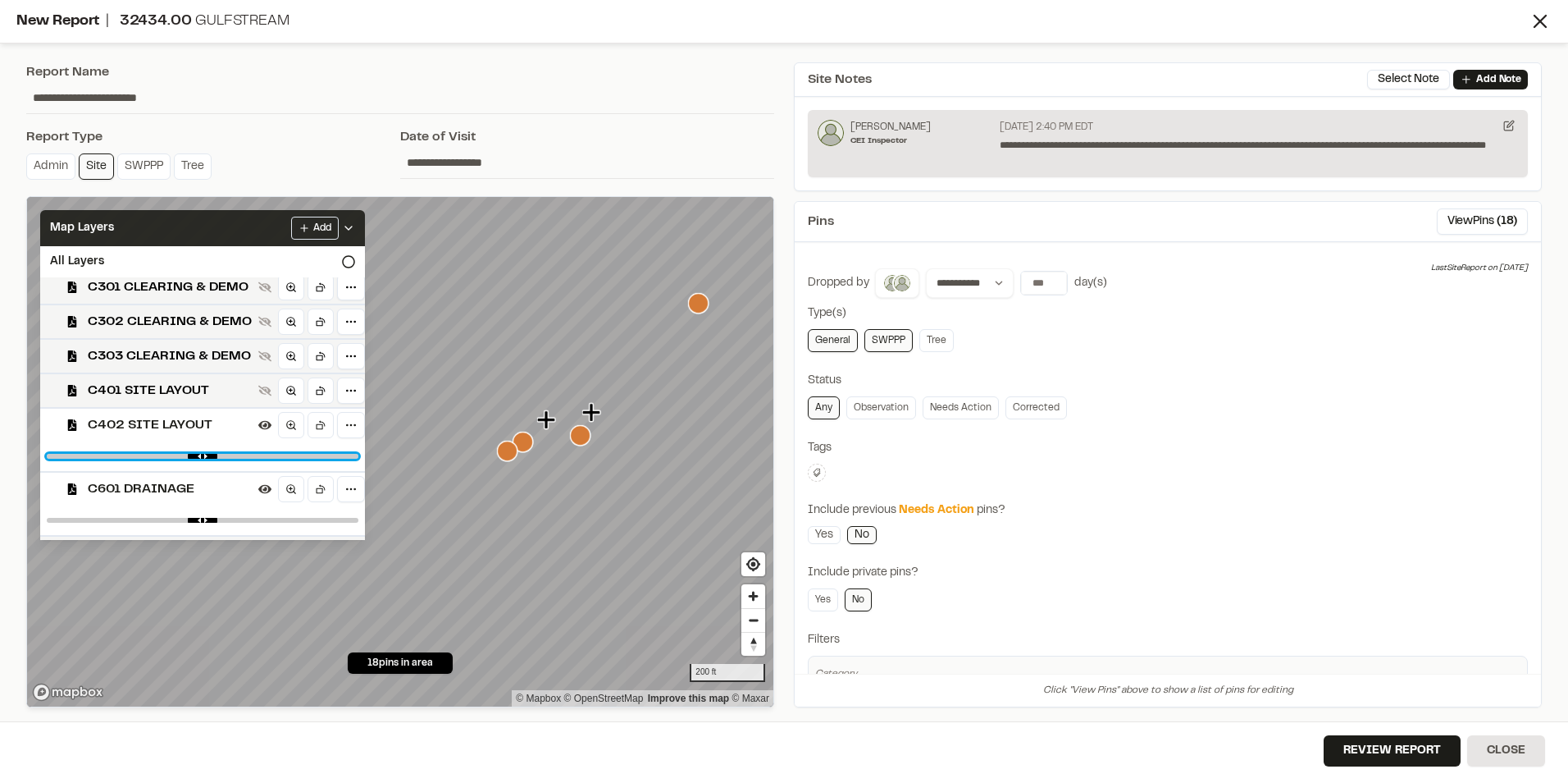
drag, startPoint x: 341, startPoint y: 457, endPoint x: 247, endPoint y: 461, distance: 94.1
click at [247, 458] on input "range" at bounding box center [203, 456] width 312 height 5
drag, startPoint x: 245, startPoint y: 461, endPoint x: 218, endPoint y: 462, distance: 27.0
click at [206, 459] on div at bounding box center [202, 456] width 325 height 30
drag, startPoint x: 244, startPoint y: 455, endPoint x: 221, endPoint y: 457, distance: 23.1
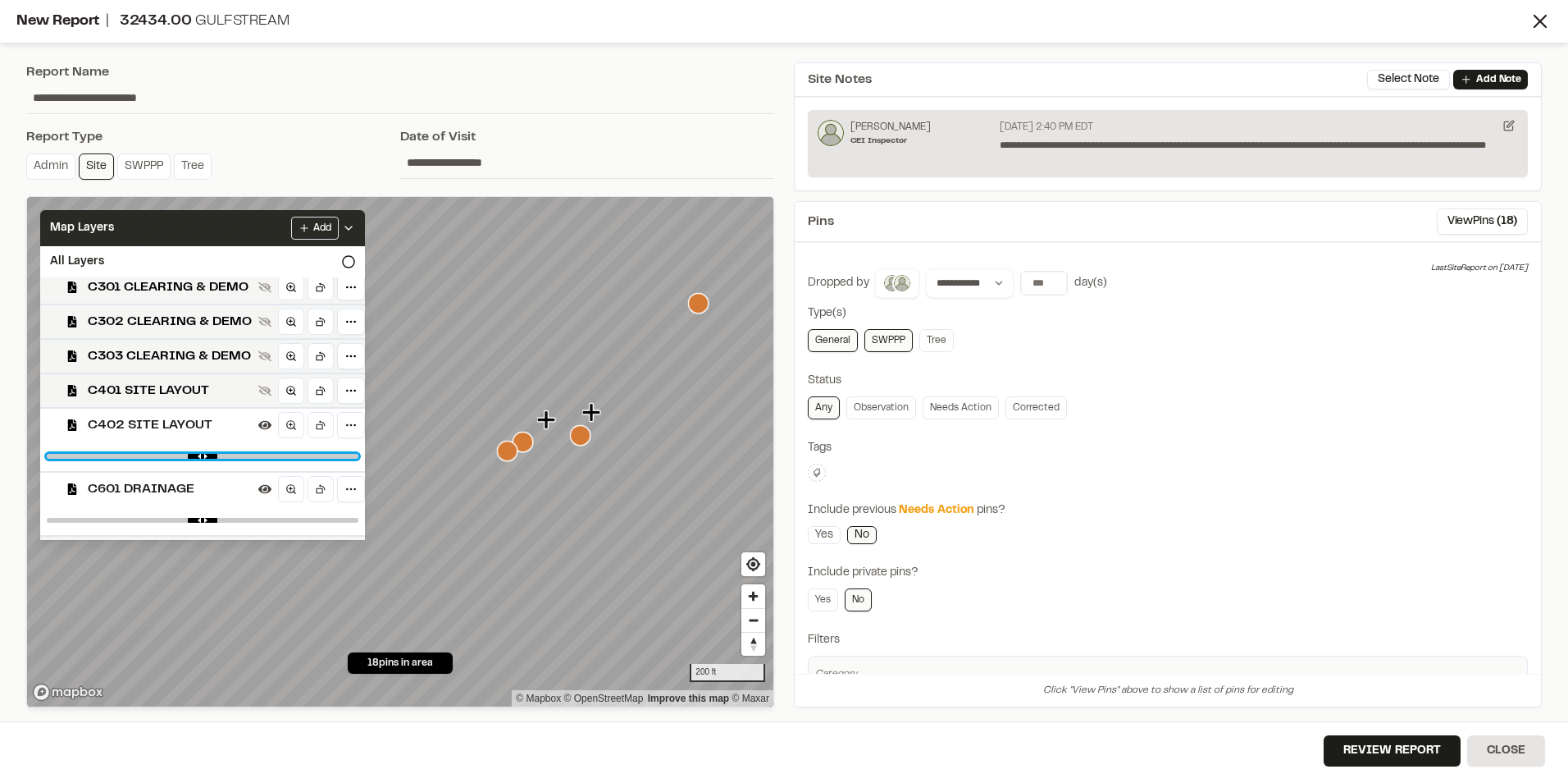
type input "****"
click at [221, 457] on input "range" at bounding box center [203, 456] width 312 height 5
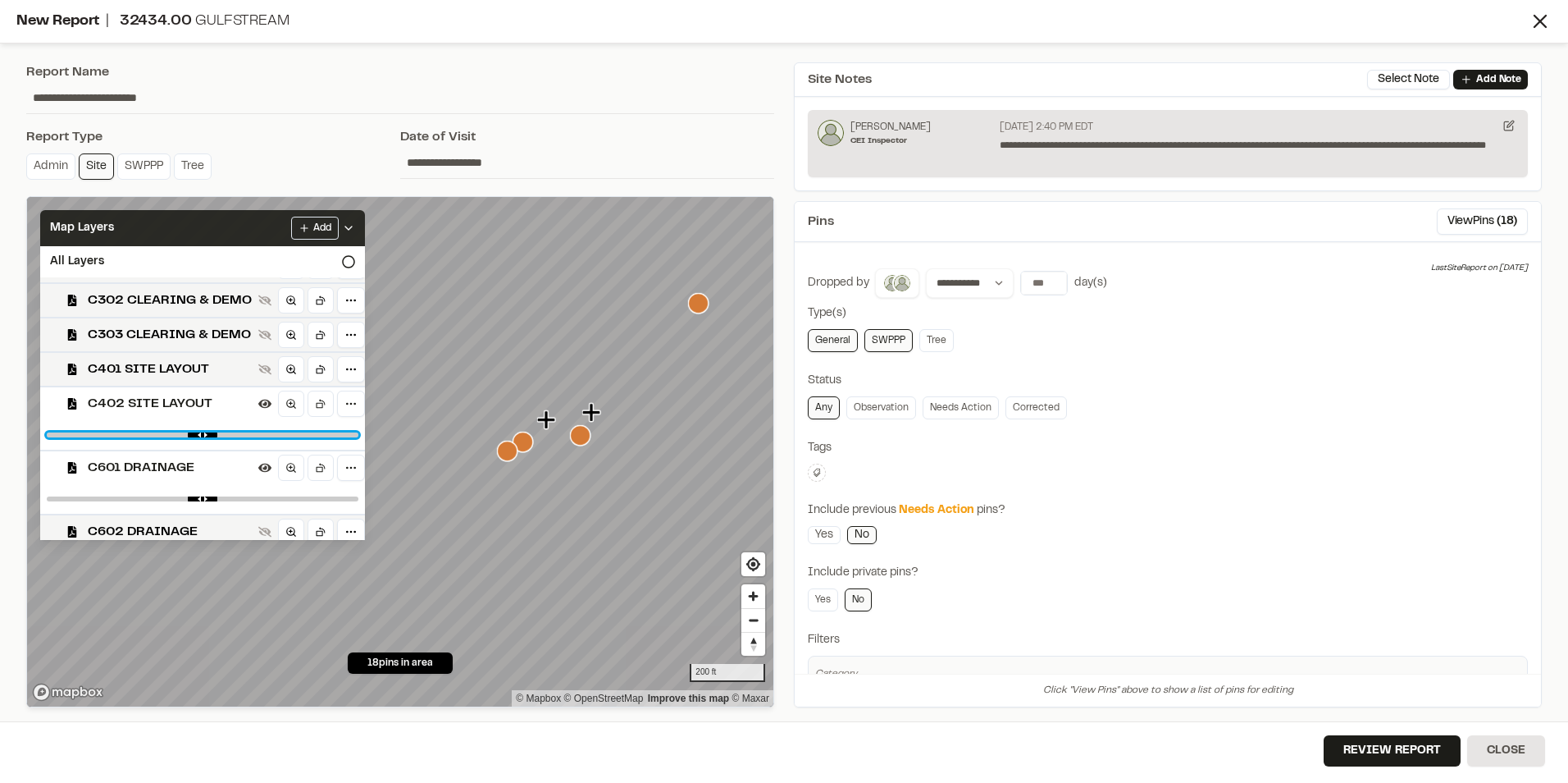
scroll to position [1031, 0]
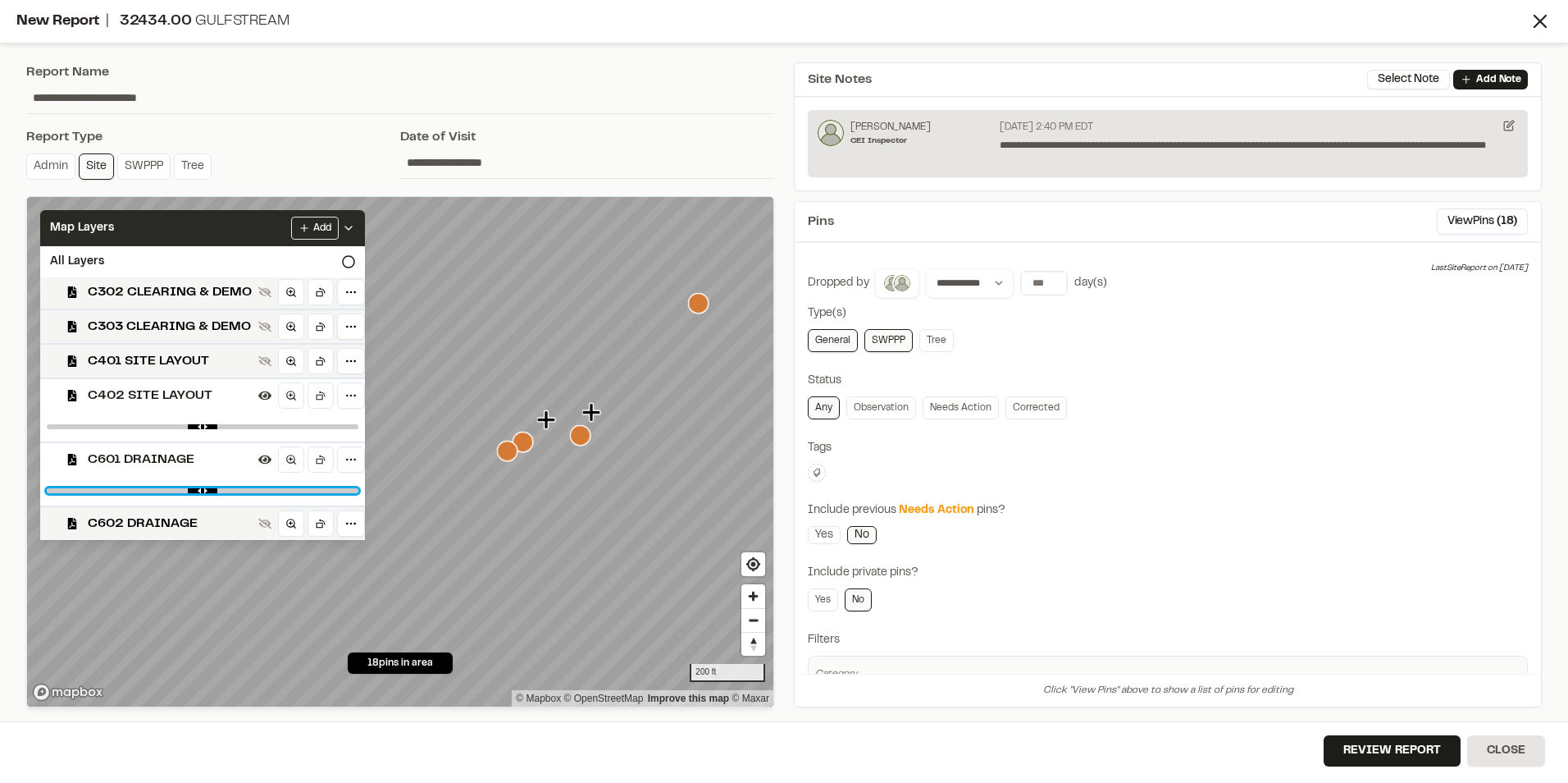
drag, startPoint x: 339, startPoint y: 490, endPoint x: 244, endPoint y: 489, distance: 95.0
type input "****"
click at [244, 489] on input "range" at bounding box center [203, 490] width 312 height 5
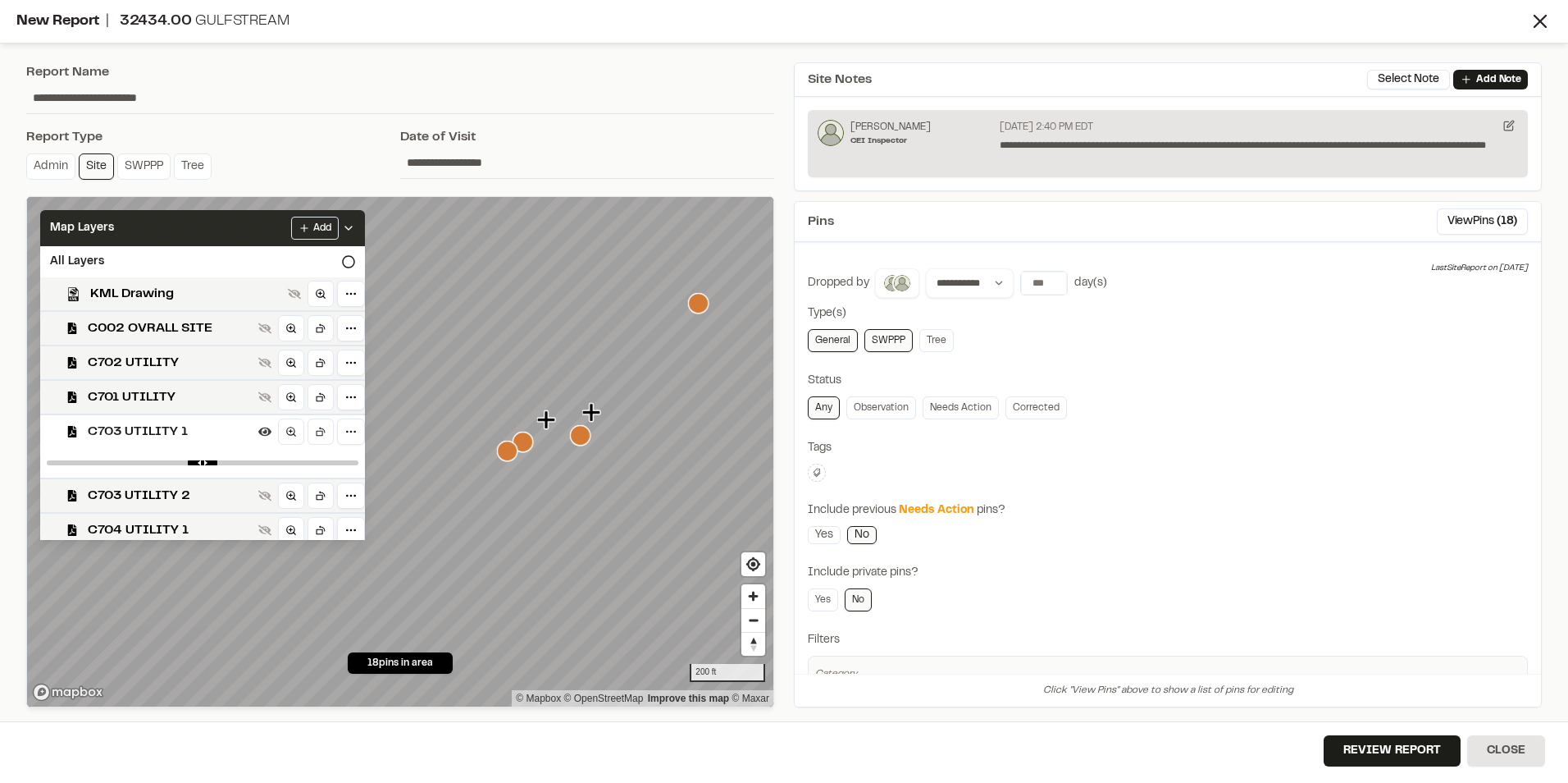
scroll to position [0, 0]
drag, startPoint x: 352, startPoint y: 464, endPoint x: 195, endPoint y: 468, distance: 157.1
type input "****"
click at [195, 467] on input "range" at bounding box center [203, 464] width 312 height 5
click at [175, 390] on span "C701 UTILITY" at bounding box center [170, 399] width 164 height 19
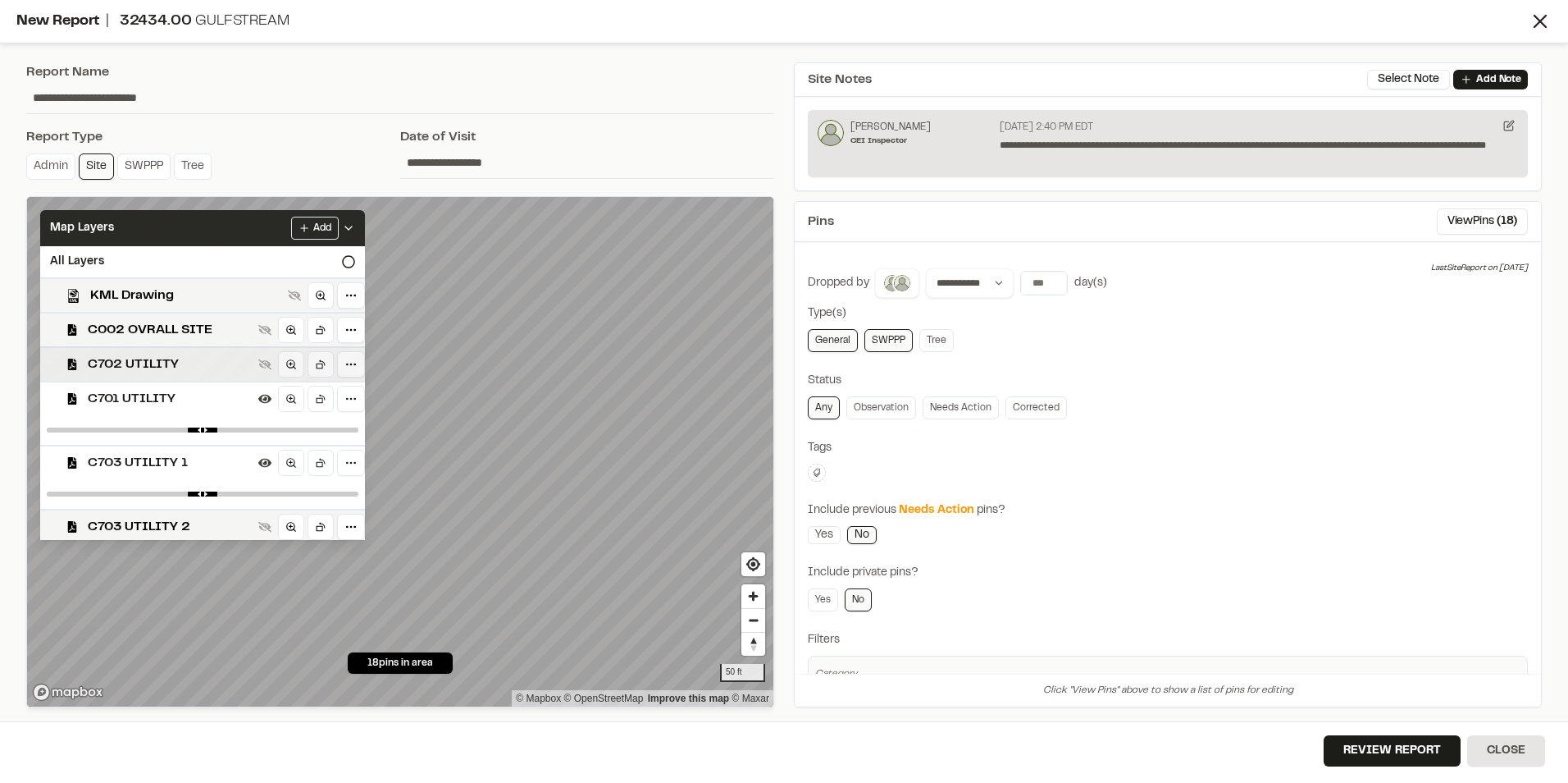
click at [174, 371] on span "C702 UTILITY" at bounding box center [170, 364] width 164 height 19
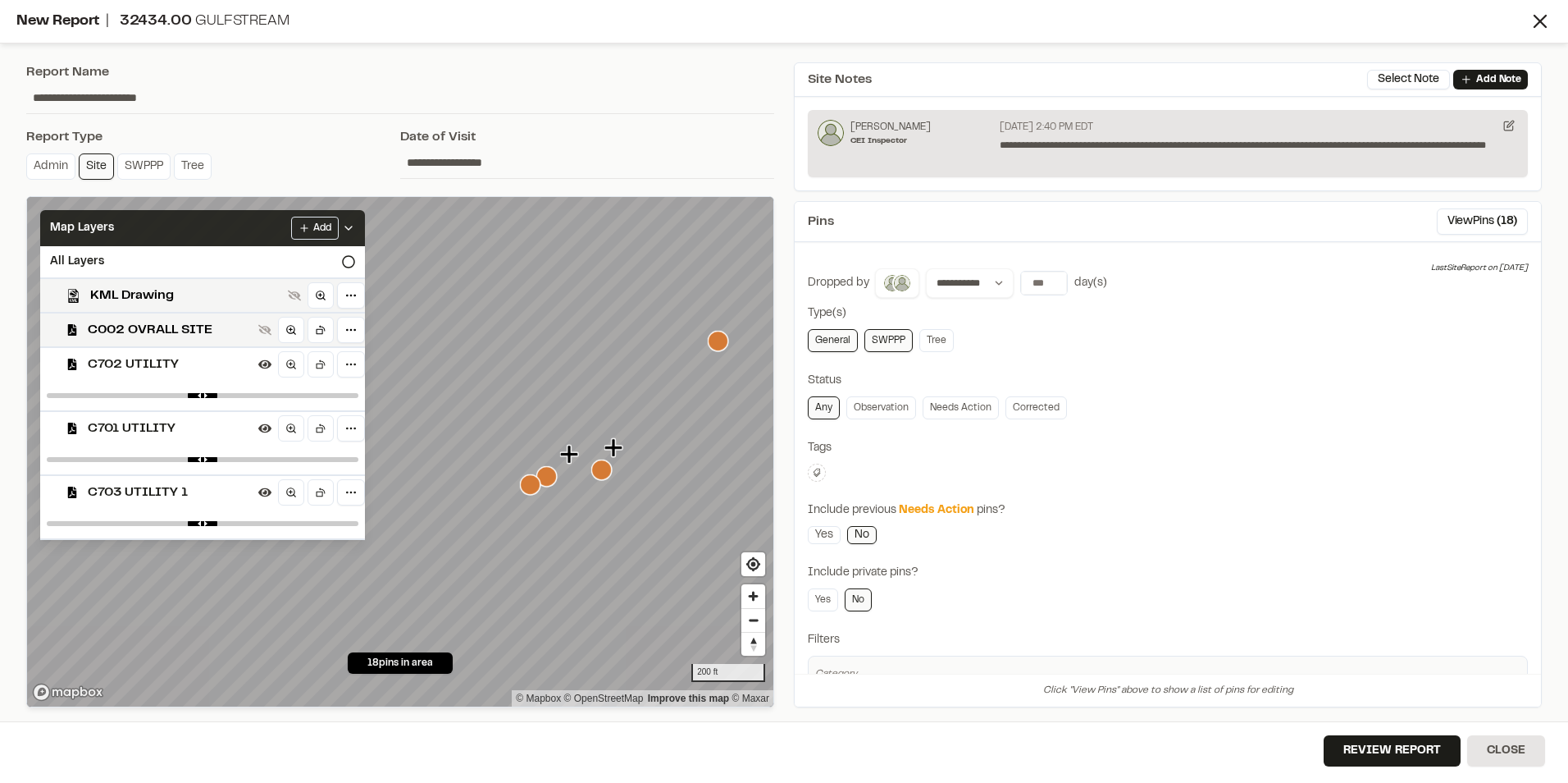
click at [135, 429] on span "C701 UTILITY" at bounding box center [170, 428] width 164 height 19
click at [138, 357] on span "C702 UTILITY" at bounding box center [170, 364] width 164 height 19
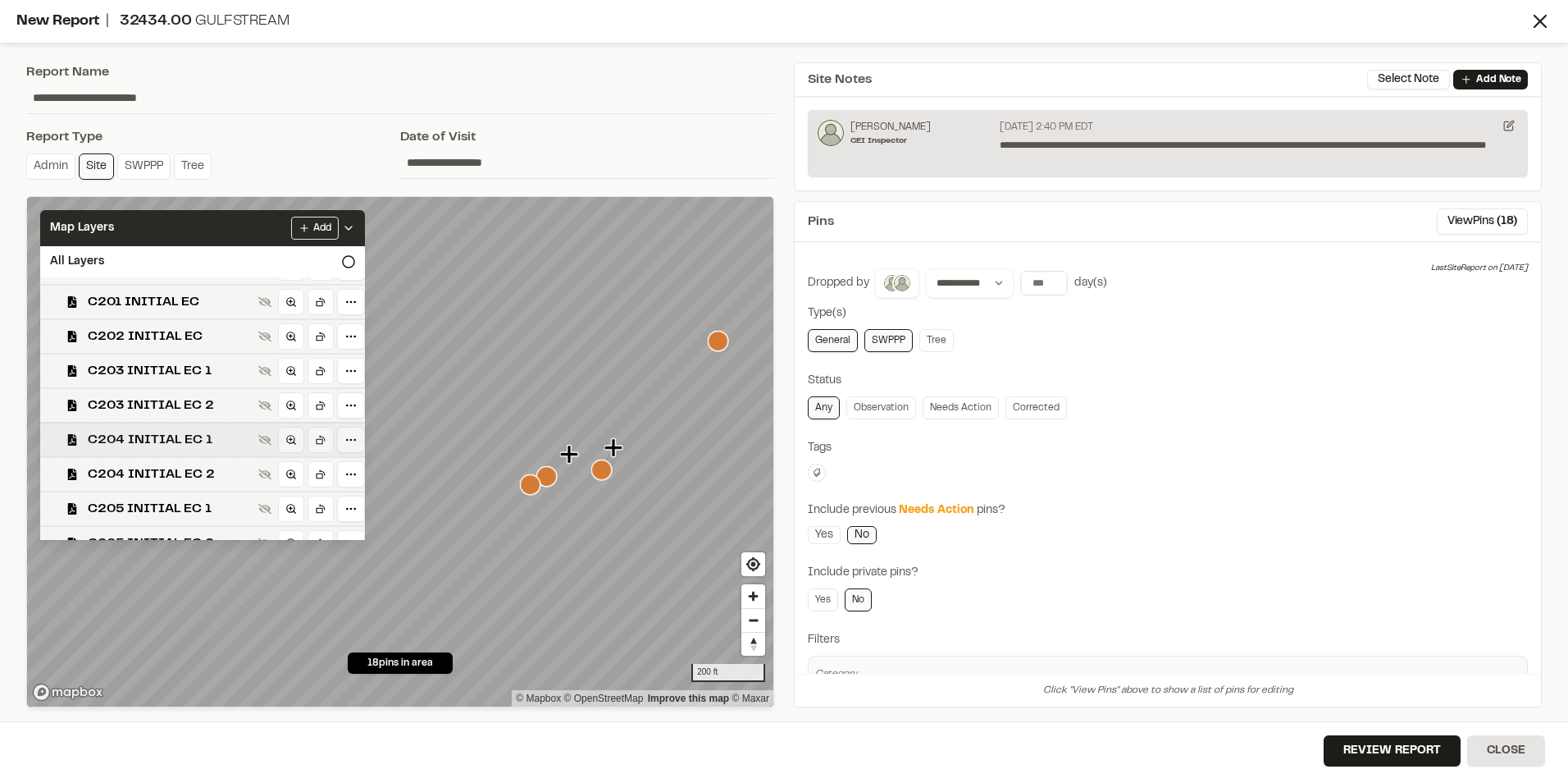
scroll to position [410, 0]
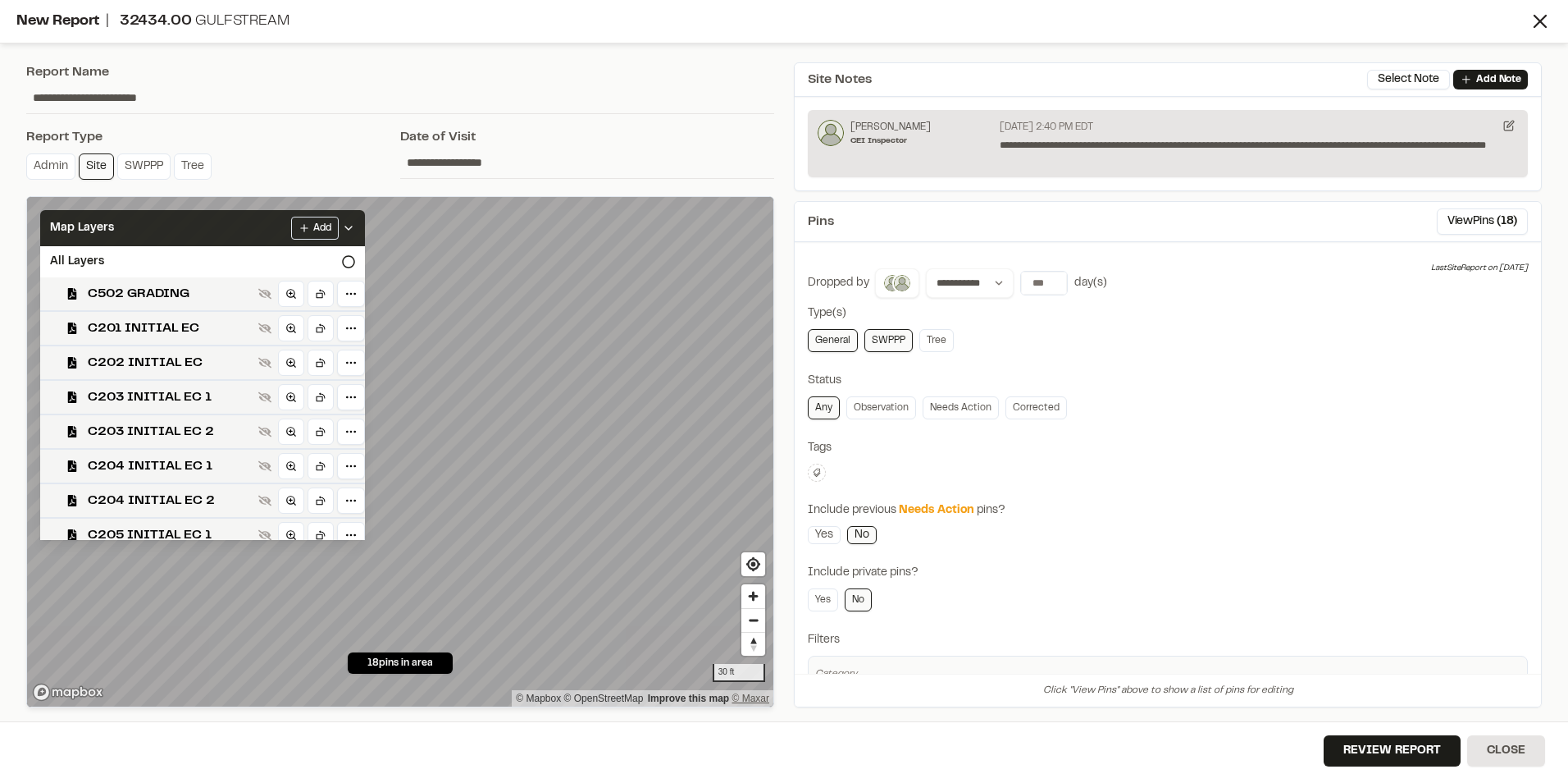
click at [755, 697] on div "30 ft © Mapbox © OpenStreetMap Improve this map © Maxar" at bounding box center [400, 451] width 746 height 509
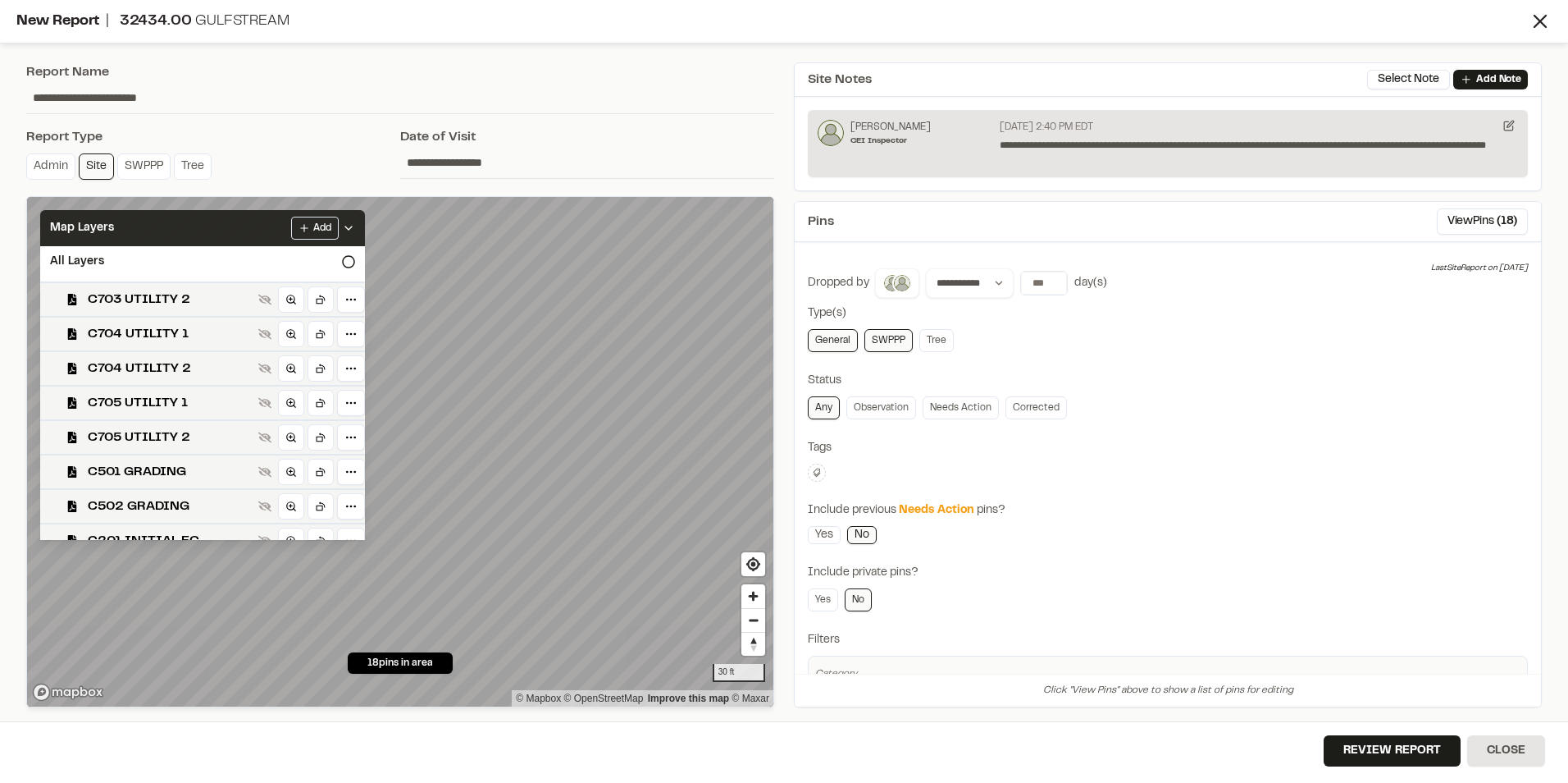
scroll to position [0, 0]
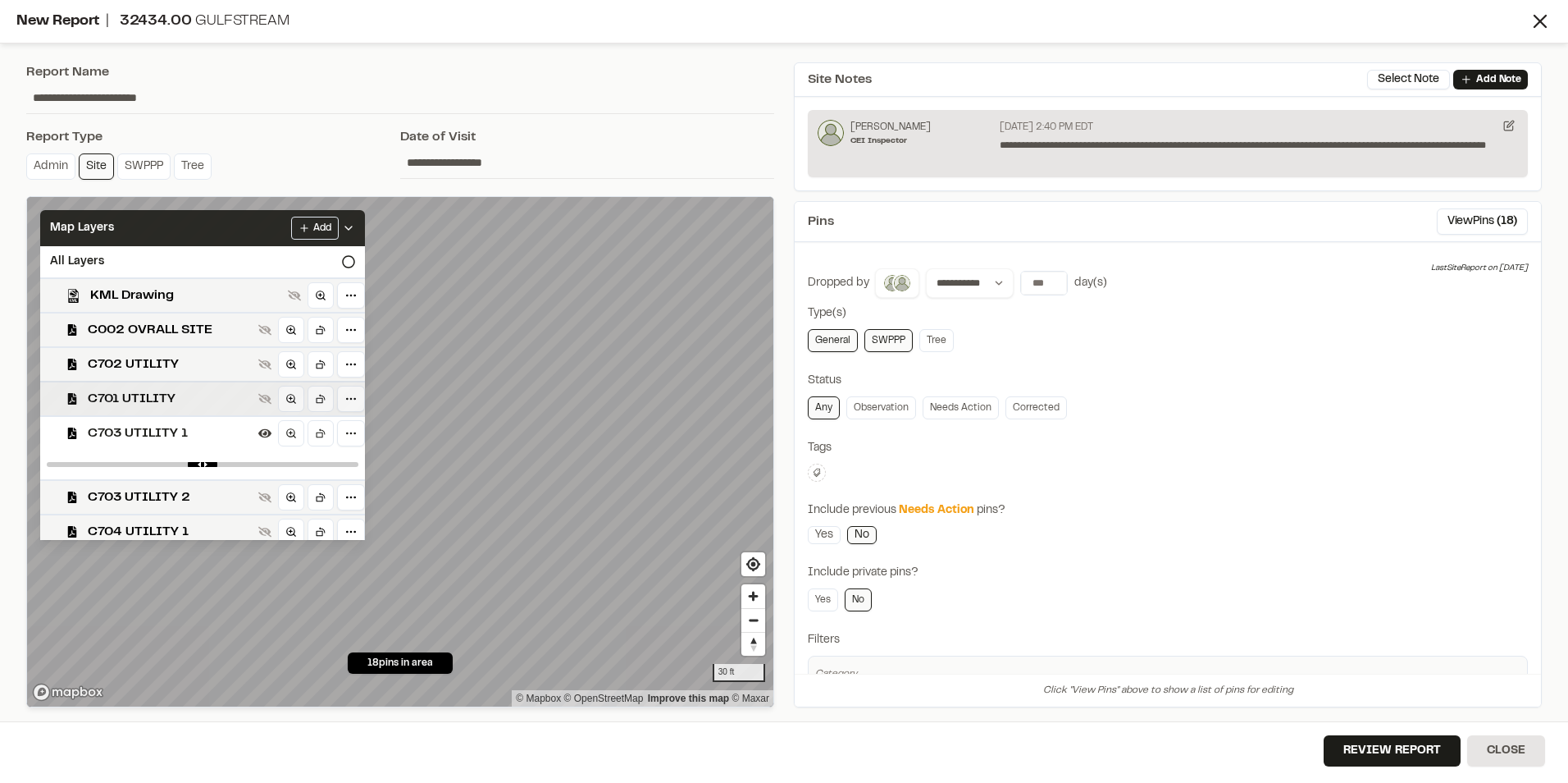
click at [153, 407] on span "C701 UTILITY" at bounding box center [170, 399] width 164 height 19
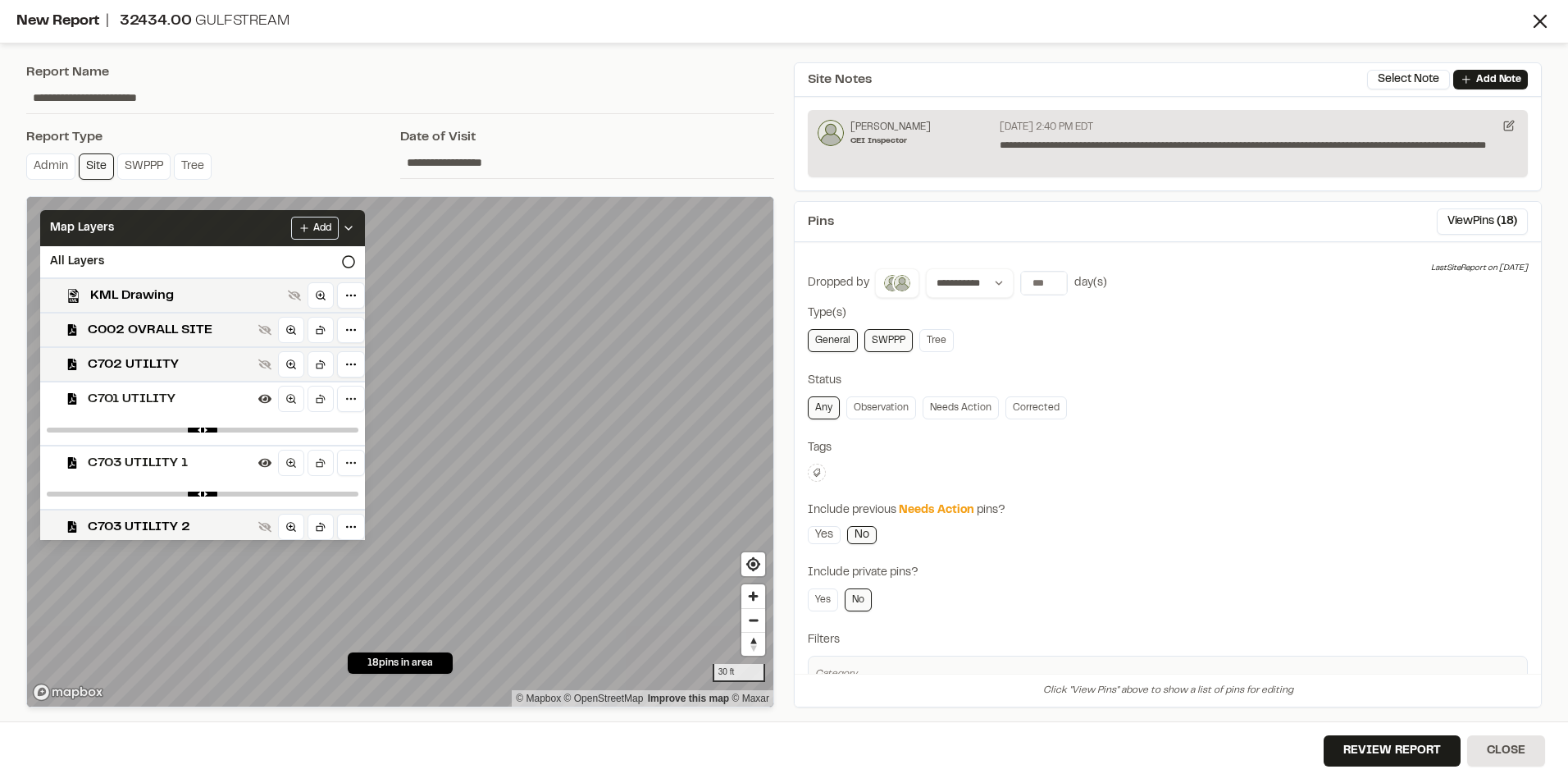
click at [153, 407] on span "C701 UTILITY" at bounding box center [170, 399] width 164 height 19
click at [143, 433] on span "C703 UTILITY 1" at bounding box center [170, 432] width 164 height 19
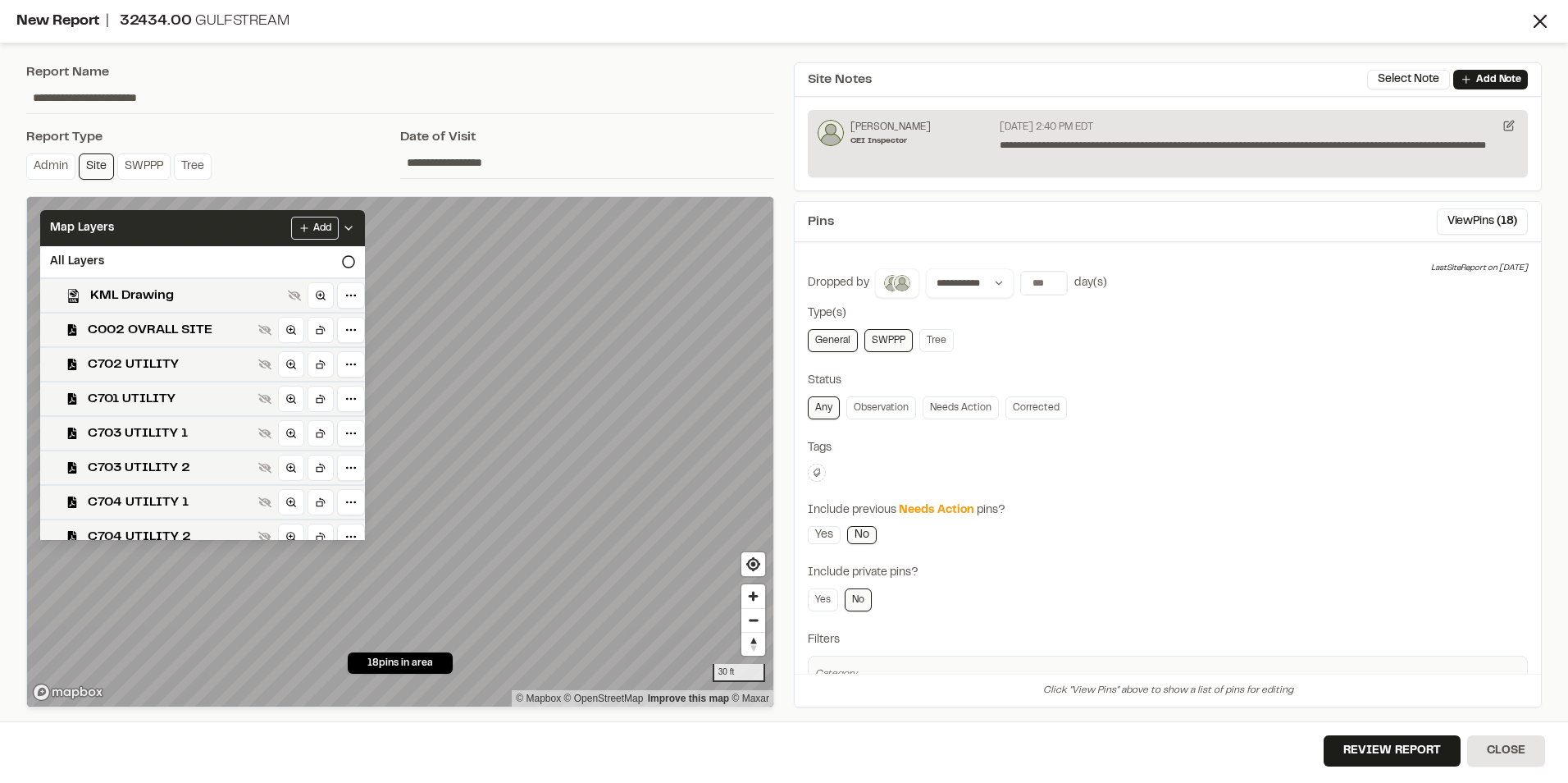
click at [143, 433] on span "C703 UTILITY 1" at bounding box center [170, 432] width 164 height 19
drag, startPoint x: 343, startPoint y: 466, endPoint x: 212, endPoint y: 466, distance: 131.0
type input "****"
click at [212, 466] on input "range" at bounding box center [203, 464] width 312 height 5
click at [118, 491] on span "C703 UTILITY 2" at bounding box center [170, 497] width 164 height 19
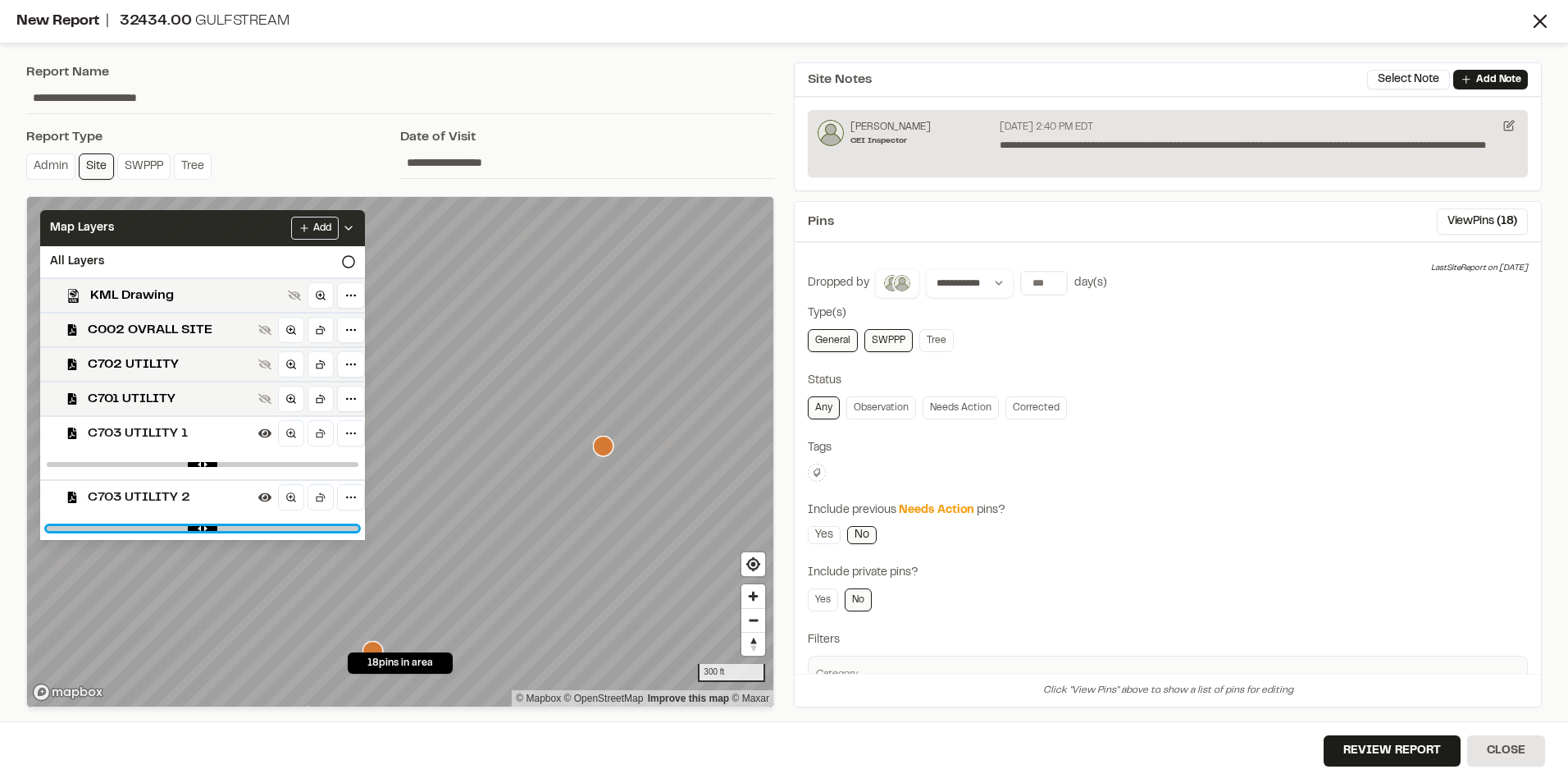
type input "****"
click at [213, 526] on input "range" at bounding box center [203, 528] width 312 height 5
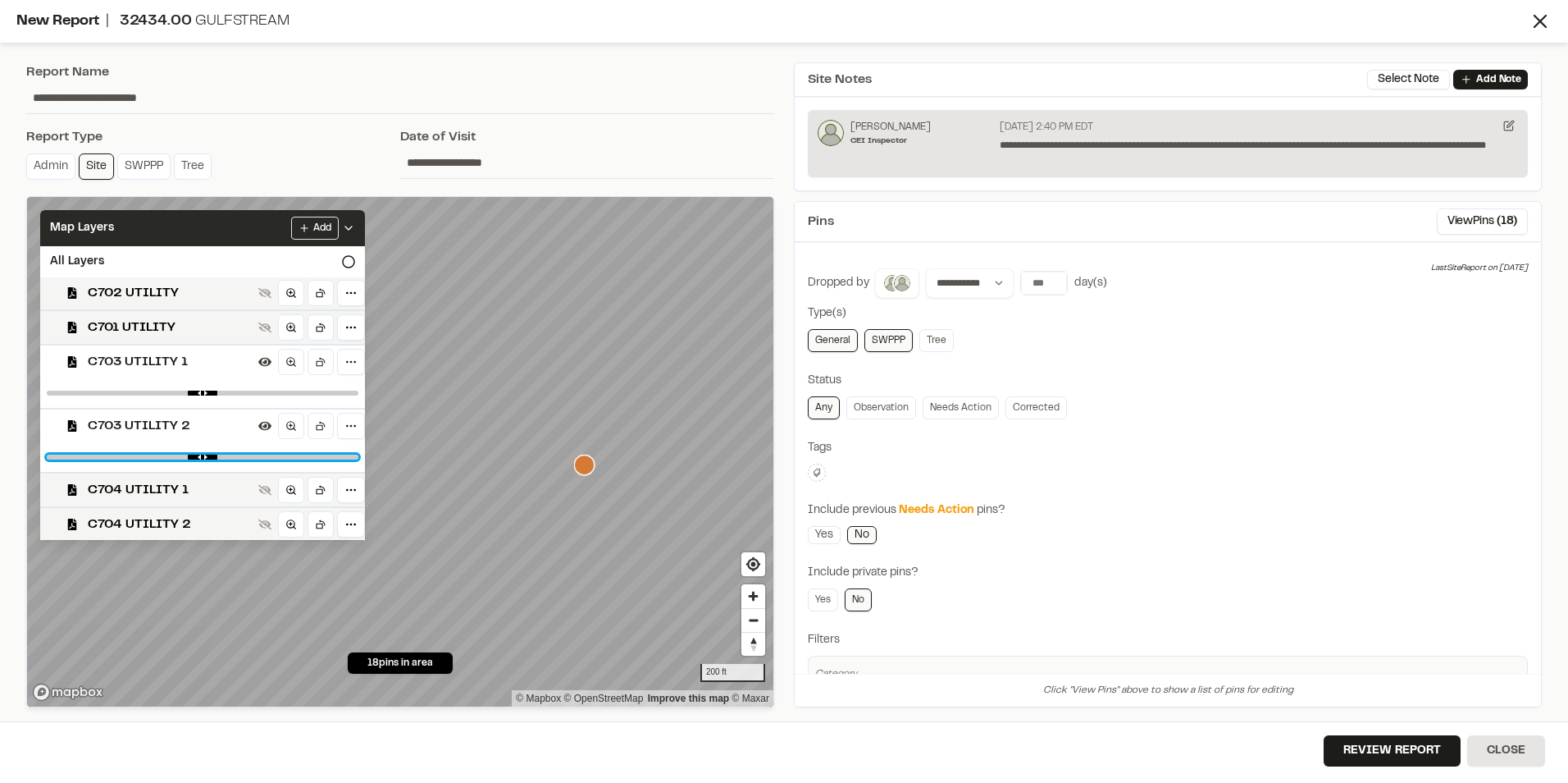
scroll to position [164, 0]
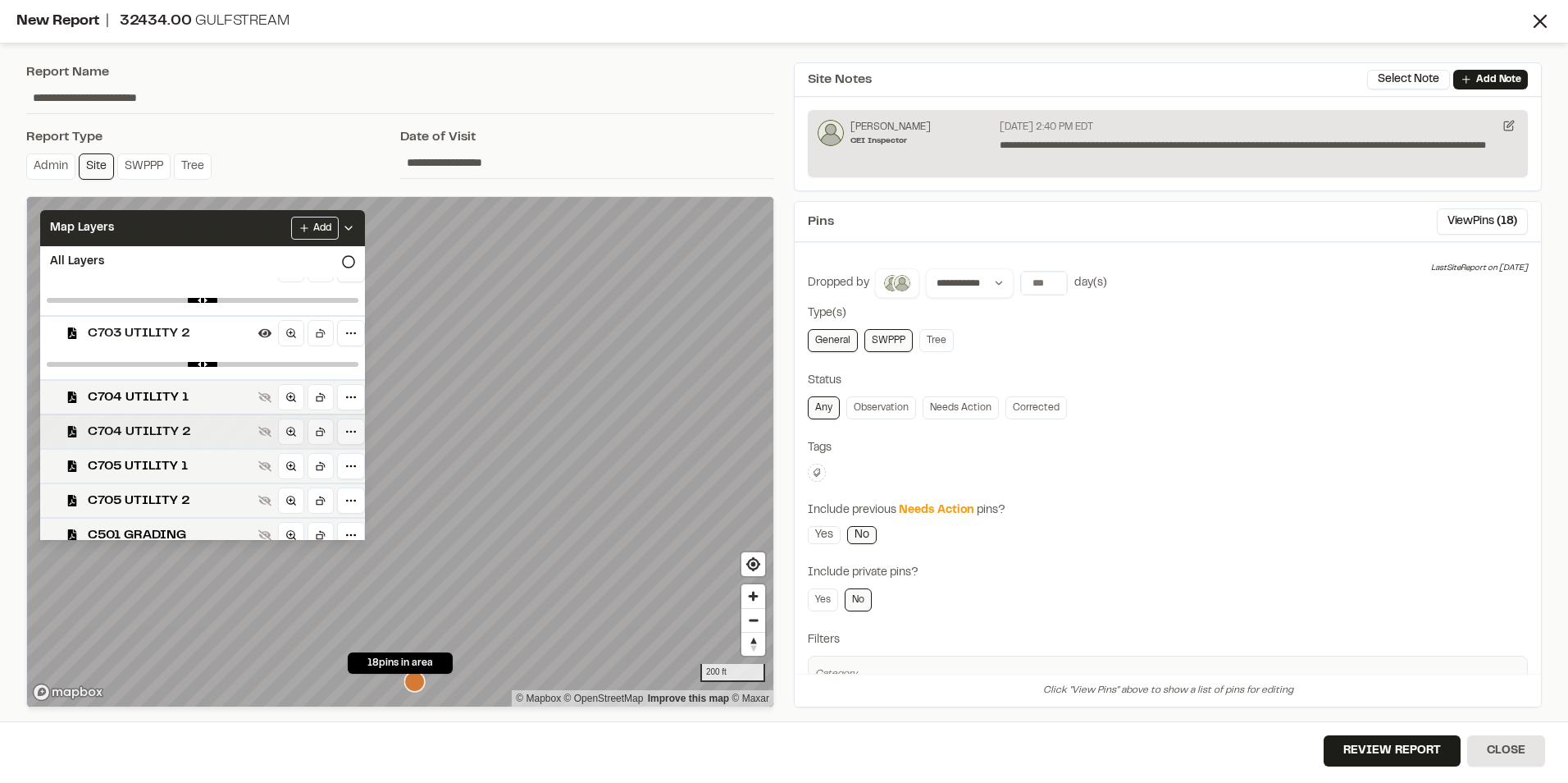
click at [143, 434] on span "C704 UTILITY 2" at bounding box center [170, 431] width 164 height 19
click at [140, 458] on span "C705 UTILITY 1" at bounding box center [170, 466] width 164 height 19
click at [158, 389] on span "C704 UTILITY 1" at bounding box center [170, 397] width 164 height 19
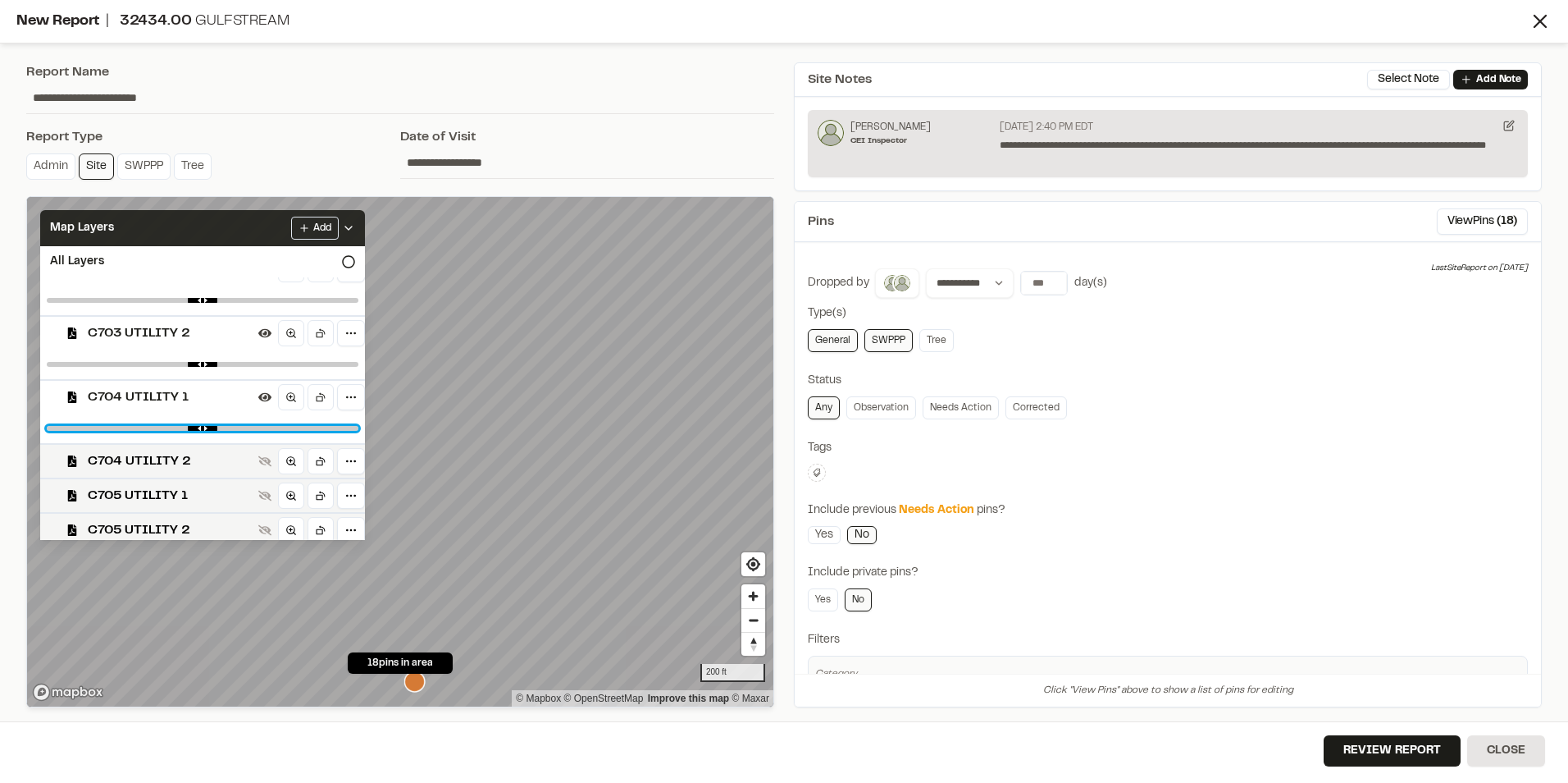
drag, startPoint x: 343, startPoint y: 427, endPoint x: 195, endPoint y: 428, distance: 148.0
type input "****"
click at [195, 428] on input "range" at bounding box center [203, 428] width 312 height 5
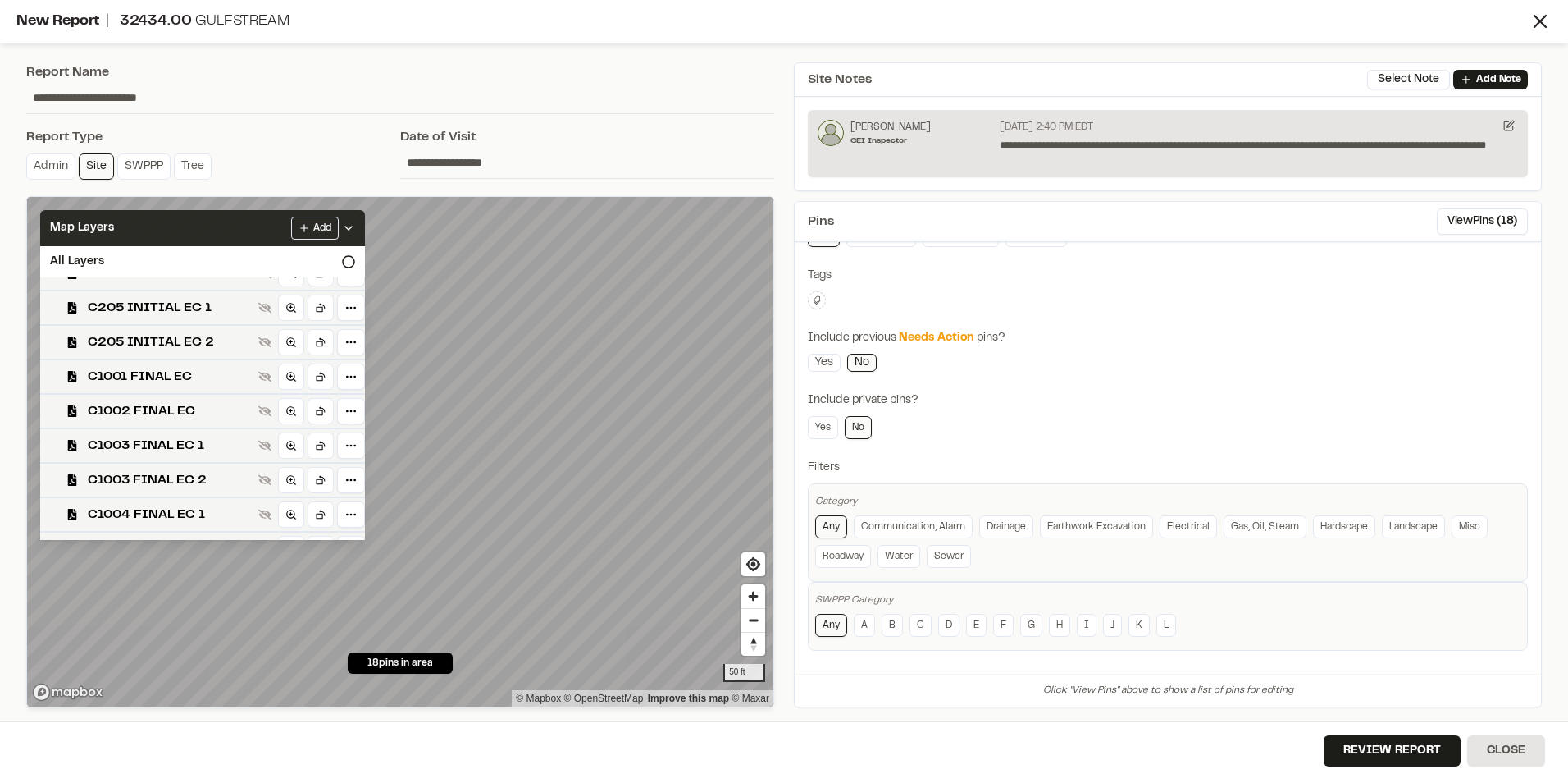
scroll to position [739, 0]
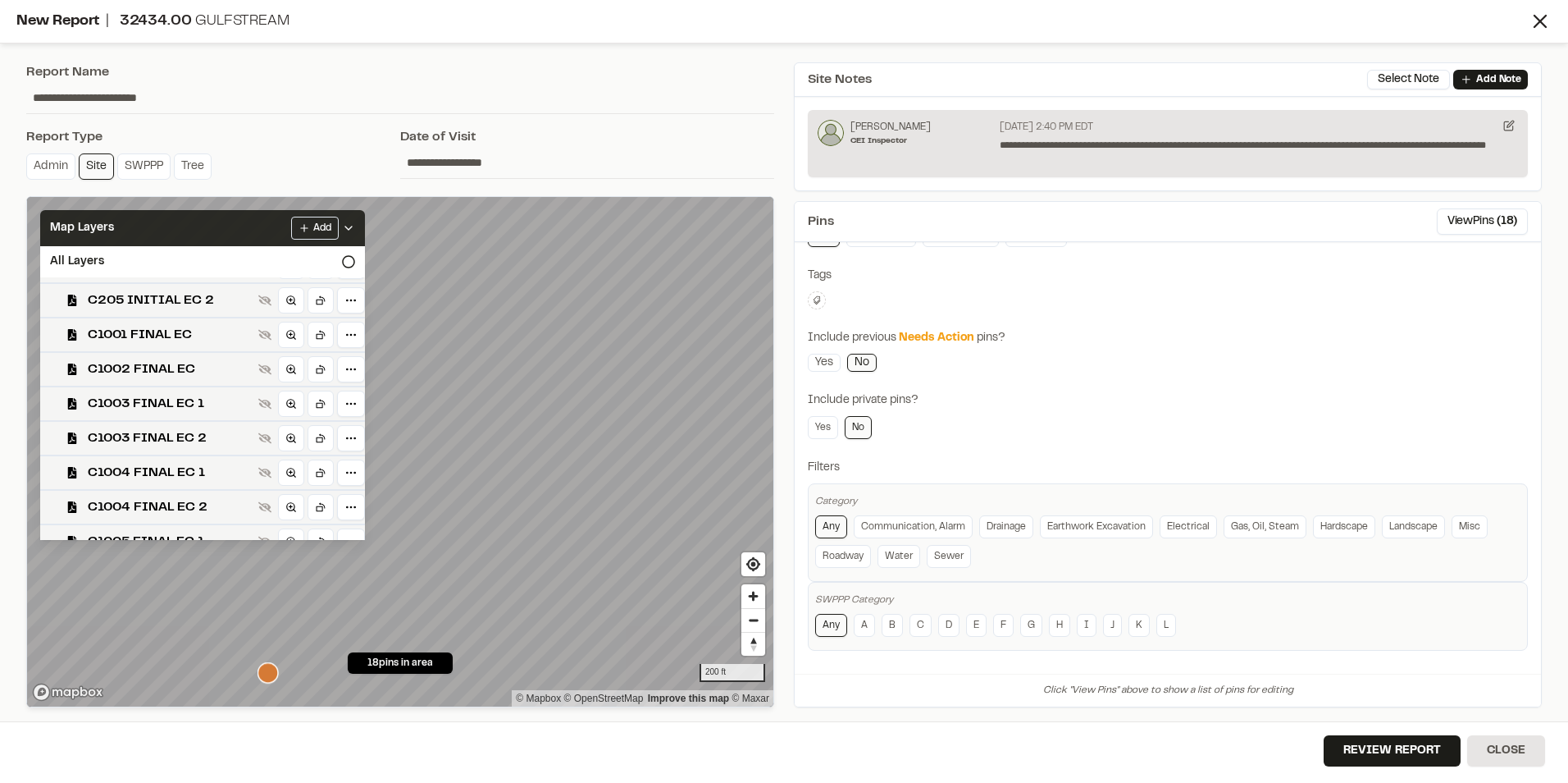
click at [434, 713] on div "**********" at bounding box center [400, 385] width 768 height 665
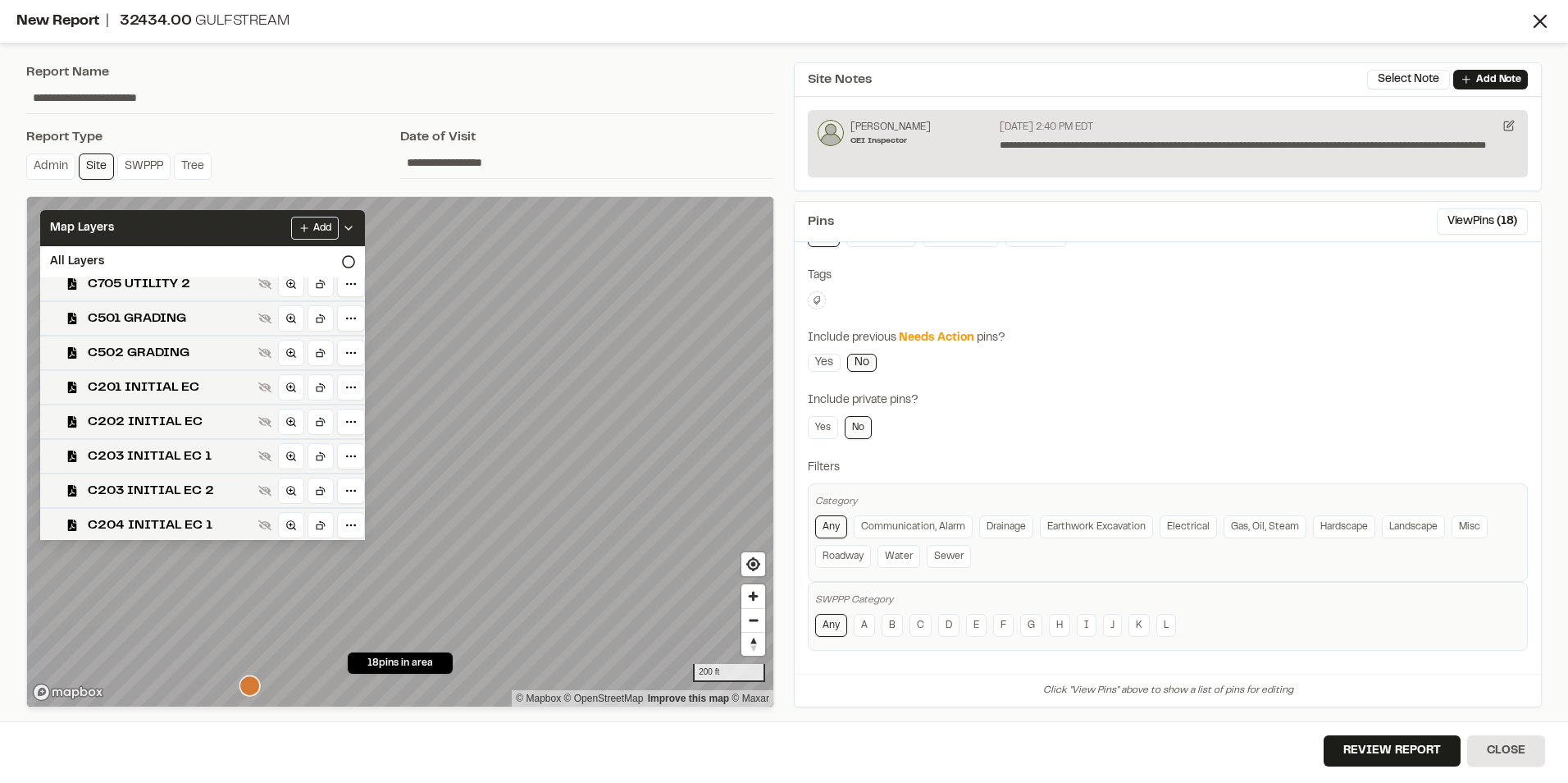
scroll to position [247, 0]
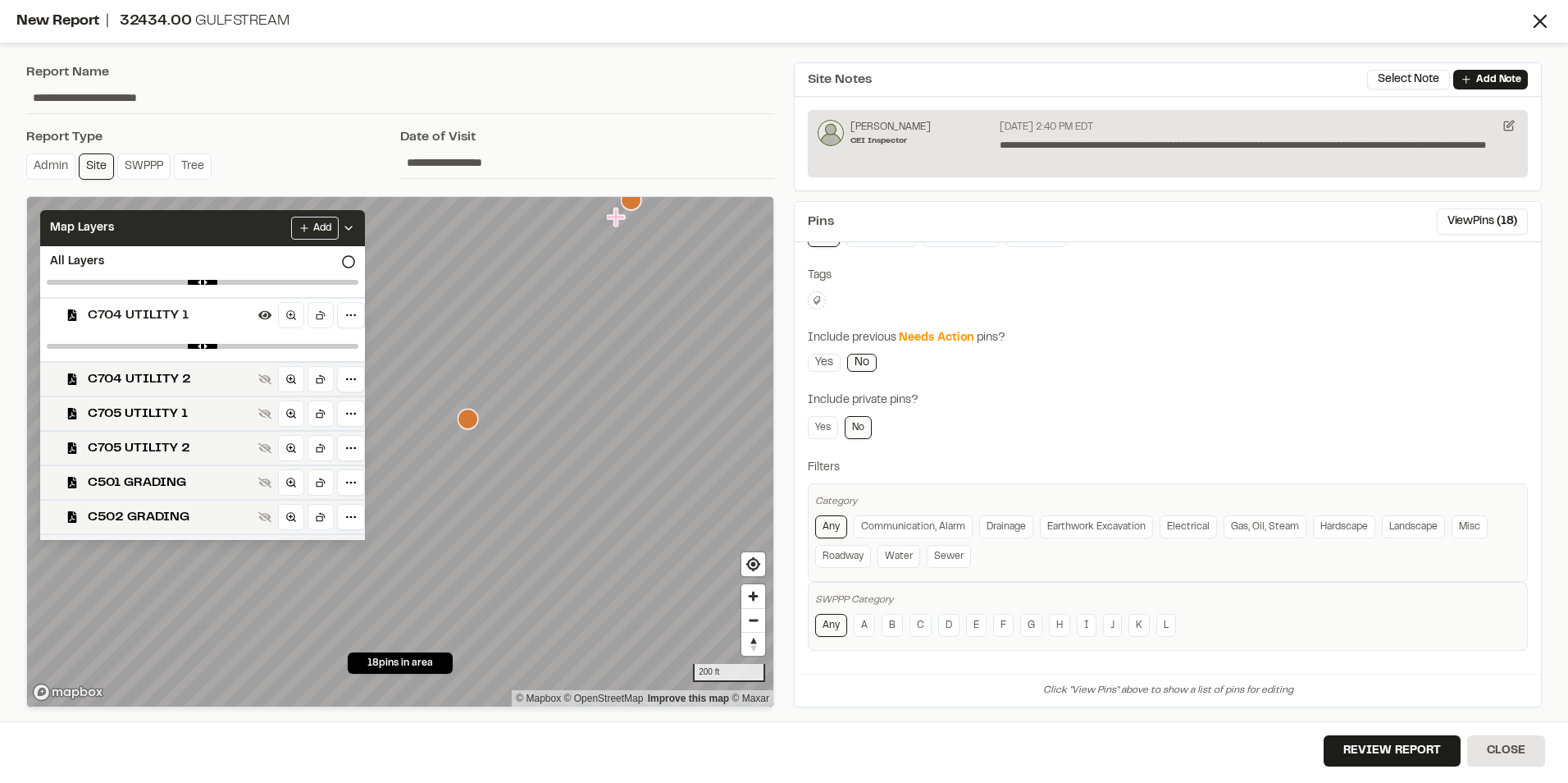
click at [235, 782] on html "**********" at bounding box center [784, 391] width 1568 height 783
click at [142, 415] on span "C705 UTILITY 1" at bounding box center [170, 413] width 164 height 19
click at [142, 450] on span "C705 UTILITY 2" at bounding box center [170, 448] width 164 height 19
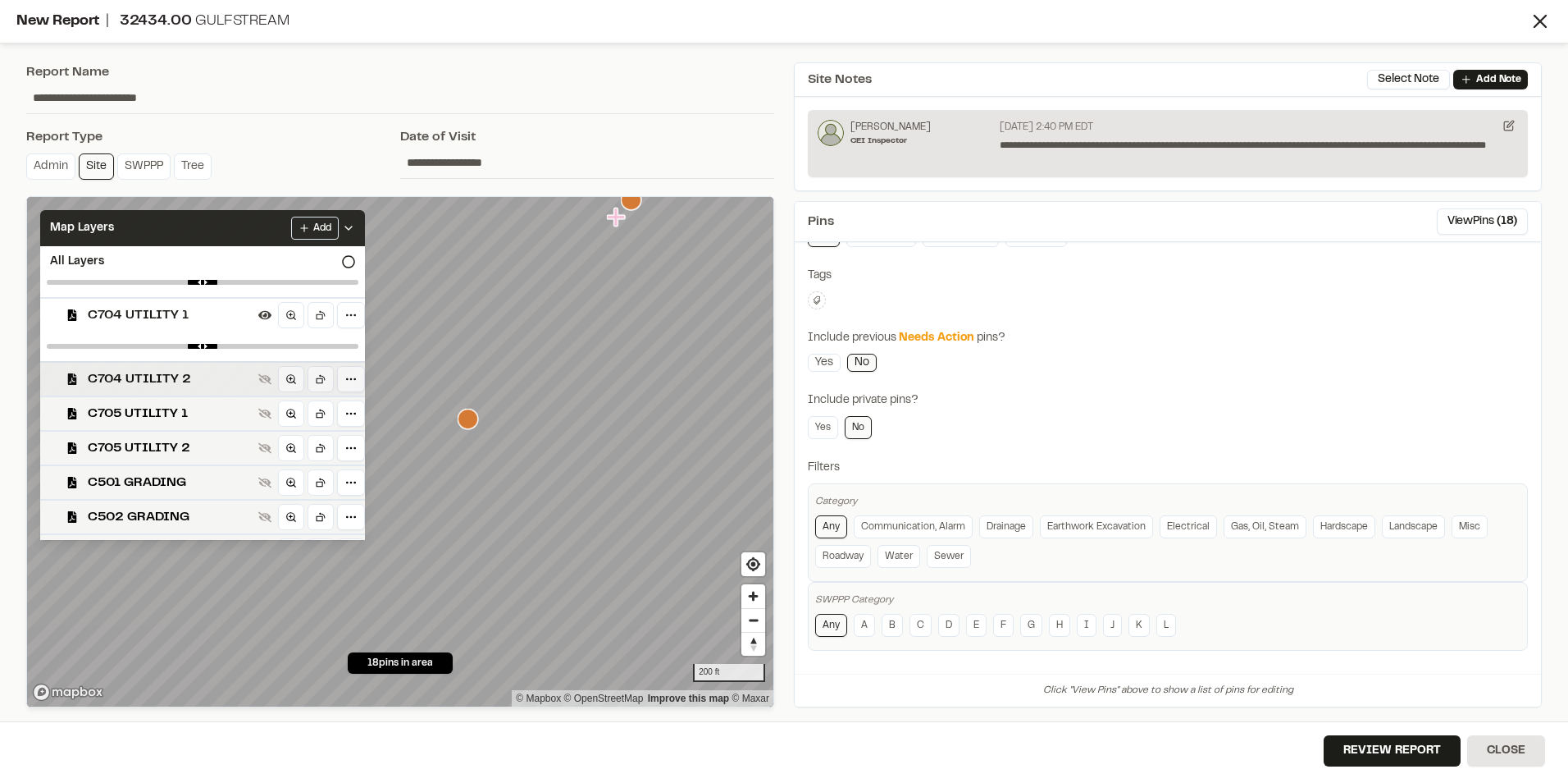
click at [152, 382] on span "C704 UTILITY 2" at bounding box center [170, 378] width 164 height 19
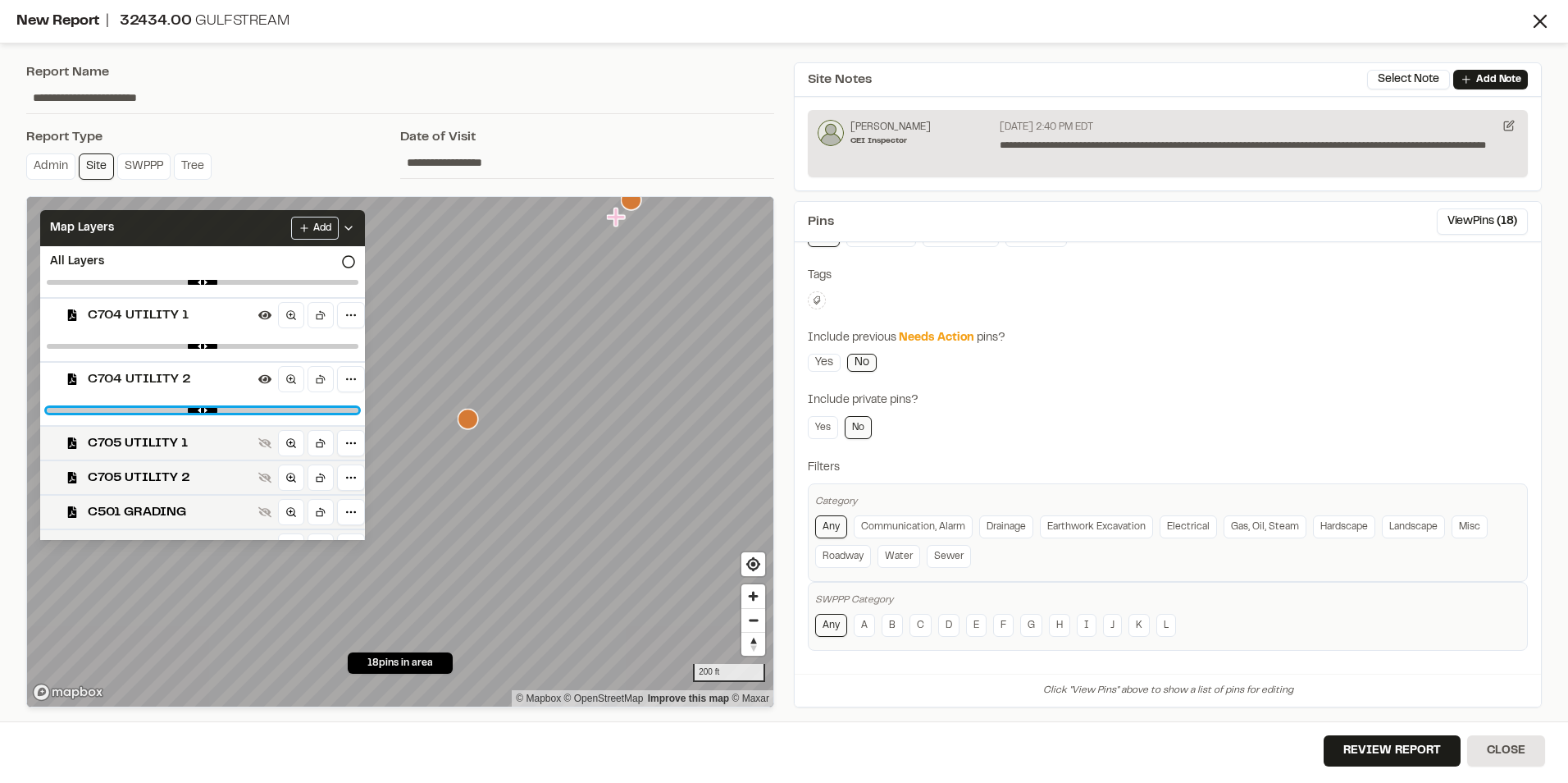
drag, startPoint x: 337, startPoint y: 409, endPoint x: 205, endPoint y: 417, distance: 132.2
type input "****"
click at [205, 412] on input "range" at bounding box center [203, 409] width 312 height 5
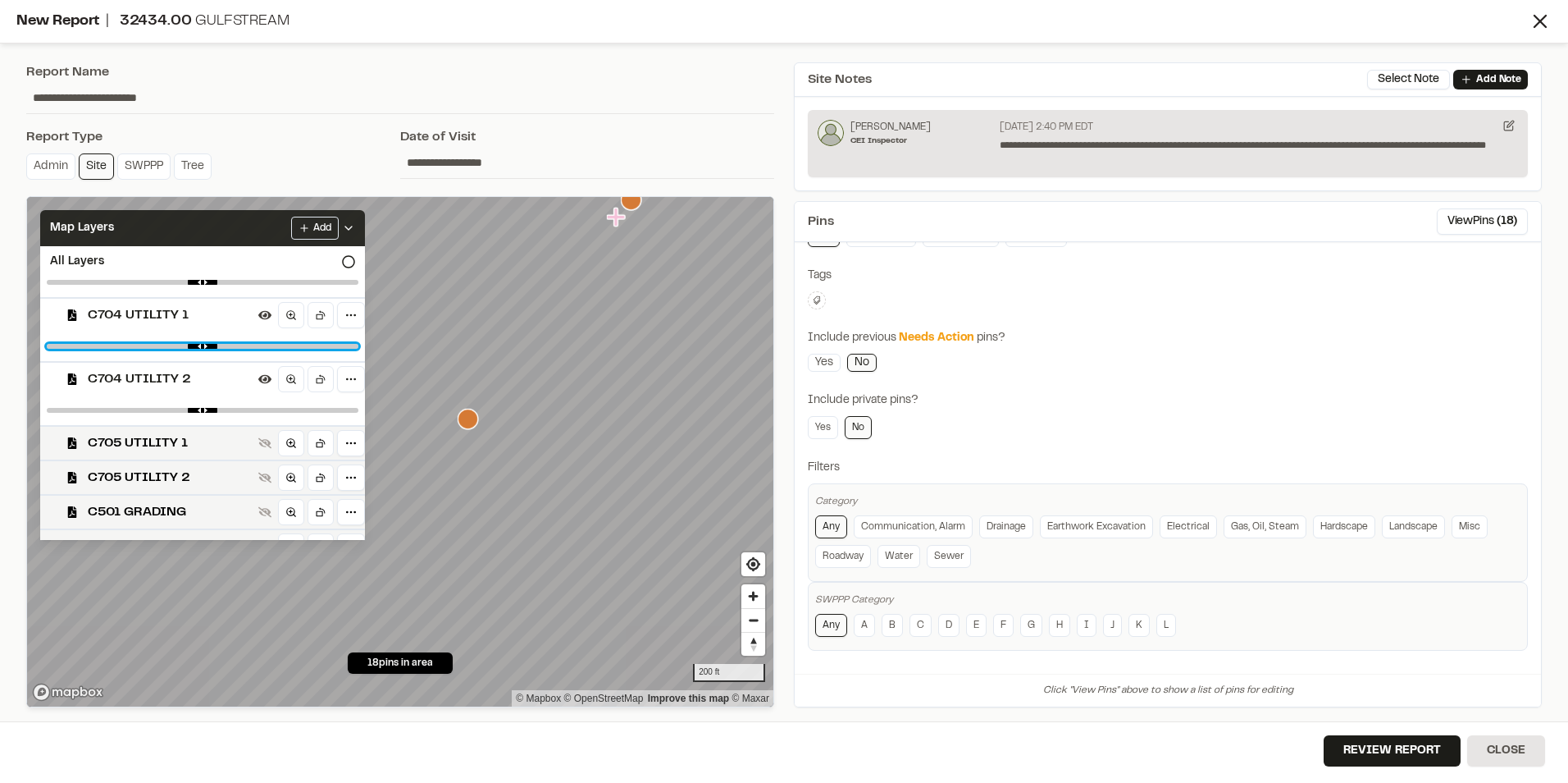
drag, startPoint x: 197, startPoint y: 344, endPoint x: 209, endPoint y: 344, distance: 12.0
type input "****"
click at [209, 344] on input "range" at bounding box center [203, 346] width 312 height 5
click at [205, 285] on div at bounding box center [202, 282] width 325 height 30
click at [159, 440] on span "C705 UTILITY 1" at bounding box center [170, 443] width 164 height 19
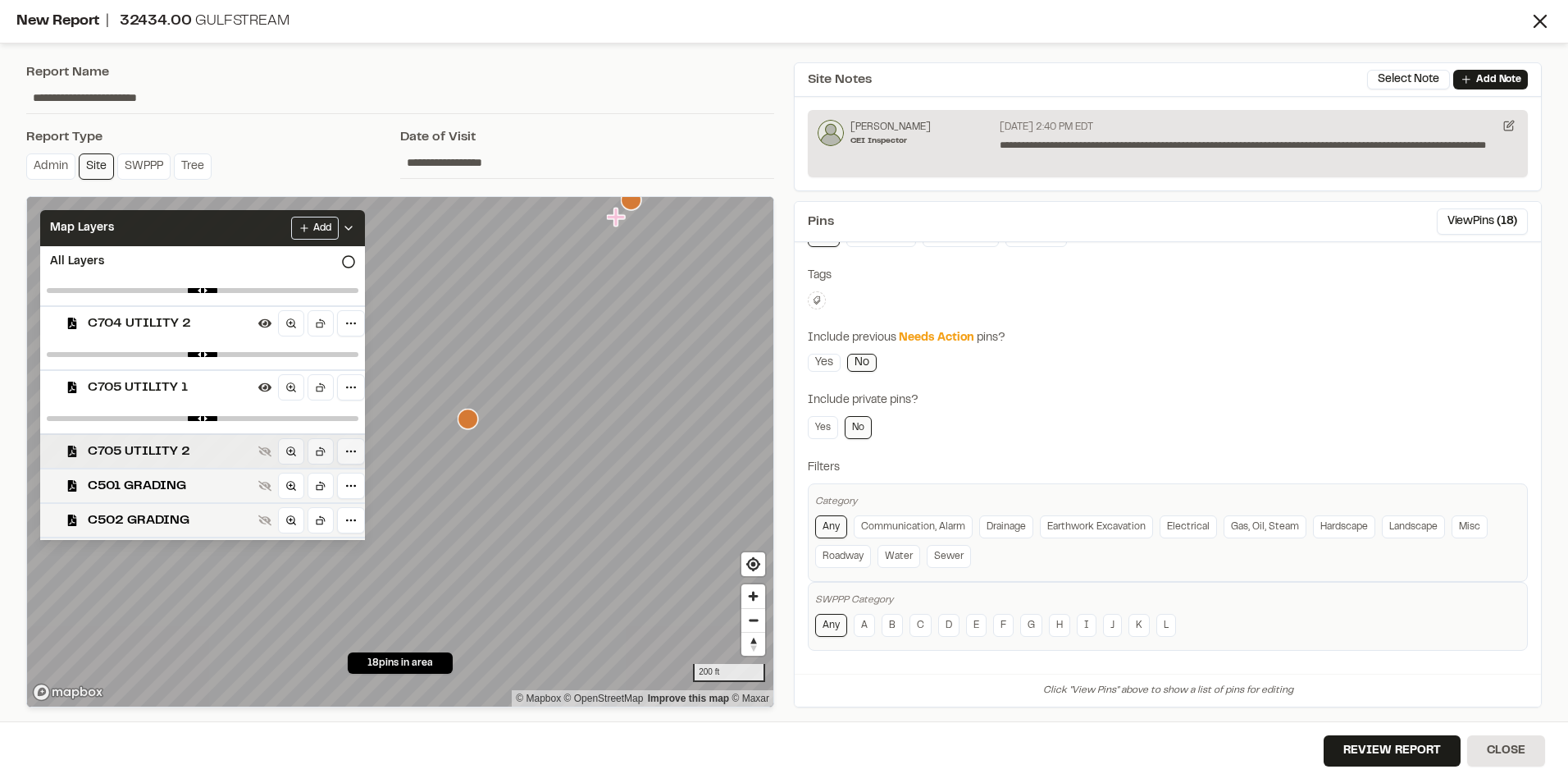
scroll to position [328, 0]
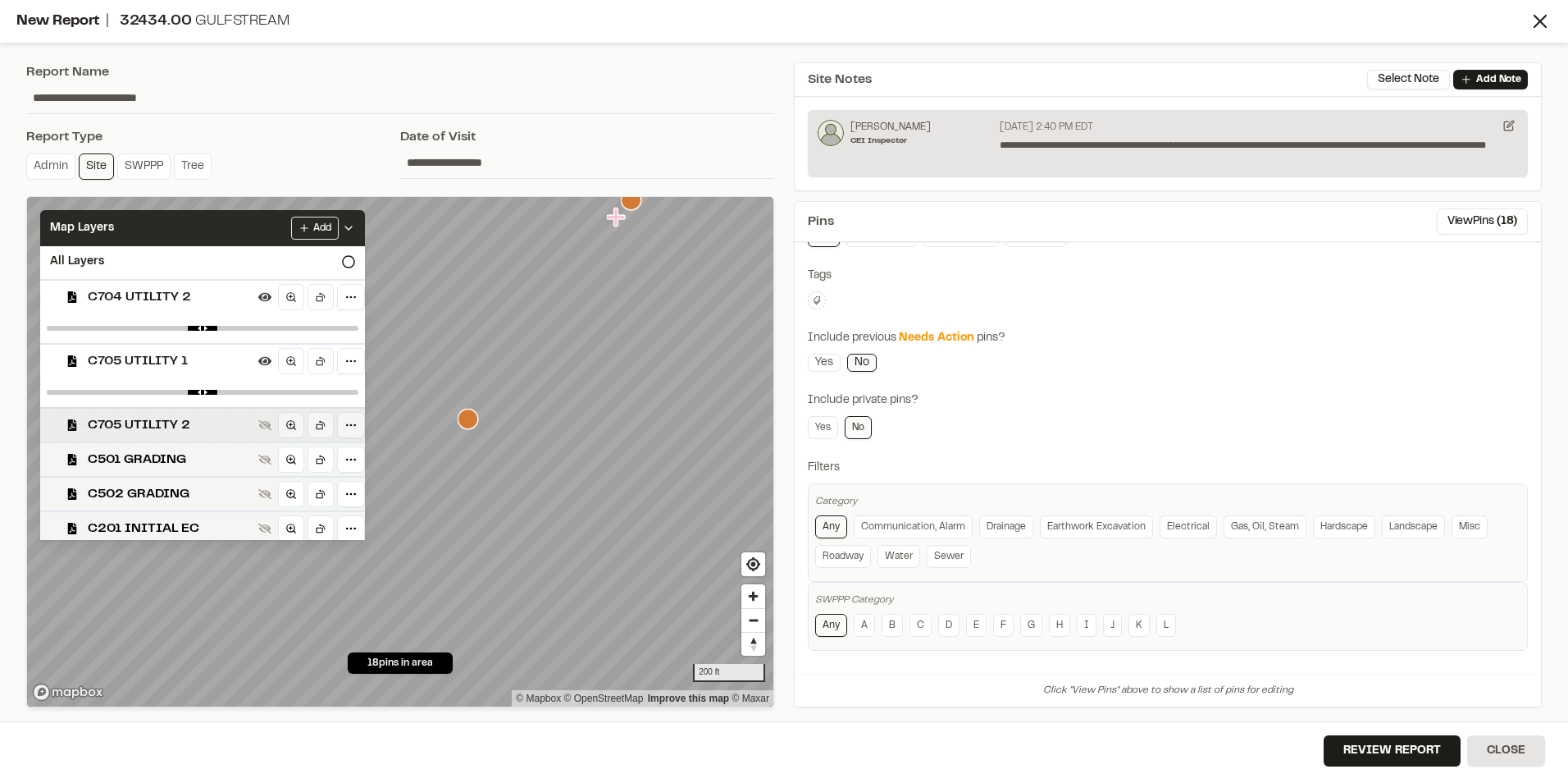
click at [141, 424] on span "C705 UTILITY 2" at bounding box center [170, 425] width 164 height 19
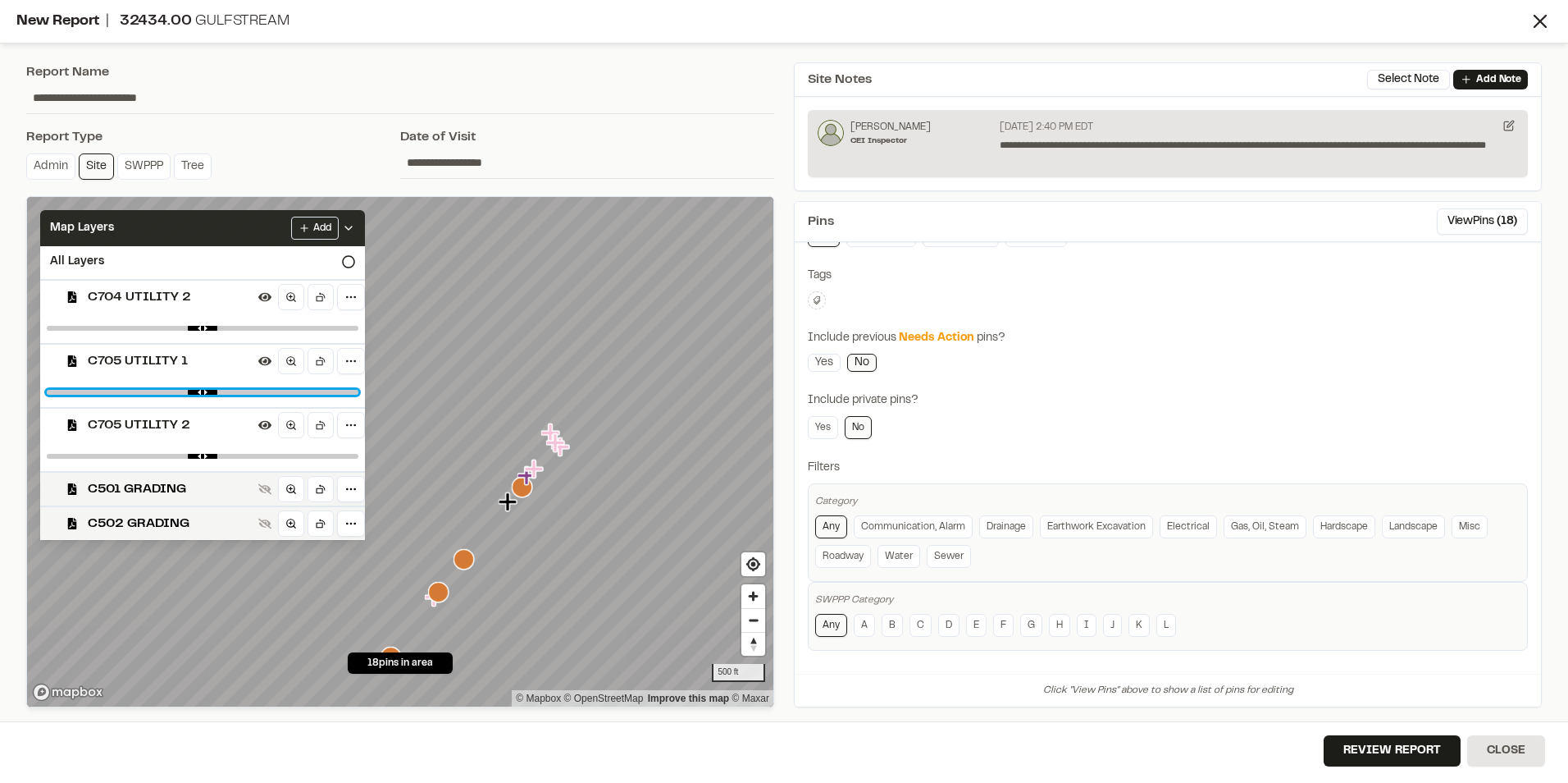
type input "***"
click at [202, 393] on input "range" at bounding box center [203, 392] width 312 height 5
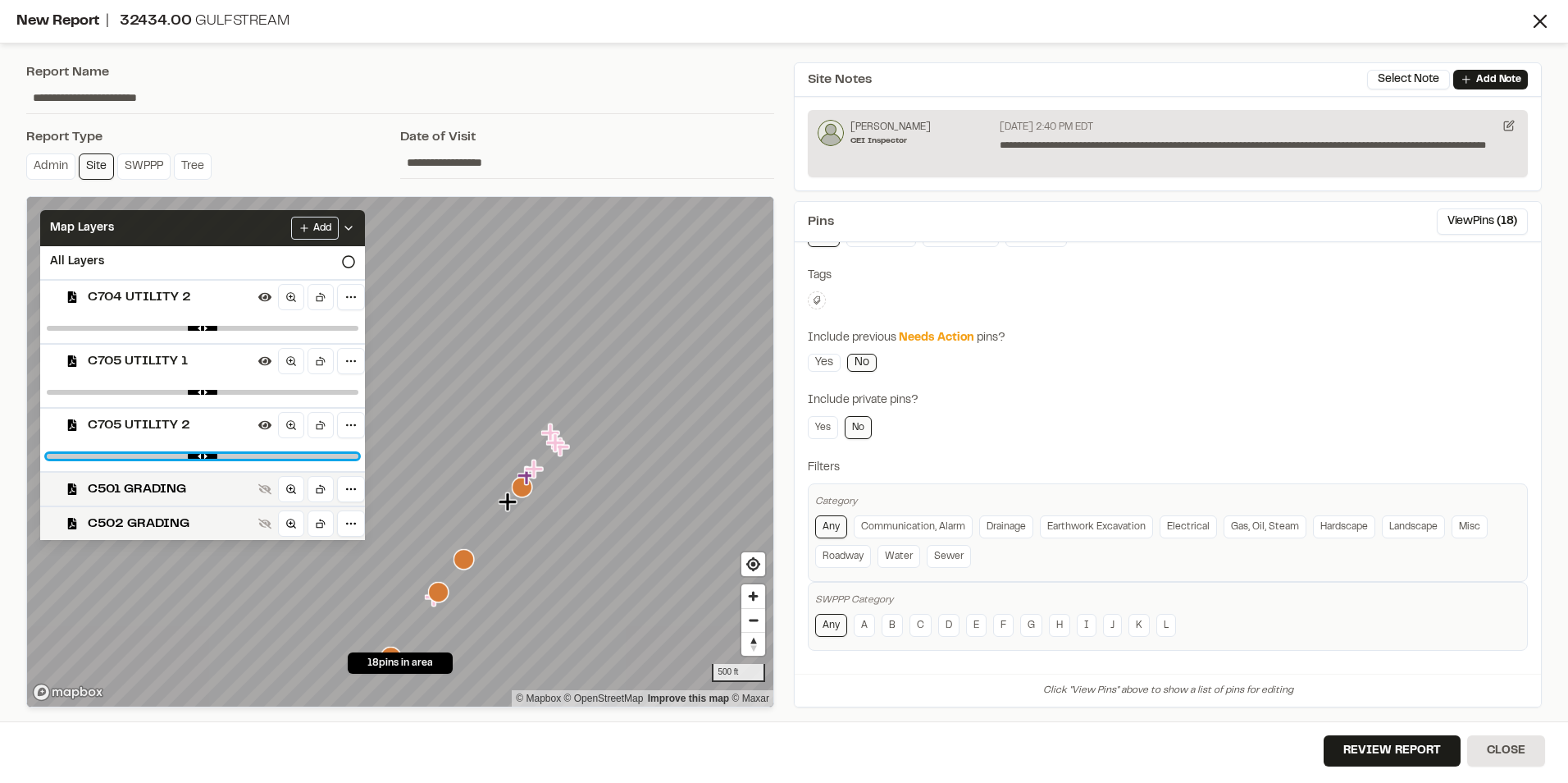
type input "****"
click at [209, 455] on input "range" at bounding box center [203, 456] width 312 height 5
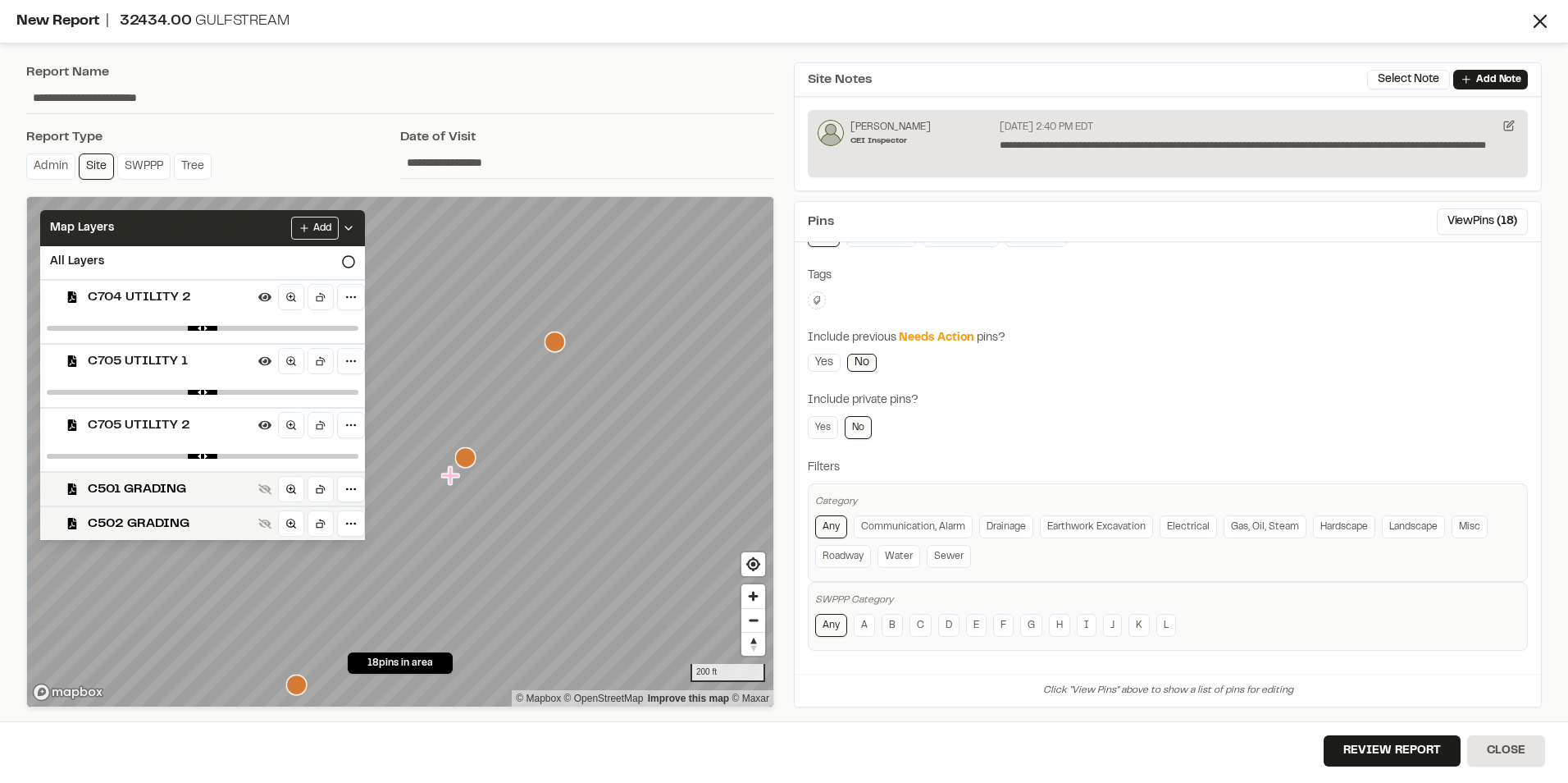
click at [355, 229] on icon at bounding box center [349, 228] width 13 height 13
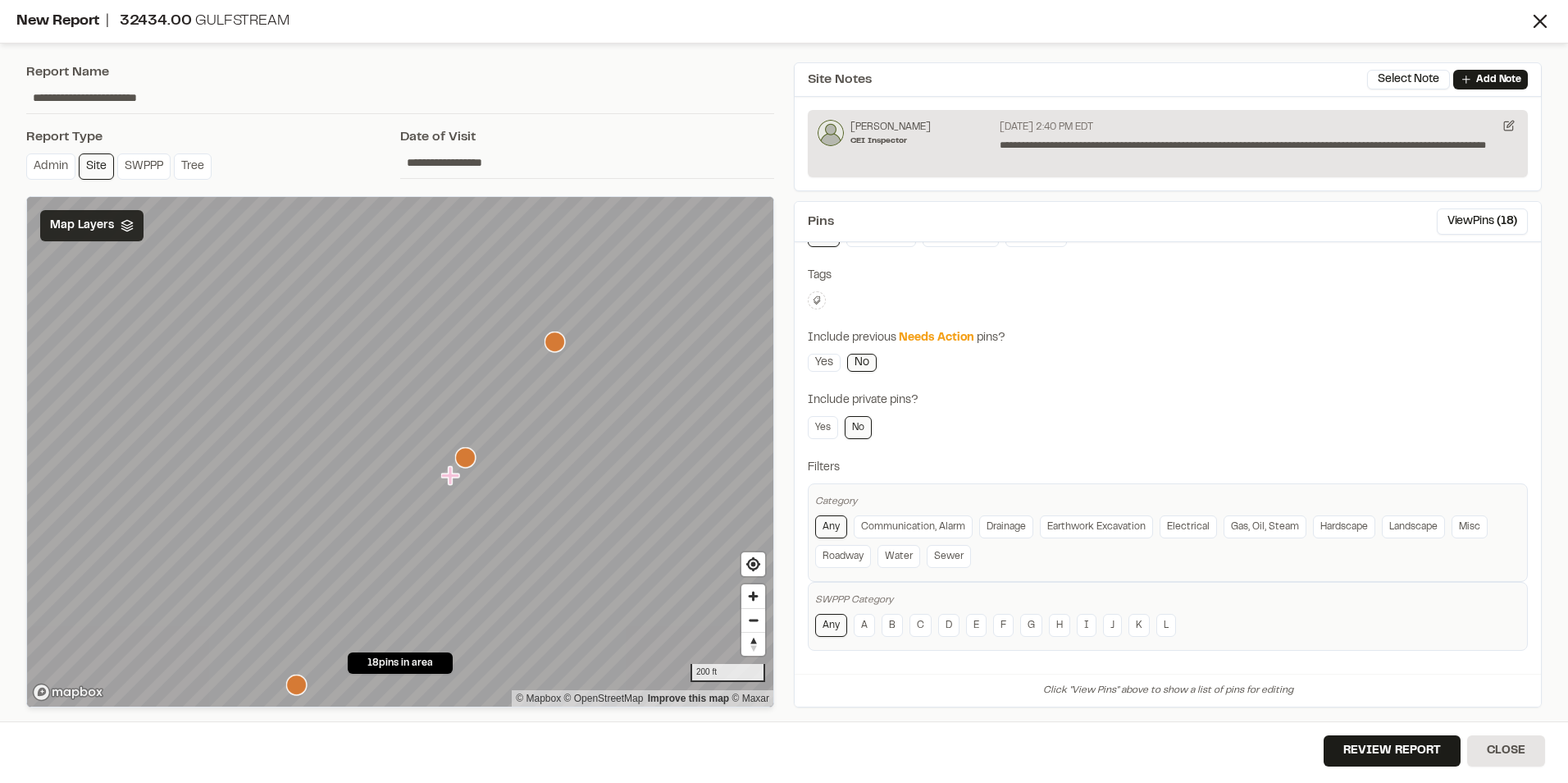
click at [97, 170] on link "Site" at bounding box center [96, 166] width 36 height 26
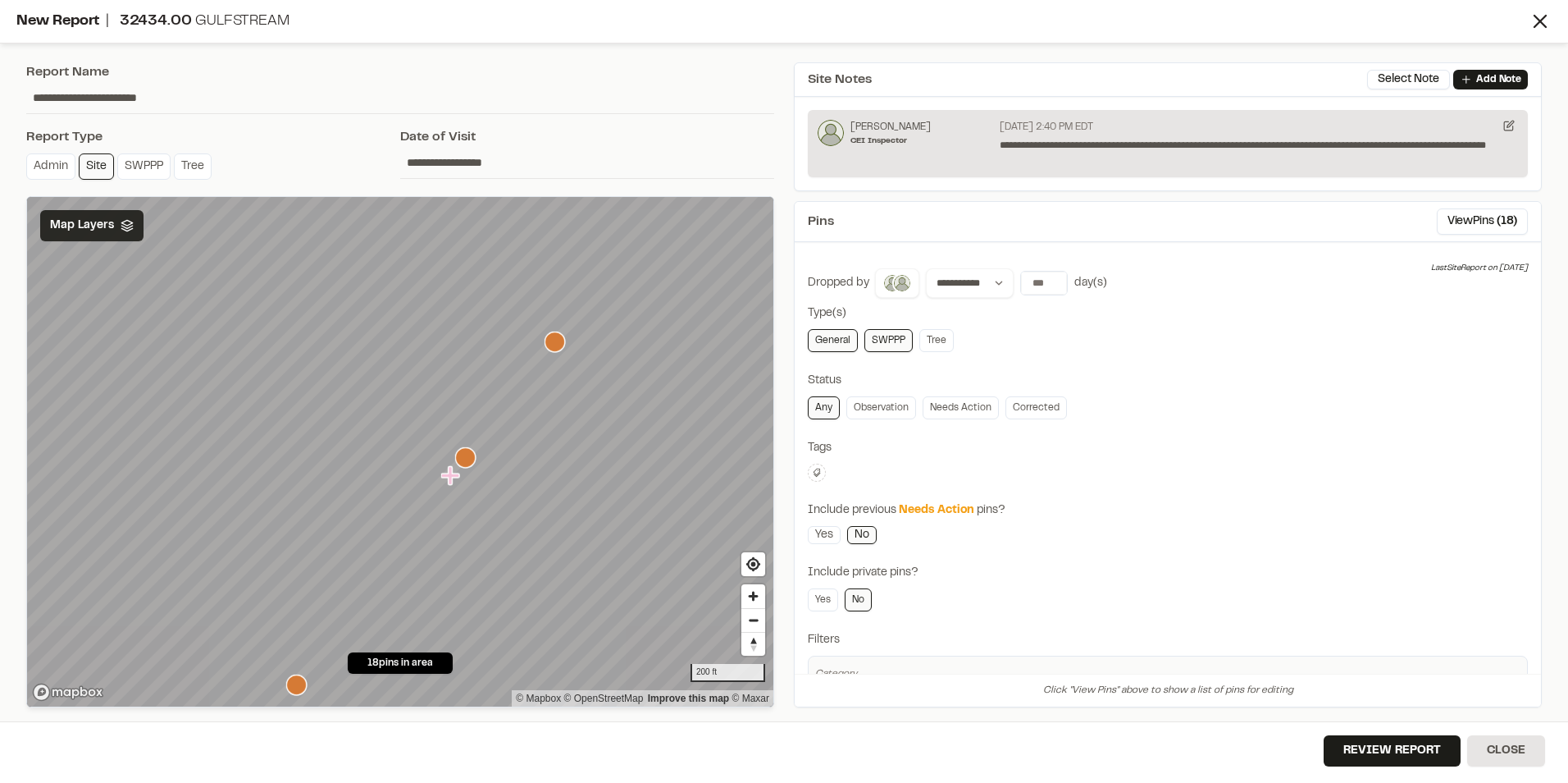
click at [118, 91] on input "**********" at bounding box center [400, 97] width 748 height 31
click at [126, 95] on input "**********" at bounding box center [400, 97] width 748 height 31
click at [162, 91] on input "**********" at bounding box center [400, 97] width 748 height 31
type input "**********"
click at [478, 163] on input "**********" at bounding box center [588, 162] width 374 height 31
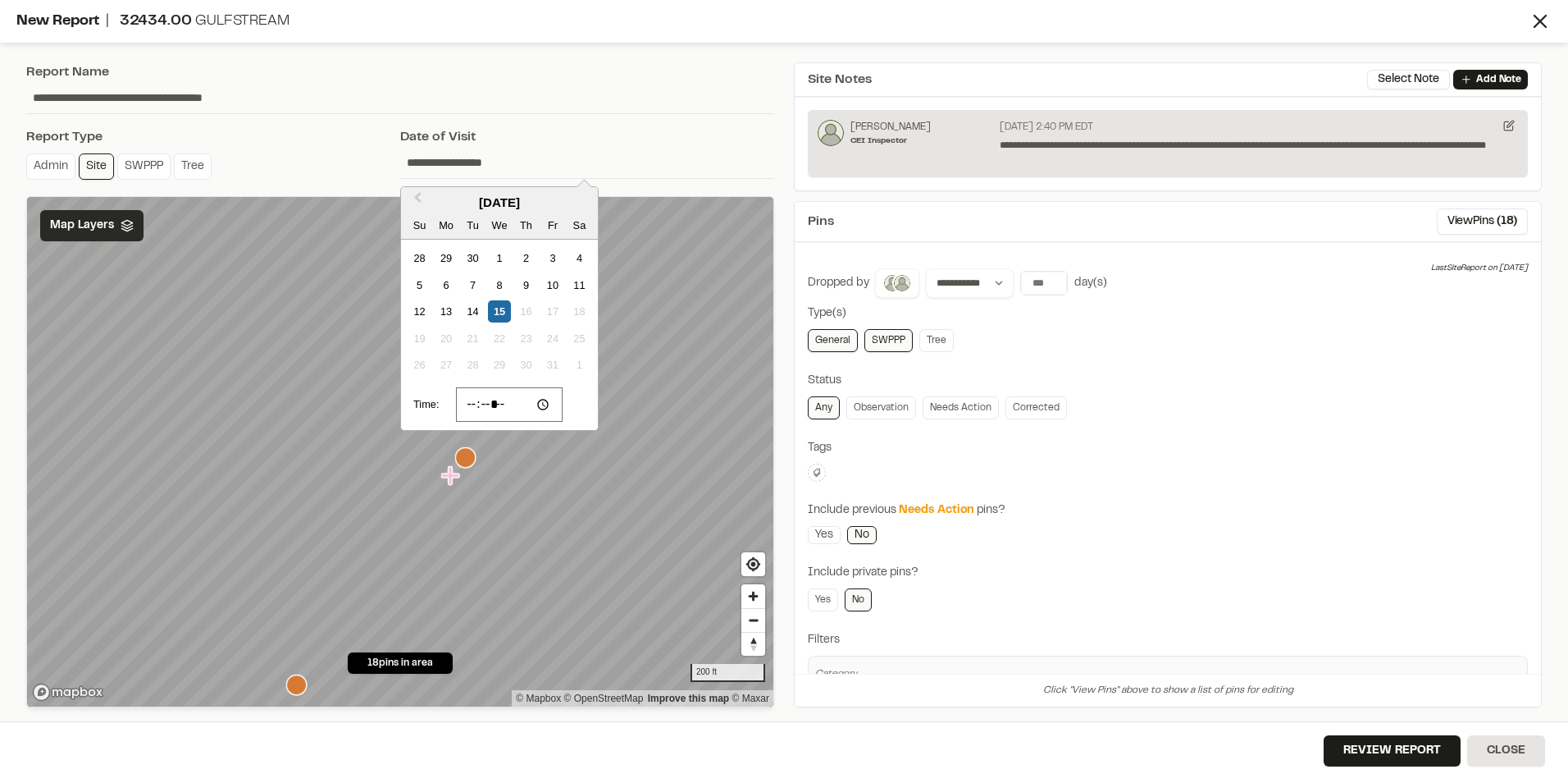
type input "**********"
click at [477, 412] on input "*****" at bounding box center [510, 405] width 108 height 35
click at [502, 408] on input "*****" at bounding box center [510, 405] width 108 height 35
click at [495, 406] on input "*****" at bounding box center [510, 405] width 108 height 35
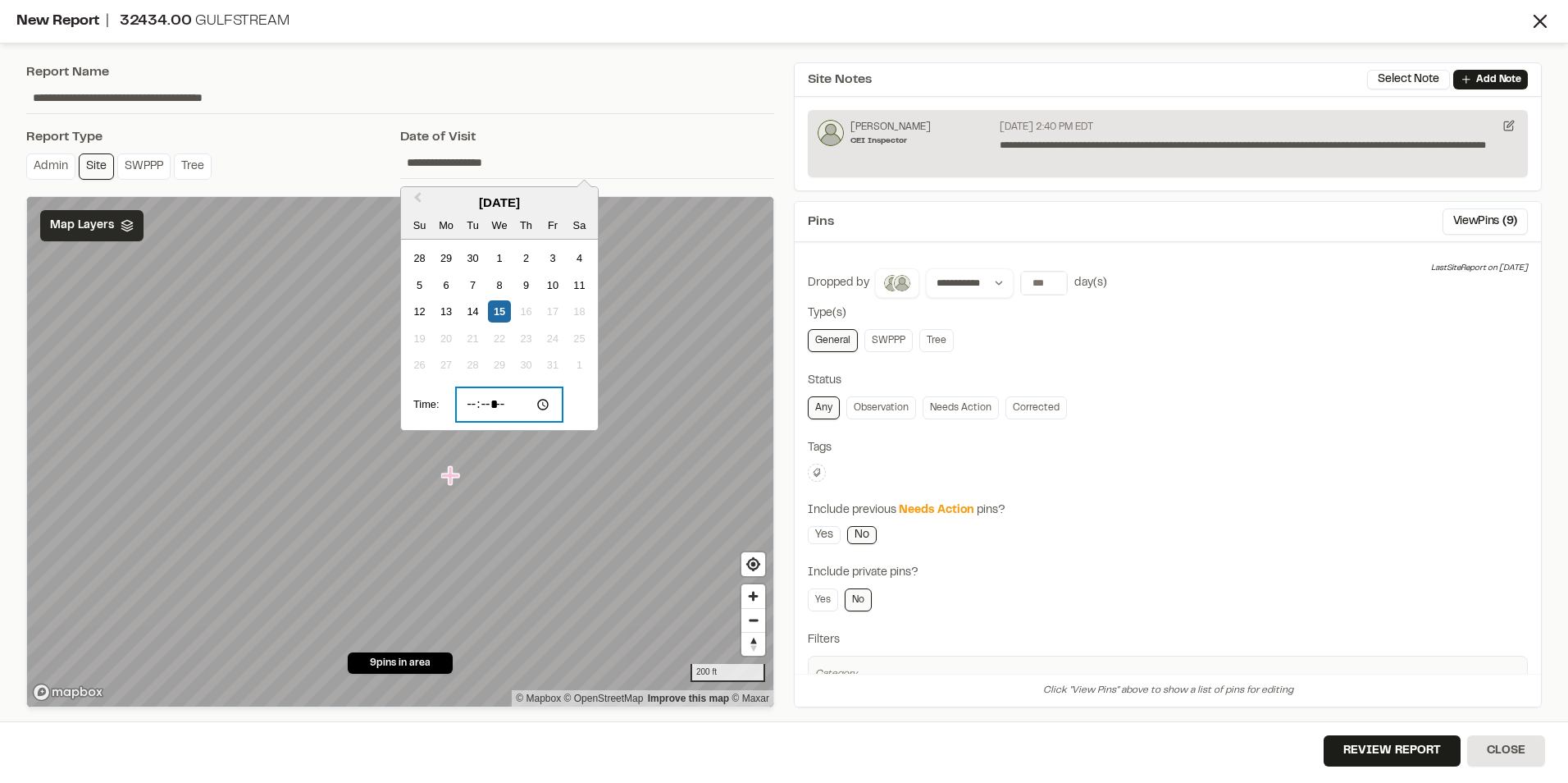
click at [476, 410] on input "*****" at bounding box center [510, 405] width 108 height 35
type input "*****"
click at [476, 410] on input "*****" at bounding box center [510, 405] width 108 height 35
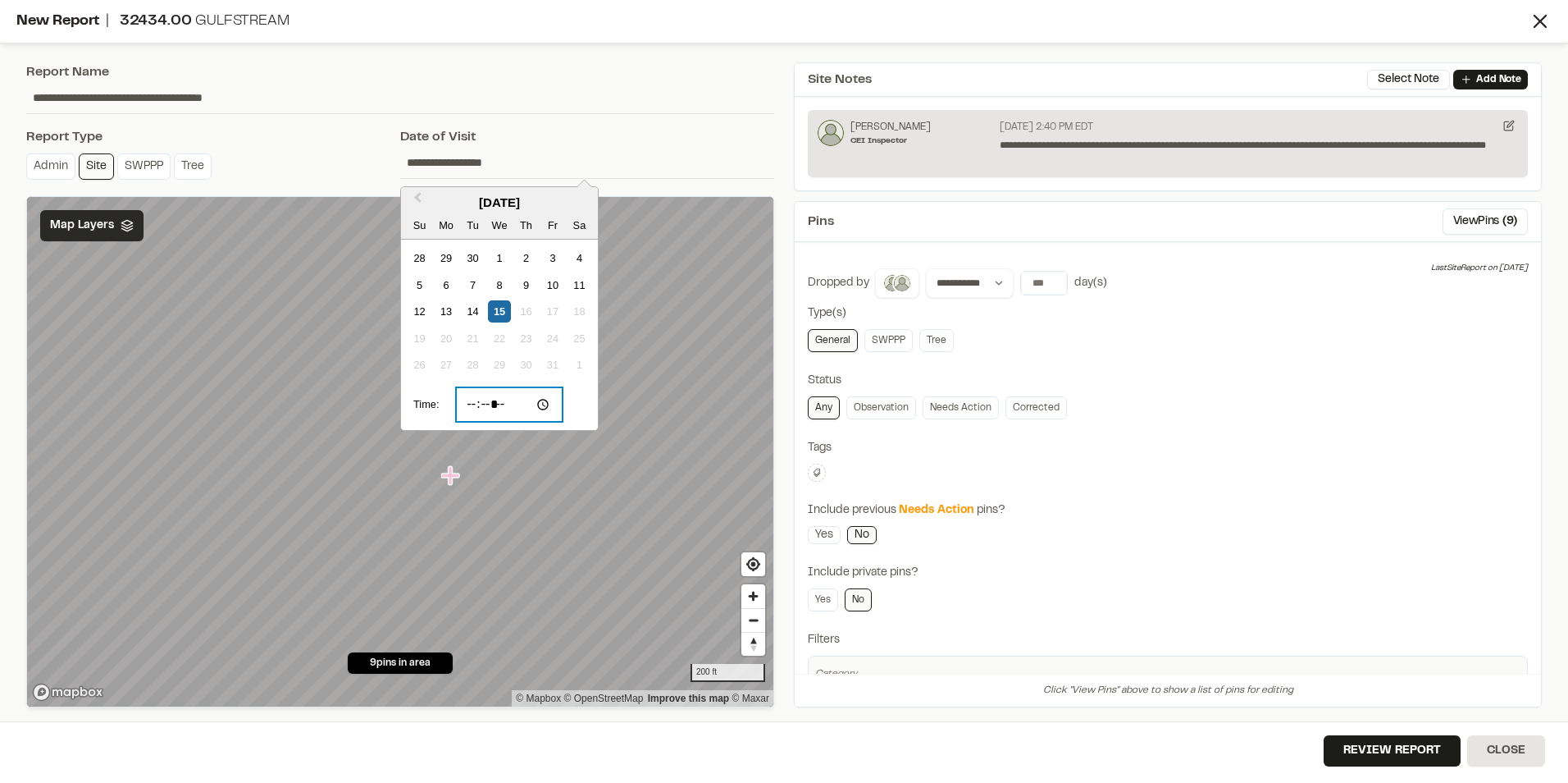
click at [545, 405] on input "*****" at bounding box center [510, 405] width 108 height 35
click at [475, 401] on input "*****" at bounding box center [510, 405] width 108 height 35
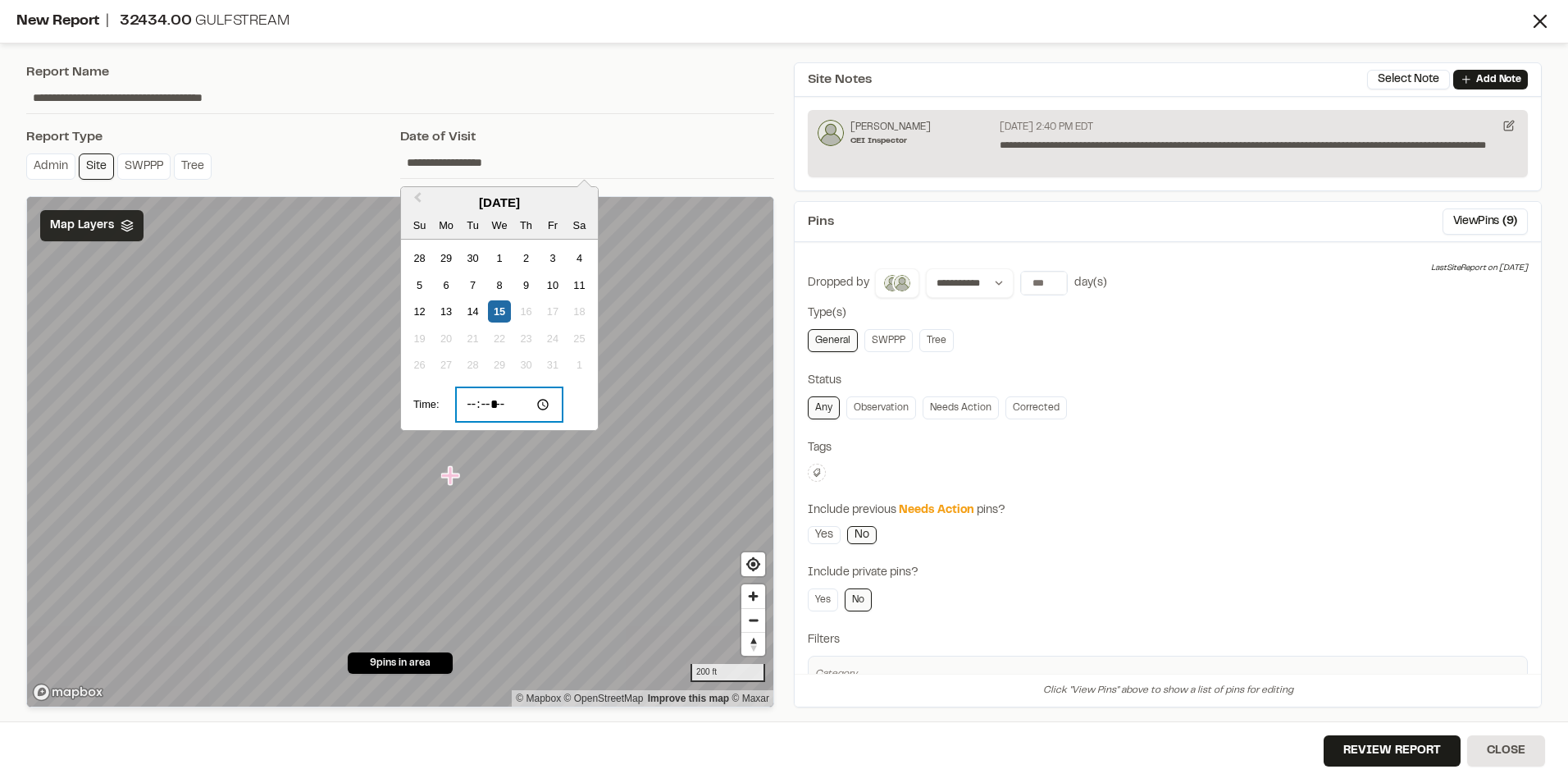
click at [475, 401] on input "*****" at bounding box center [510, 405] width 108 height 35
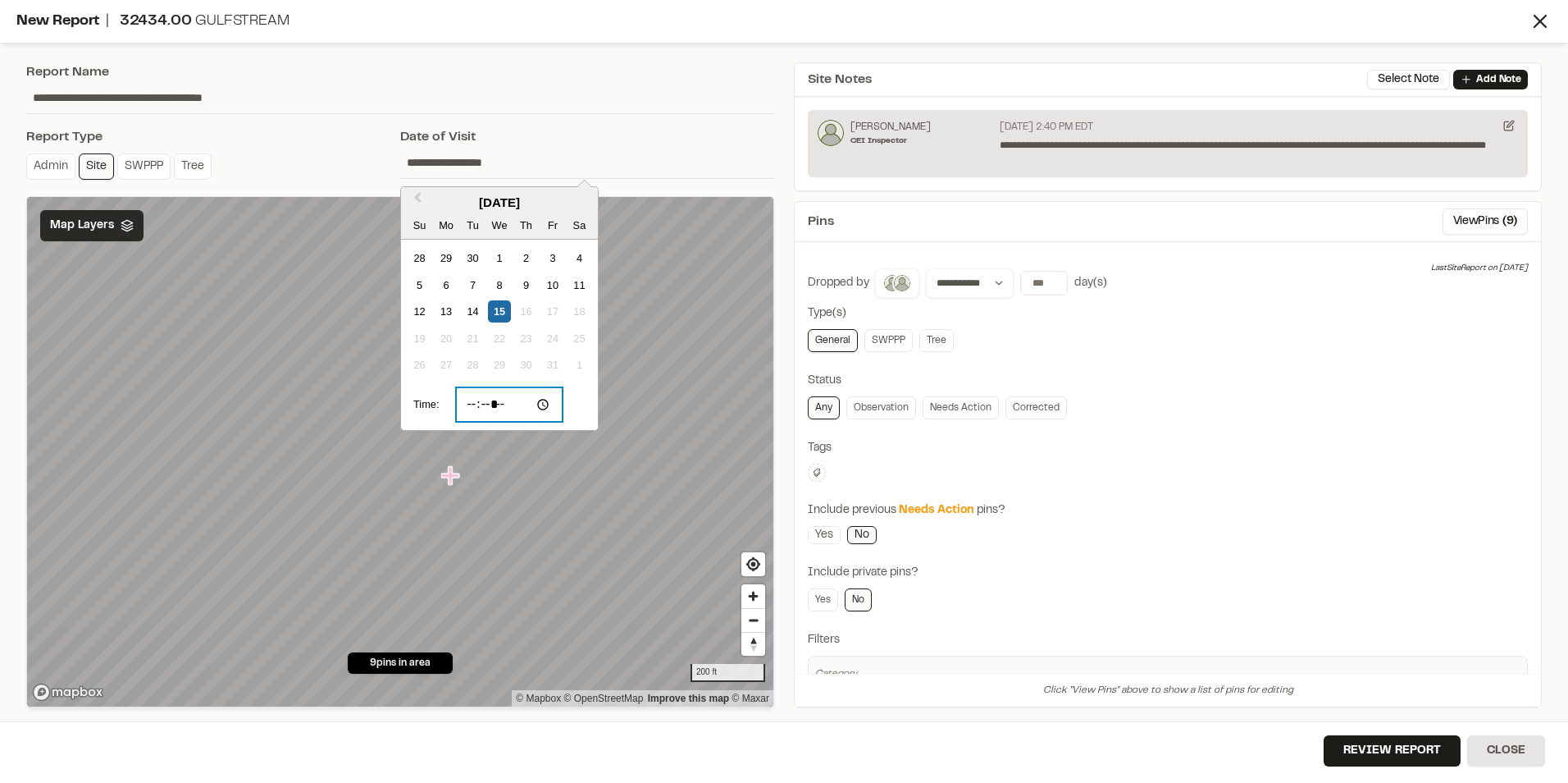
click at [475, 401] on input "*****" at bounding box center [510, 405] width 108 height 35
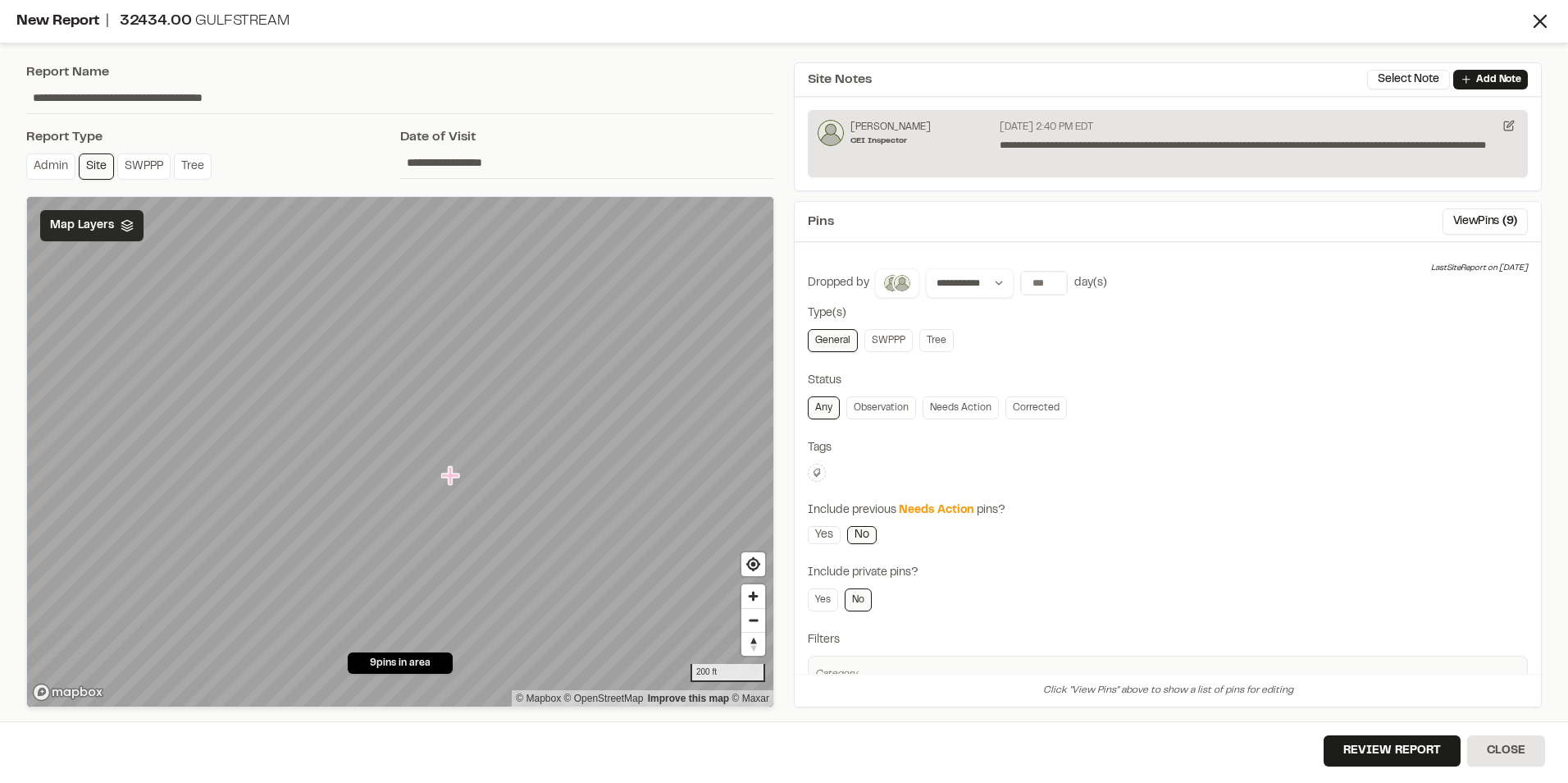
click at [457, 157] on input "**********" at bounding box center [588, 162] width 374 height 31
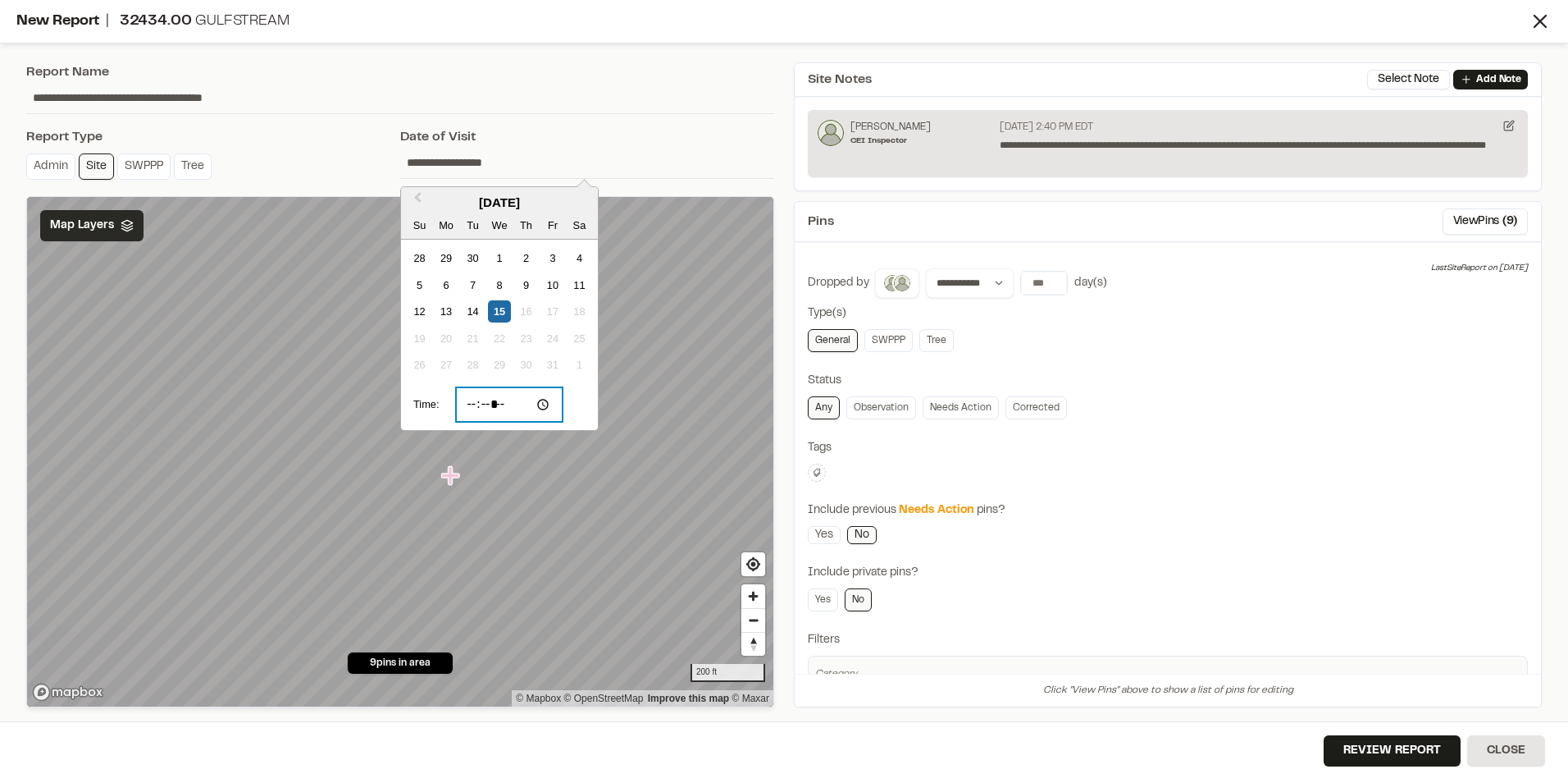
click at [511, 406] on input "*****" at bounding box center [510, 405] width 108 height 35
click at [495, 406] on input "*****" at bounding box center [510, 405] width 108 height 35
click at [474, 407] on input "*****" at bounding box center [510, 405] width 108 height 35
type input "*****"
click at [474, 407] on input "*****" at bounding box center [510, 405] width 108 height 35
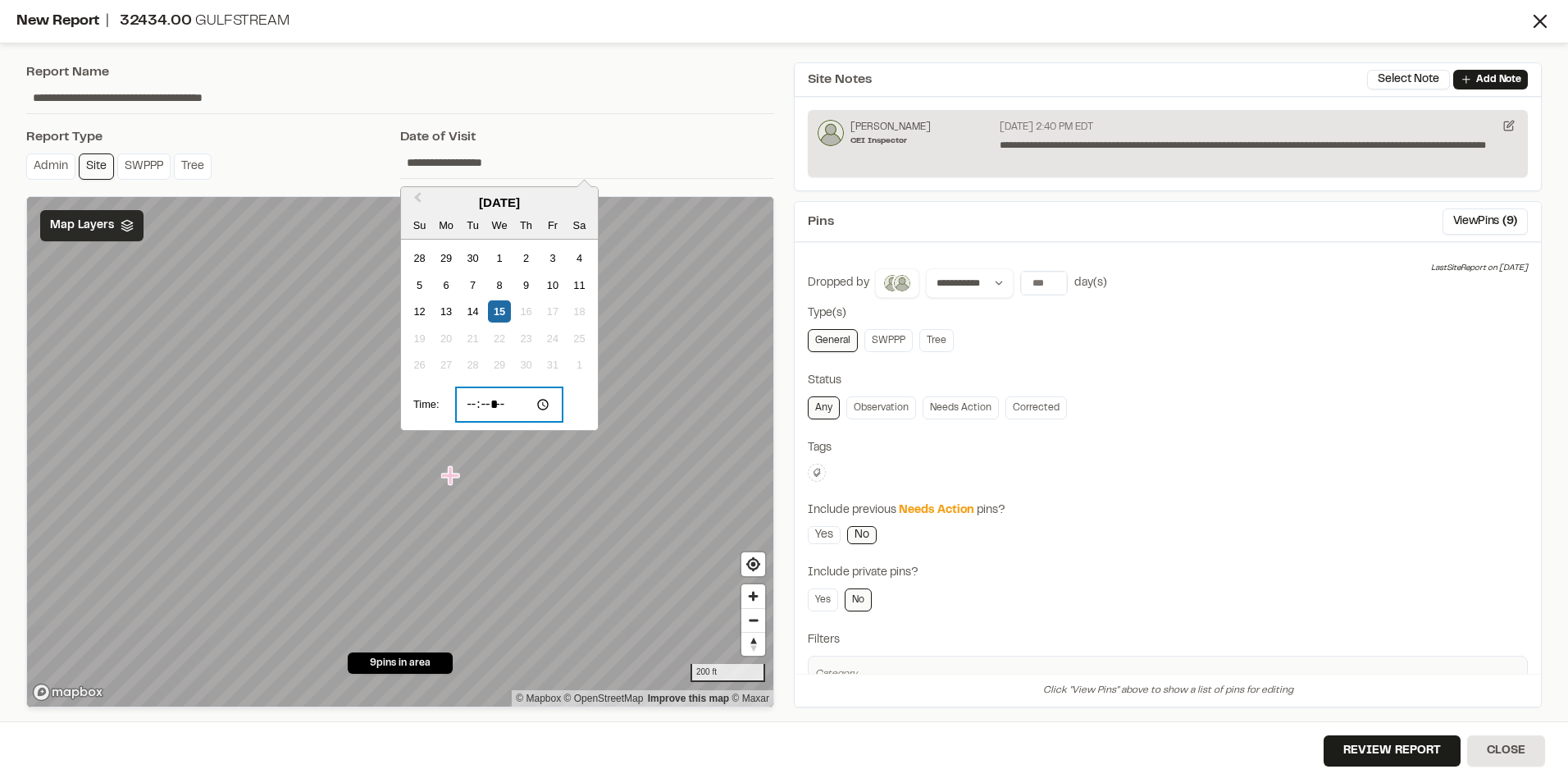
click at [474, 407] on input "*****" at bounding box center [510, 405] width 108 height 35
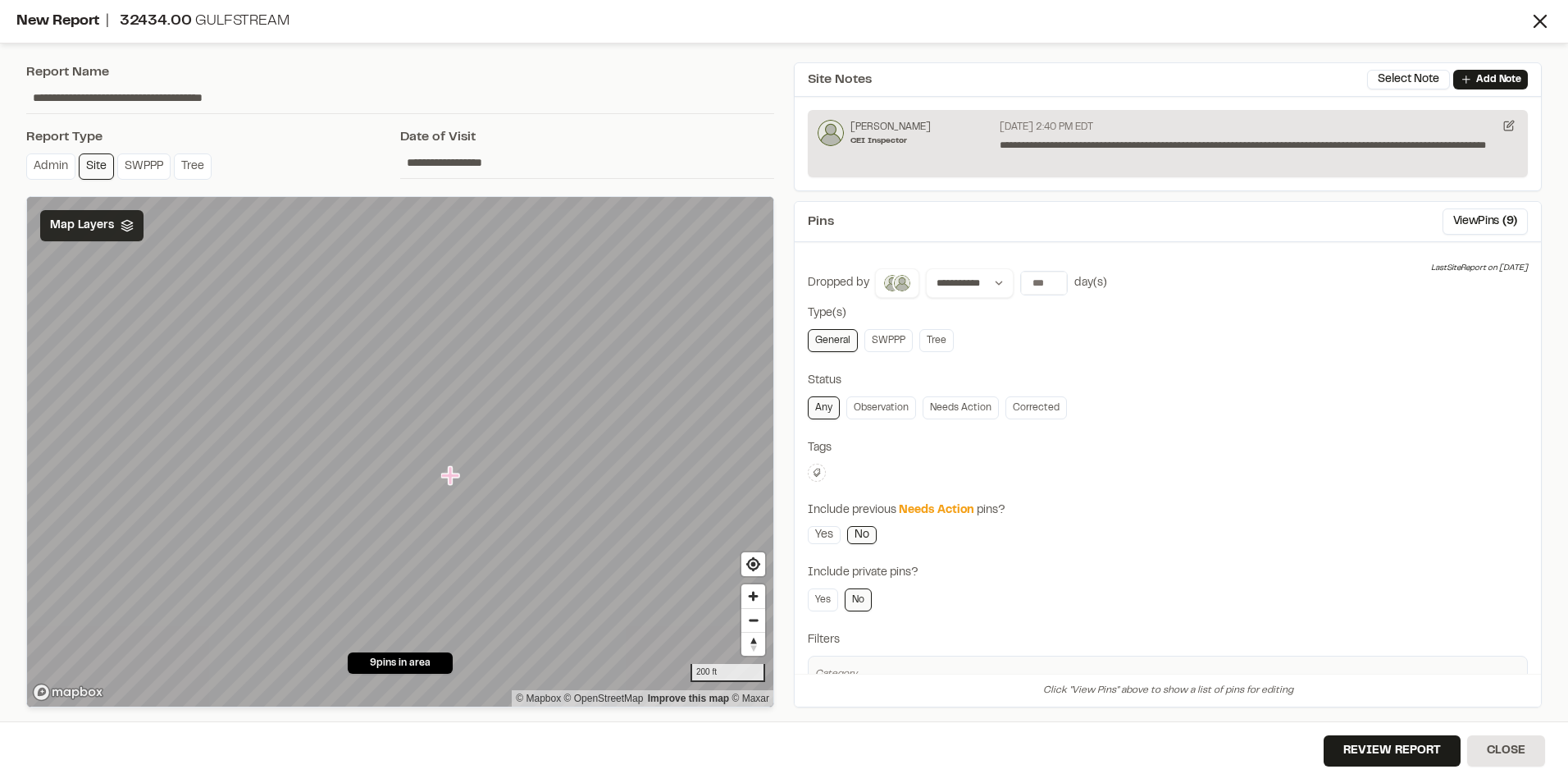
click at [447, 167] on input "**********" at bounding box center [588, 162] width 374 height 31
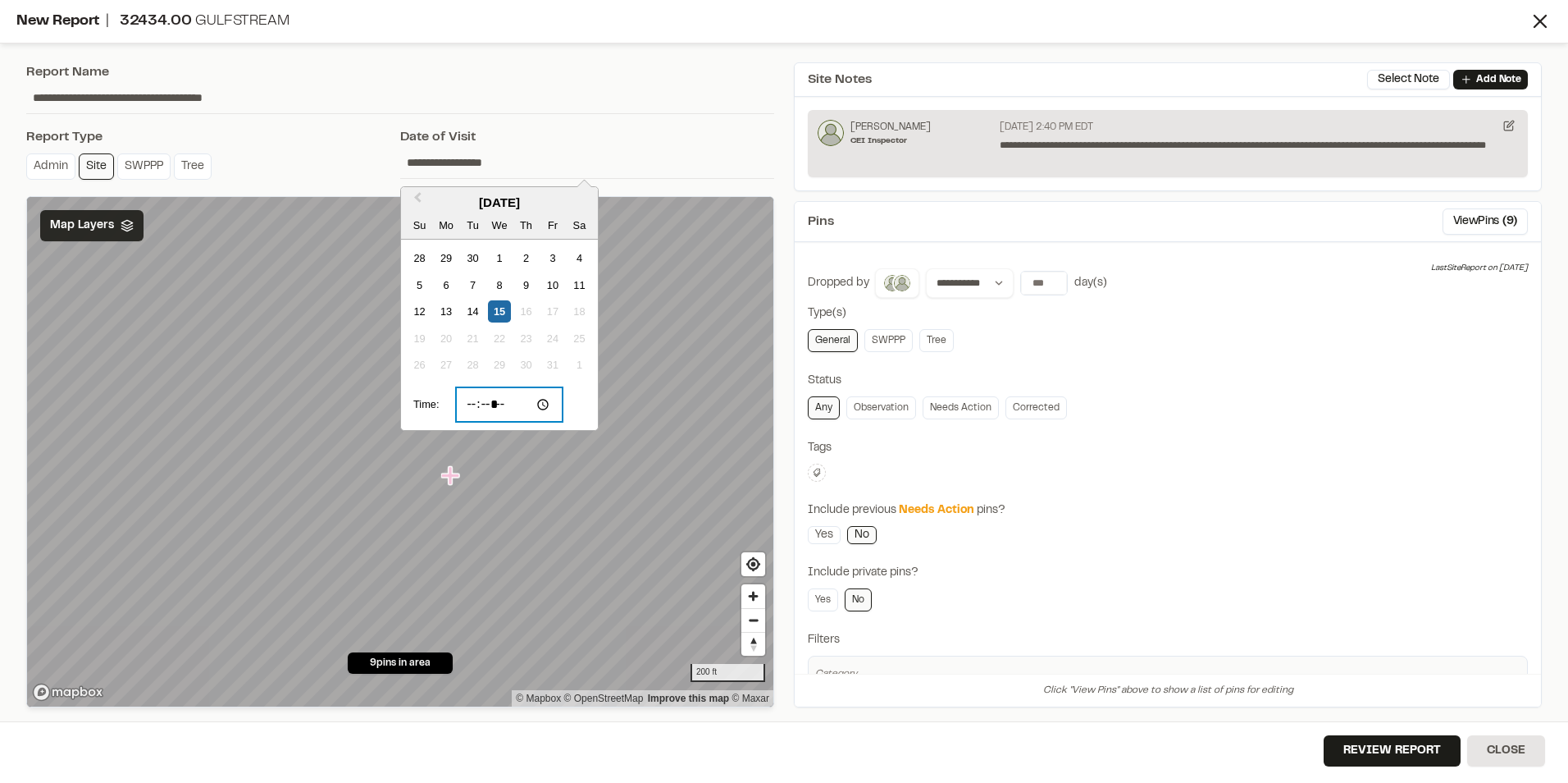
click at [543, 404] on input "*****" at bounding box center [510, 405] width 108 height 35
click at [501, 409] on input "*****" at bounding box center [510, 405] width 108 height 35
click at [498, 403] on input "*****" at bounding box center [510, 405] width 108 height 35
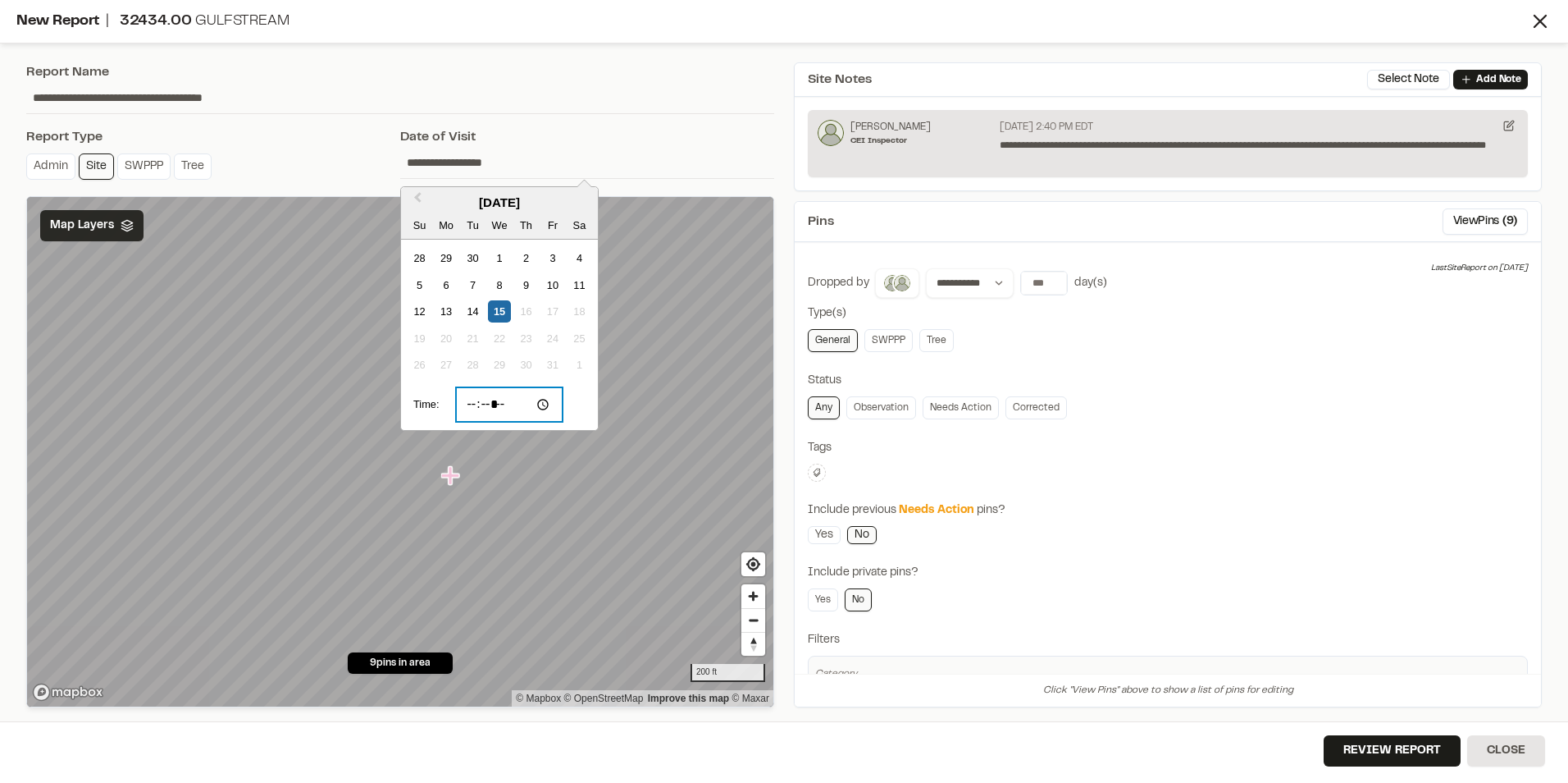
click at [498, 403] on input "*****" at bounding box center [510, 405] width 108 height 35
drag, startPoint x: 498, startPoint y: 403, endPoint x: 482, endPoint y: 404, distance: 16.0
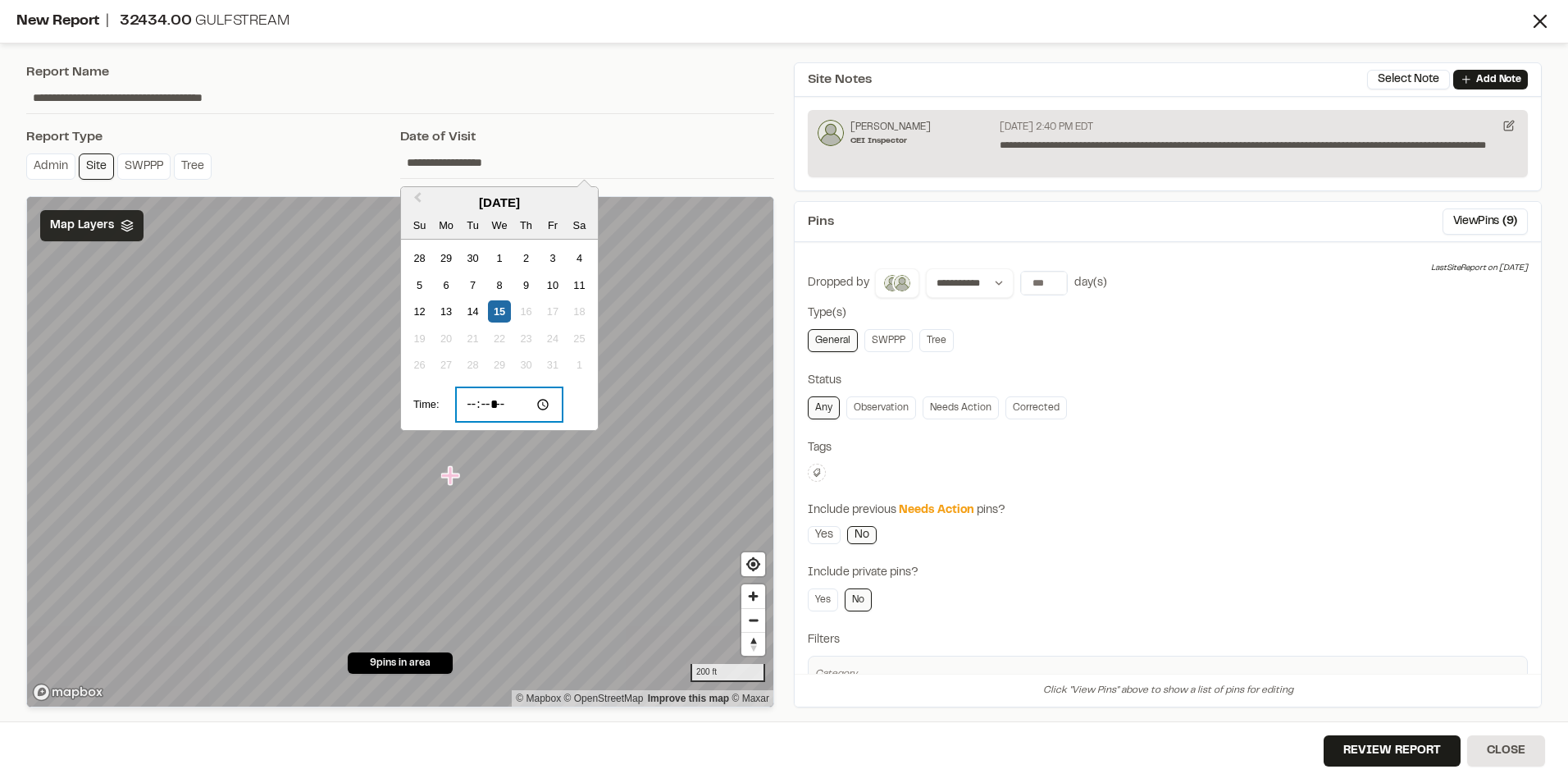
click at [482, 404] on input "*****" at bounding box center [510, 405] width 108 height 35
click at [483, 404] on input "*****" at bounding box center [510, 405] width 108 height 35
click at [497, 403] on input "*****" at bounding box center [510, 405] width 108 height 35
click at [519, 402] on input "*****" at bounding box center [510, 405] width 108 height 35
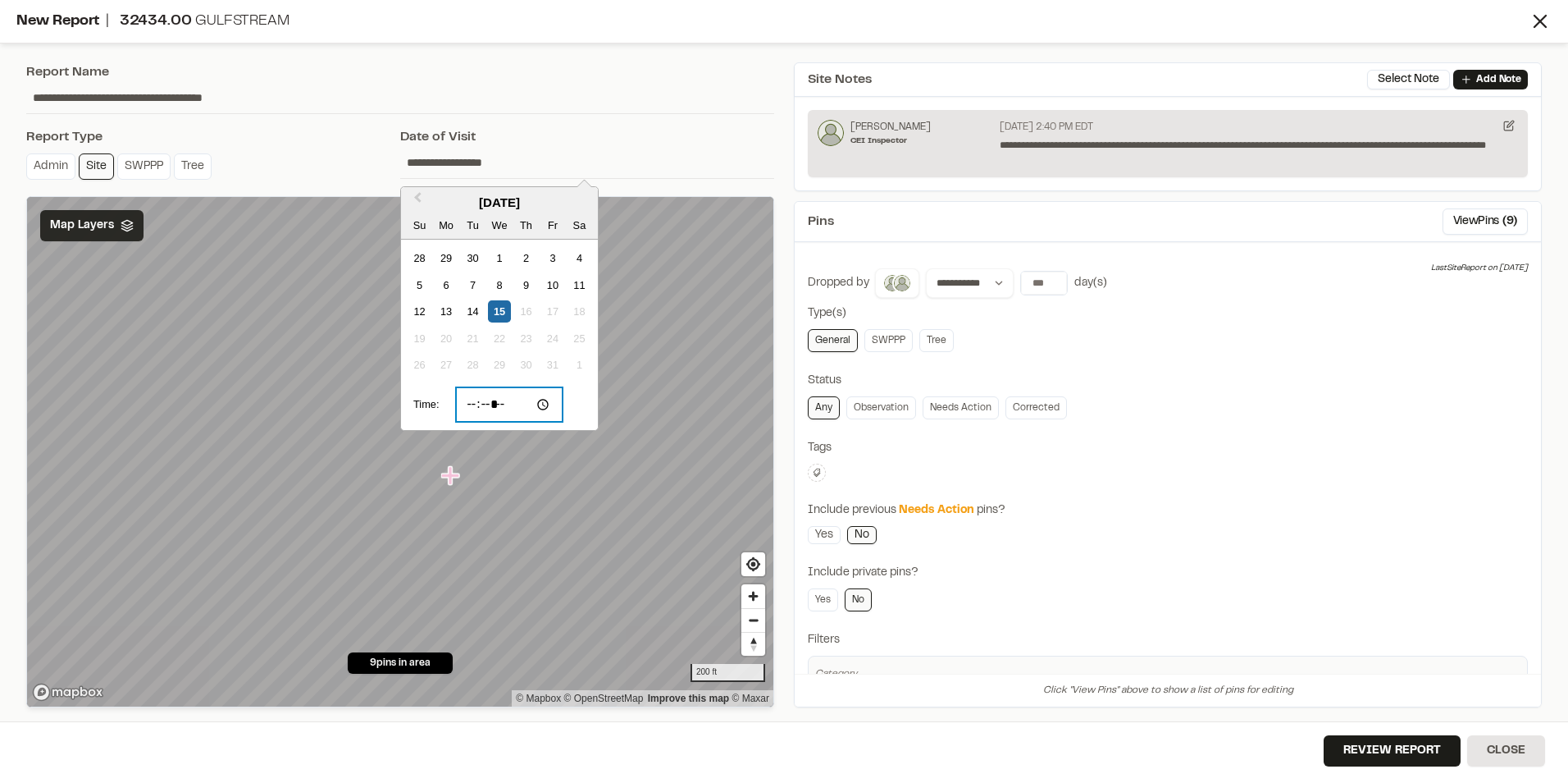
click at [519, 402] on input "*****" at bounding box center [510, 405] width 108 height 35
drag, startPoint x: 519, startPoint y: 402, endPoint x: 511, endPoint y: 406, distance: 8.9
click at [511, 406] on input "*****" at bounding box center [510, 405] width 108 height 35
click at [547, 403] on input "*****" at bounding box center [510, 405] width 108 height 35
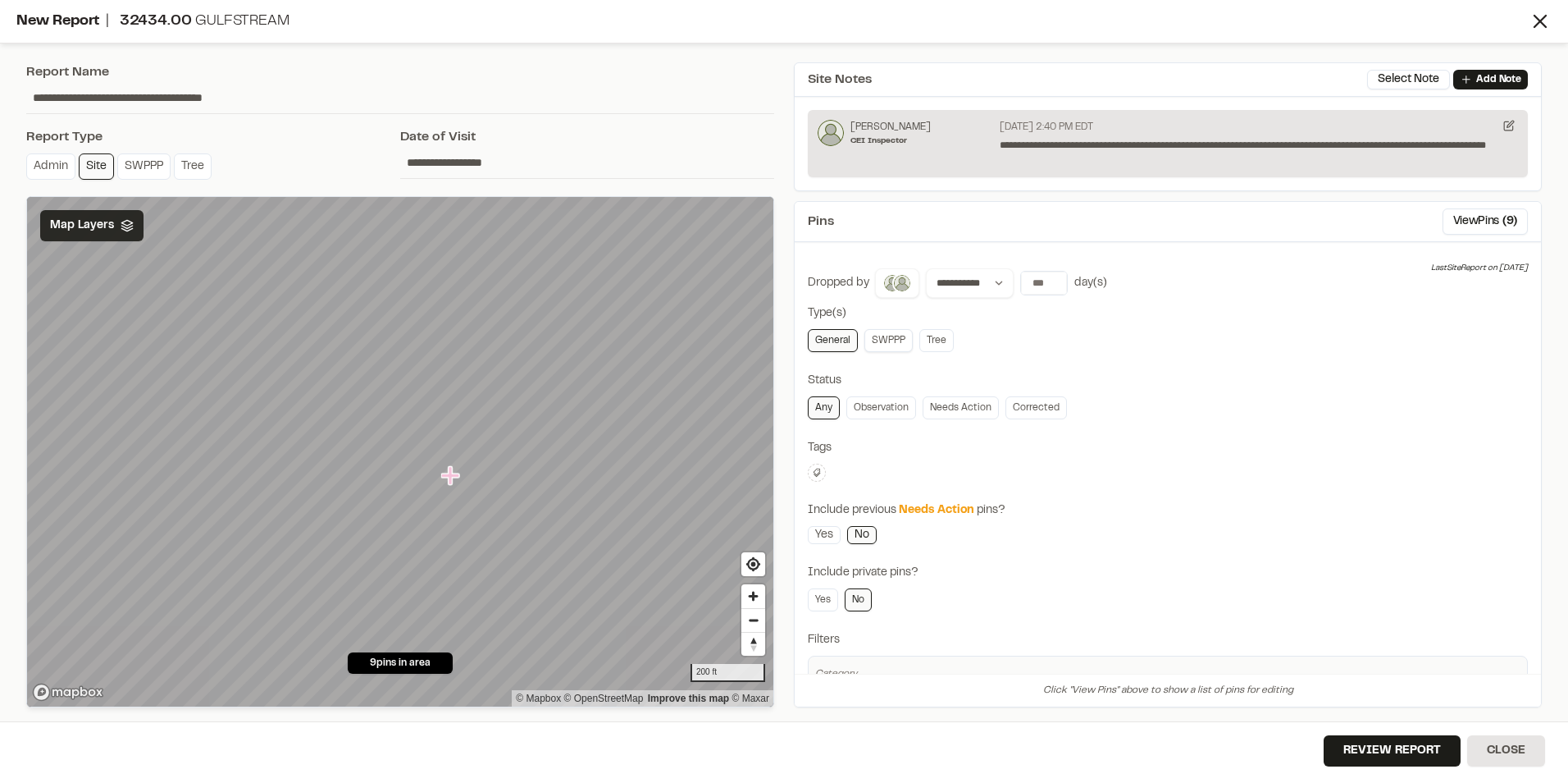
click at [893, 349] on link "SWPPP" at bounding box center [889, 341] width 48 height 23
click at [816, 466] on html "**********" at bounding box center [784, 391] width 1568 height 783
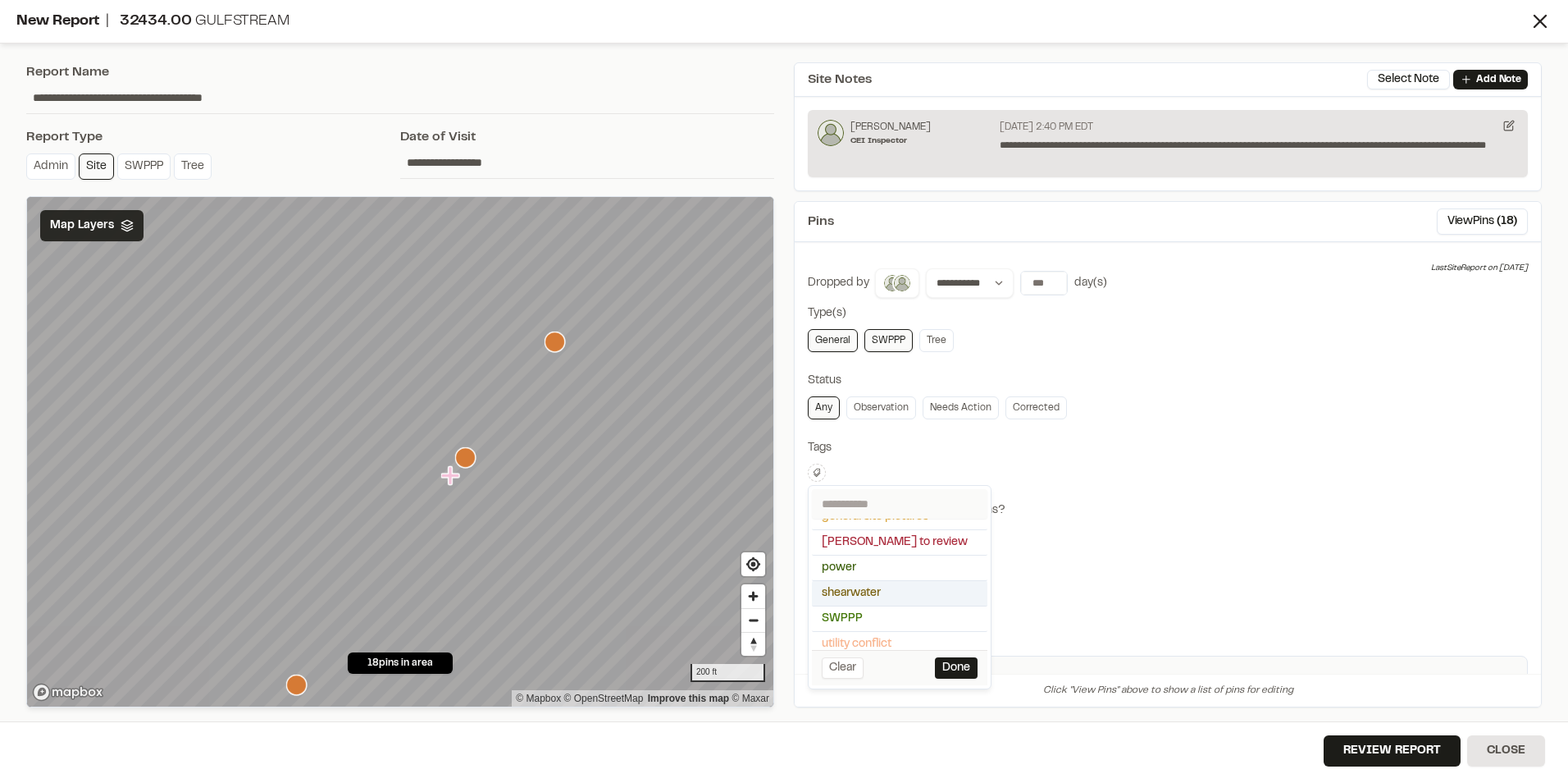
scroll to position [174, 0]
click at [860, 597] on div "shearwater" at bounding box center [900, 586] width 175 height 25
click at [827, 616] on span "SWPPP" at bounding box center [900, 611] width 156 height 18
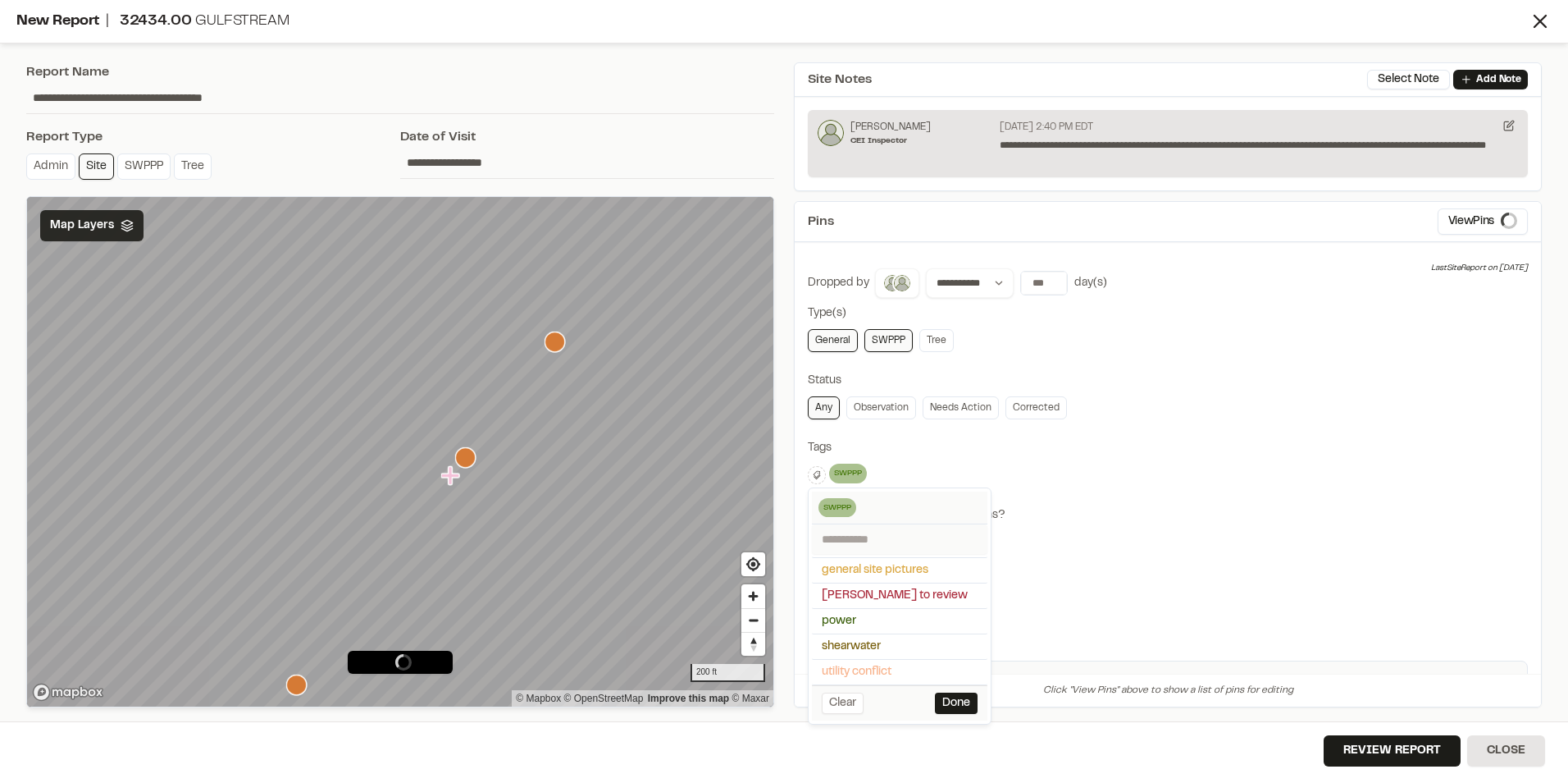
scroll to position [148, 0]
click at [854, 648] on span "shearwater" at bounding box center [900, 646] width 156 height 18
click at [1299, 431] on html "**********" at bounding box center [784, 391] width 1568 height 783
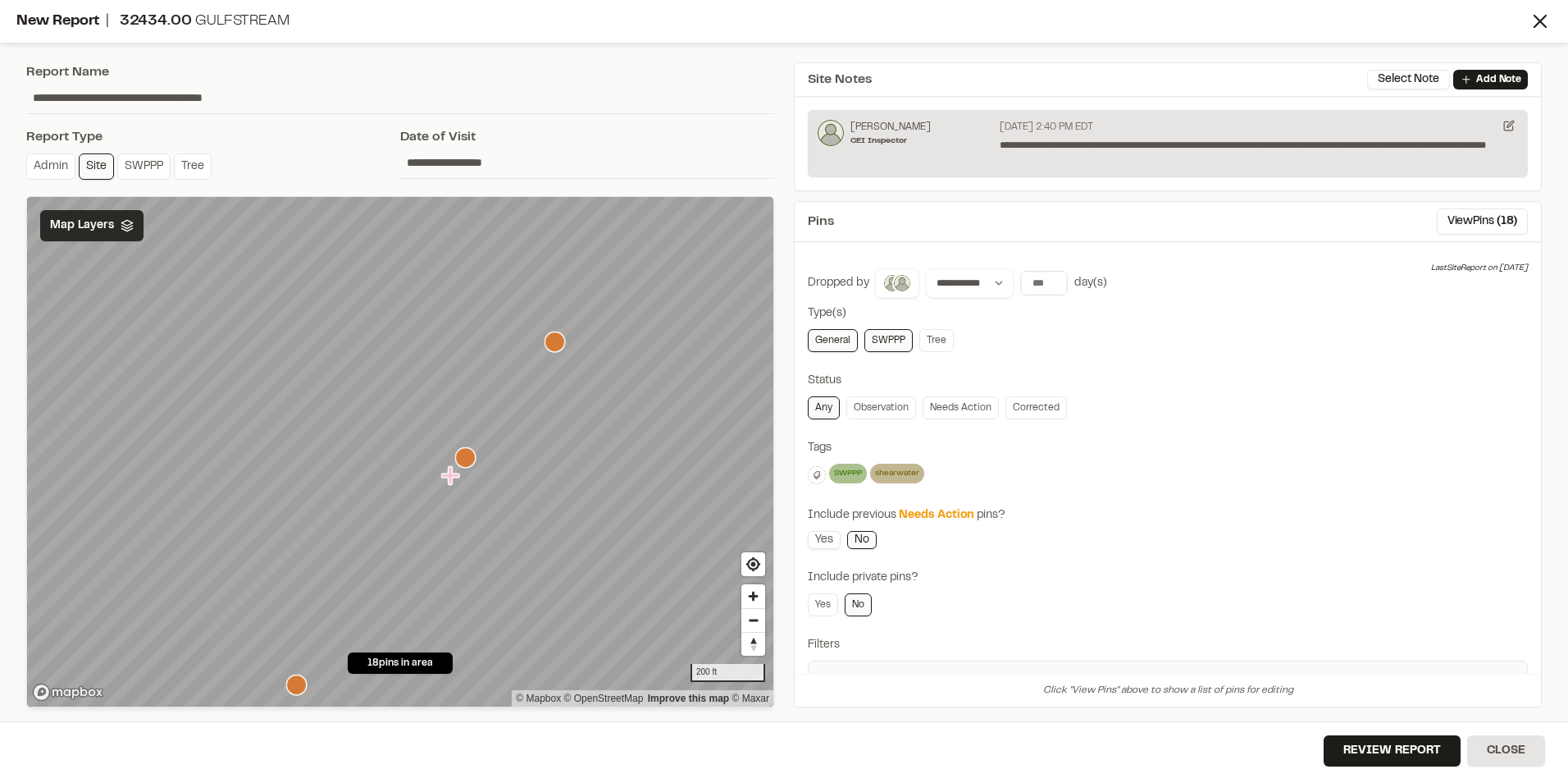
click at [826, 541] on link "Yes" at bounding box center [824, 539] width 33 height 18
click at [855, 540] on link "No" at bounding box center [862, 539] width 30 height 18
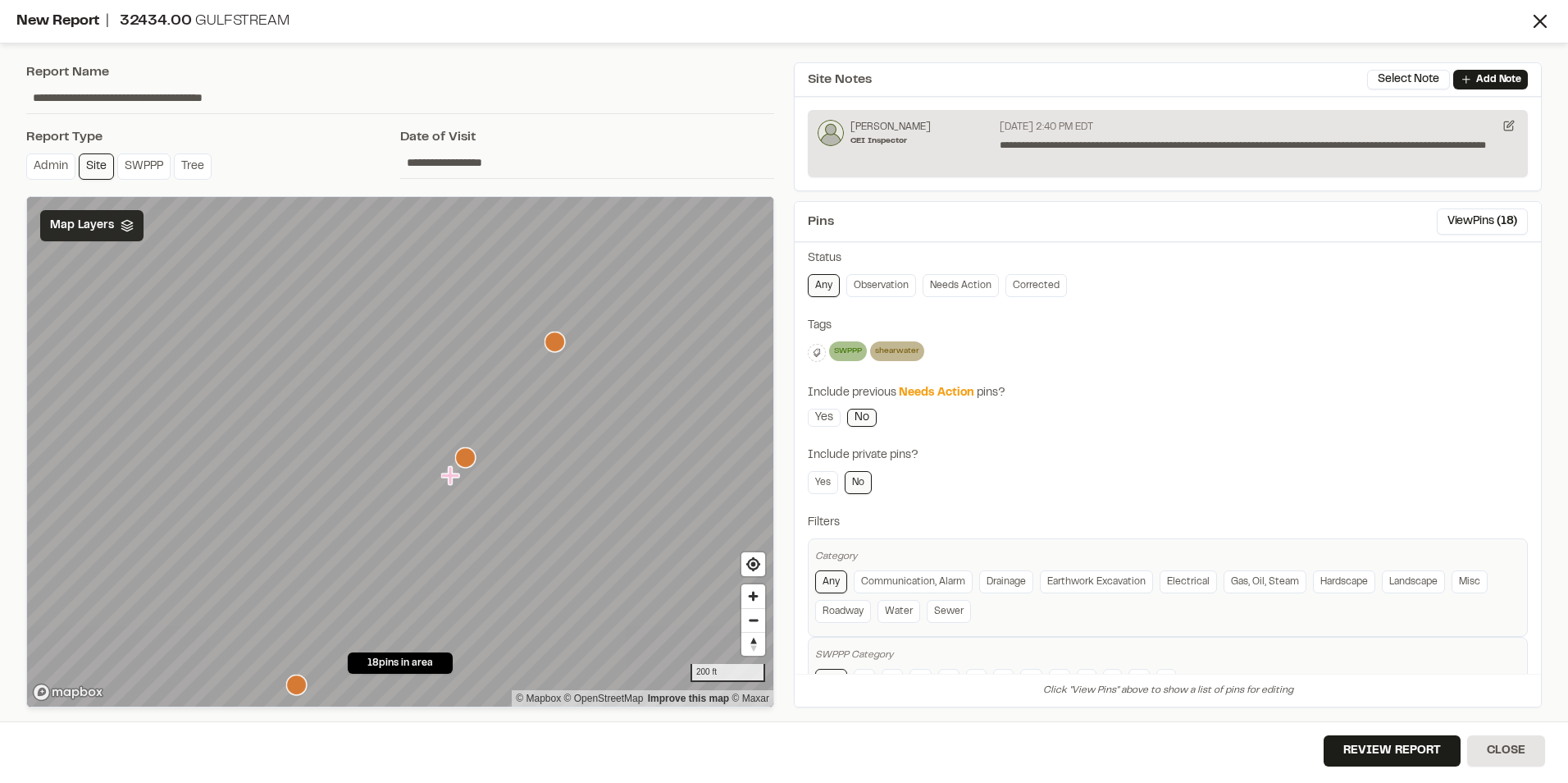
scroll to position [95, 0]
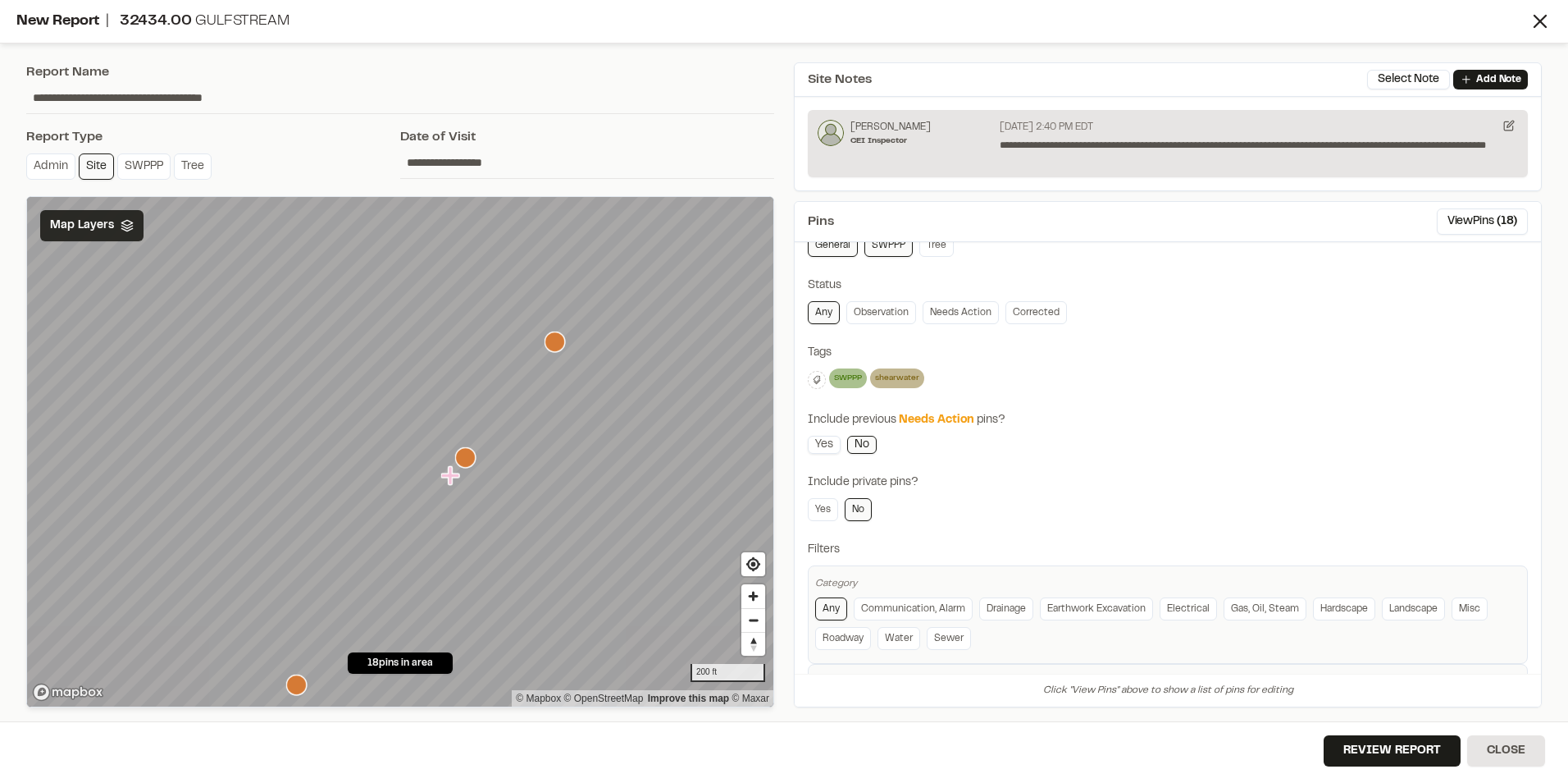
click at [816, 447] on link "Yes" at bounding box center [824, 444] width 33 height 18
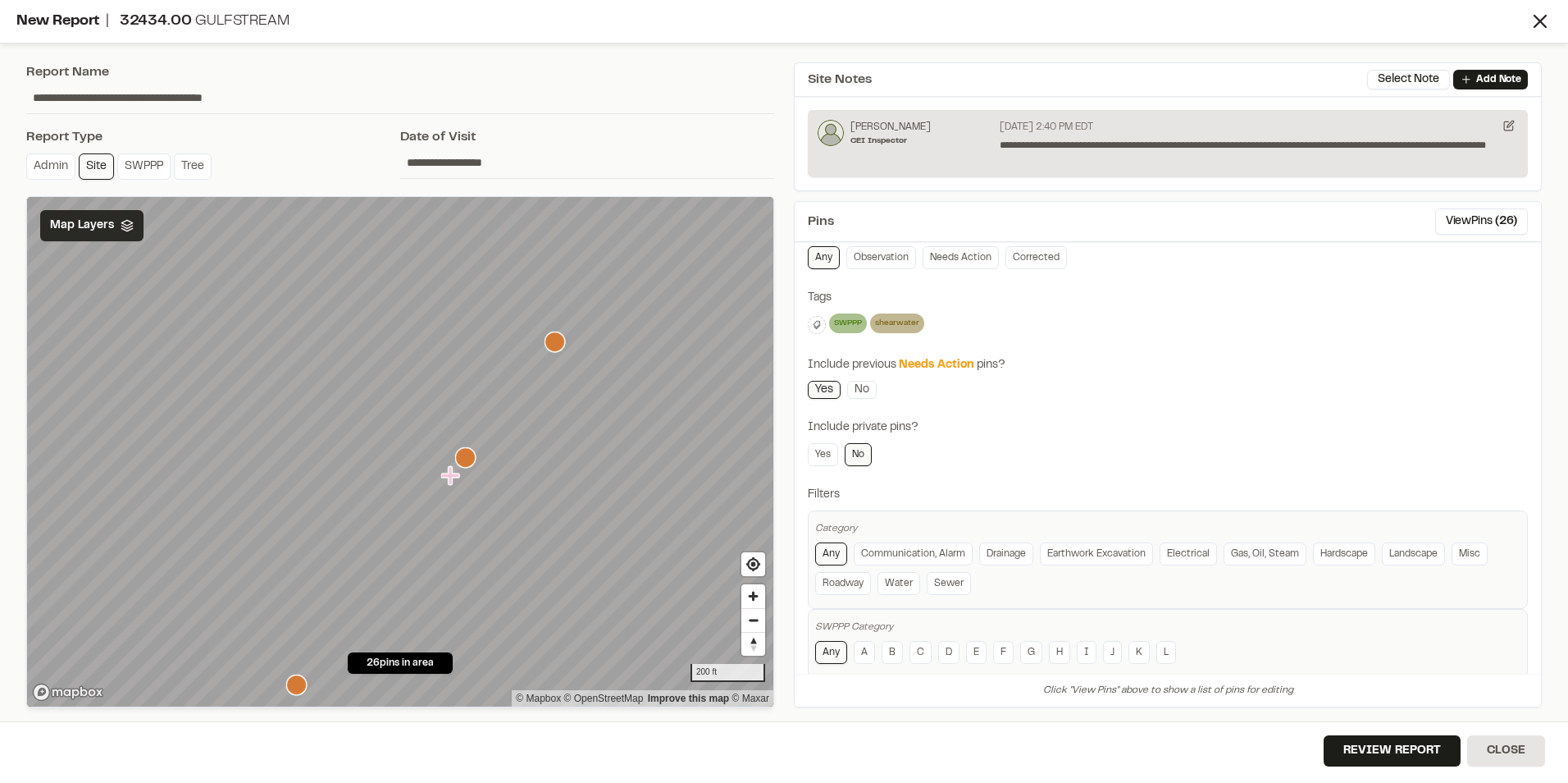
scroll to position [177, 0]
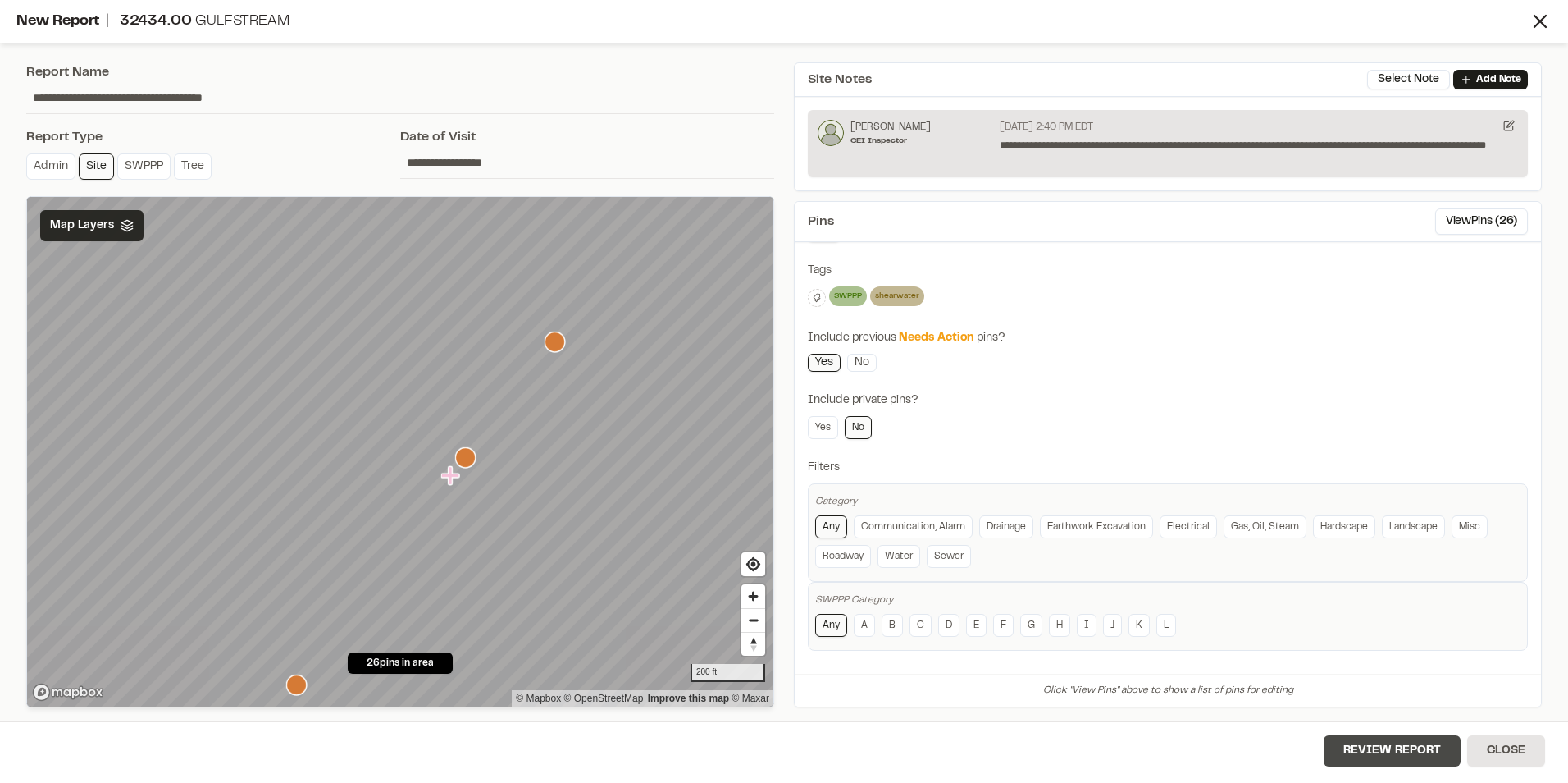
click at [1409, 742] on button "Review Report" at bounding box center [1393, 750] width 137 height 31
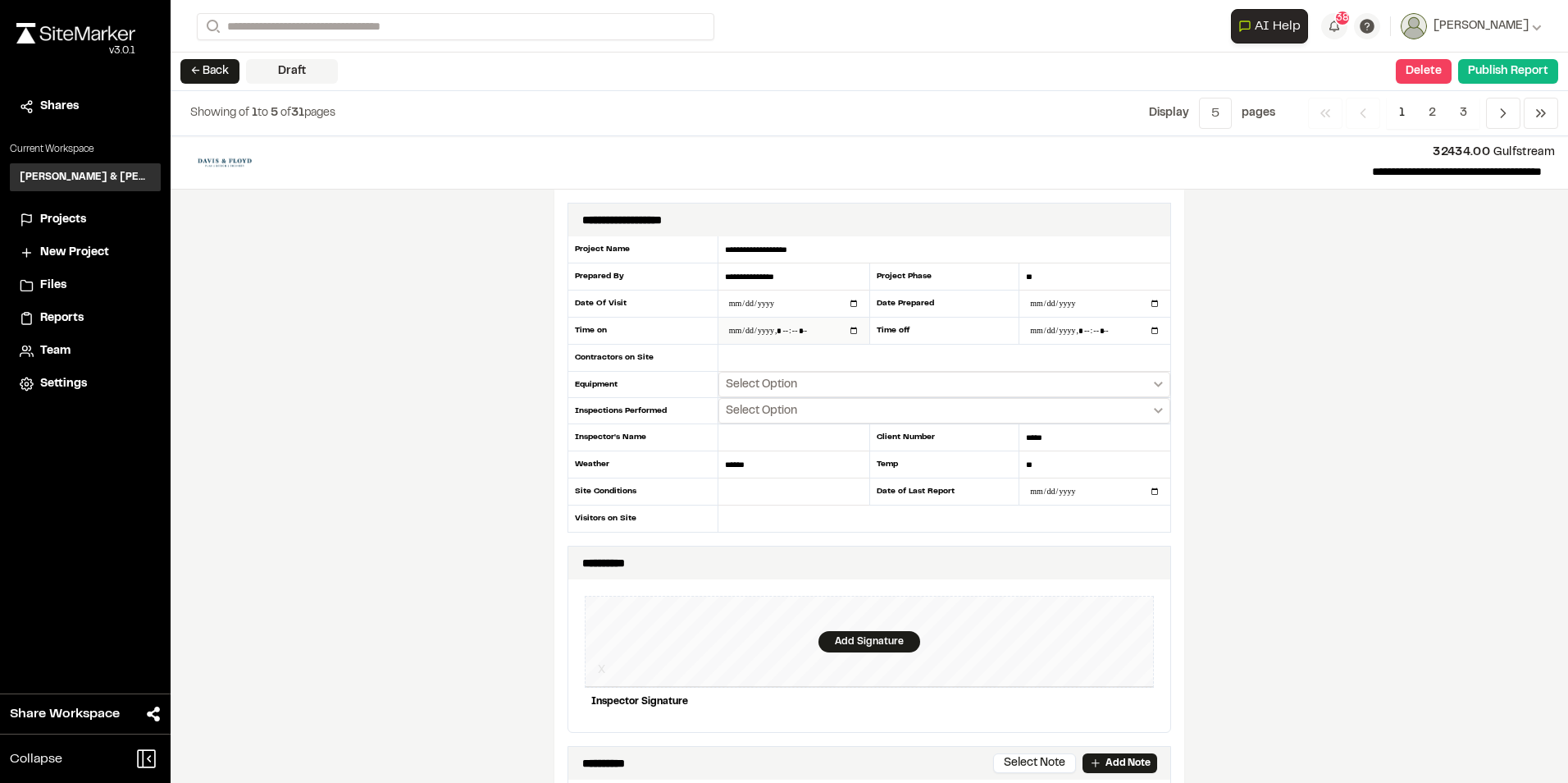
click at [760, 329] on input "datetime-local" at bounding box center [794, 330] width 151 height 26
click at [735, 329] on input "datetime-local" at bounding box center [794, 330] width 151 height 26
type input "**********"
click at [1036, 337] on input "datetime-local" at bounding box center [1095, 330] width 151 height 26
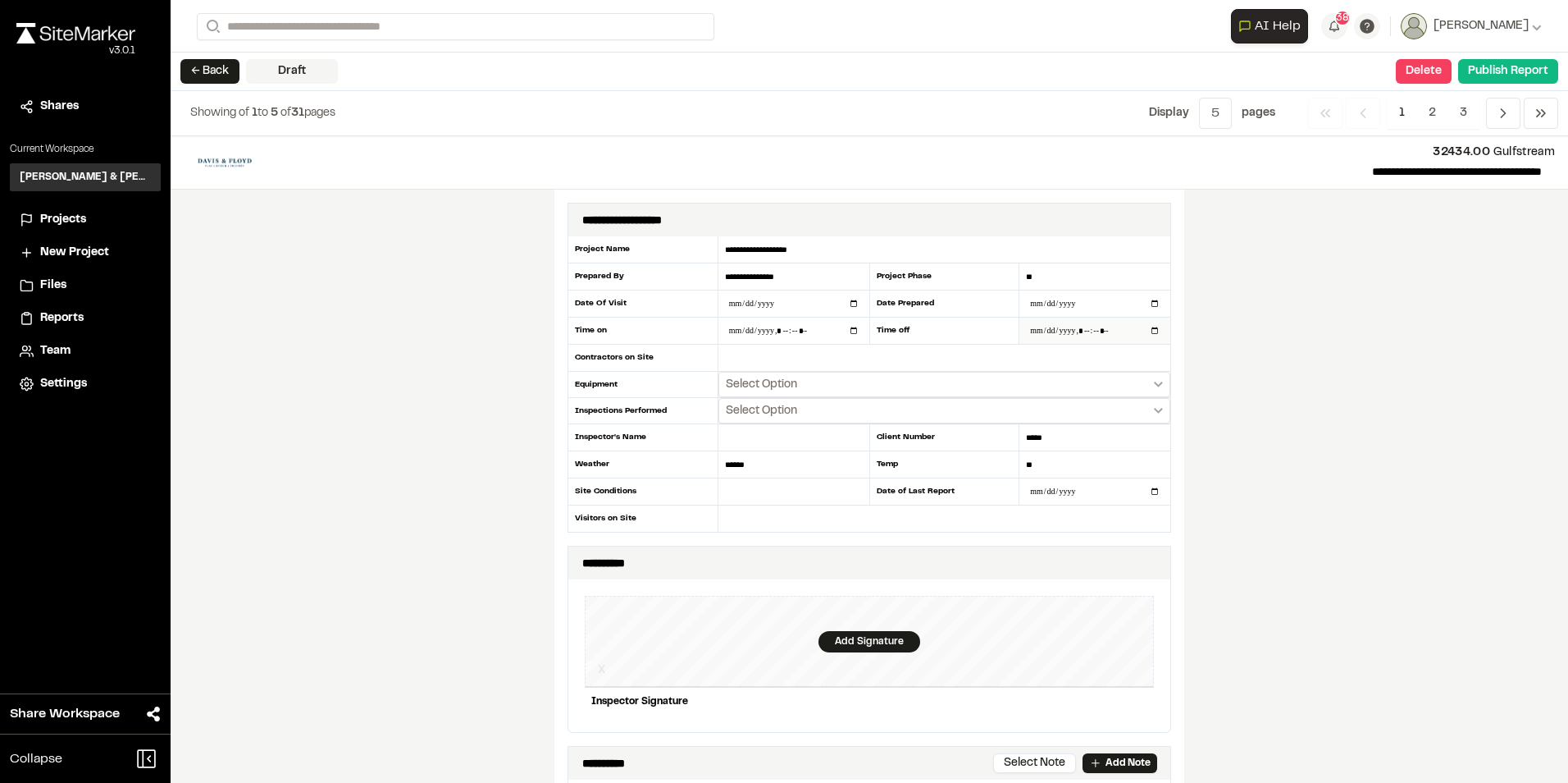
click at [1080, 329] on input "datetime-local" at bounding box center [1095, 330] width 151 height 26
click at [1099, 326] on input "datetime-local" at bounding box center [1095, 330] width 151 height 26
type input "**********"
click at [782, 364] on input "text" at bounding box center [944, 358] width 452 height 27
click at [768, 360] on input "text" at bounding box center [944, 358] width 452 height 27
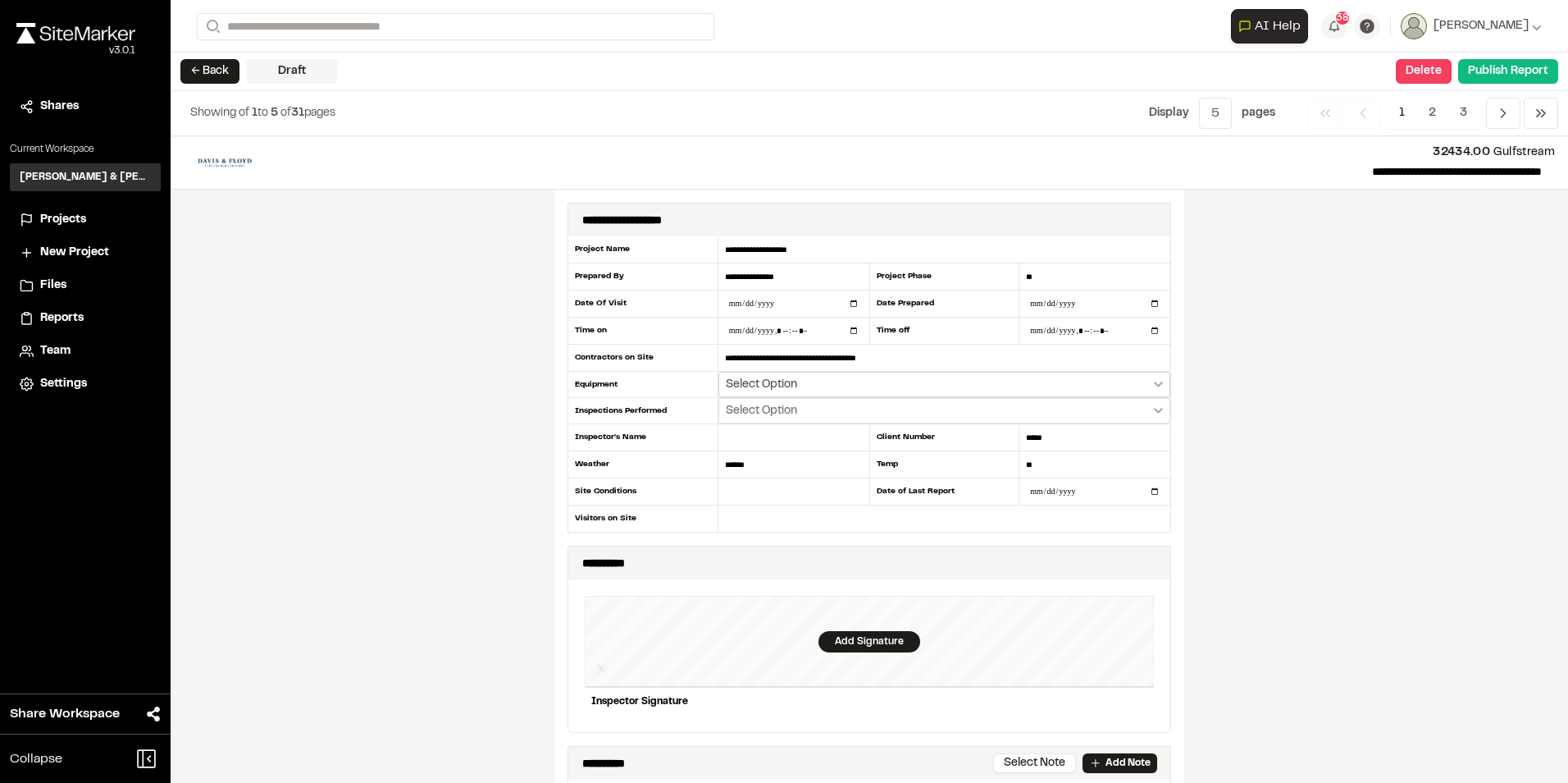
drag, startPoint x: 844, startPoint y: 356, endPoint x: 987, endPoint y: 378, distance: 144.7
click at [844, 356] on input "**********" at bounding box center [944, 358] width 452 height 27
type input "**********"
click at [1154, 385] on icon "Select date range" at bounding box center [1158, 384] width 9 height 6
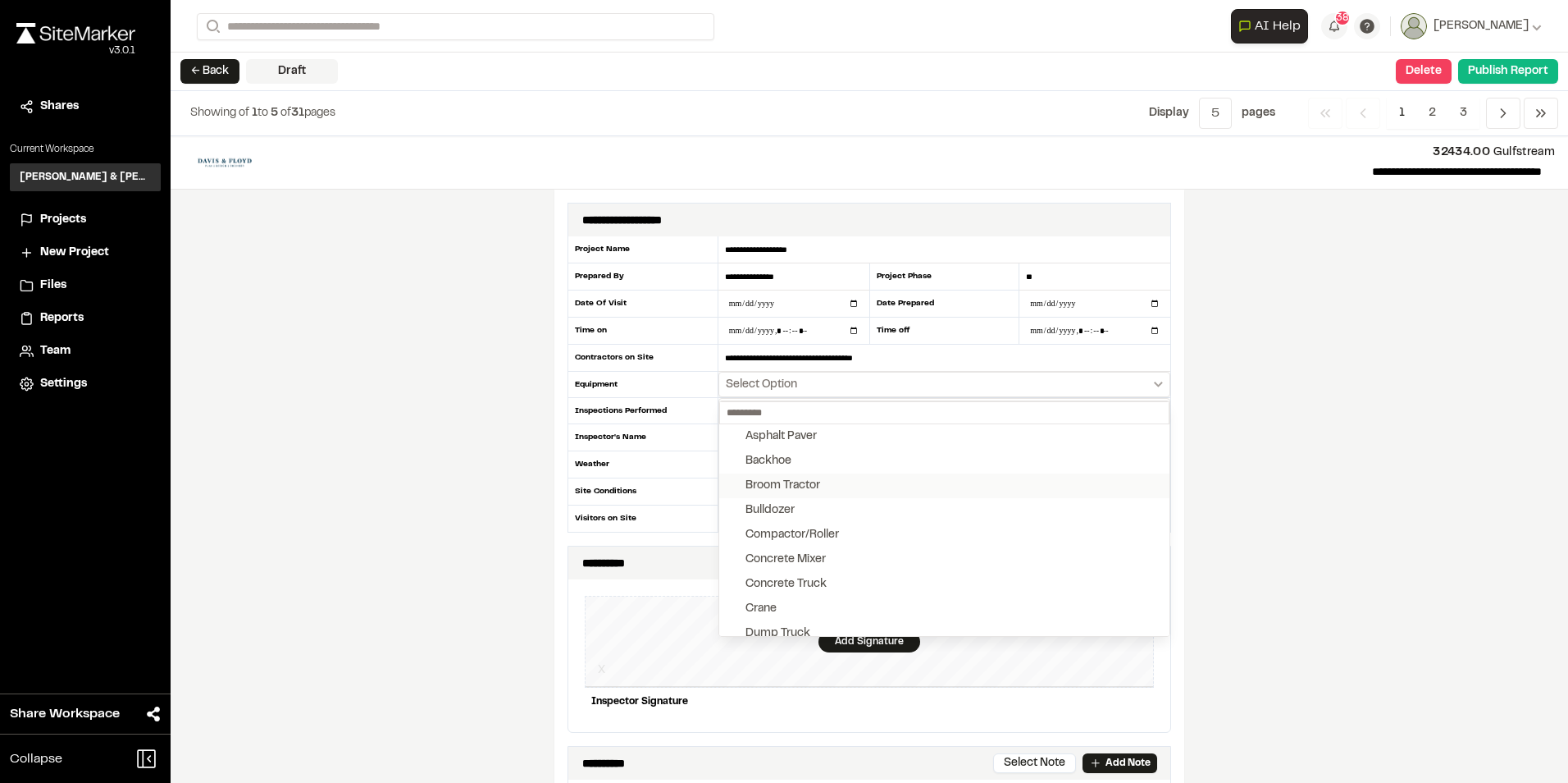
click at [818, 486] on button "Broom Tractor" at bounding box center [945, 485] width 451 height 25
click at [802, 511] on button "Bulldozer" at bounding box center [945, 510] width 451 height 25
click at [800, 507] on button "Bulldozer" at bounding box center [945, 510] width 451 height 25
click at [772, 572] on div "Front End Loader" at bounding box center [791, 576] width 91 height 18
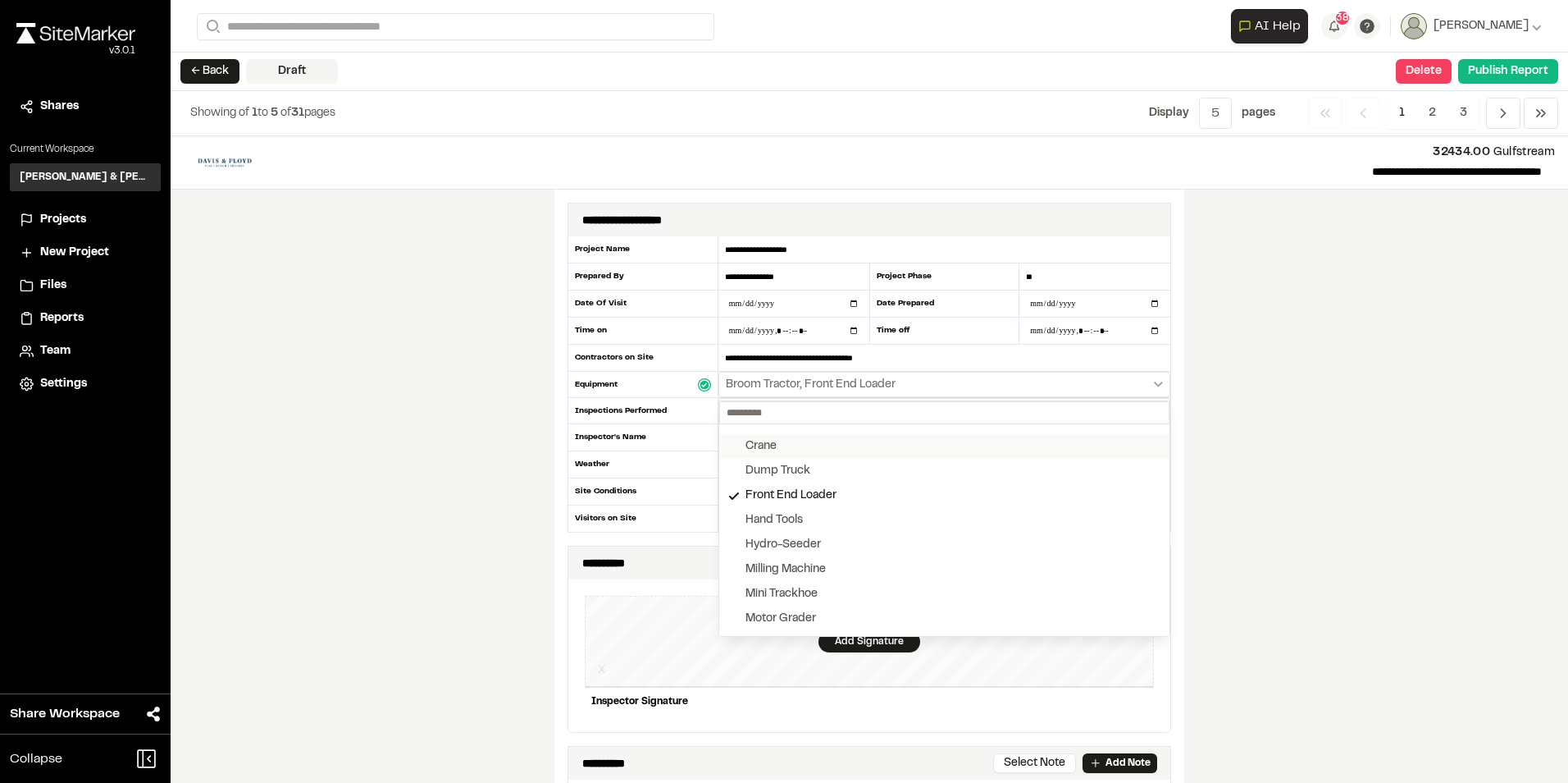
scroll to position [164, 0]
click at [831, 523] on button "Hand Tools" at bounding box center [945, 519] width 451 height 25
click at [803, 584] on div "Pickup Truck" at bounding box center [780, 584] width 69 height 18
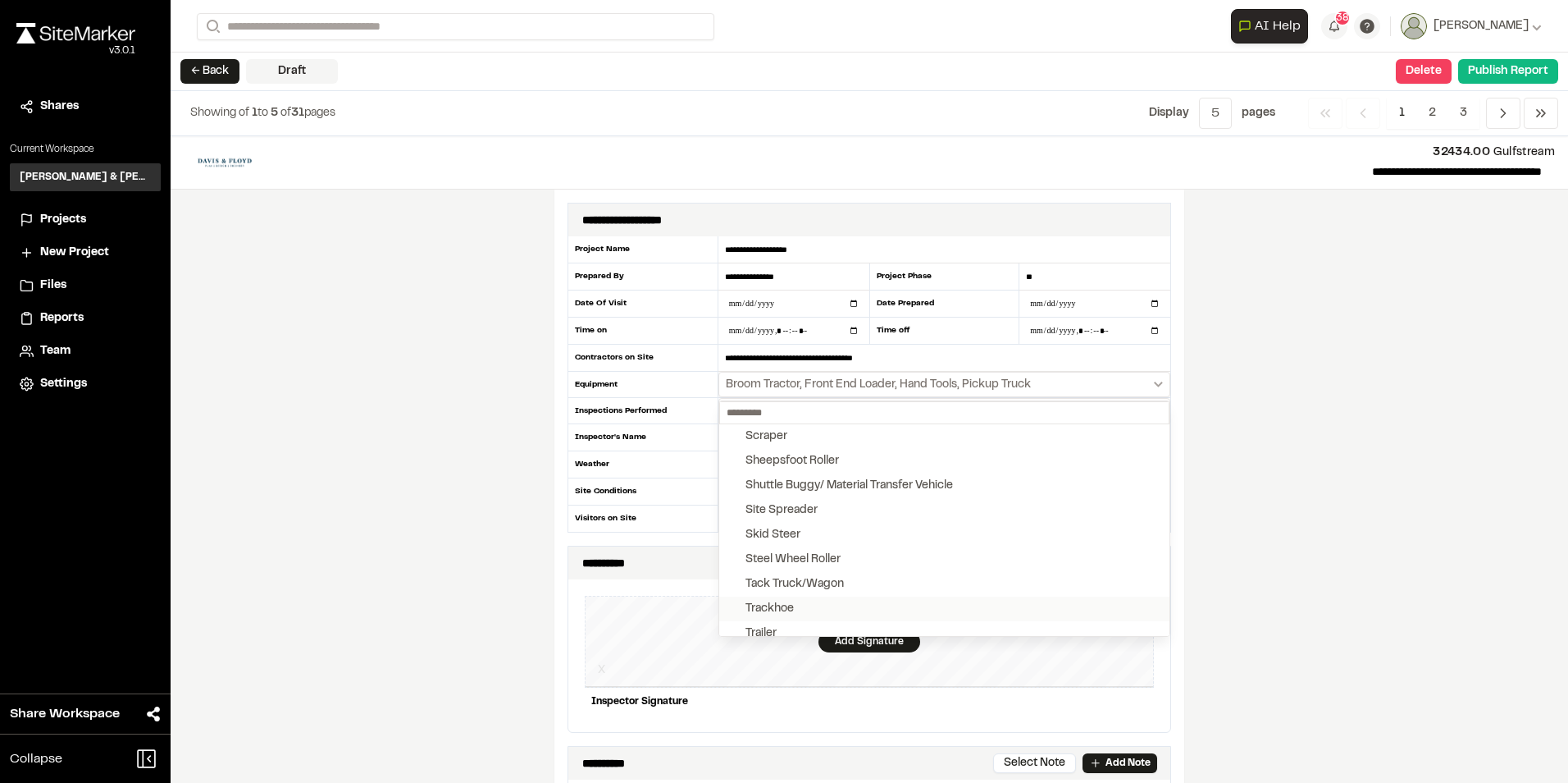
click at [791, 606] on button "Trackhoe" at bounding box center [945, 609] width 451 height 25
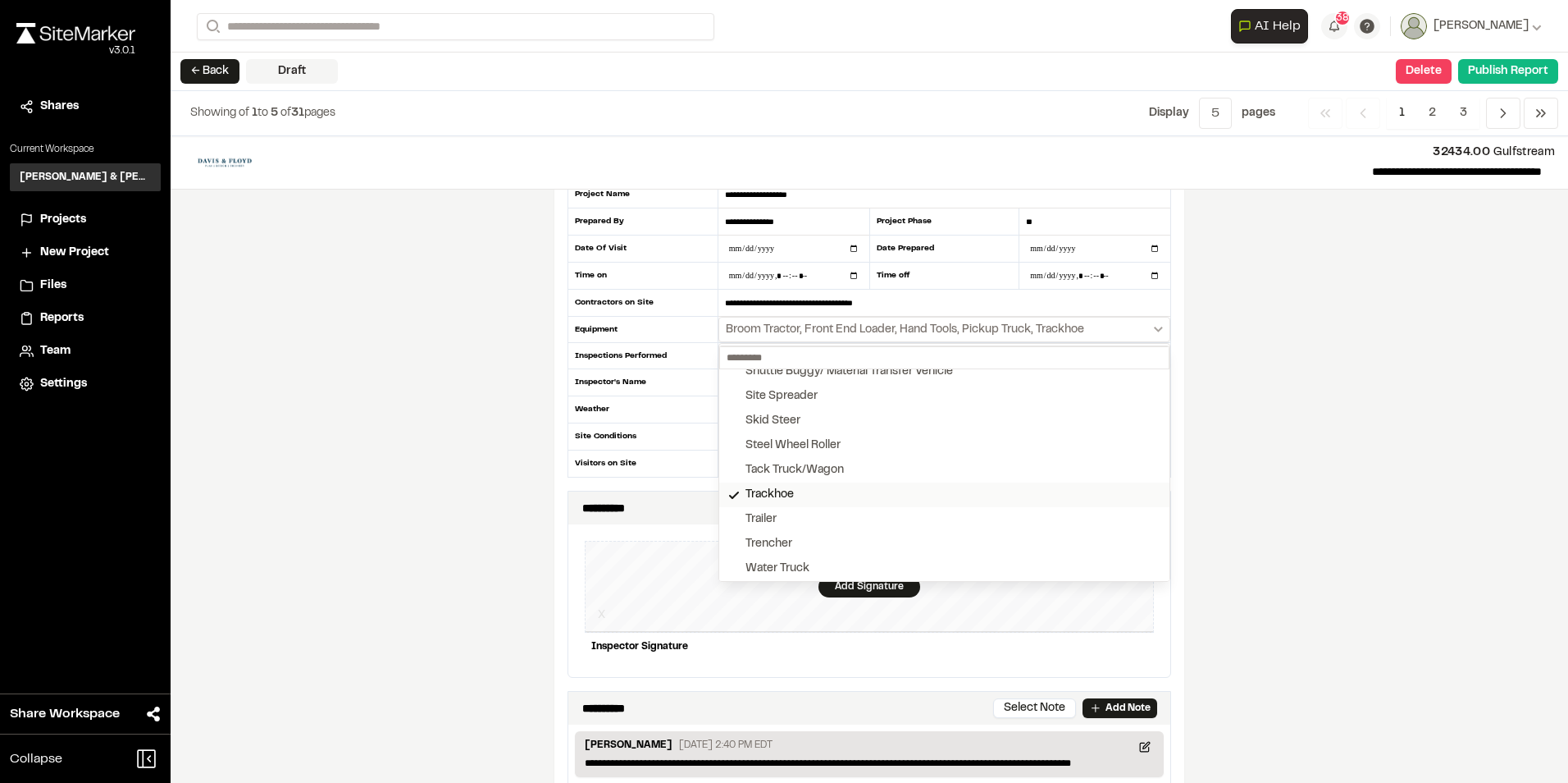
scroll to position [82, 0]
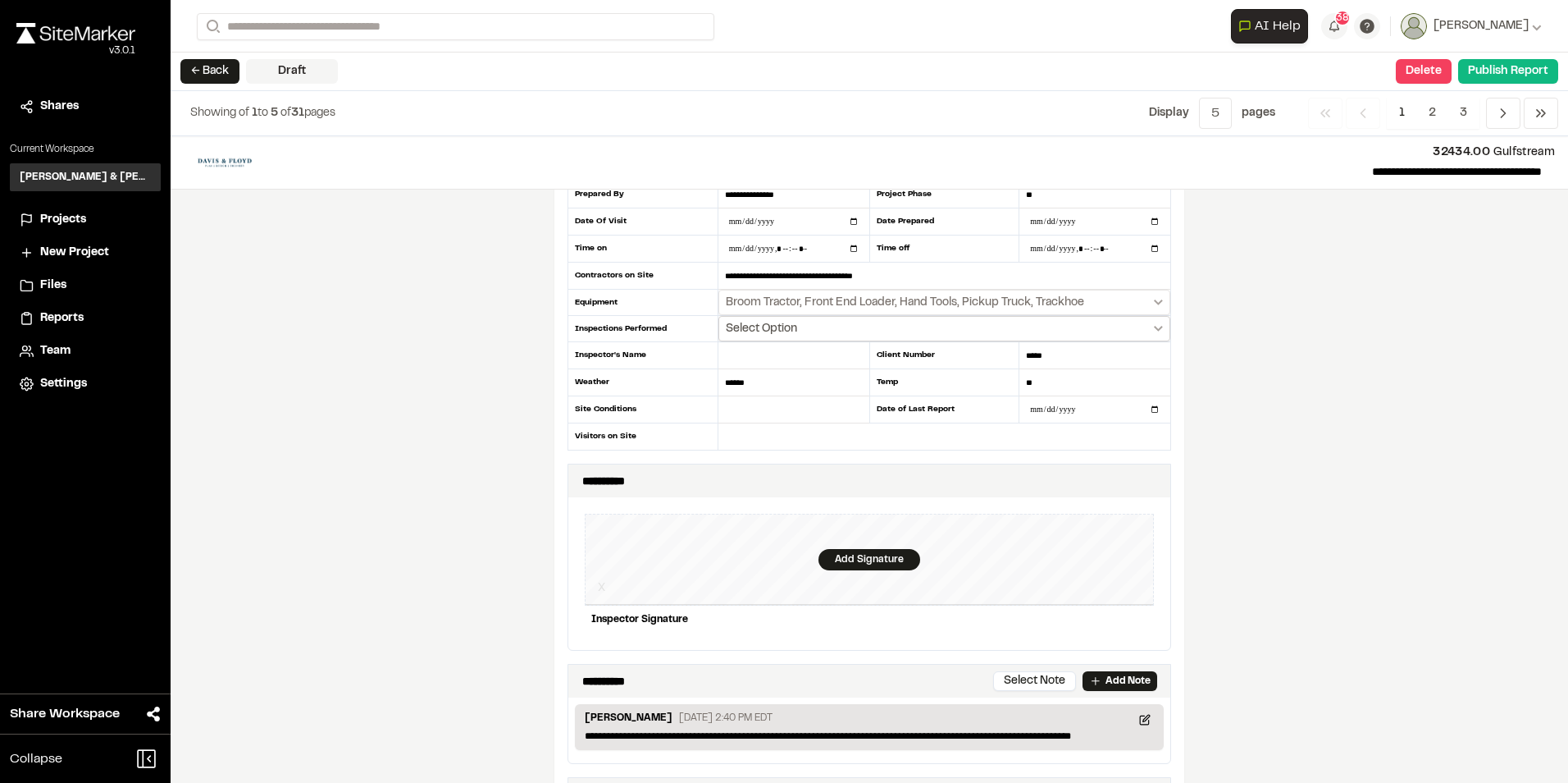
click at [756, 326] on span "Select Option" at bounding box center [762, 328] width 71 height 16
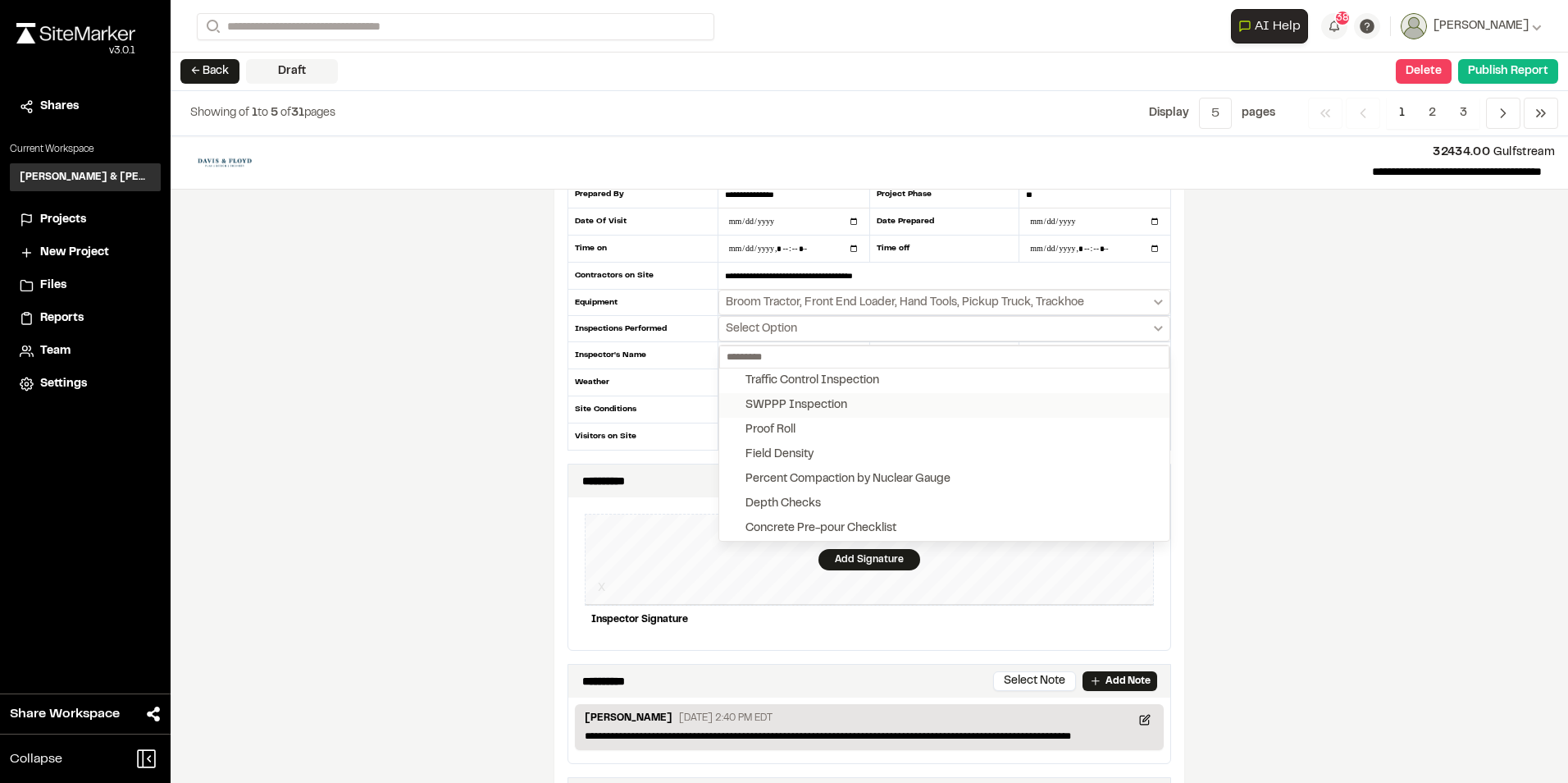
click at [798, 408] on div "SWPPP Inspection" at bounding box center [797, 405] width 102 height 18
click at [813, 378] on div "Traffic Control Inspection" at bounding box center [812, 380] width 134 height 18
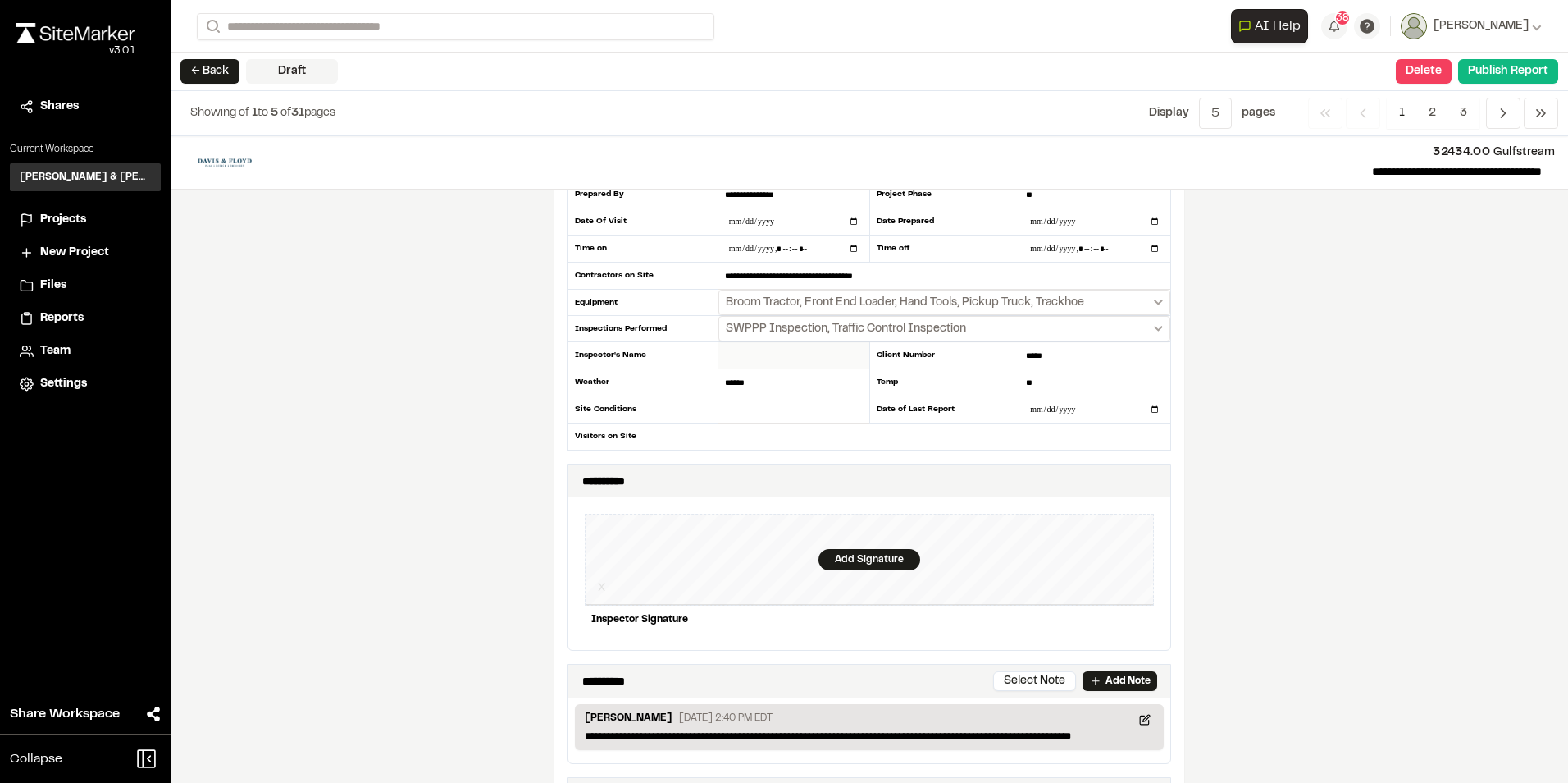
click at [790, 356] on input "text" at bounding box center [794, 355] width 151 height 27
type input "**********"
click at [794, 408] on input "text" at bounding box center [794, 409] width 151 height 27
type input "*"
type input "******"
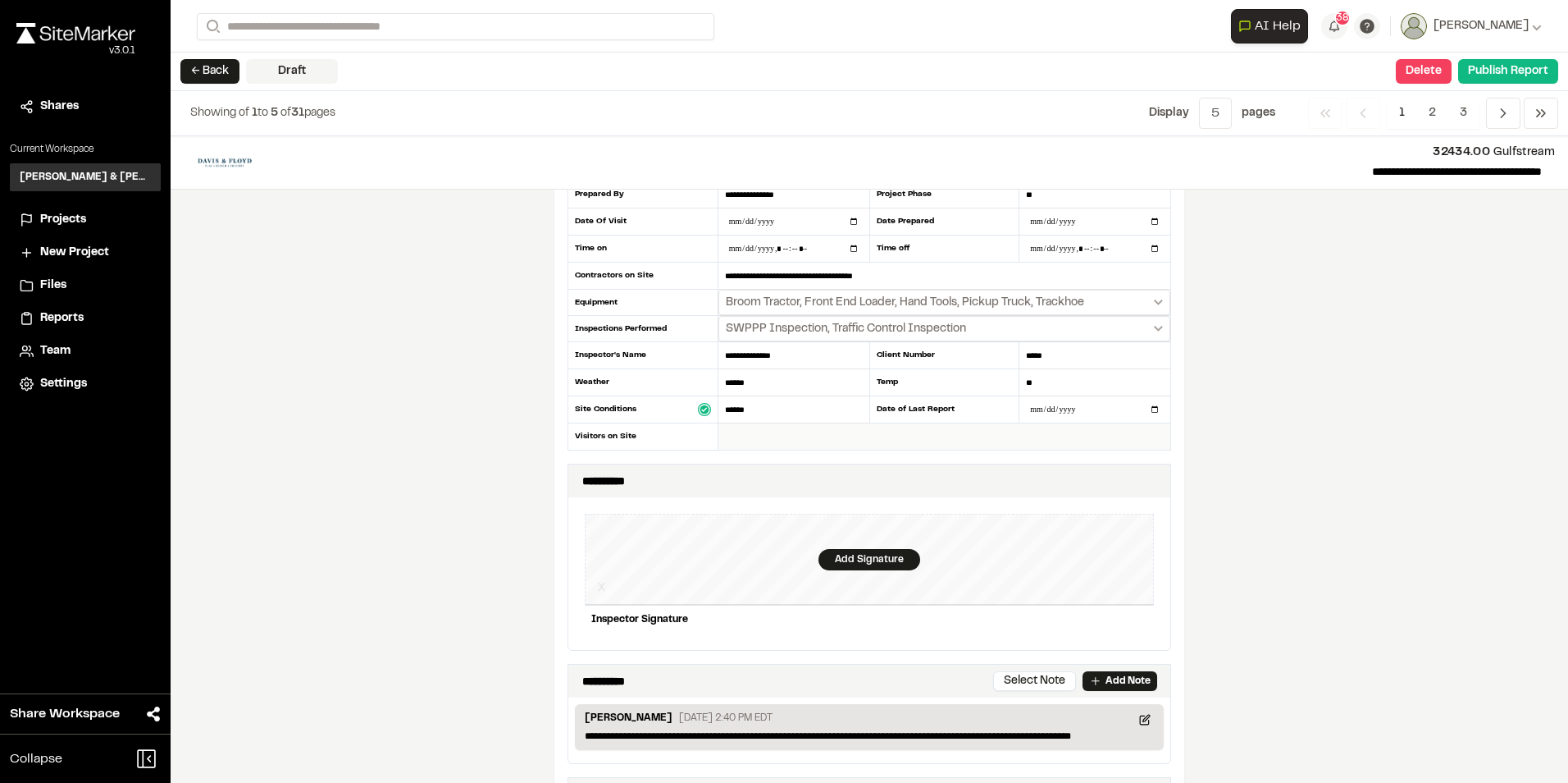
click at [741, 440] on input "text" at bounding box center [944, 435] width 452 height 26
click at [870, 565] on div "Add Signature" at bounding box center [870, 560] width 102 height 21
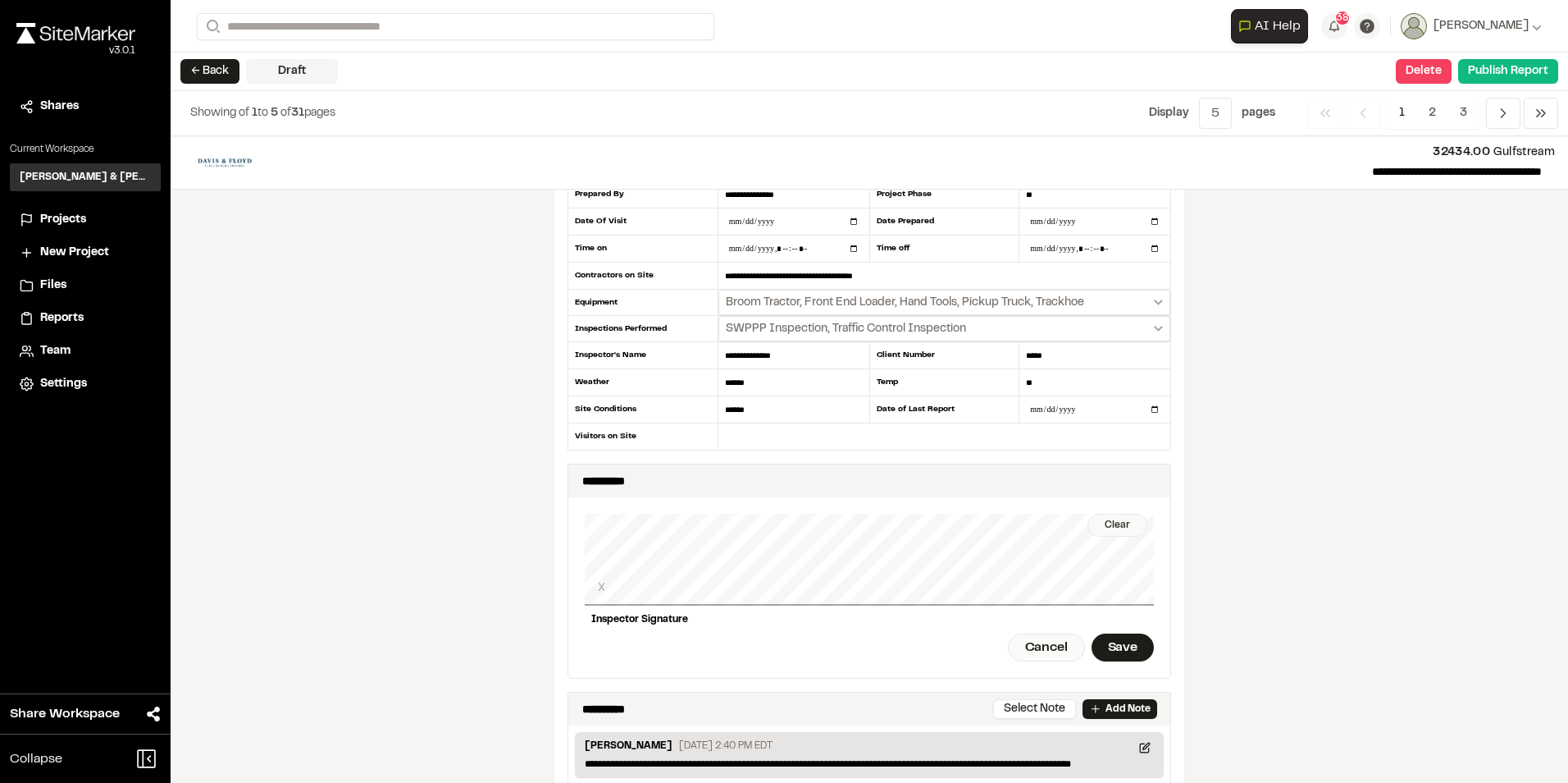
click at [1101, 523] on div "Clear" at bounding box center [1117, 525] width 60 height 23
click at [1123, 520] on div "Clear" at bounding box center [1117, 525] width 60 height 23
click at [1114, 650] on div "Save" at bounding box center [1123, 647] width 63 height 28
click at [1114, 645] on div "Save" at bounding box center [1123, 647] width 63 height 28
click at [1115, 647] on div "Save" at bounding box center [1123, 647] width 63 height 28
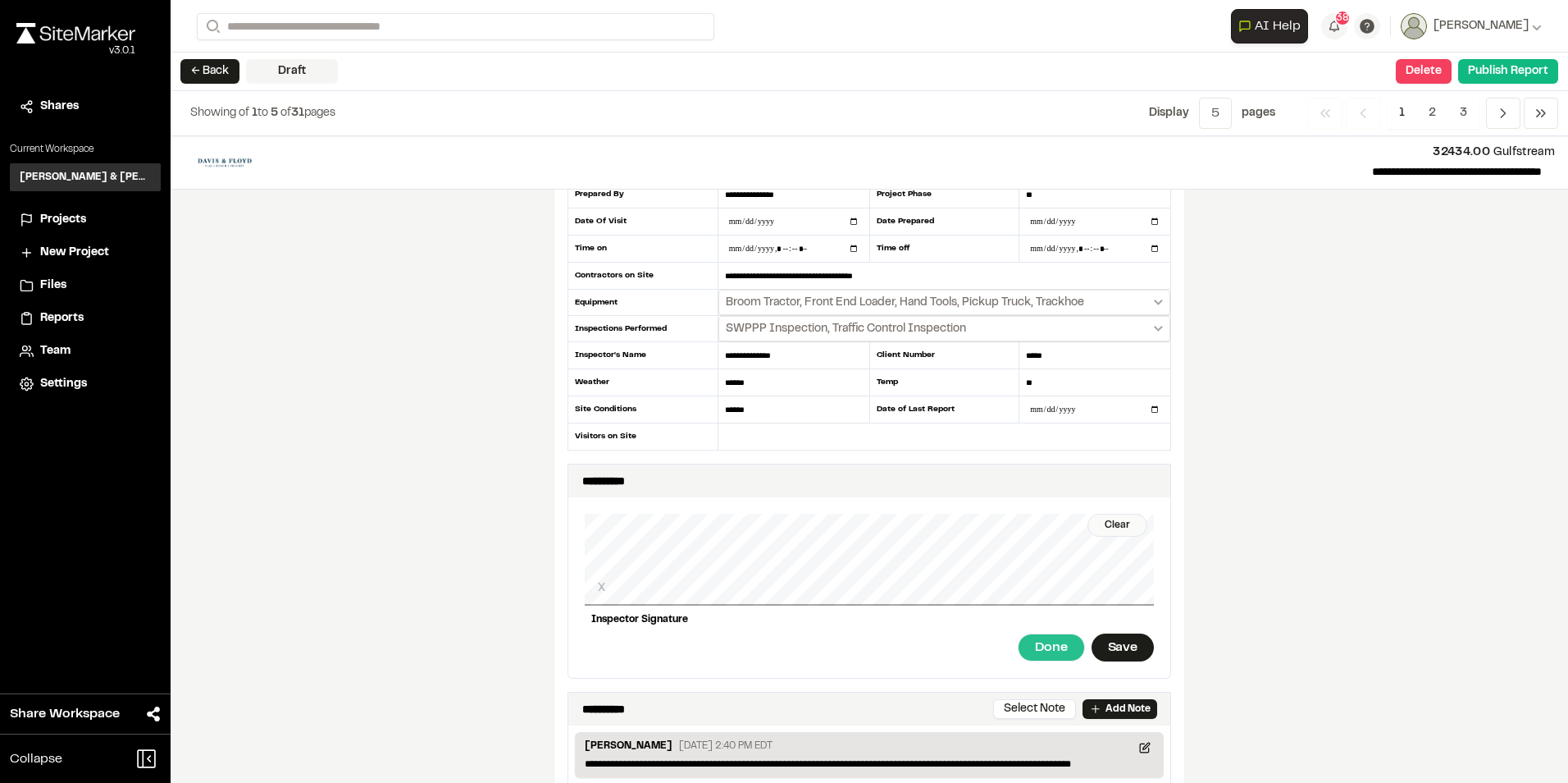
click at [1030, 656] on div "Done" at bounding box center [1051, 647] width 66 height 28
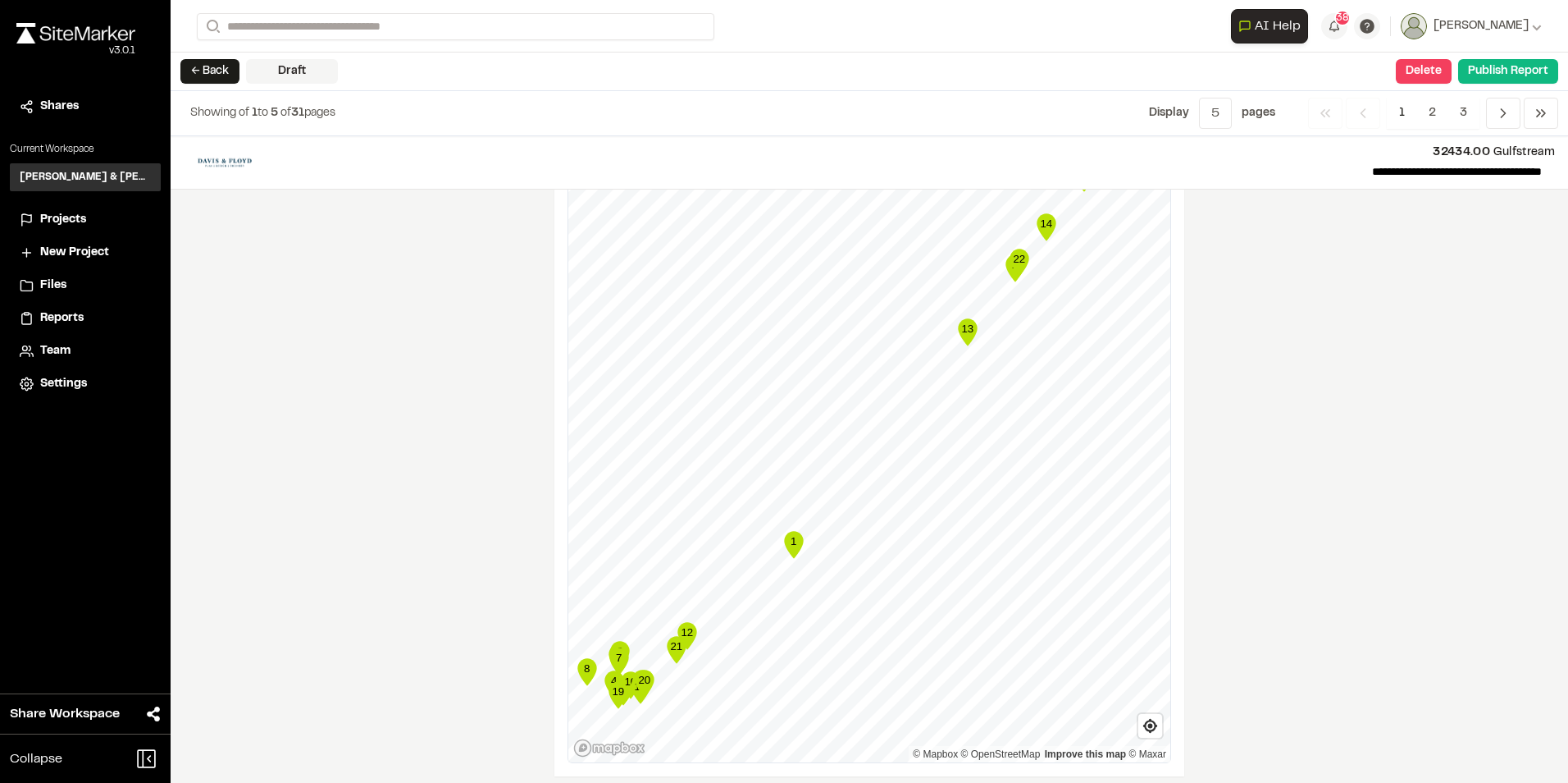
scroll to position [2635, 0]
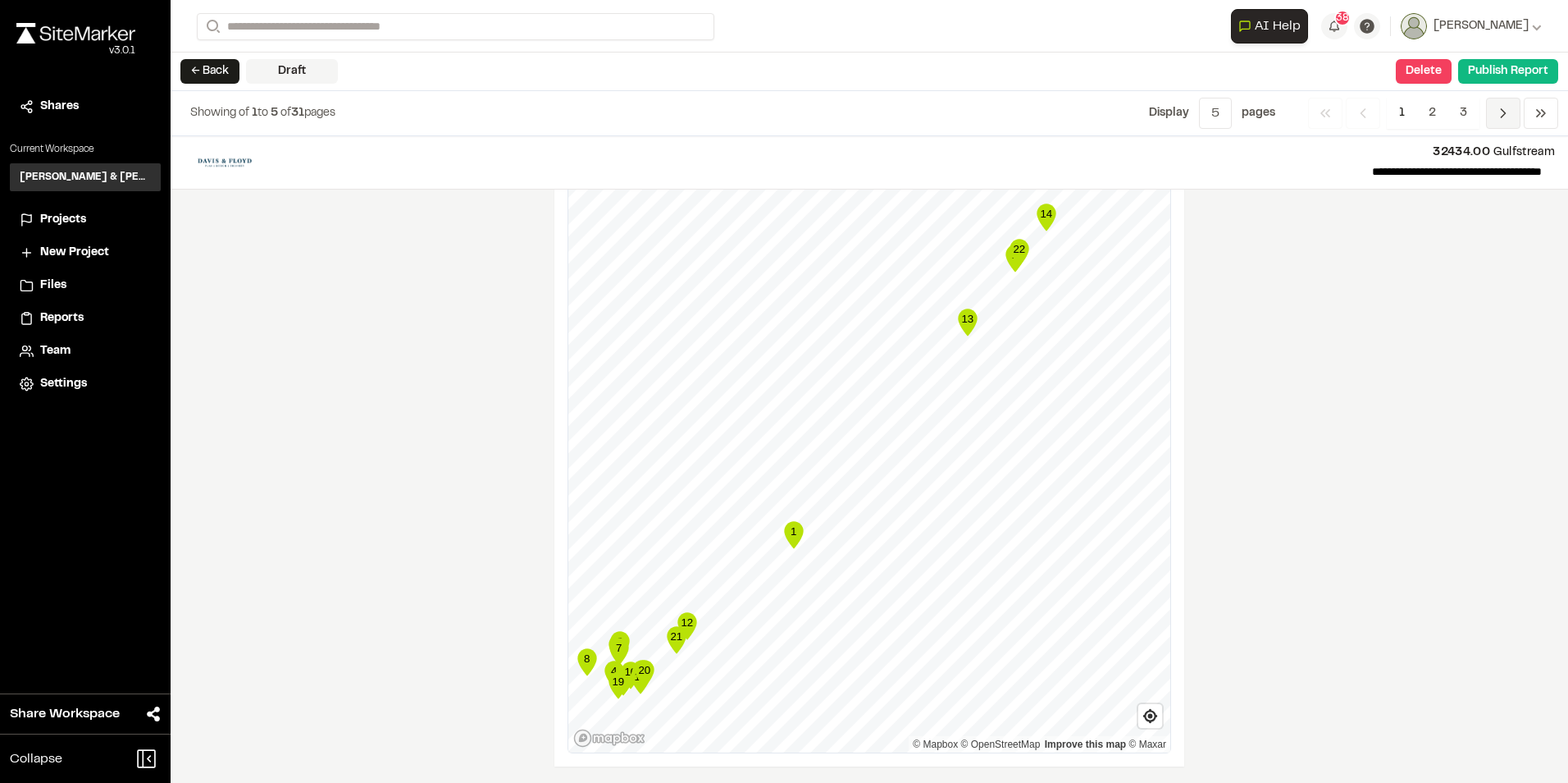
click at [1502, 114] on icon "Navigation" at bounding box center [1503, 113] width 16 height 16
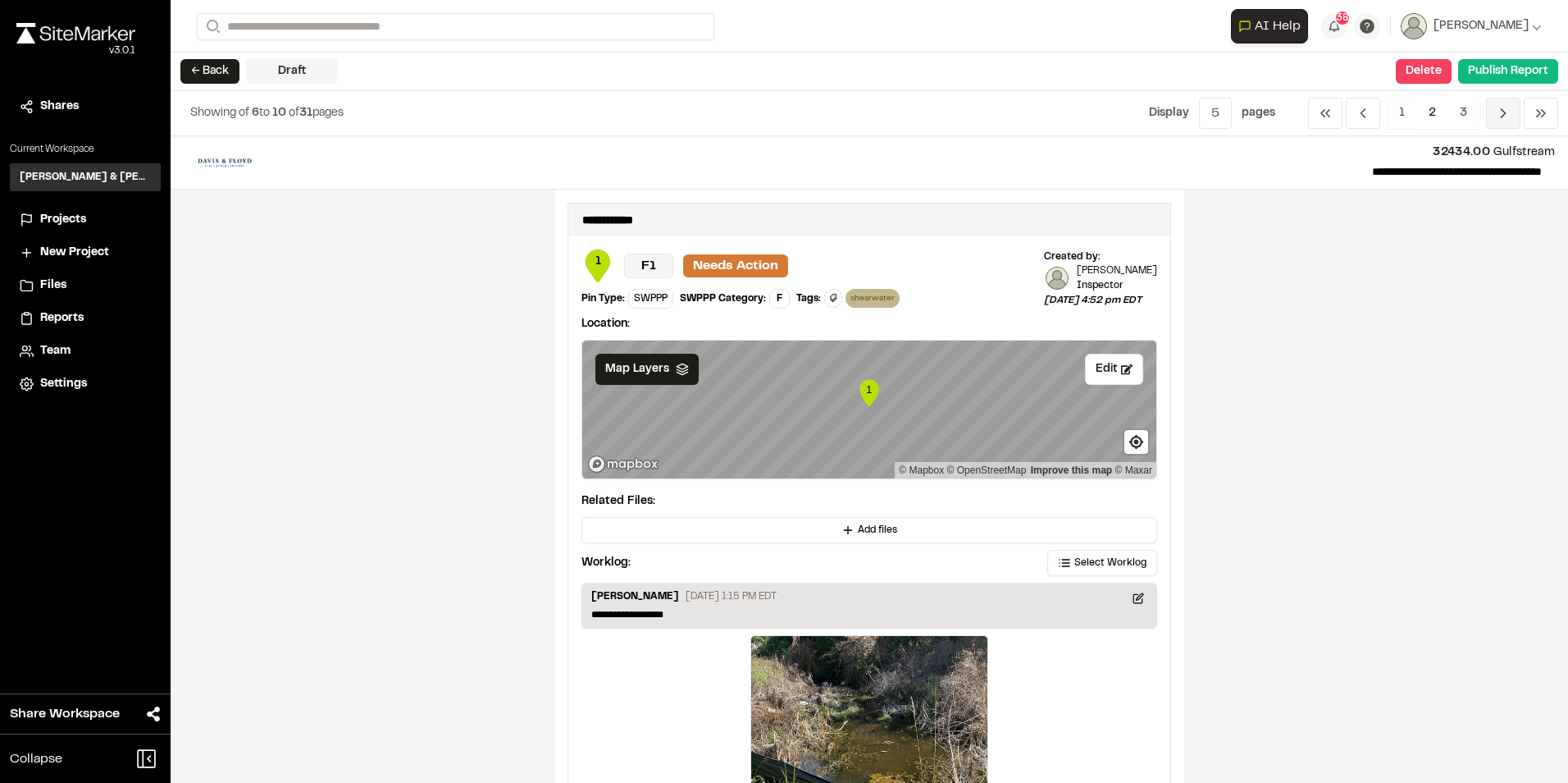
click at [1502, 114] on icon "Navigation" at bounding box center [1503, 113] width 16 height 16
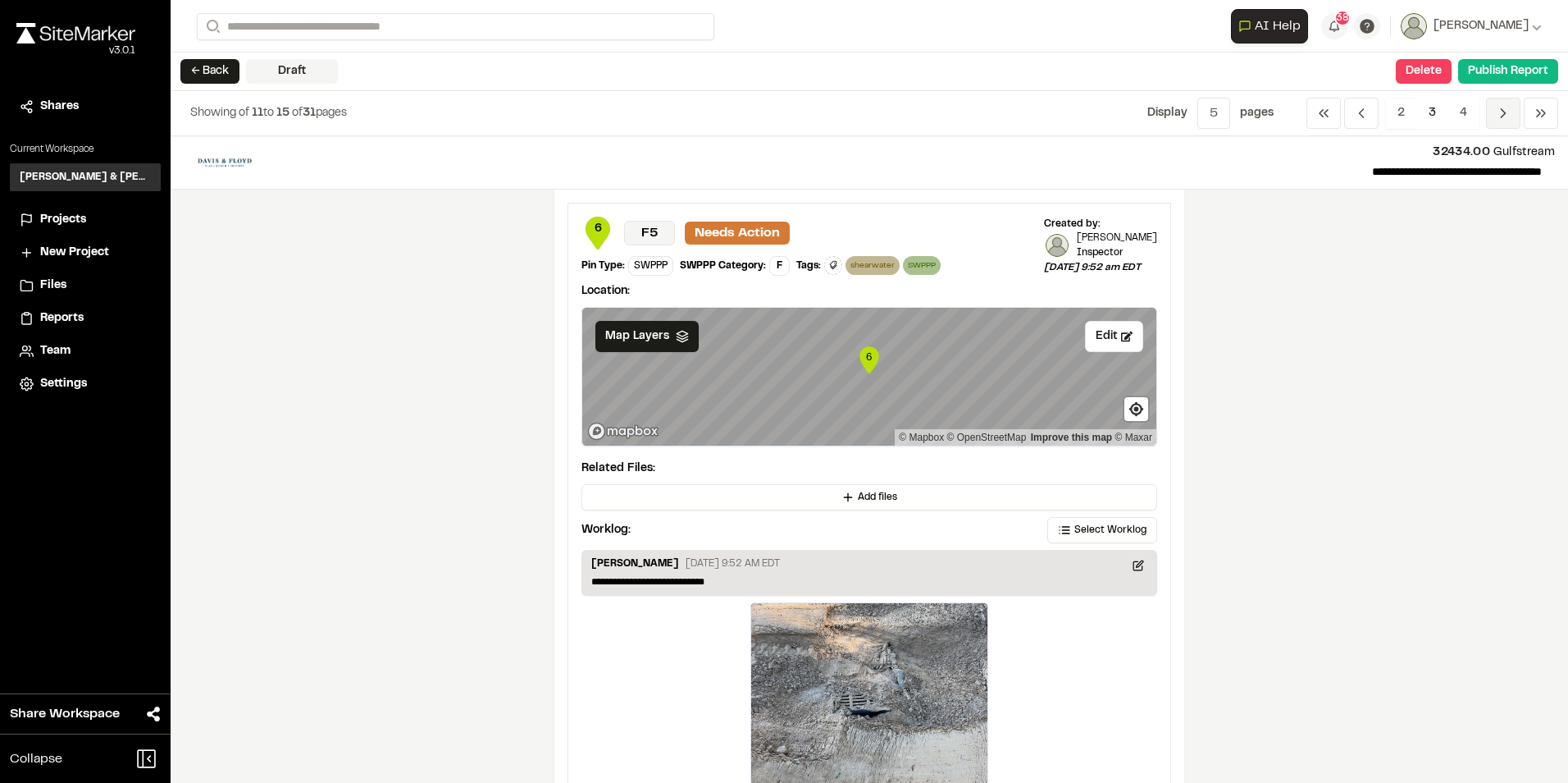
click at [1502, 114] on icon "Navigation" at bounding box center [1503, 113] width 16 height 16
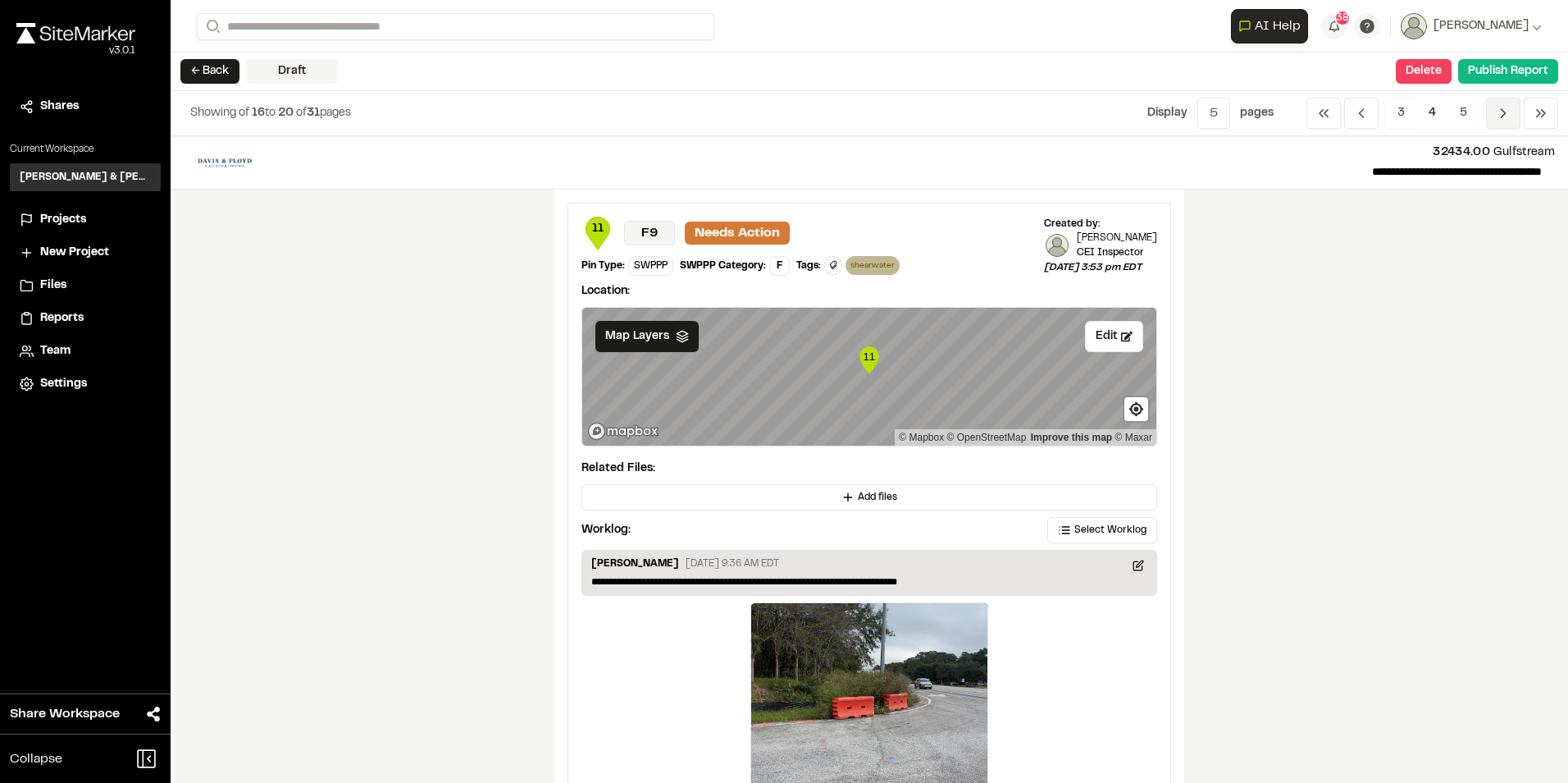
click at [1503, 114] on icon "Navigation" at bounding box center [1503, 113] width 16 height 16
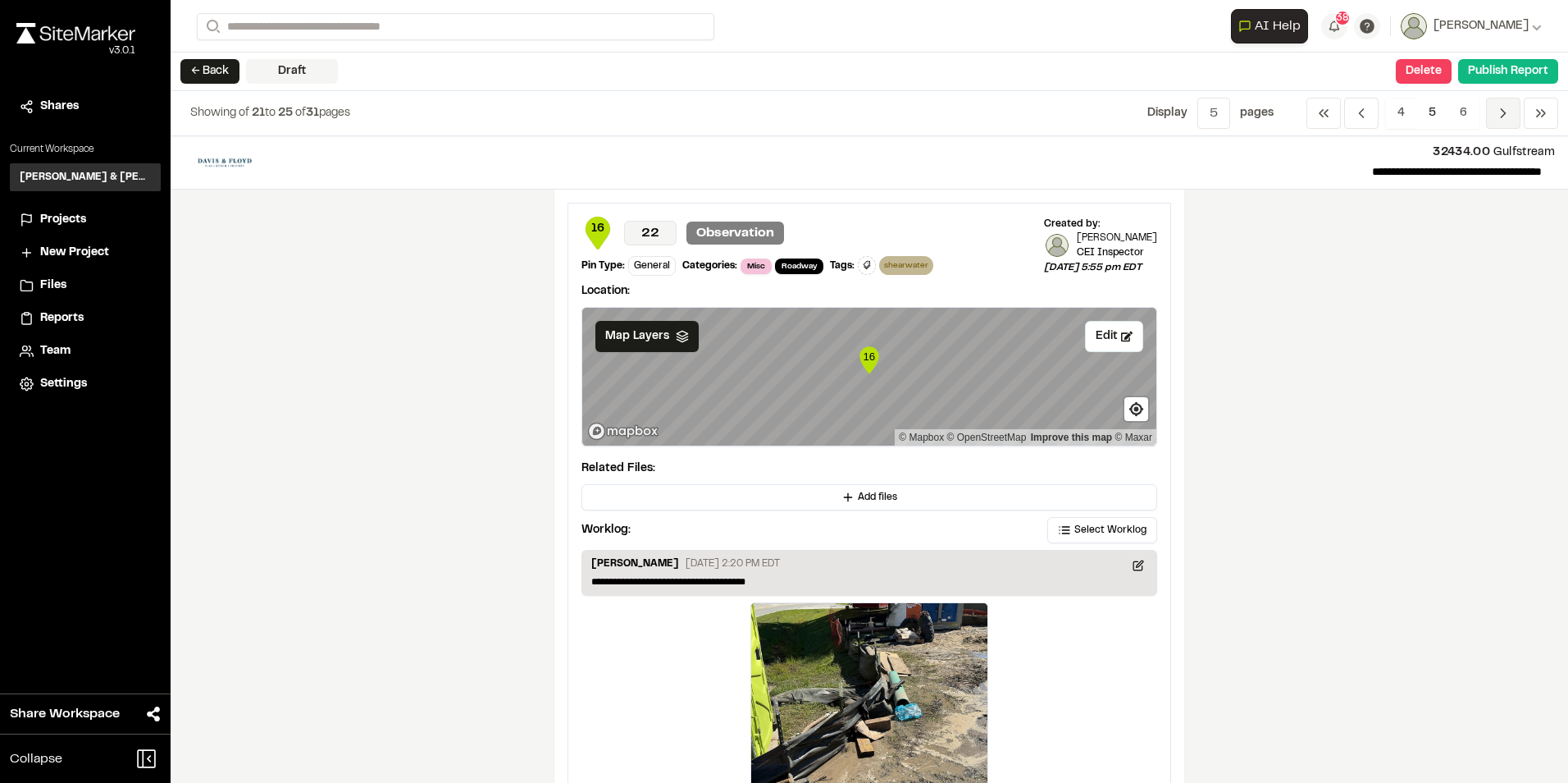
click at [1503, 114] on icon "Navigation" at bounding box center [1503, 113] width 16 height 16
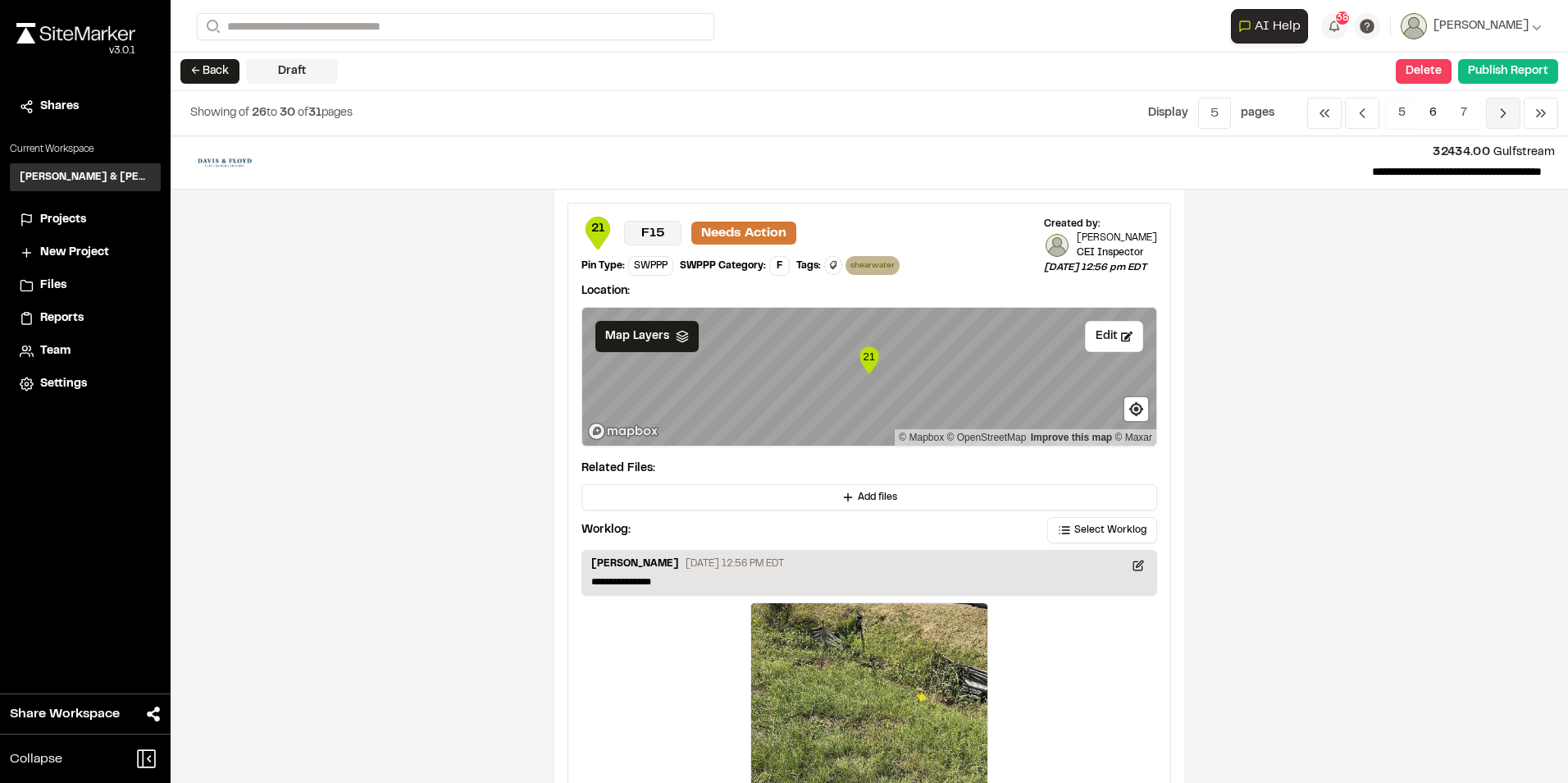
click at [1503, 114] on icon "Navigation" at bounding box center [1503, 113] width 16 height 16
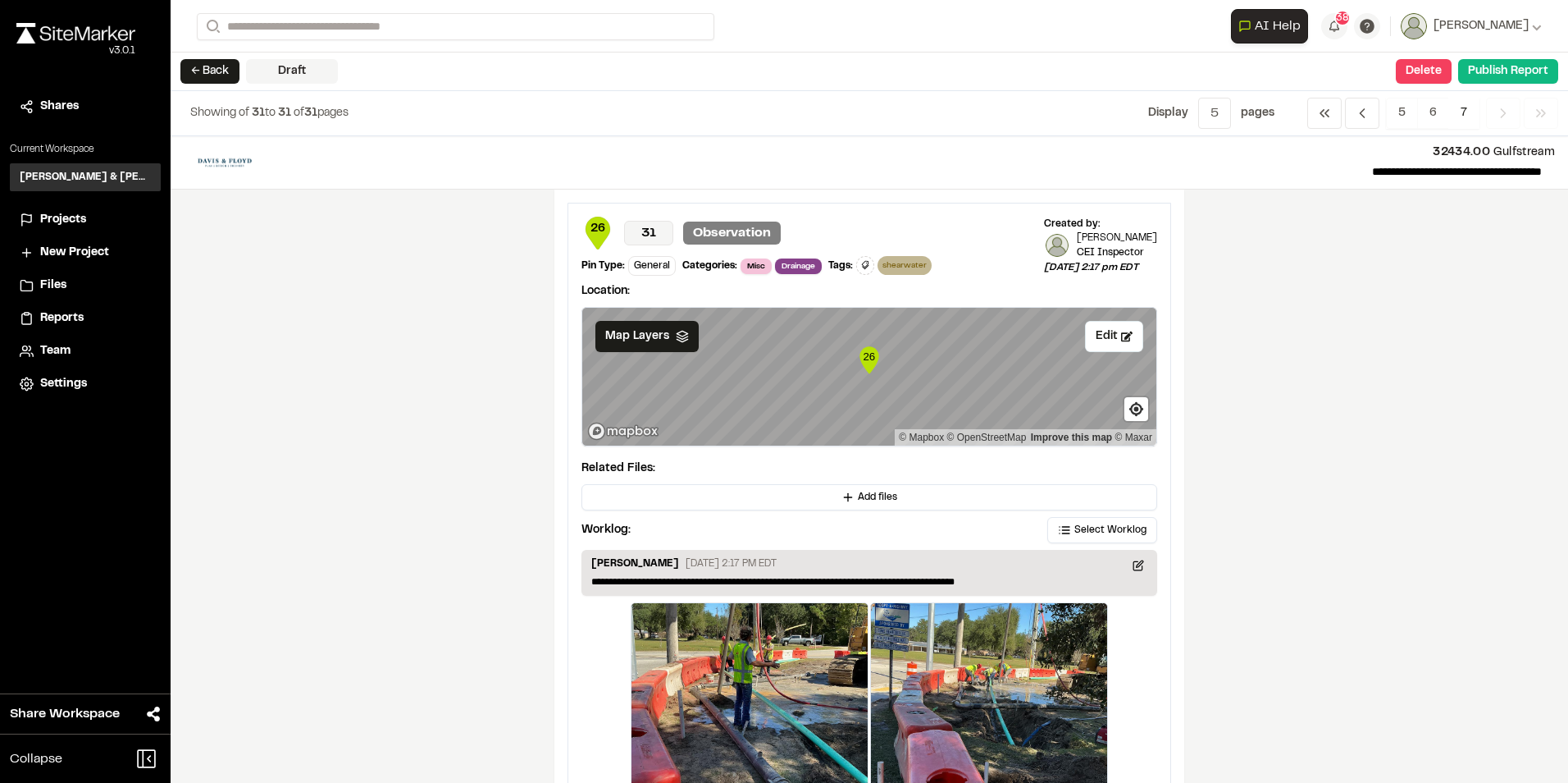
click at [1503, 114] on icon "Navigation" at bounding box center [1503, 113] width 16 height 16
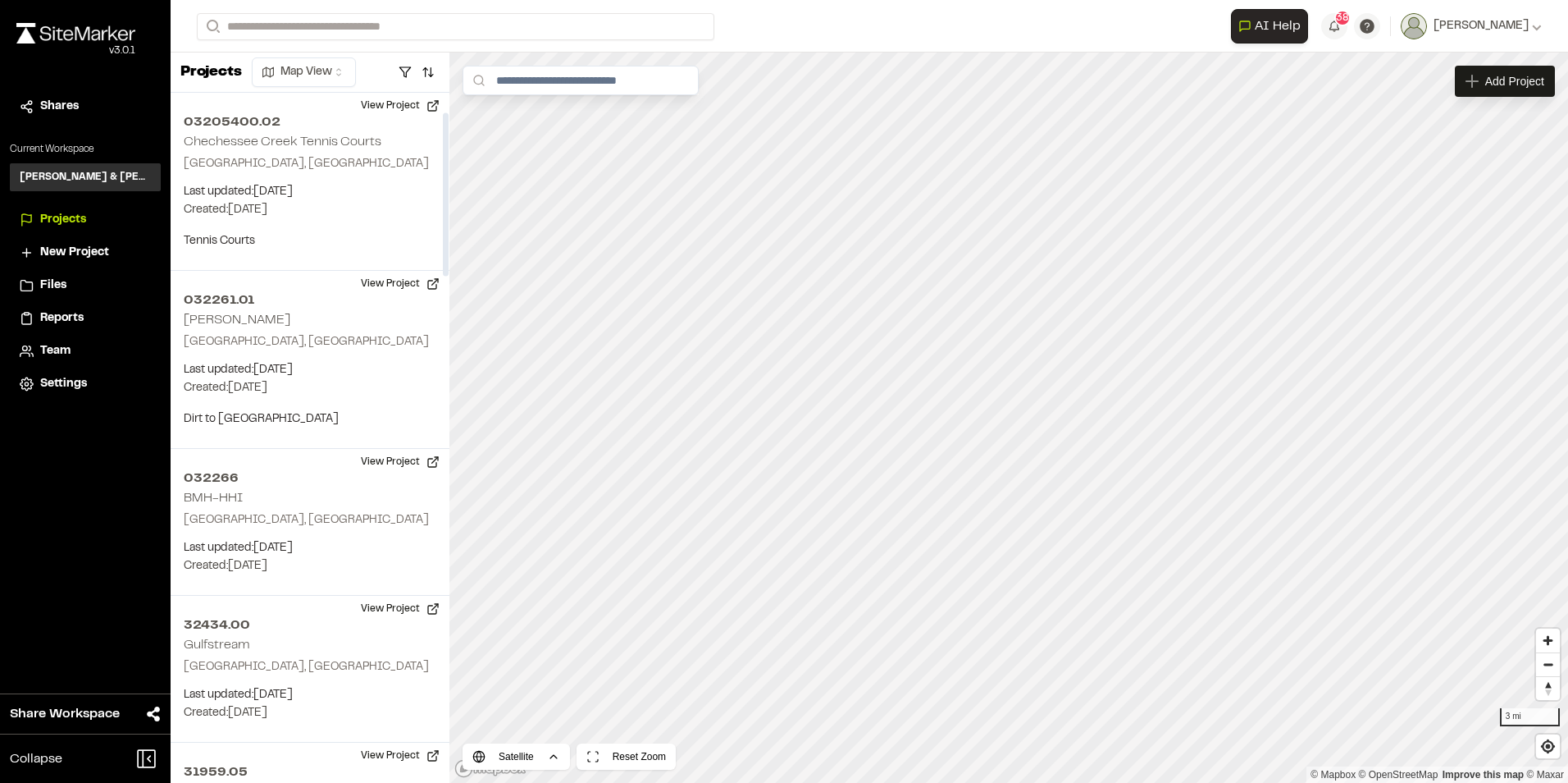
scroll to position [82, 0]
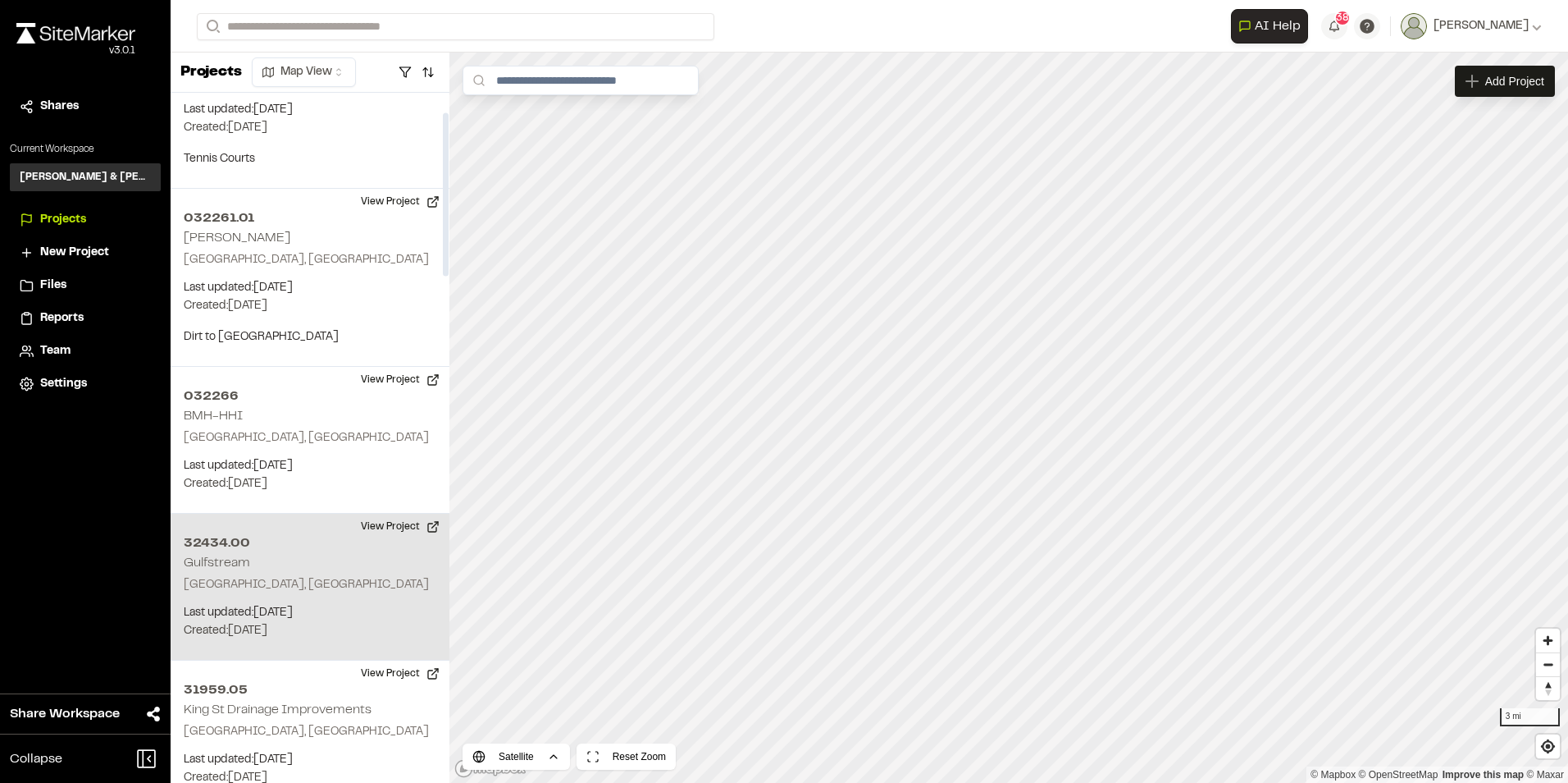
click at [223, 561] on h2 "Gulfstream" at bounding box center [217, 562] width 66 height 12
click at [271, 622] on p "Created: Sep 24, 2025" at bounding box center [310, 631] width 252 height 18
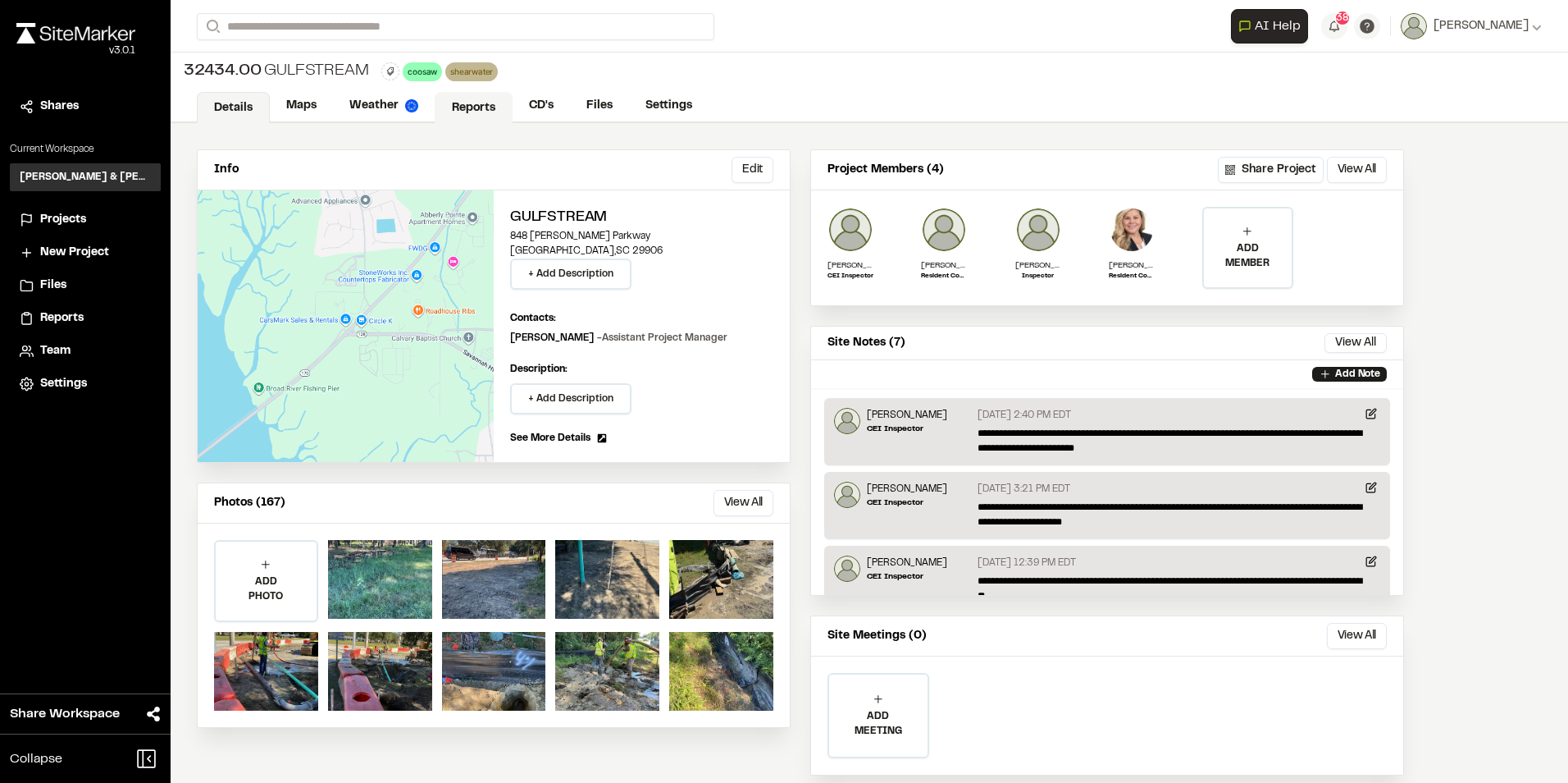
click at [473, 102] on link "Reports" at bounding box center [473, 107] width 78 height 31
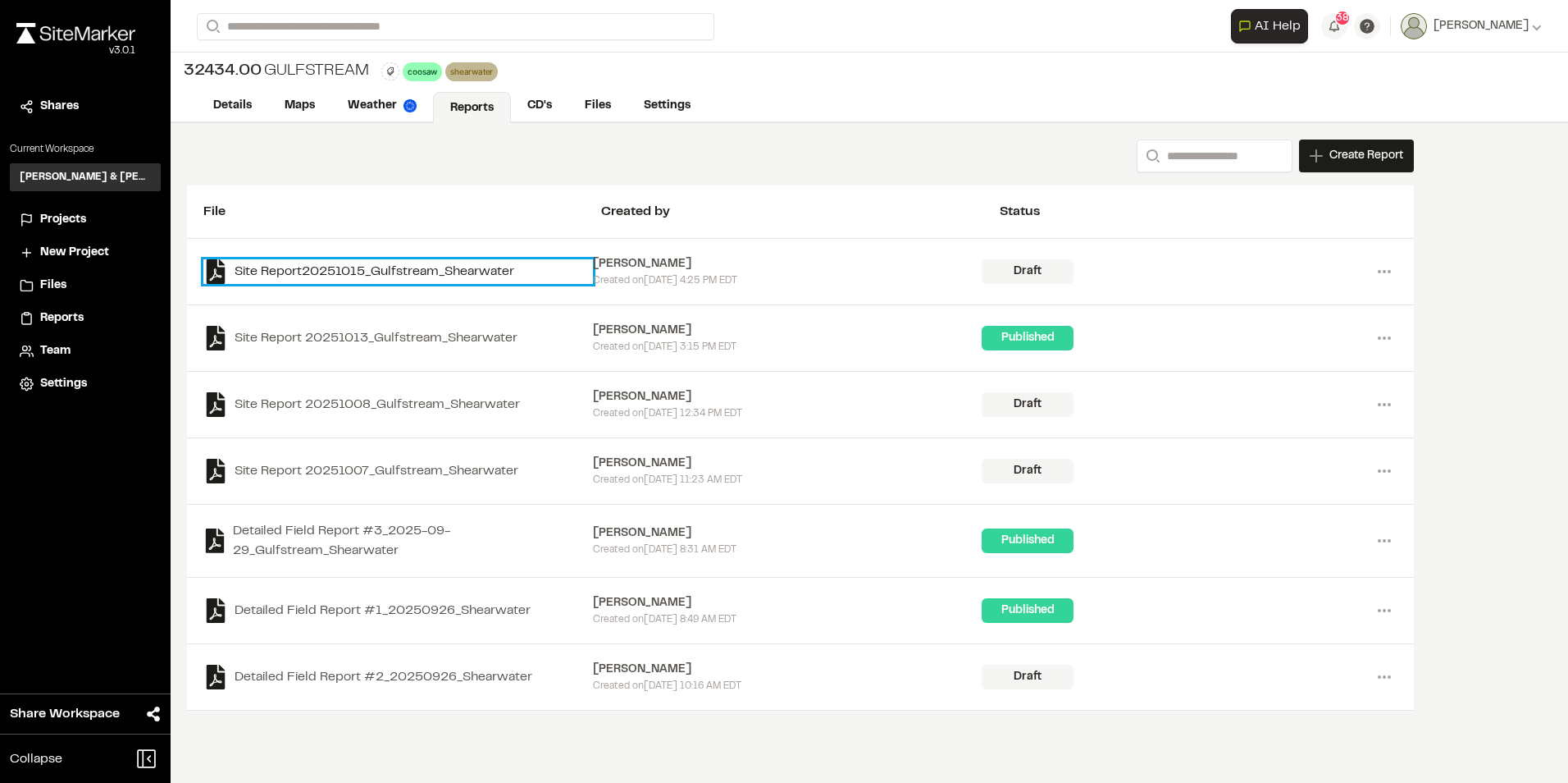
click at [362, 272] on link "Site Report20251015_Gulfstream_Shearwater" at bounding box center [398, 272] width 390 height 25
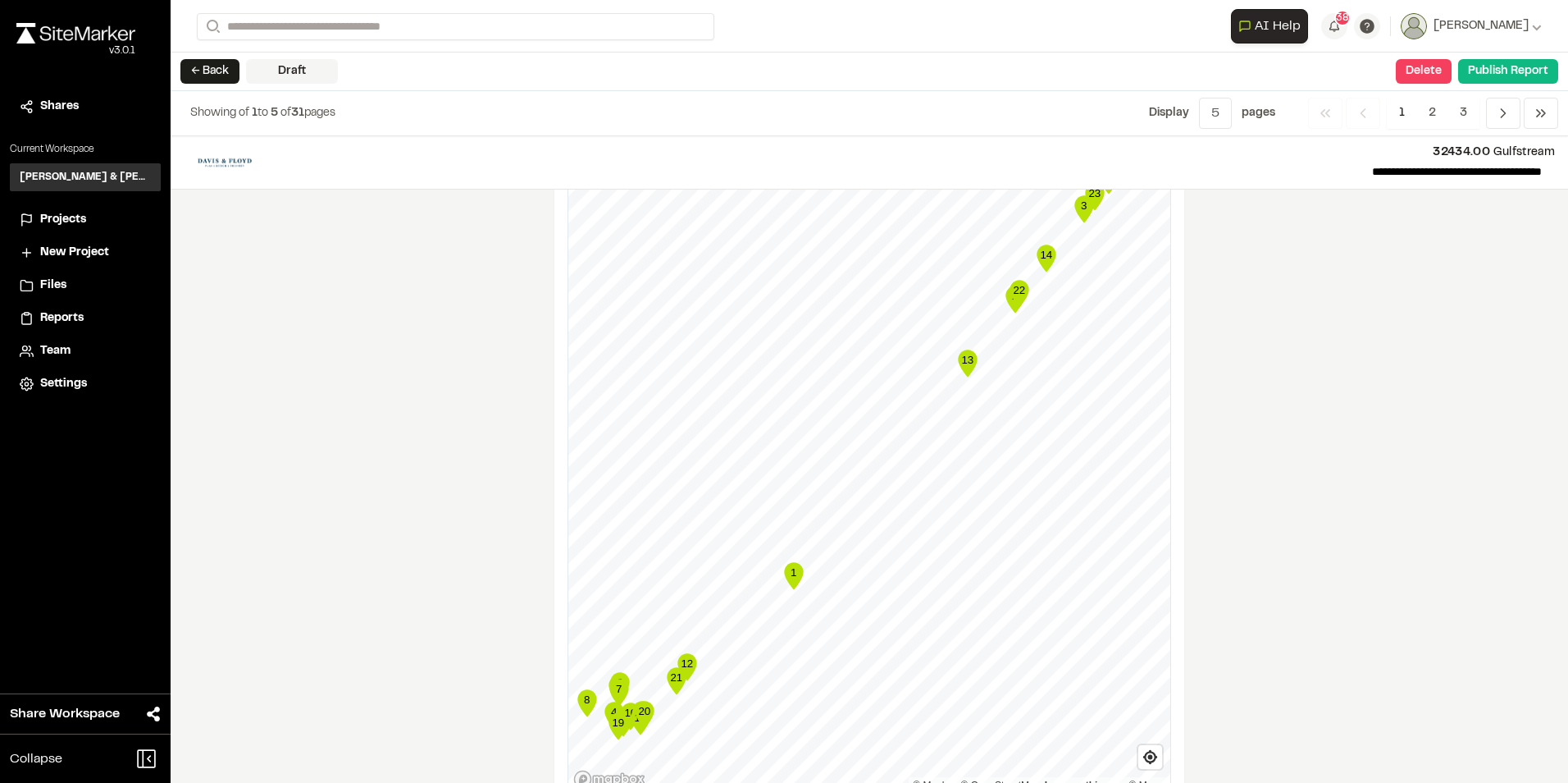
scroll to position [2635, 0]
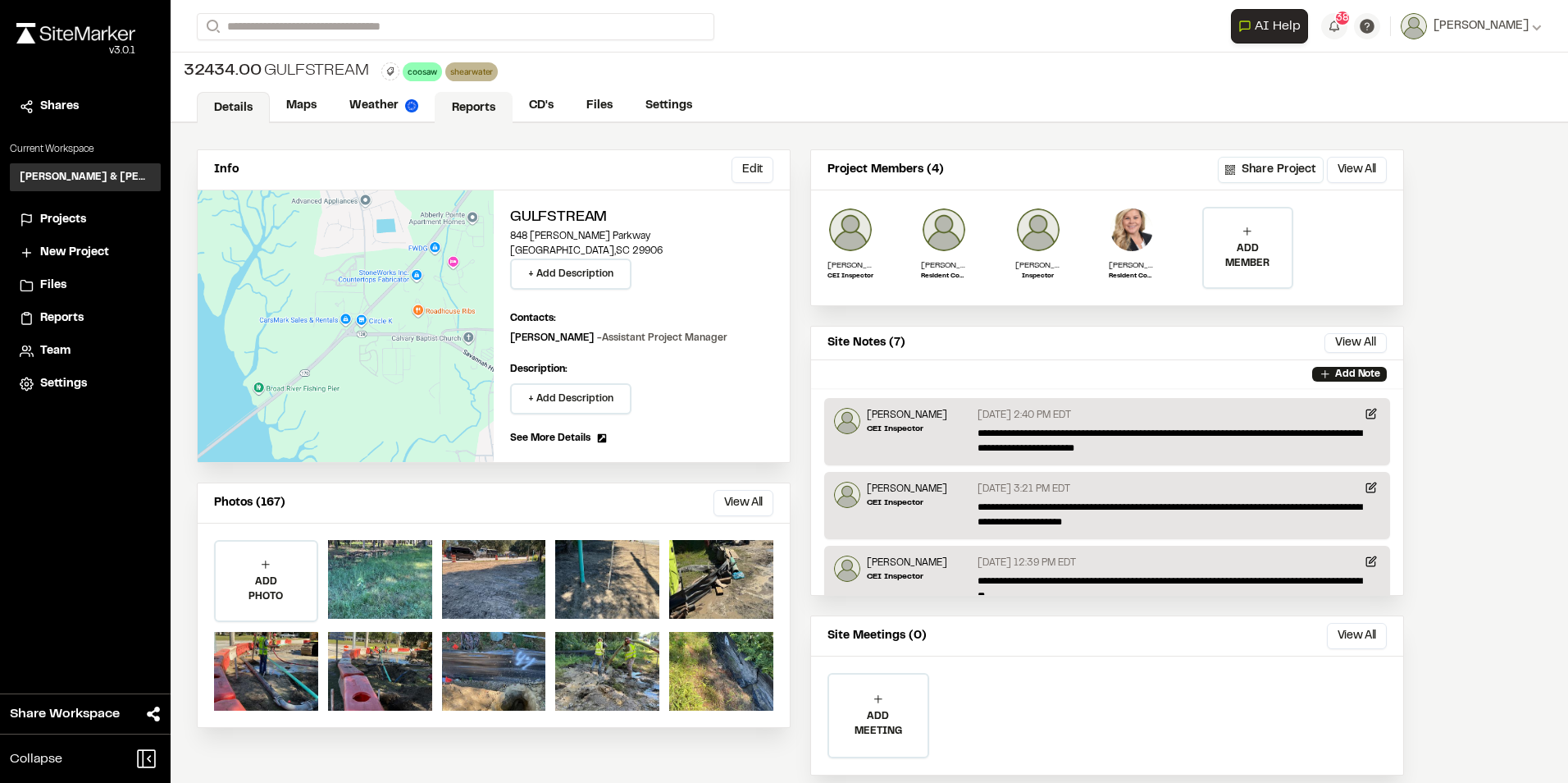
click at [470, 103] on link "Reports" at bounding box center [473, 107] width 78 height 31
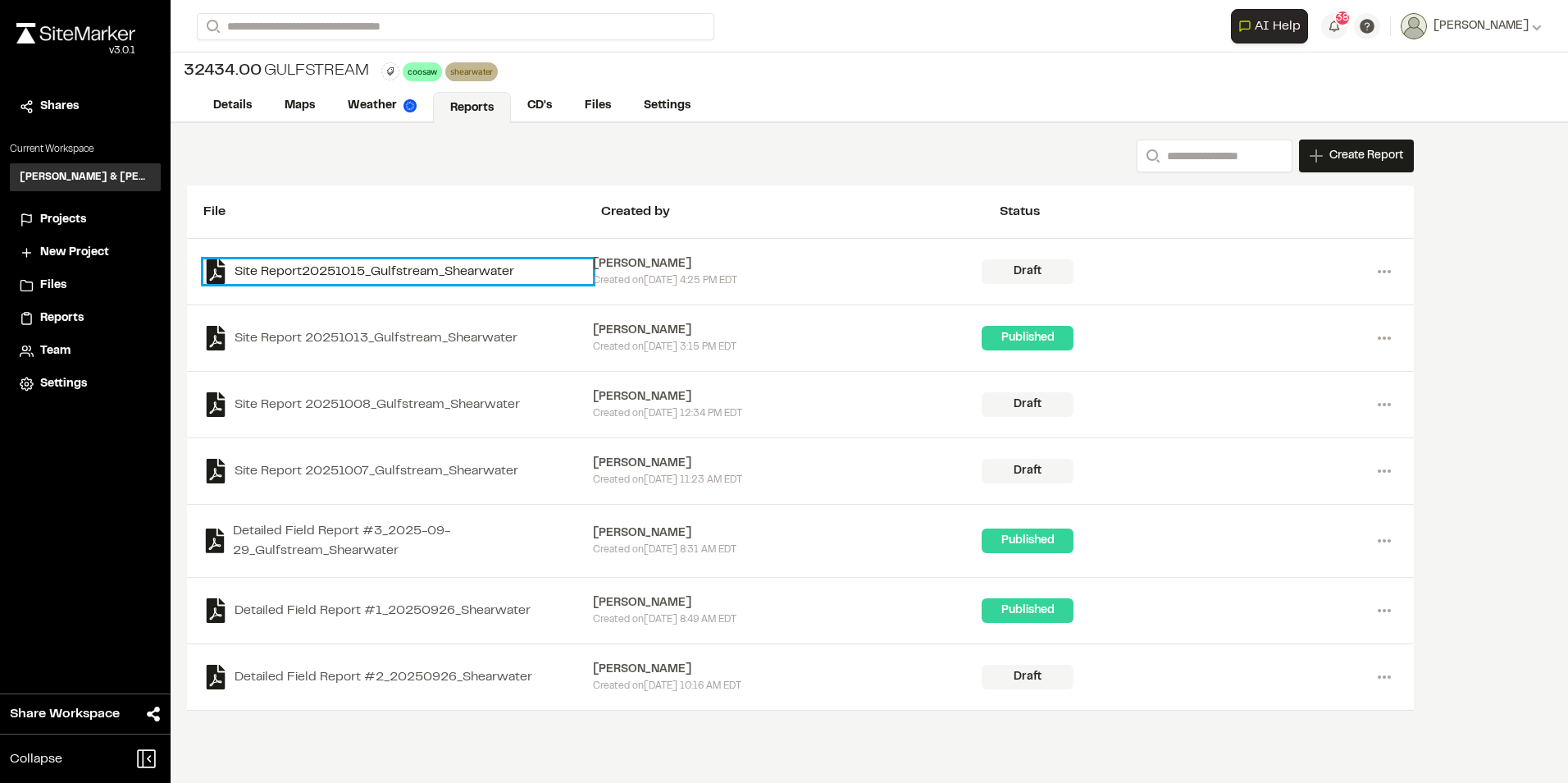
click at [429, 270] on link "Site Report20251015_Gulfstream_Shearwater" at bounding box center [398, 272] width 390 height 25
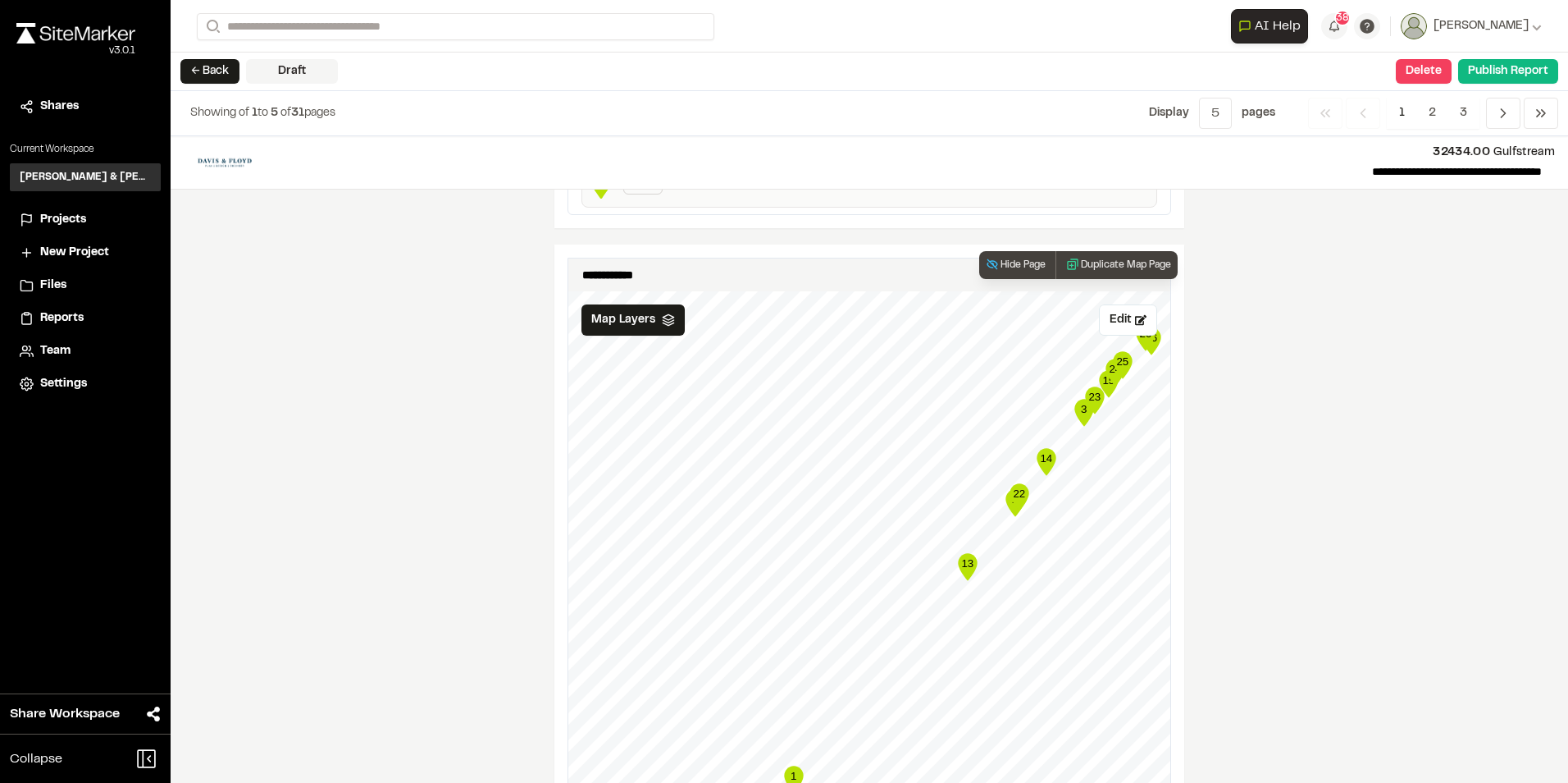
scroll to position [2388, 0]
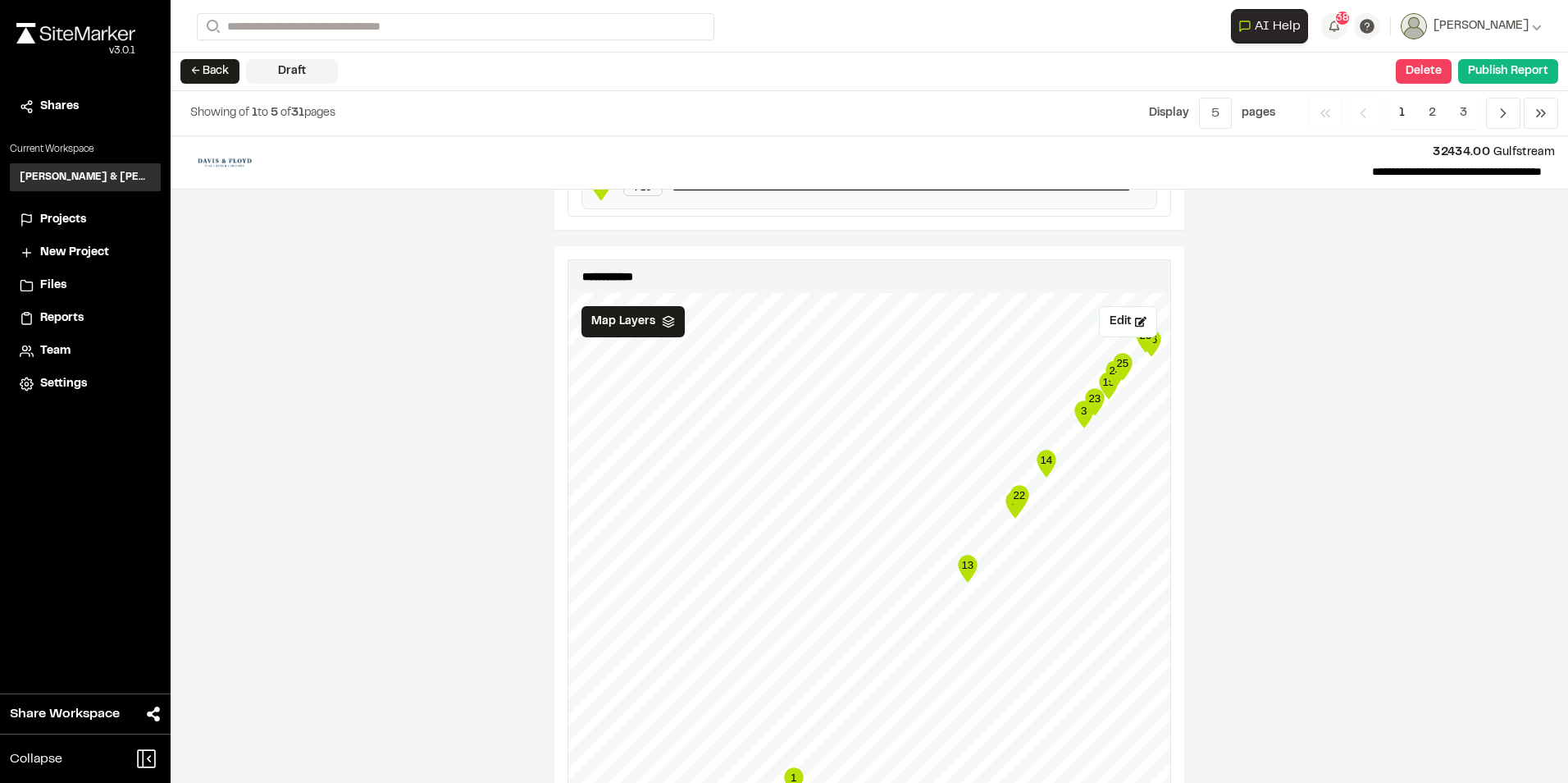
click at [760, 782] on html "**********" at bounding box center [784, 391] width 1568 height 783
